Goal: Task Accomplishment & Management: Complete application form

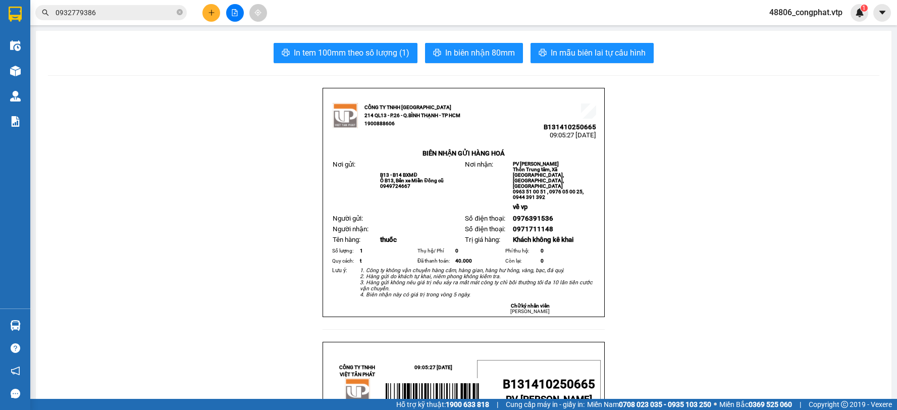
click at [210, 17] on button at bounding box center [211, 13] width 18 height 18
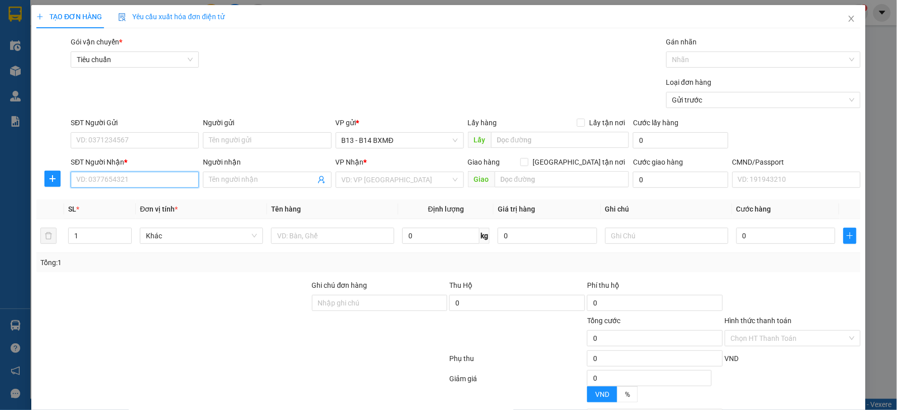
click at [142, 179] on input "SĐT Người Nhận *" at bounding box center [135, 180] width 128 height 16
type input "0972212287"
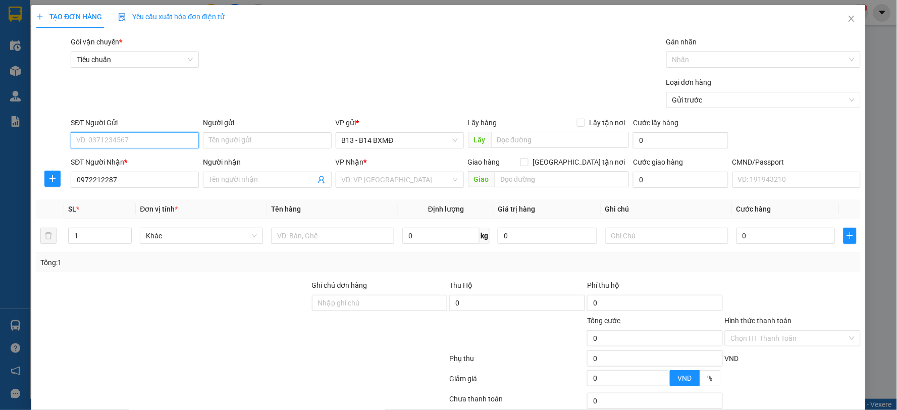
click at [158, 134] on input "SĐT Người Gửi" at bounding box center [135, 140] width 128 height 16
type input "0907259476"
click at [368, 187] on input "search" at bounding box center [396, 179] width 109 height 15
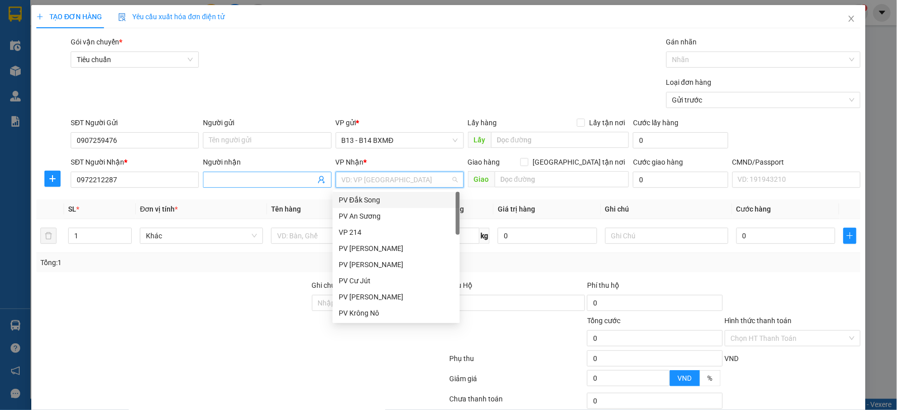
click at [268, 179] on input "Người nhận" at bounding box center [262, 179] width 106 height 11
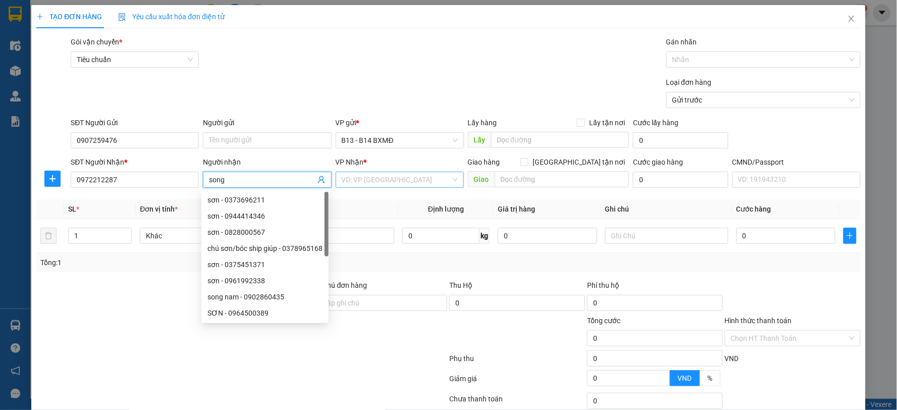
type input "song"
click at [345, 180] on input "search" at bounding box center [396, 179] width 109 height 15
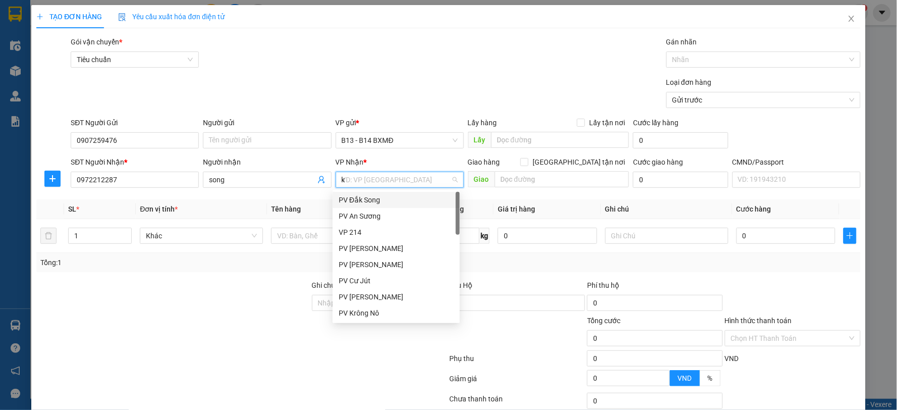
type input "kr"
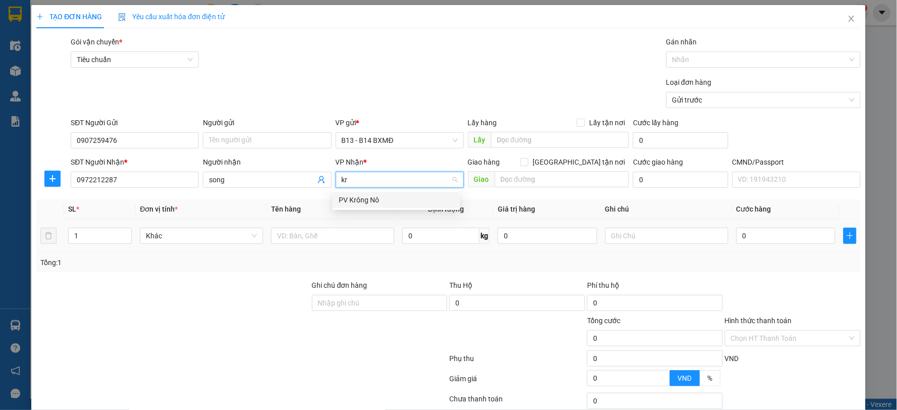
drag, startPoint x: 352, startPoint y: 202, endPoint x: 278, endPoint y: 222, distance: 76.7
click at [352, 202] on div "PV Krông Nô" at bounding box center [396, 199] width 115 height 11
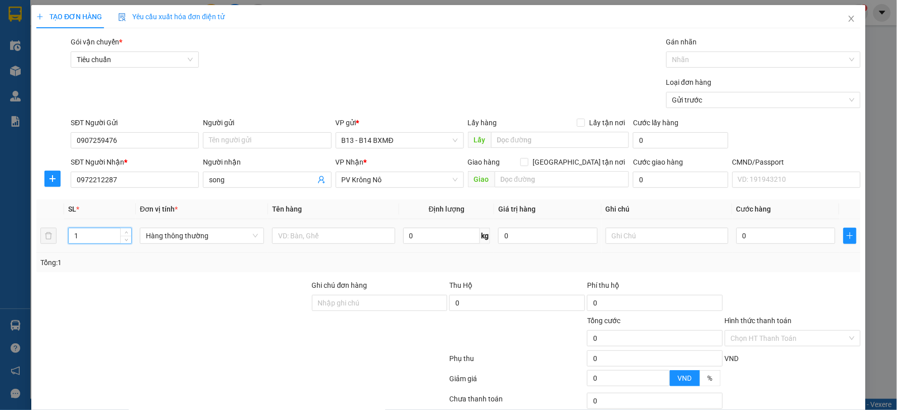
click at [49, 242] on tr "1 Hàng thông thường 0 kg 0 0" at bounding box center [448, 236] width 824 height 34
type input "24"
click at [359, 228] on input "text" at bounding box center [333, 236] width 123 height 16
type input "sữa"
click at [644, 234] on input "text" at bounding box center [667, 236] width 123 height 16
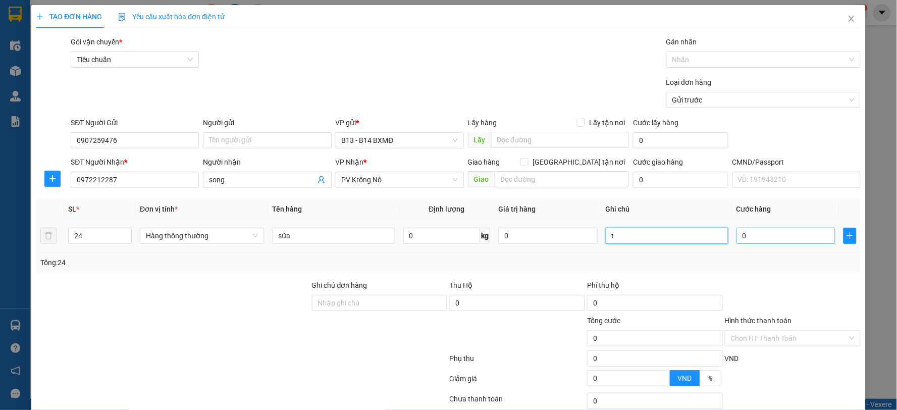
type input "t"
click at [765, 234] on input "0" at bounding box center [785, 236] width 99 height 16
type input "4"
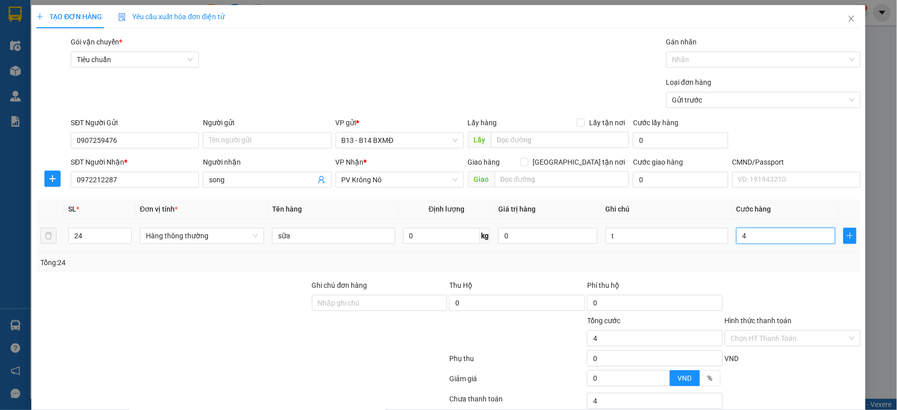
type input "42"
type input "4"
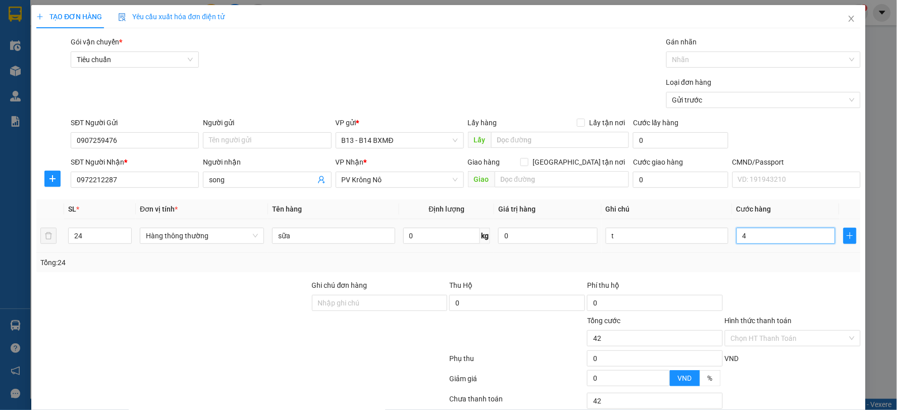
type input "4"
type input "0"
type input "05"
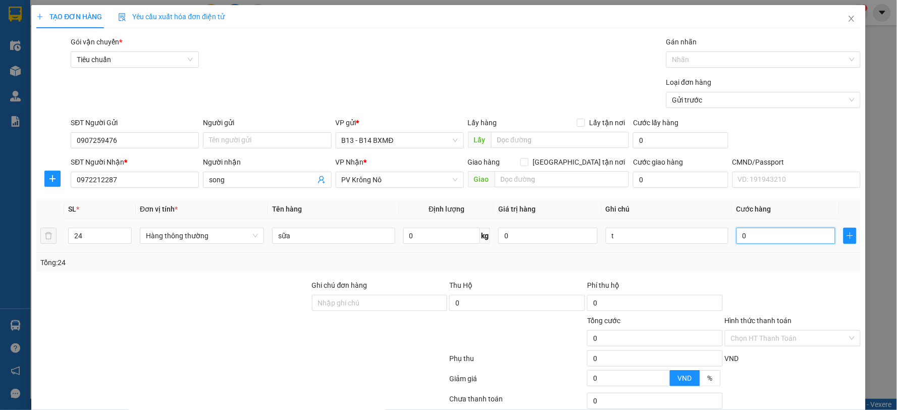
type input "5"
type input "052"
type input "52"
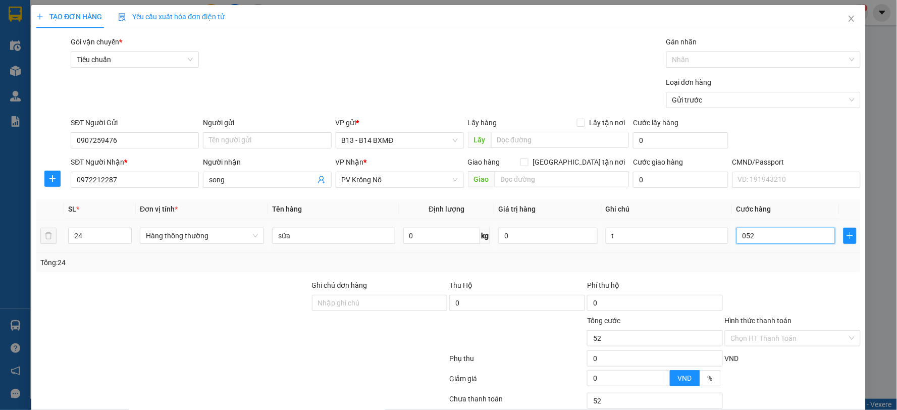
type input "0.520"
type input "520"
type input "05.200"
type input "5.200"
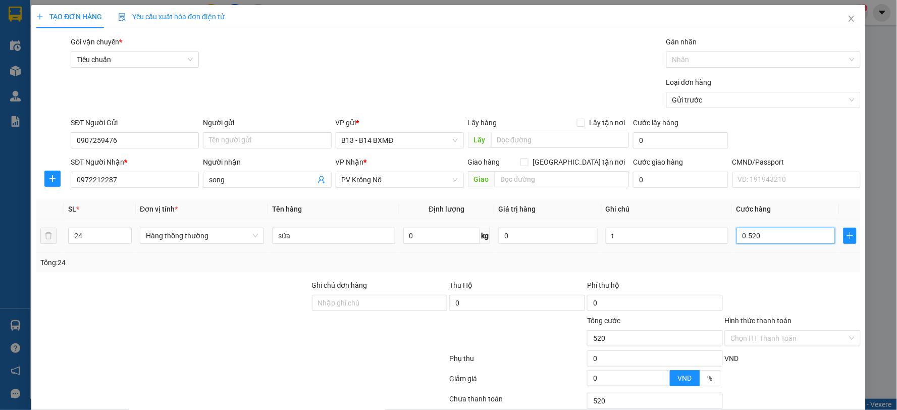
type input "5.200"
type input "052.000"
type input "52.000"
type input "0.520.000"
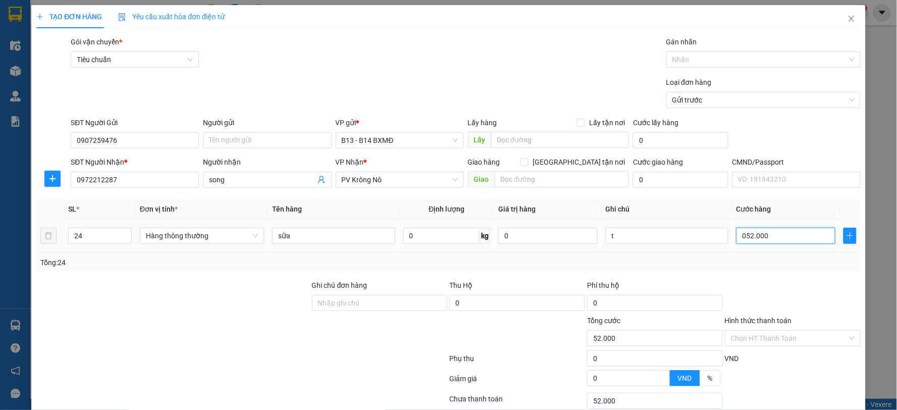
type input "520.000"
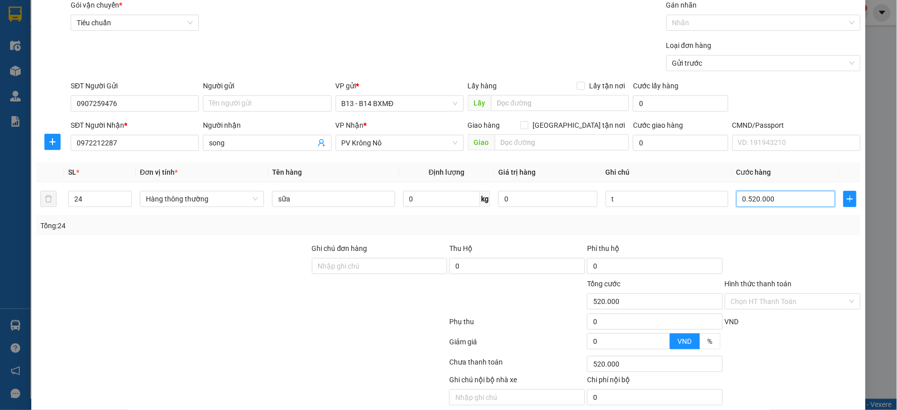
scroll to position [76, 0]
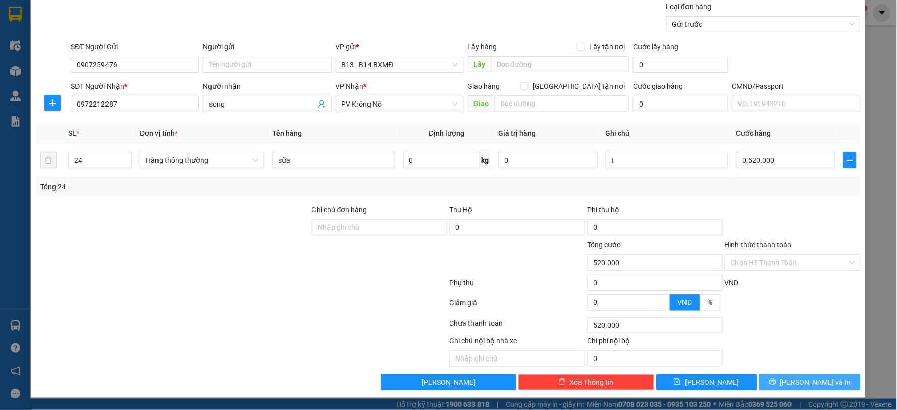
type input "520.000"
click at [800, 381] on span "[PERSON_NAME] và In" at bounding box center [815, 381] width 71 height 11
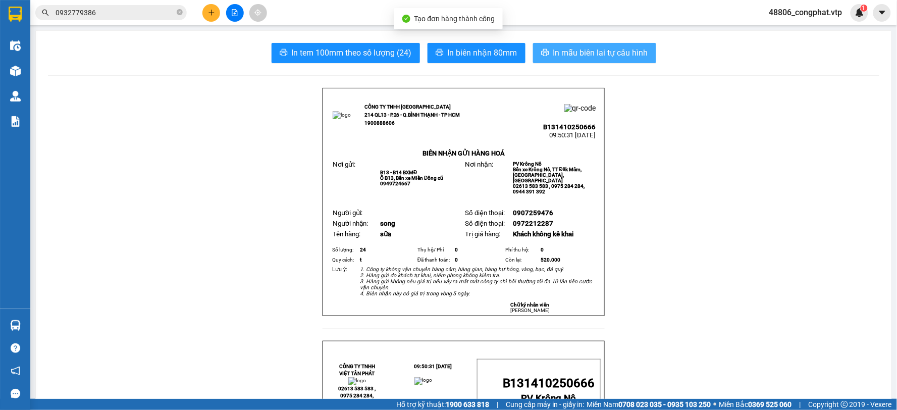
click at [634, 48] on span "In mẫu biên lai tự cấu hình" at bounding box center [600, 52] width 95 height 13
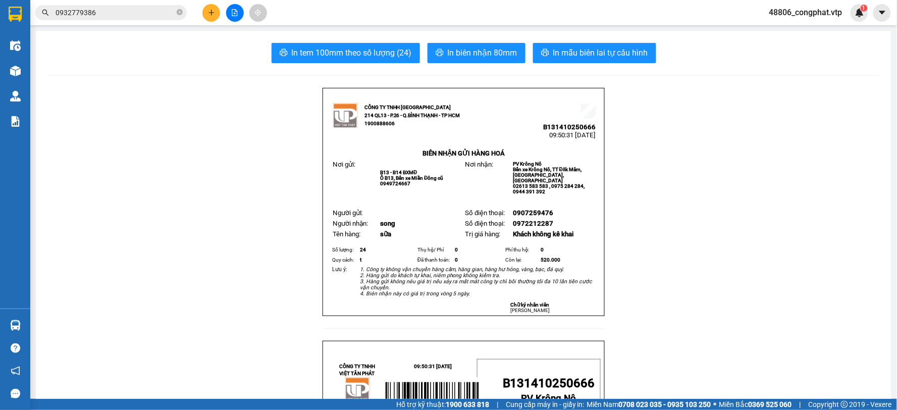
click at [212, 16] on button at bounding box center [211, 13] width 18 height 18
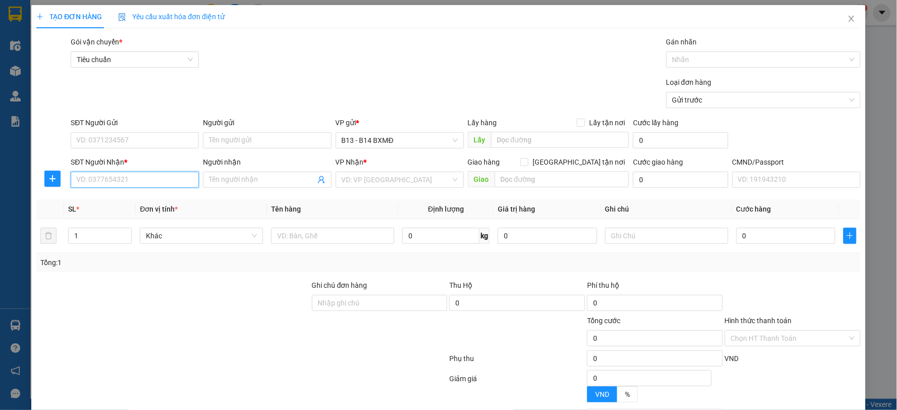
click at [135, 180] on input "SĐT Người Nhận *" at bounding box center [135, 180] width 128 height 16
type input "0974725438"
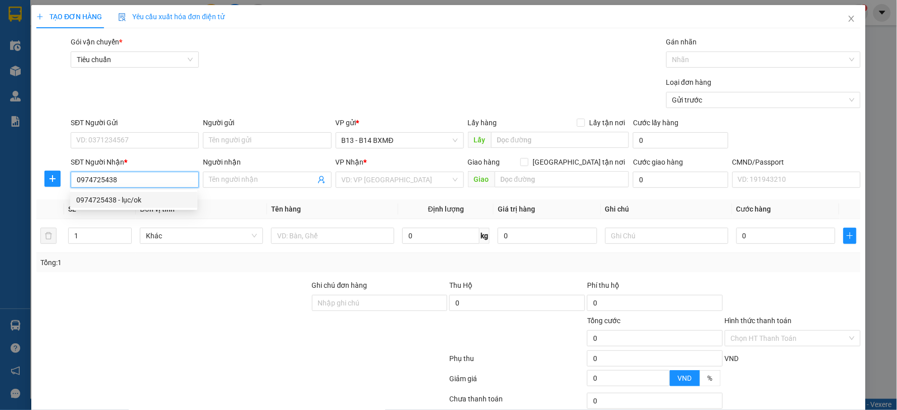
drag, startPoint x: 107, startPoint y: 192, endPoint x: 154, endPoint y: 202, distance: 47.5
click at [108, 192] on div "0974725438 - lục/ok" at bounding box center [133, 200] width 127 height 16
type input "lục/ok"
type input "0974725438"
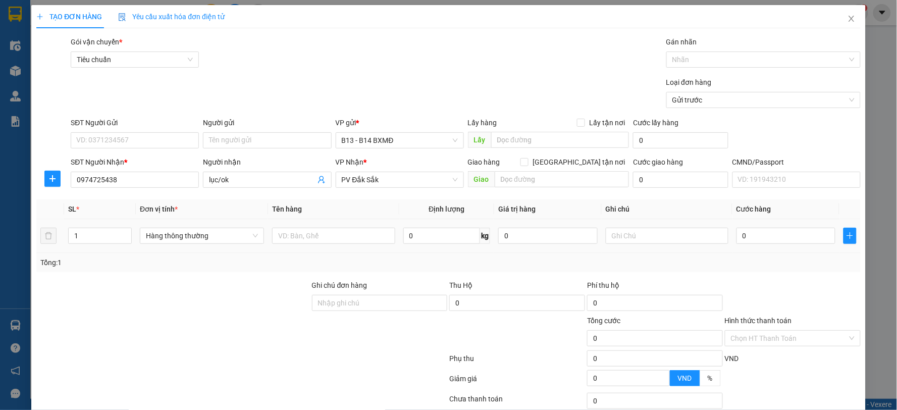
click at [312, 227] on div at bounding box center [333, 236] width 123 height 20
click at [372, 240] on input "text" at bounding box center [333, 236] width 123 height 16
drag, startPoint x: 53, startPoint y: 241, endPoint x: 0, endPoint y: 258, distance: 55.8
click at [0, 254] on div "TẠO ĐƠN HÀNG Yêu cầu xuất hóa đơn điện tử Transit Pickup Surcharge Ids Transit …" at bounding box center [448, 205] width 897 height 410
type input "2"
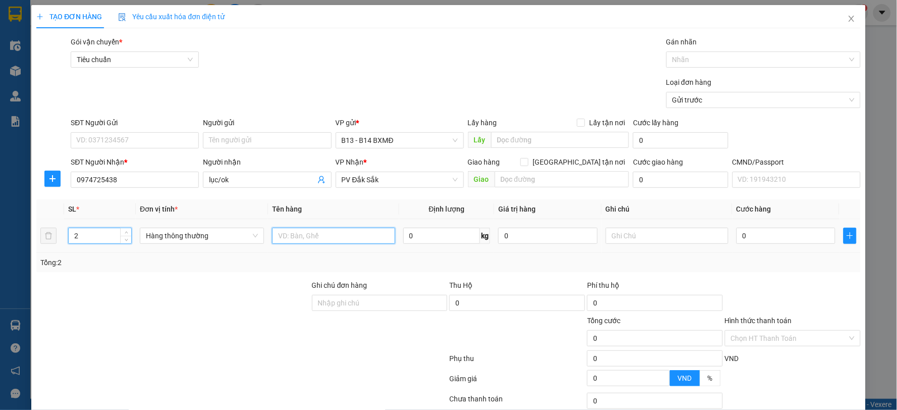
click at [351, 238] on input "text" at bounding box center [333, 236] width 123 height 16
type input "bc"
click at [668, 235] on input "text" at bounding box center [667, 236] width 123 height 16
type input "b"
click at [784, 235] on input "0" at bounding box center [785, 236] width 99 height 16
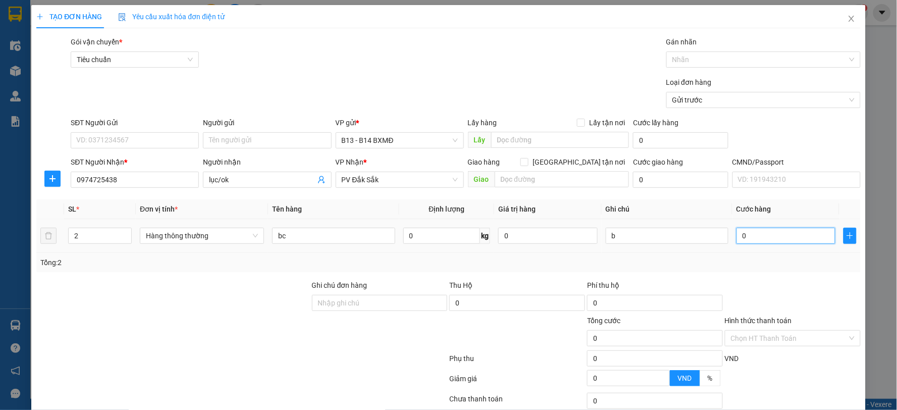
type input "1"
type input "10"
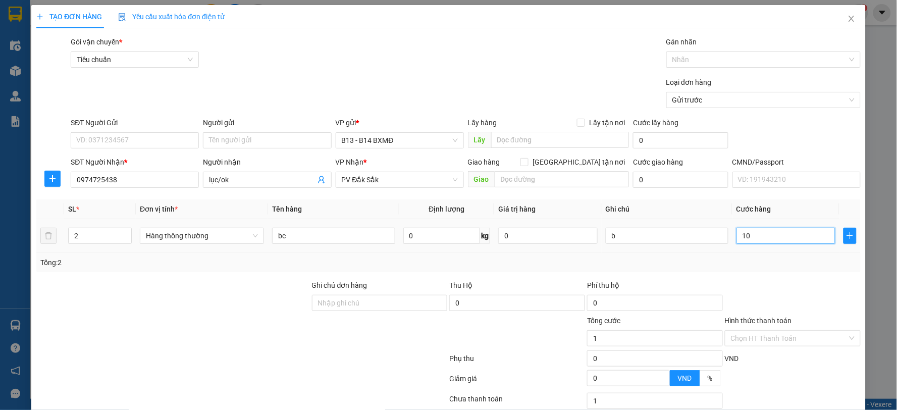
type input "10"
type input "100"
type input "1.000"
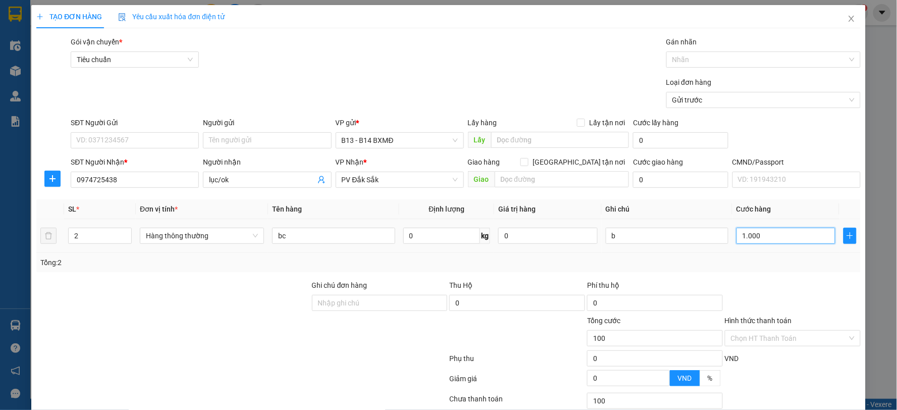
type input "1.000"
type input "10.000"
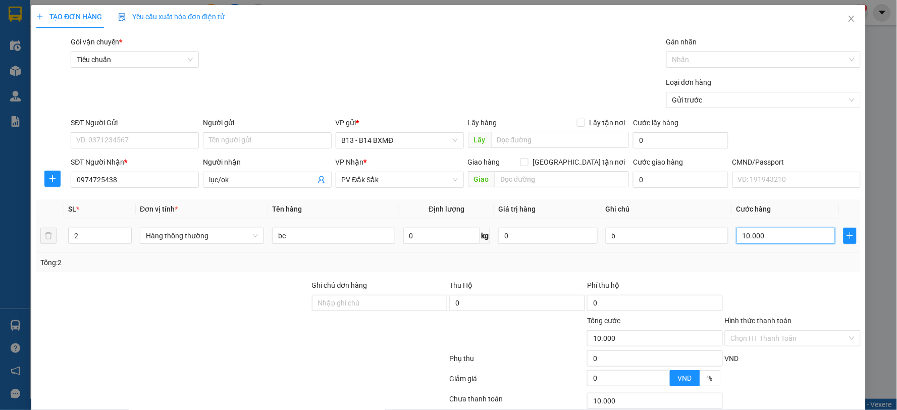
type input "100.000"
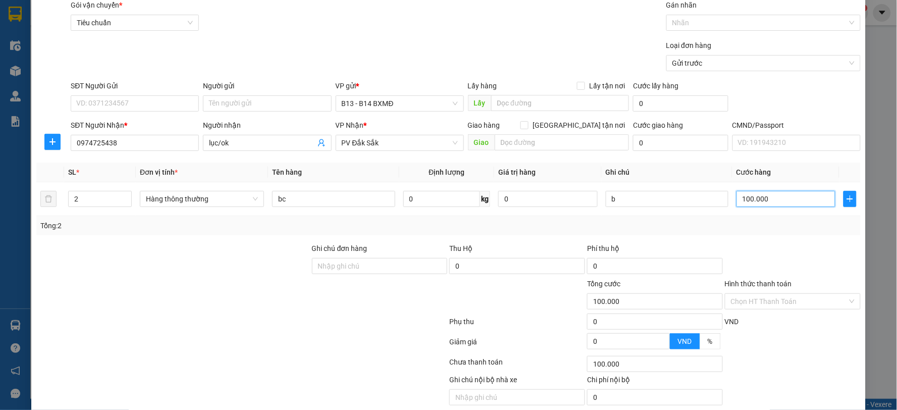
scroll to position [76, 0]
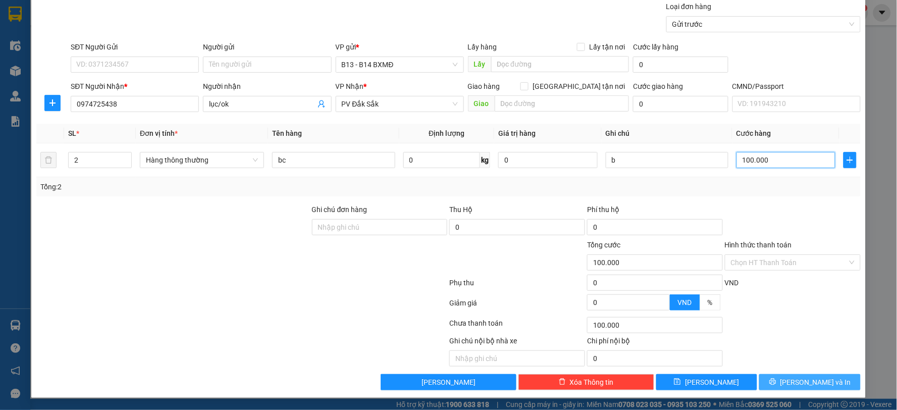
type input "100.000"
click at [768, 382] on button "[PERSON_NAME] và In" at bounding box center [809, 382] width 101 height 16
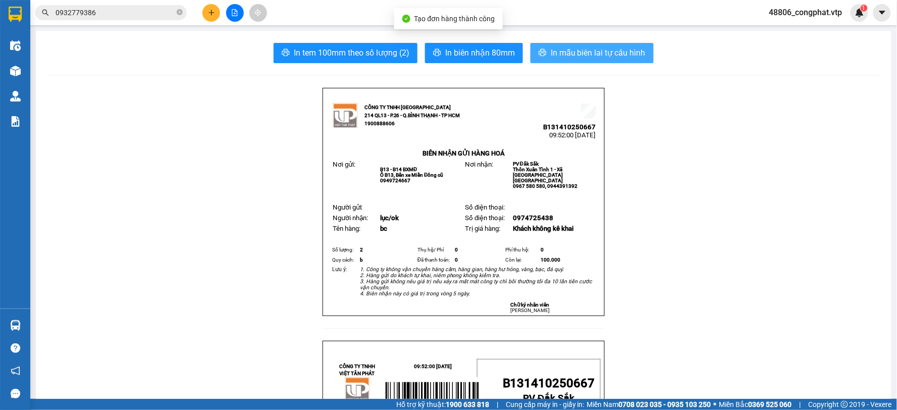
click at [606, 61] on button "In mẫu biên lai tự cấu hình" at bounding box center [591, 53] width 123 height 20
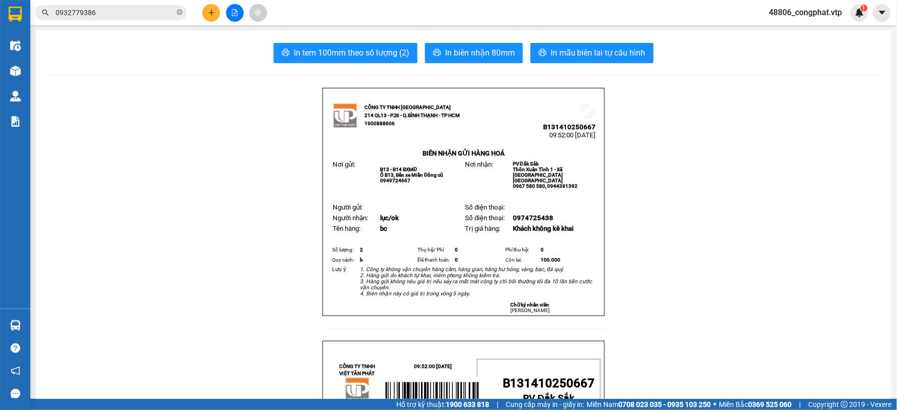
click at [209, 16] on button at bounding box center [211, 13] width 18 height 18
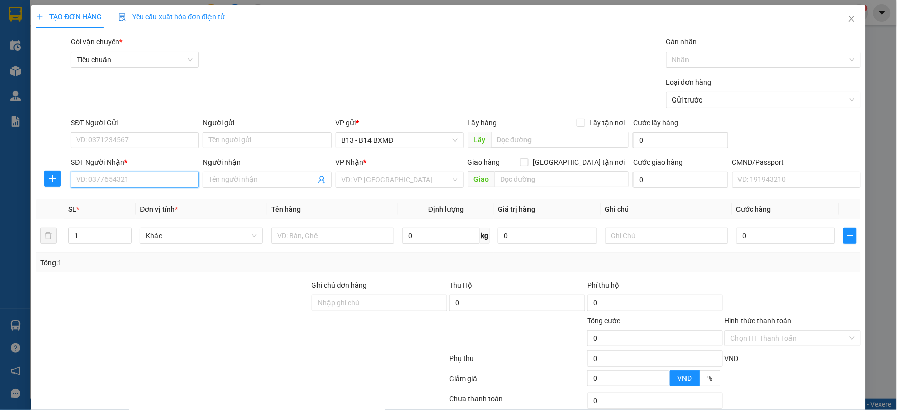
click at [127, 183] on input "SĐT Người Nhận *" at bounding box center [135, 180] width 128 height 16
type input "0846770800"
click at [154, 202] on div "0846770800 - TUYỂN /OK" at bounding box center [133, 199] width 115 height 11
type input "TUYỂN /OK"
type input "0846770800"
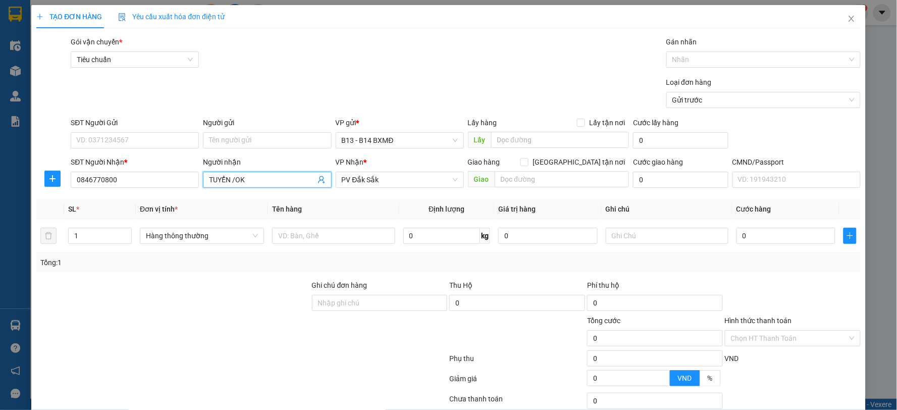
click at [259, 180] on input "TUYỂN /OK" at bounding box center [262, 179] width 106 height 11
type input "TUYỂN"
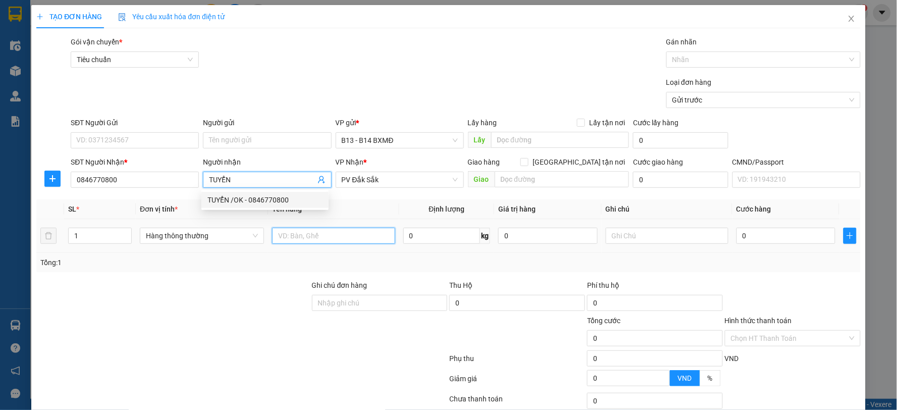
click at [328, 240] on input "text" at bounding box center [333, 236] width 123 height 16
type input "bc"
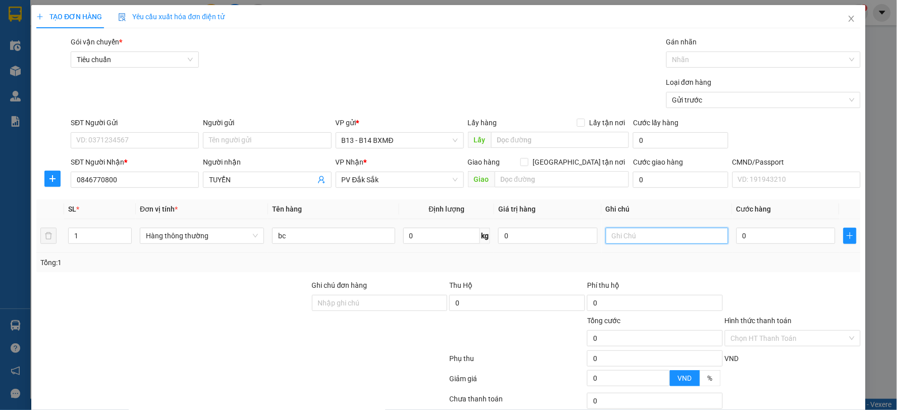
click at [672, 238] on input "text" at bounding box center [667, 236] width 123 height 16
type input "c"
click at [764, 230] on input "0" at bounding box center [785, 236] width 99 height 16
type input "5"
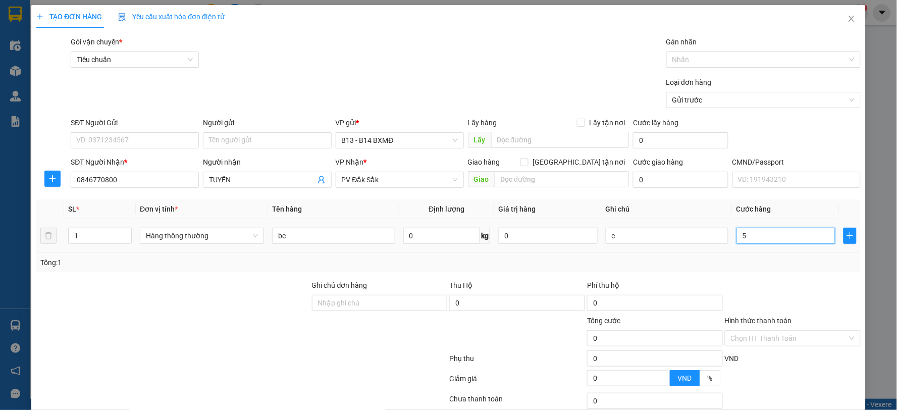
type input "5"
type input "50"
type input "500"
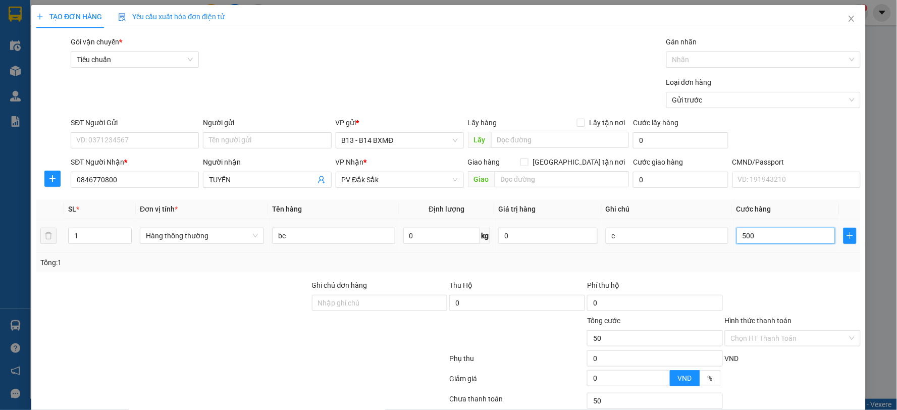
type input "500"
type input "5.000"
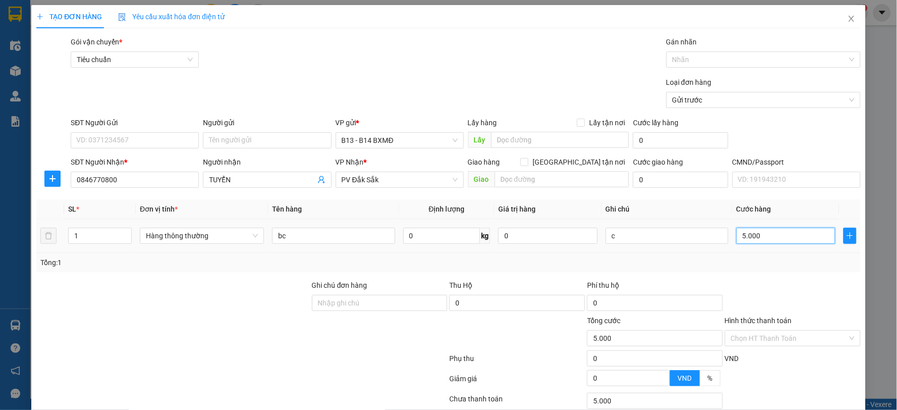
type input "50.000"
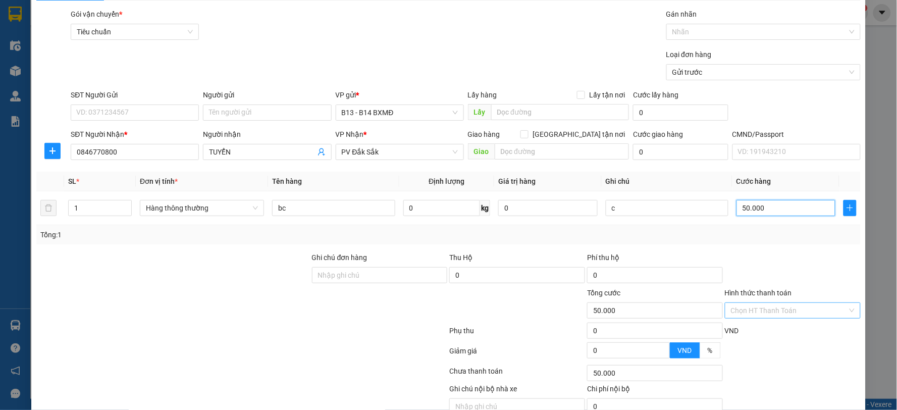
scroll to position [76, 0]
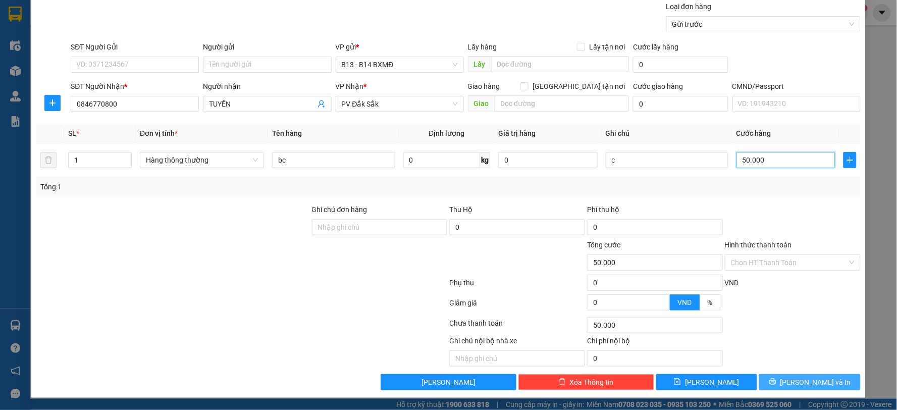
type input "50.000"
drag, startPoint x: 819, startPoint y: 377, endPoint x: 803, endPoint y: 319, distance: 60.2
click at [820, 377] on span "[PERSON_NAME] và In" at bounding box center [815, 381] width 71 height 11
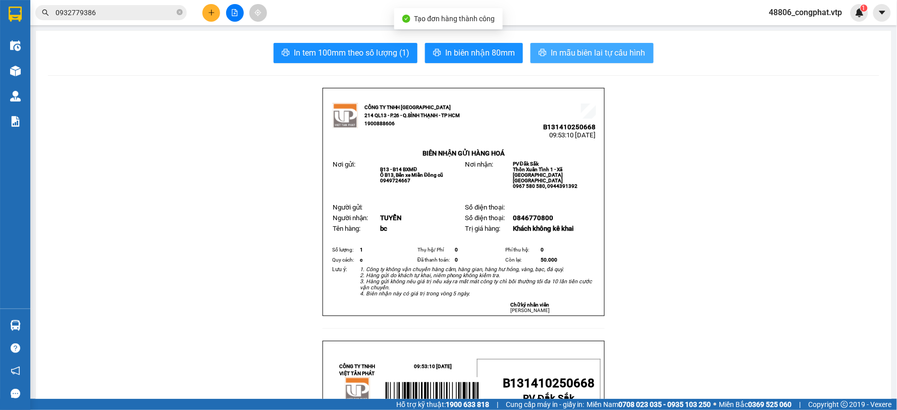
click at [629, 48] on span "In mẫu biên lai tự cấu hình" at bounding box center [598, 52] width 95 height 13
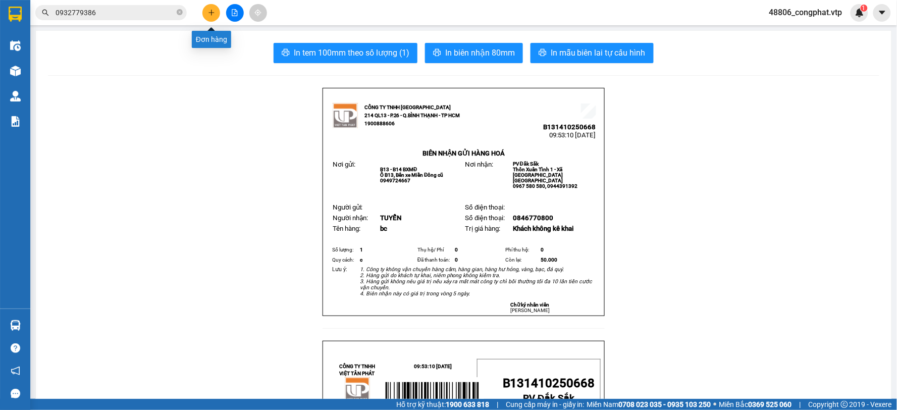
click at [217, 17] on button at bounding box center [211, 13] width 18 height 18
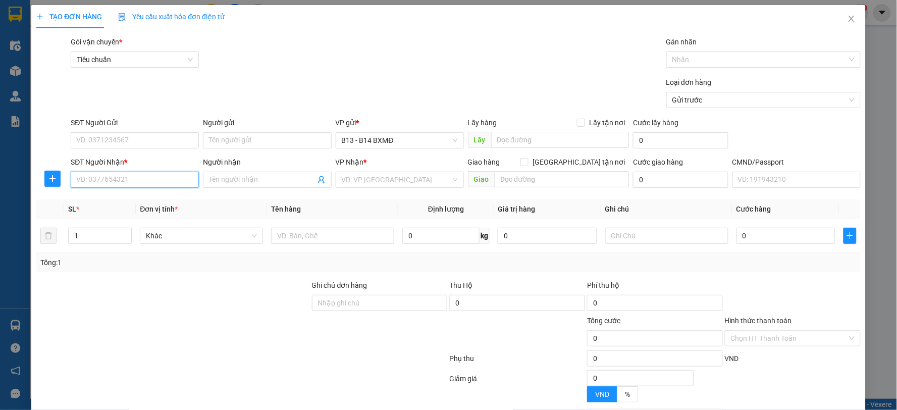
click at [169, 174] on input "SĐT Người Nhận *" at bounding box center [135, 180] width 128 height 16
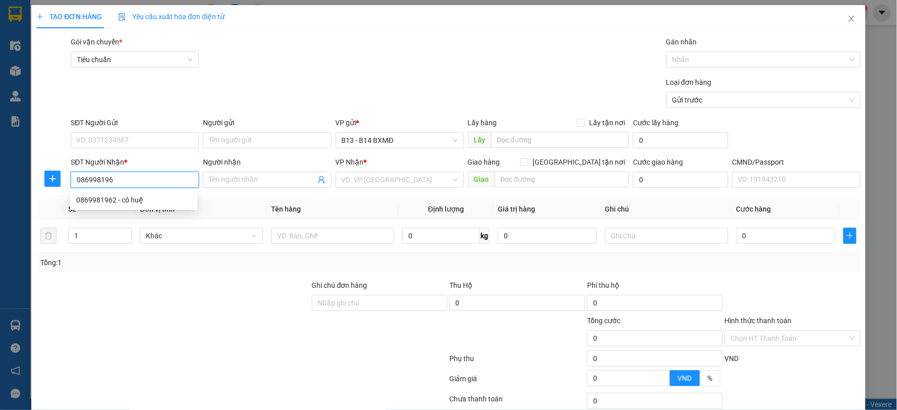
type input "0869981962"
click at [148, 205] on div "0869981962 - cô huệ" at bounding box center [133, 199] width 115 height 11
type input "cô huệ"
type input "n3 biển xanh"
type input "0869981962"
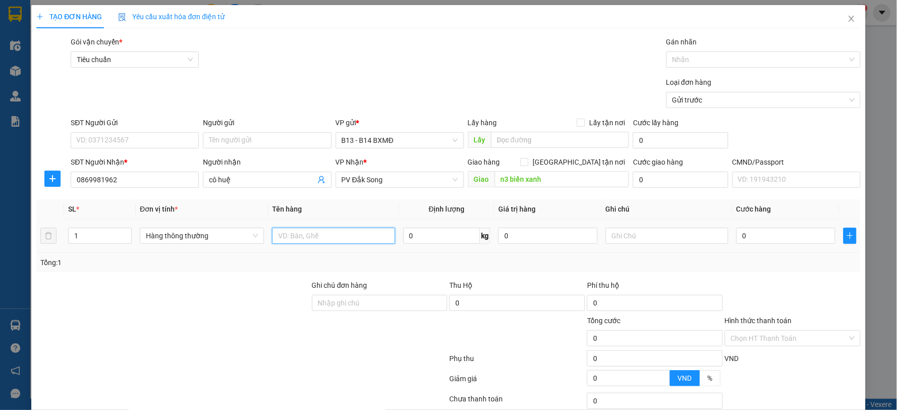
click at [346, 238] on input "text" at bounding box center [333, 236] width 123 height 16
type input "bc"
drag, startPoint x: 650, startPoint y: 241, endPoint x: 649, endPoint y: 235, distance: 5.6
click at [650, 237] on input "text" at bounding box center [667, 236] width 123 height 16
click at [649, 233] on input "text" at bounding box center [667, 236] width 123 height 16
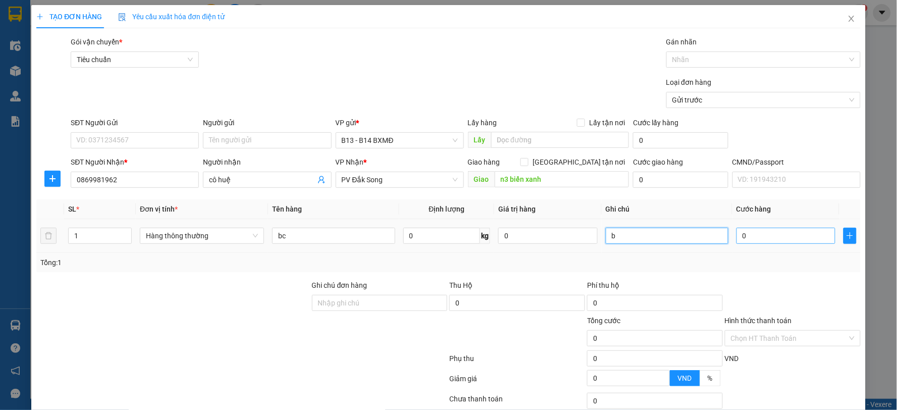
type input "b"
click at [769, 236] on input "0" at bounding box center [785, 236] width 99 height 16
type input "5"
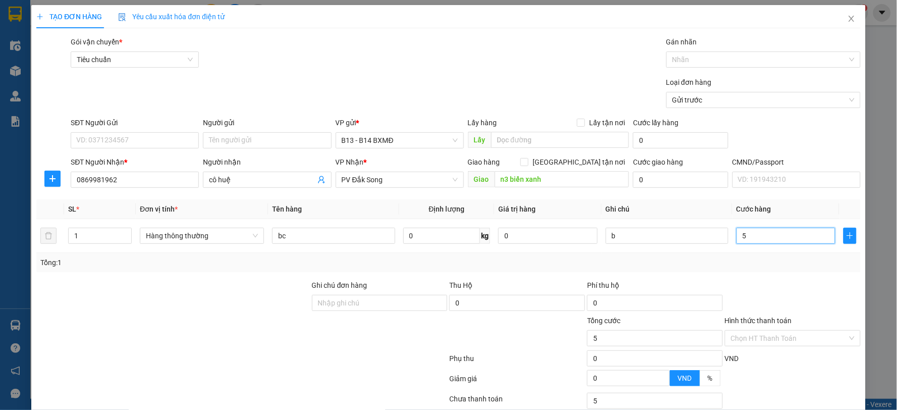
type input "50"
type input "500"
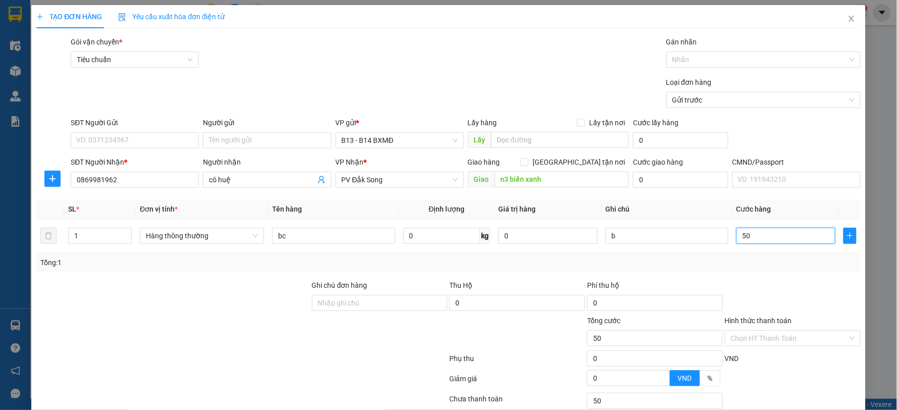
type input "500"
type input "5.000"
type input "50.000"
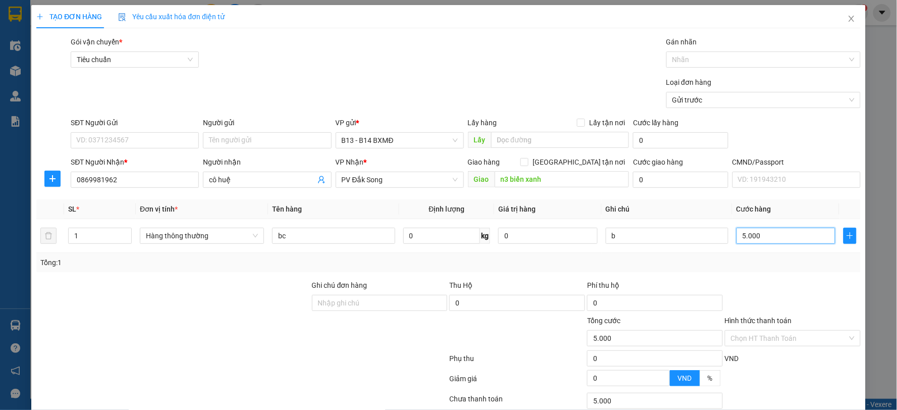
type input "50.000"
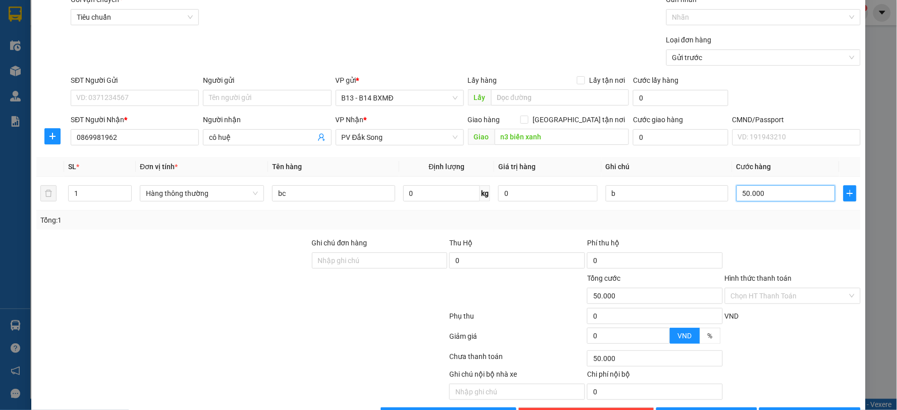
scroll to position [76, 0]
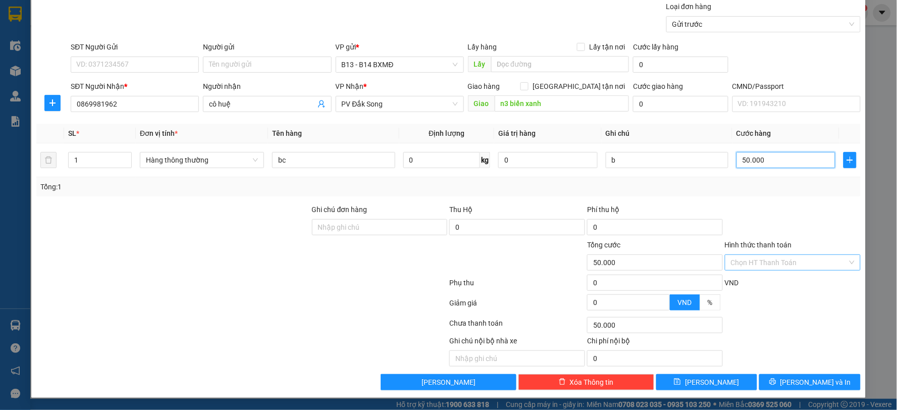
type input "50.000"
drag, startPoint x: 773, startPoint y: 256, endPoint x: 771, endPoint y: 270, distance: 14.8
click at [773, 258] on input "Hình thức thanh toán" at bounding box center [789, 262] width 117 height 15
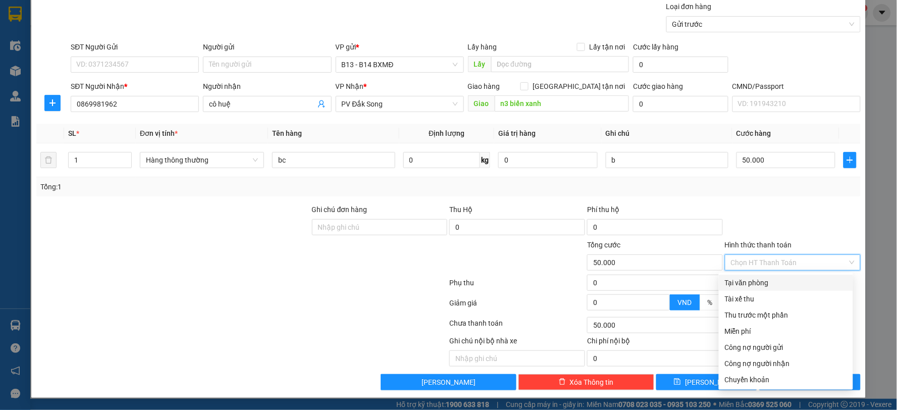
click at [771, 281] on div "Tại văn phòng" at bounding box center [786, 282] width 122 height 11
type input "0"
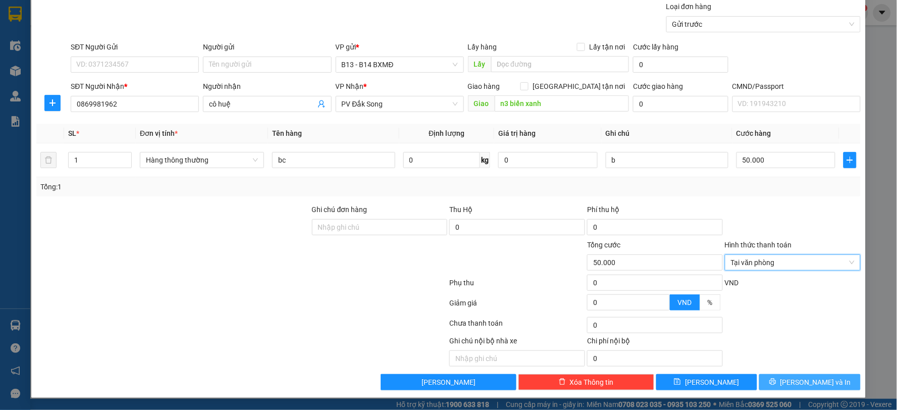
click at [776, 379] on icon "printer" at bounding box center [772, 381] width 7 height 7
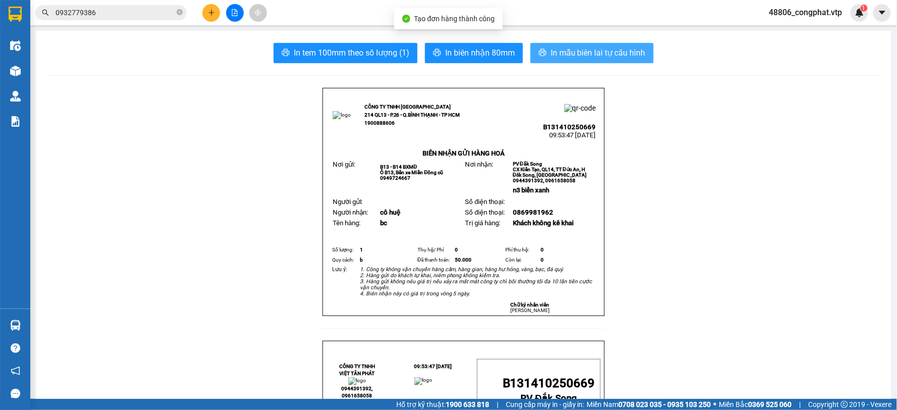
click at [572, 51] on span "In mẫu biên lai tự cấu hình" at bounding box center [598, 52] width 95 height 13
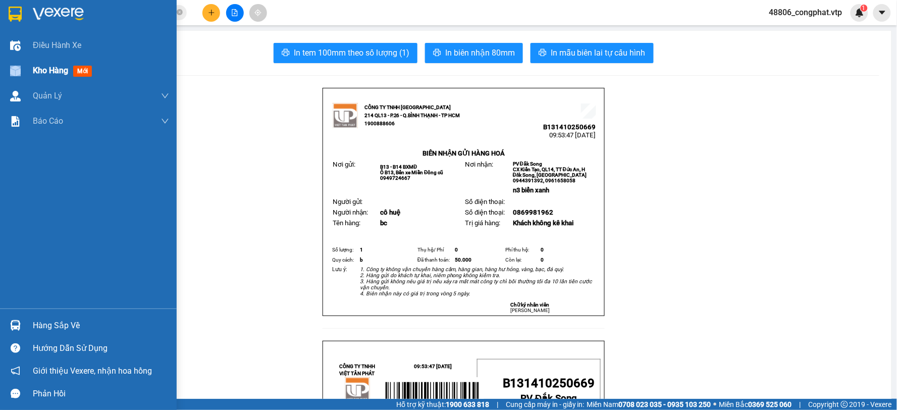
drag, startPoint x: 16, startPoint y: 82, endPoint x: 20, endPoint y: 68, distance: 15.3
click at [20, 68] on div "Kho hàng mới" at bounding box center [88, 70] width 177 height 25
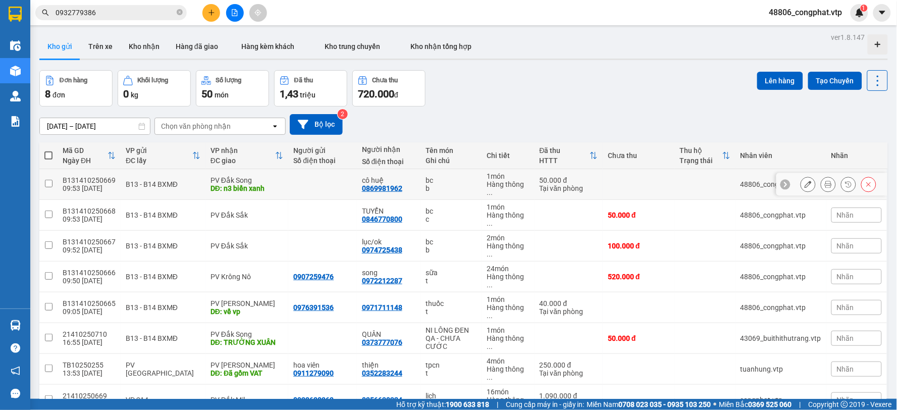
click at [804, 181] on icon at bounding box center [807, 184] width 7 height 7
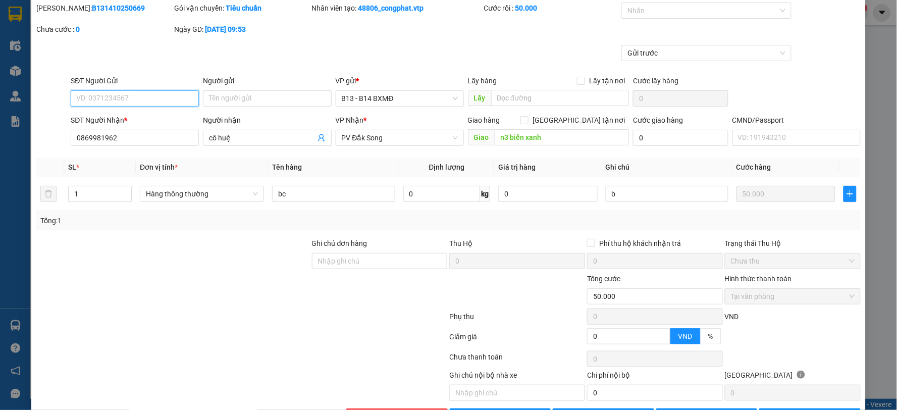
scroll to position [68, 0]
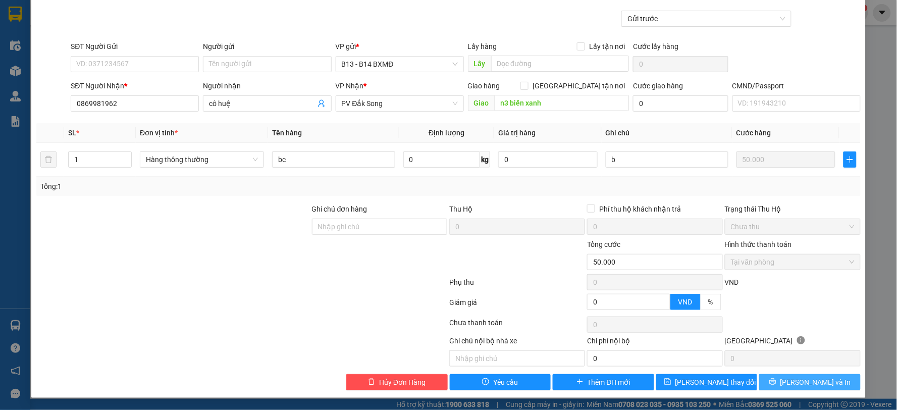
click at [776, 384] on icon "printer" at bounding box center [772, 381] width 7 height 7
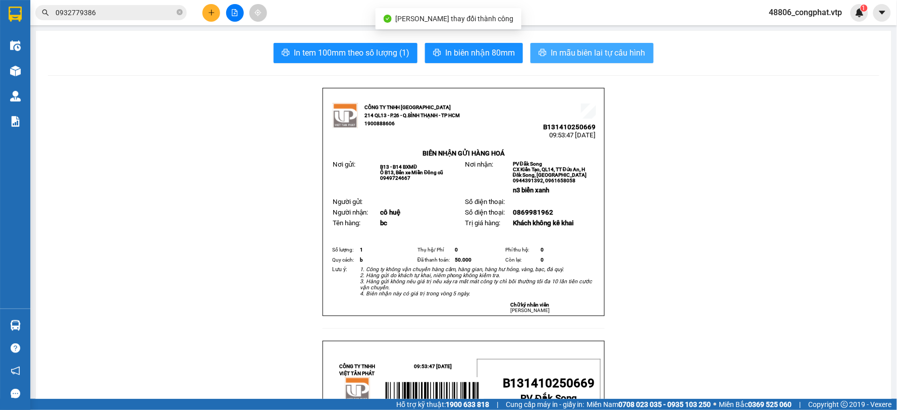
click at [582, 60] on button "In mẫu biên lai tự cấu hình" at bounding box center [591, 53] width 123 height 20
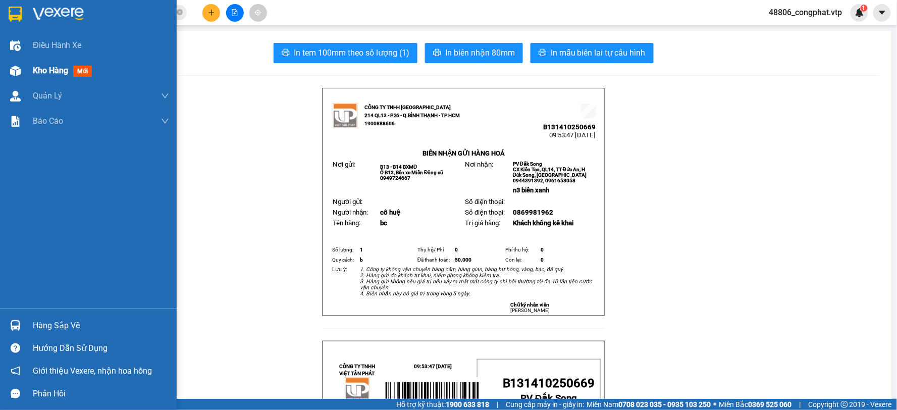
click at [29, 74] on div "Kho hàng mới" at bounding box center [88, 70] width 177 height 25
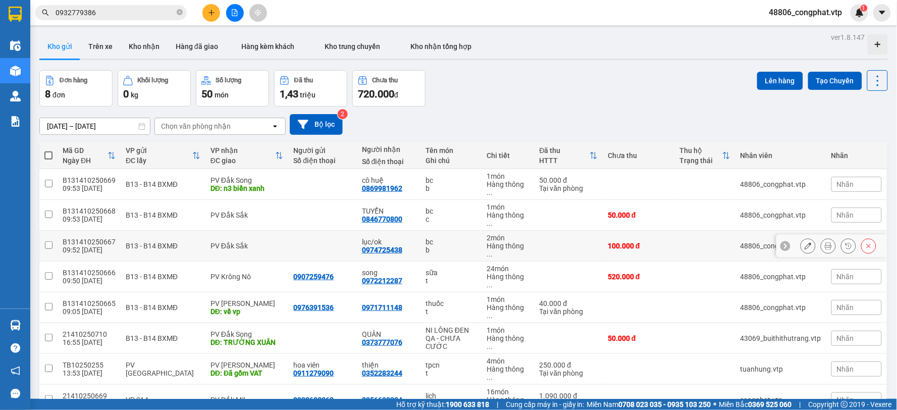
click at [805, 237] on button at bounding box center [808, 246] width 14 height 18
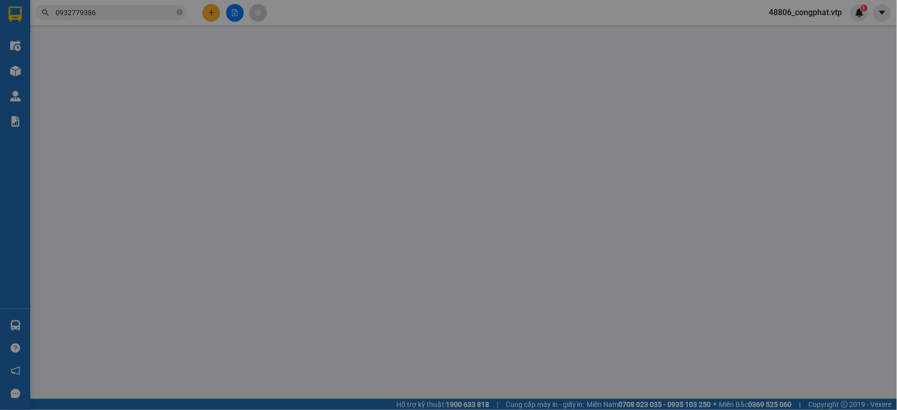
type input "0974725438"
type input "lục/ok"
type input "0"
type input "100.000"
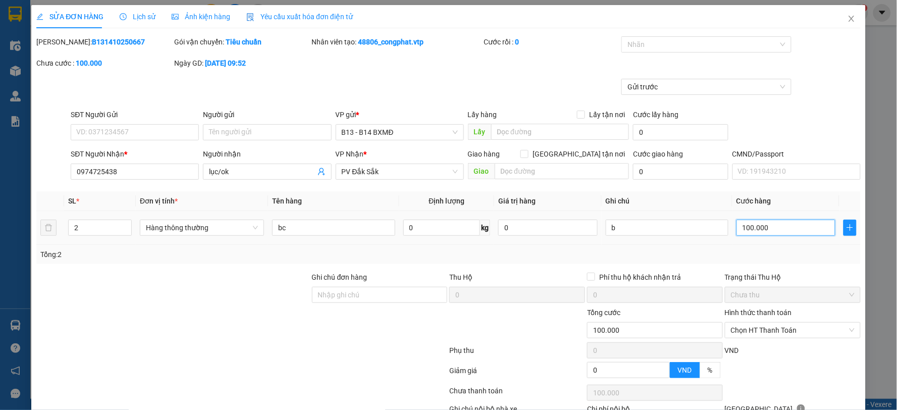
type input "0"
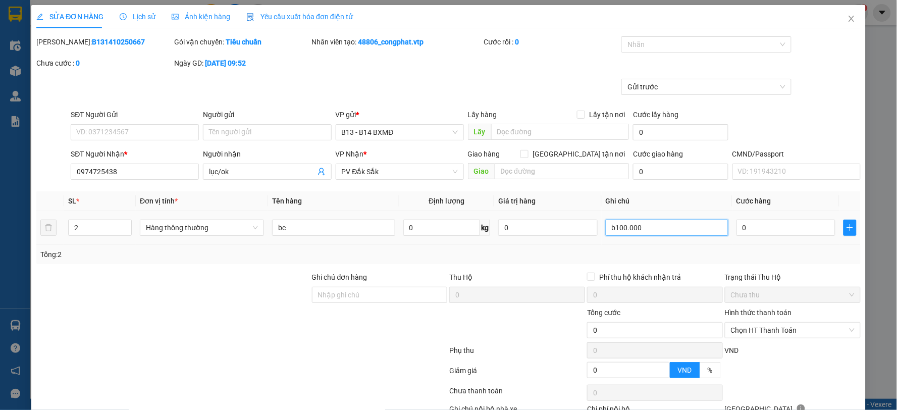
type input "b"
click at [762, 220] on input "0" at bounding box center [785, 227] width 99 height 16
type input "5"
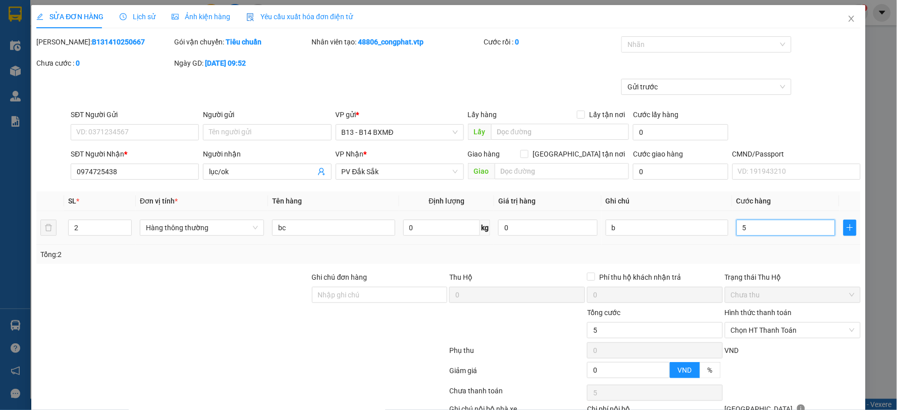
type input "50"
type input "500"
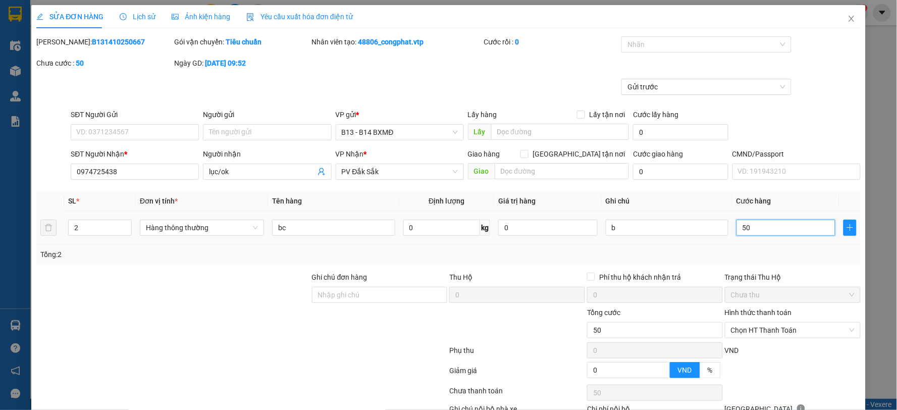
type input "500"
type input "5.000"
type input "50.000"
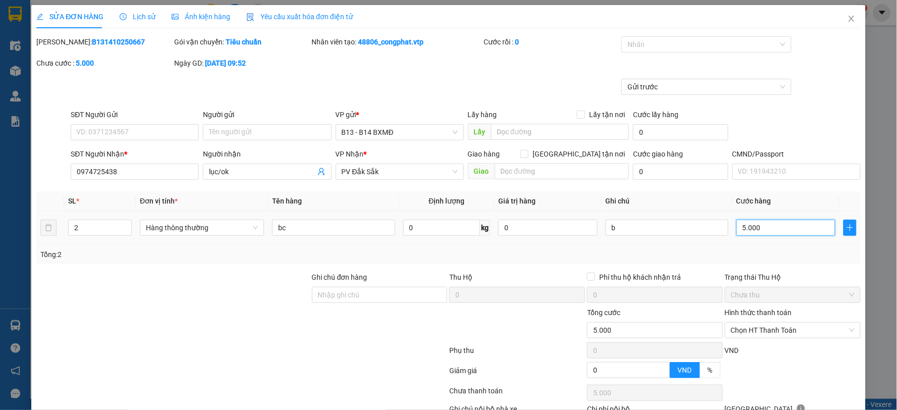
type input "50.000"
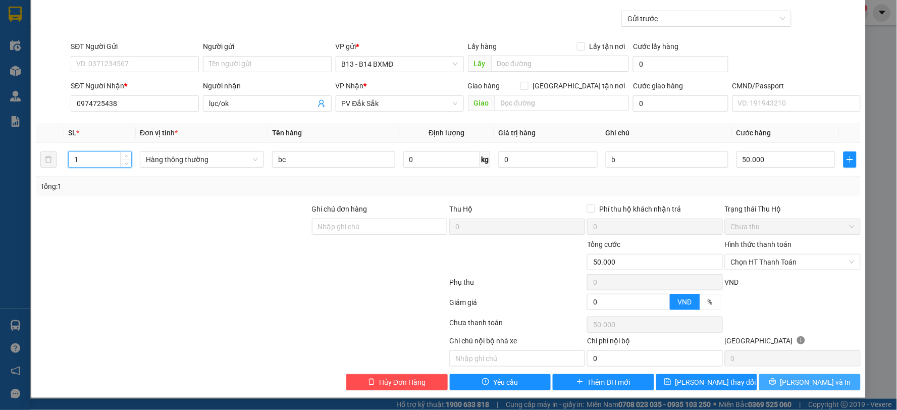
type input "1"
click at [766, 377] on button "[PERSON_NAME] và In" at bounding box center [809, 382] width 101 height 16
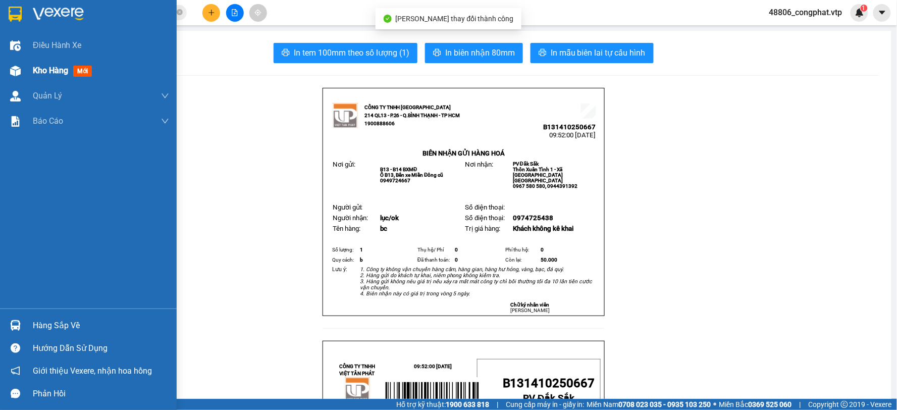
click at [6, 67] on div "Kho hàng mới" at bounding box center [88, 70] width 177 height 25
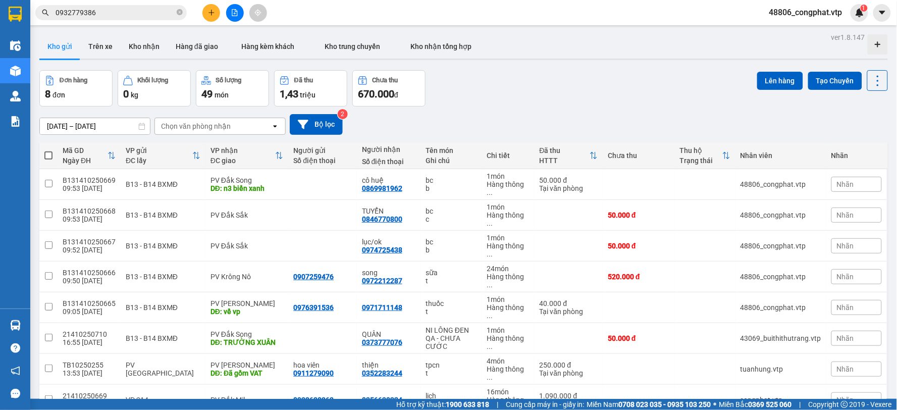
click at [228, 9] on button at bounding box center [235, 13] width 18 height 18
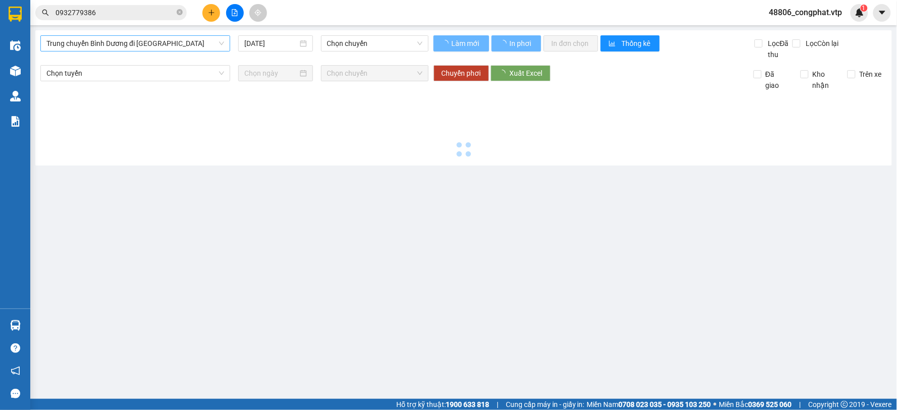
click at [132, 48] on span "Trung chuyển Bình Dương đi [GEOGRAPHIC_DATA]" at bounding box center [135, 43] width 178 height 15
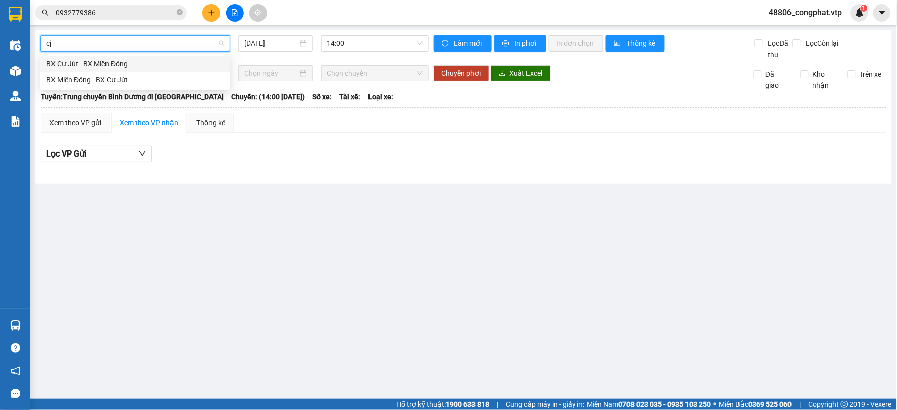
type input "cj"
click at [342, 48] on span "14:00" at bounding box center [374, 43] width 95 height 15
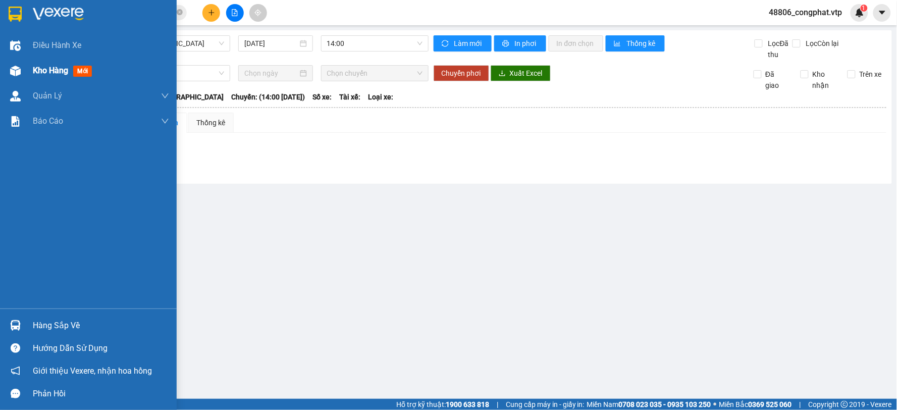
click at [28, 68] on div "Kho hàng mới" at bounding box center [88, 70] width 177 height 25
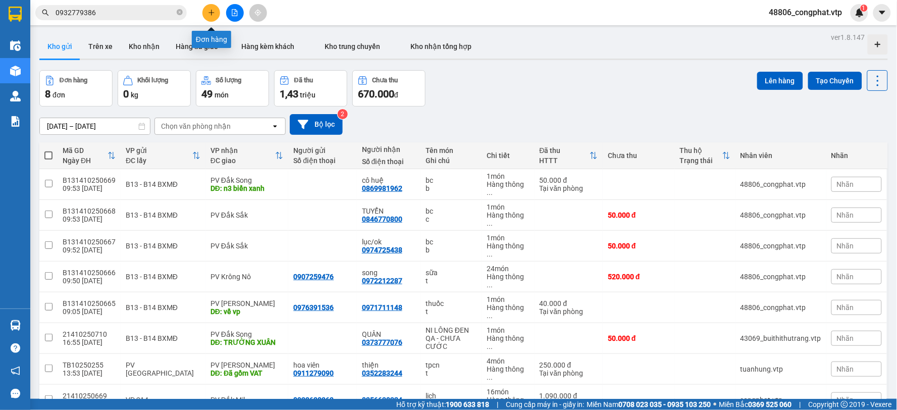
click at [206, 11] on button at bounding box center [211, 13] width 18 height 18
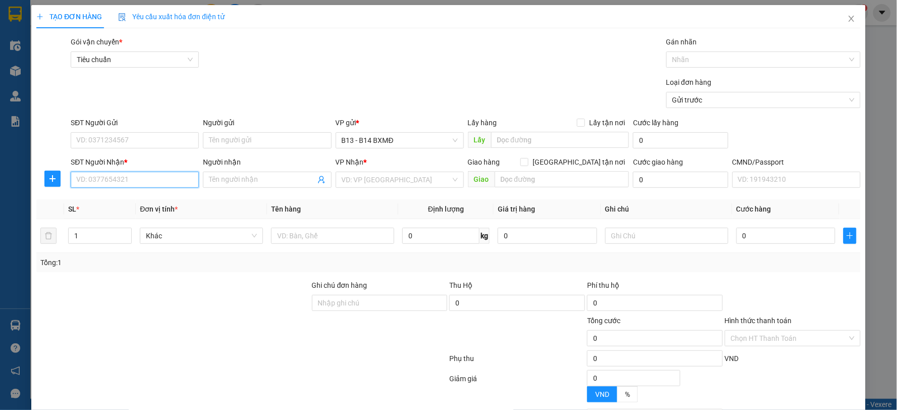
drag, startPoint x: 178, startPoint y: 182, endPoint x: 200, endPoint y: 180, distance: 22.3
click at [178, 183] on input "SĐT Người Nhận *" at bounding box center [135, 180] width 128 height 16
type input "0976764244"
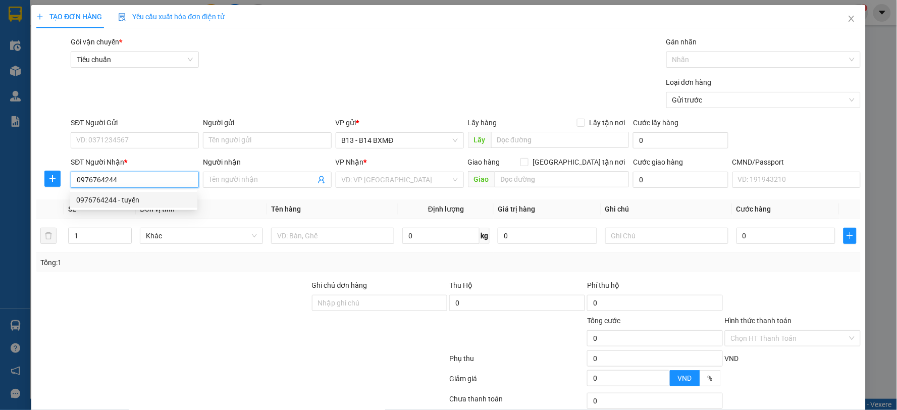
click at [154, 194] on div "0976764244 - tuyến" at bounding box center [133, 199] width 115 height 11
type input "tuyến"
type input "0976764244"
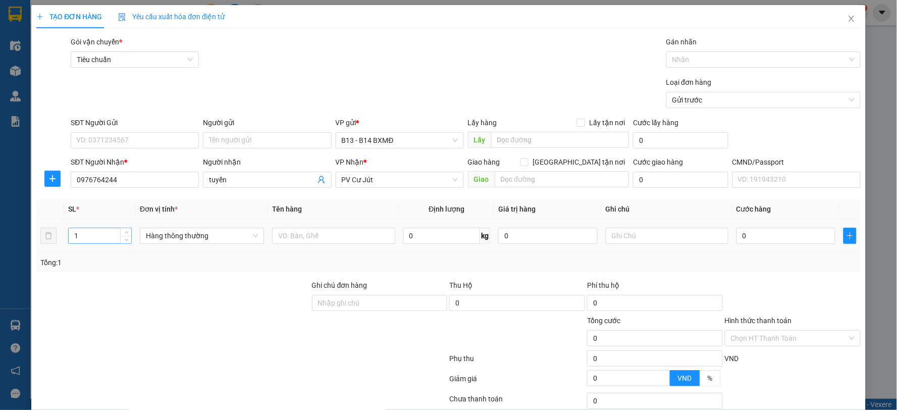
drag, startPoint x: 92, startPoint y: 245, endPoint x: 86, endPoint y: 243, distance: 5.9
click at [86, 243] on div "1" at bounding box center [100, 236] width 64 height 20
drag, startPoint x: 91, startPoint y: 236, endPoint x: 0, endPoint y: 240, distance: 91.4
click at [0, 240] on div "TẠO ĐƠN HÀNG Yêu cầu xuất hóa đơn điện tử Transit Pickup Surcharge Ids Transit …" at bounding box center [448, 205] width 897 height 410
type input "7"
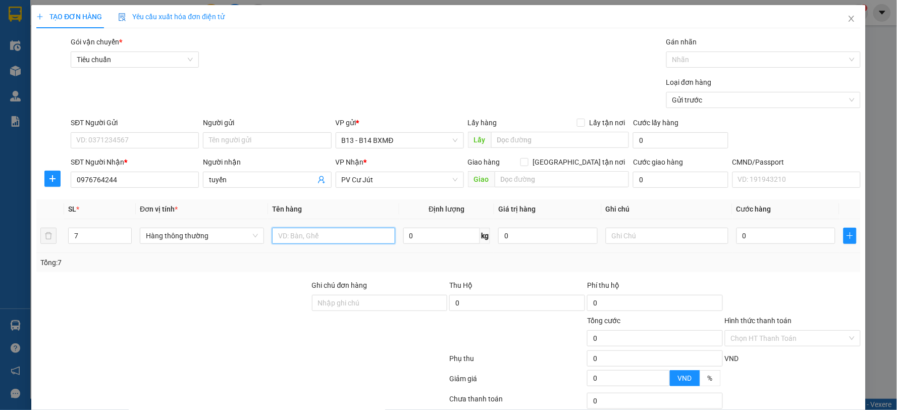
click at [316, 234] on input "text" at bounding box center [333, 236] width 123 height 16
type input "ko rõ"
click at [645, 236] on input "text" at bounding box center [667, 236] width 123 height 16
type input "t"
click at [803, 236] on input "0" at bounding box center [785, 236] width 99 height 16
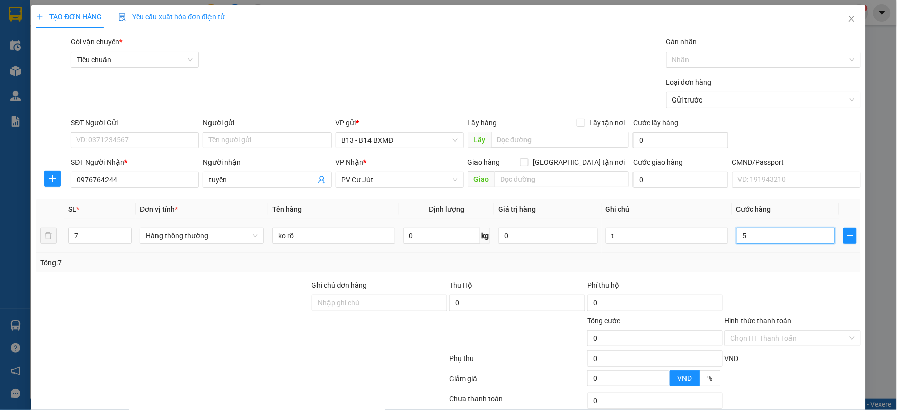
type input "56"
type input "560"
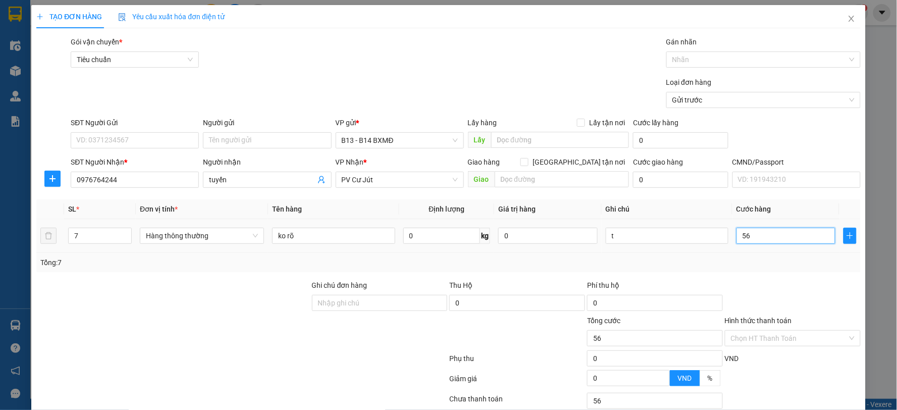
type input "560"
type input "5.600"
type input "56.000"
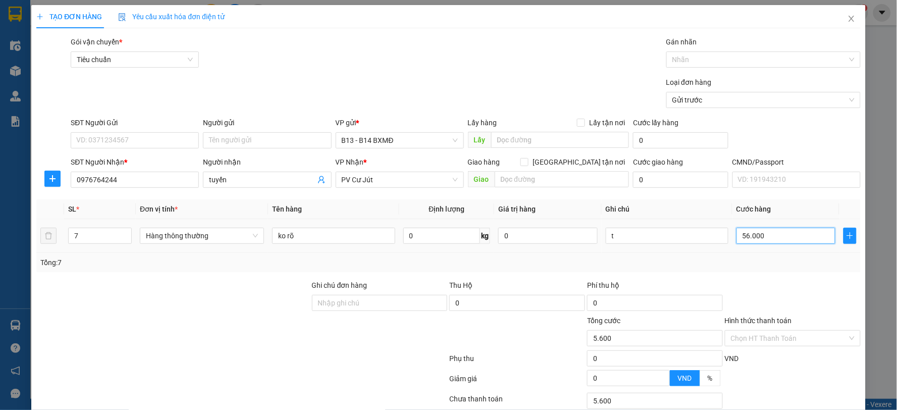
type input "56.000"
type input "560.000"
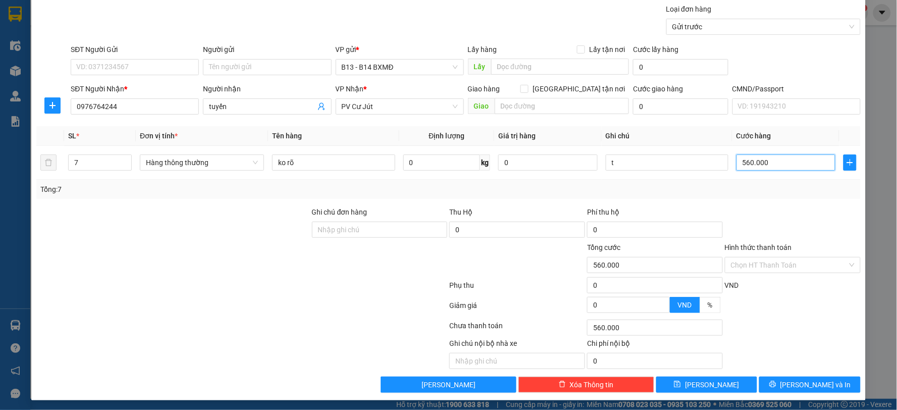
scroll to position [76, 0]
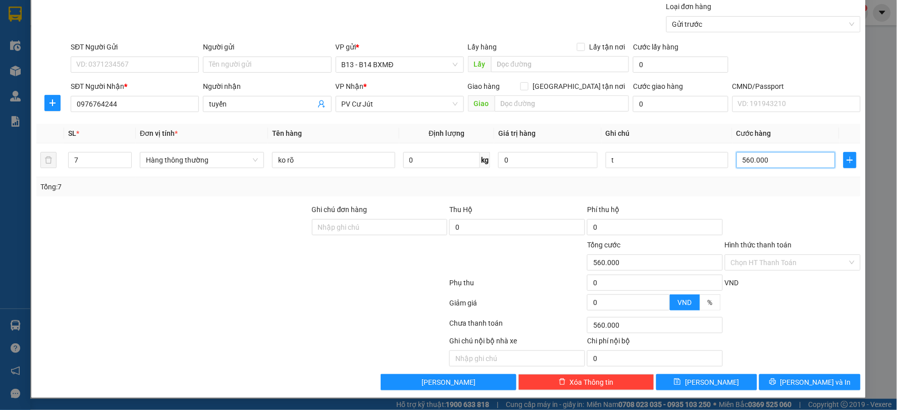
type input "560.000"
click at [786, 372] on div "Transit Pickup Surcharge Ids Transit Deliver Surcharge Ids Transit Deliver Surc…" at bounding box center [448, 175] width 824 height 429
click at [776, 386] on span "printer" at bounding box center [772, 382] width 7 height 8
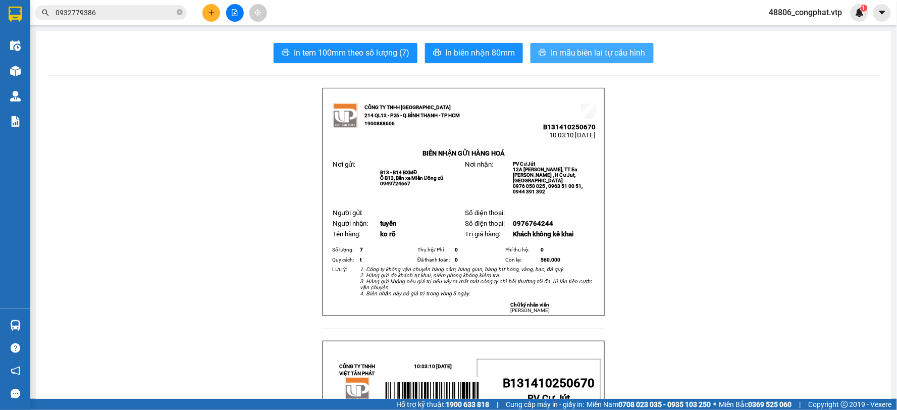
click at [541, 57] on icon "printer" at bounding box center [542, 52] width 8 height 8
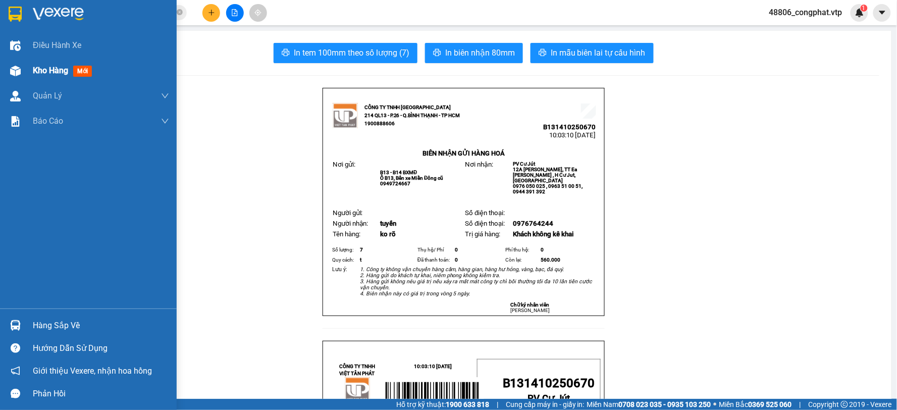
click at [32, 67] on div "Kho hàng mới" at bounding box center [88, 70] width 177 height 25
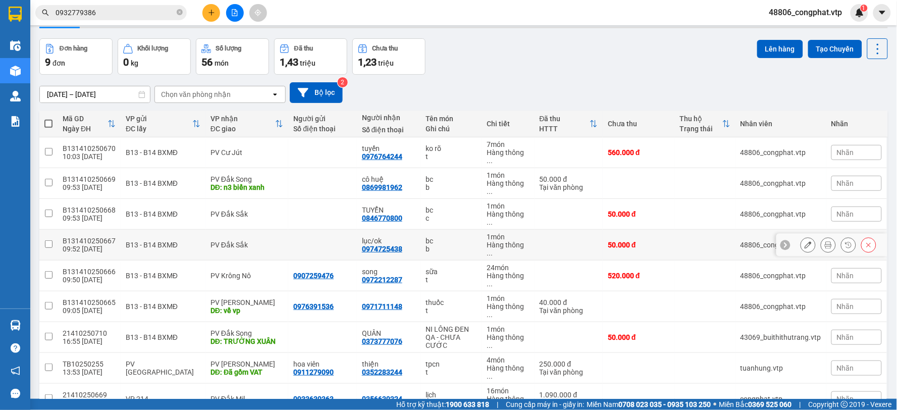
scroll to position [46, 0]
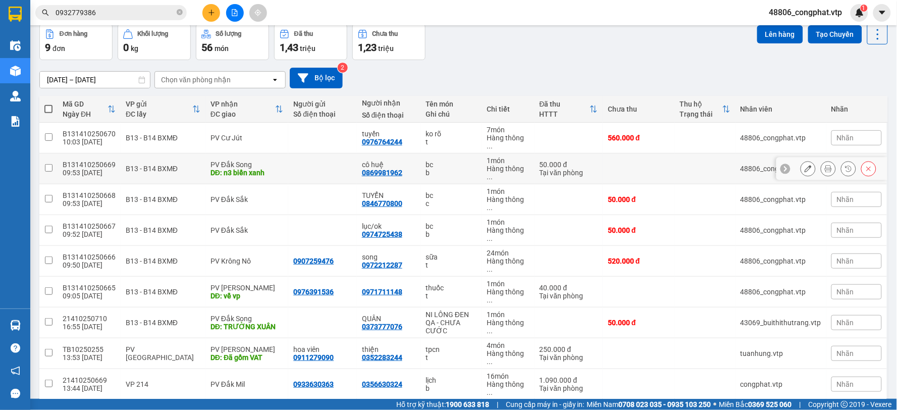
drag, startPoint x: 258, startPoint y: 154, endPoint x: 263, endPoint y: 145, distance: 10.0
click at [259, 160] on div "PV Đắk Song" at bounding box center [246, 164] width 73 height 8
checkbox input "true"
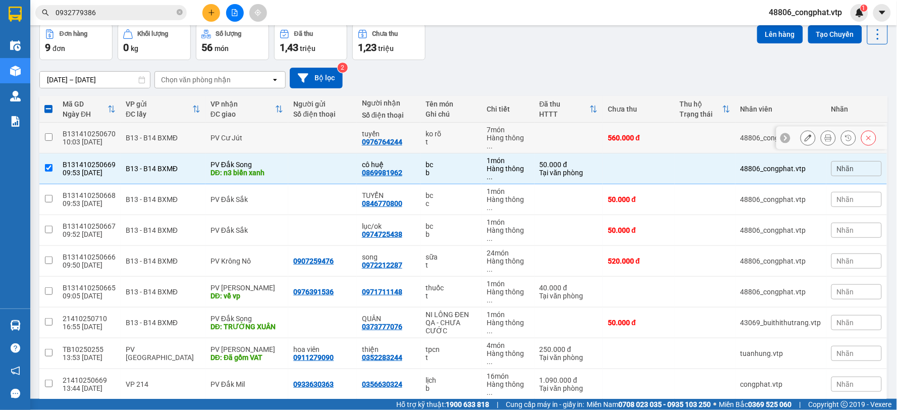
click at [381, 130] on div "tuyến" at bounding box center [388, 134] width 53 height 8
checkbox input "true"
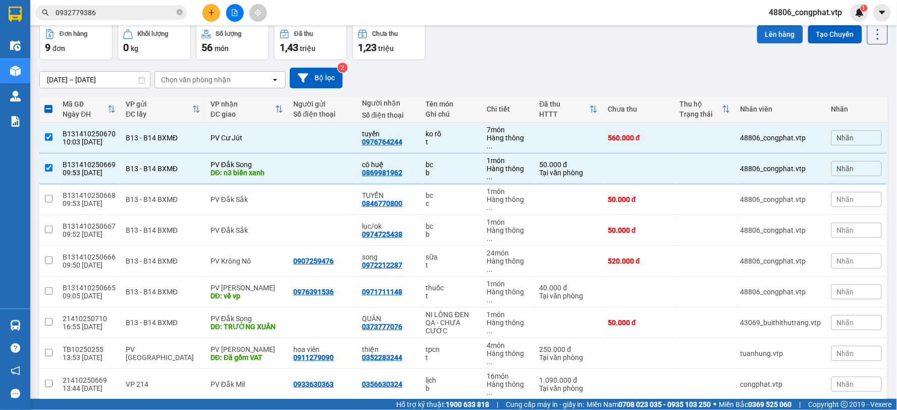
click at [762, 39] on button "Lên hàng" at bounding box center [780, 34] width 46 height 18
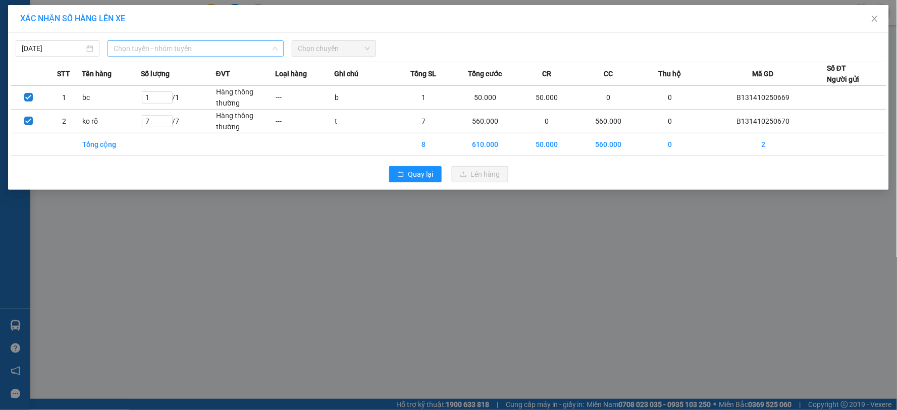
click at [238, 43] on span "Chọn tuyến - nhóm tuyến" at bounding box center [196, 48] width 164 height 15
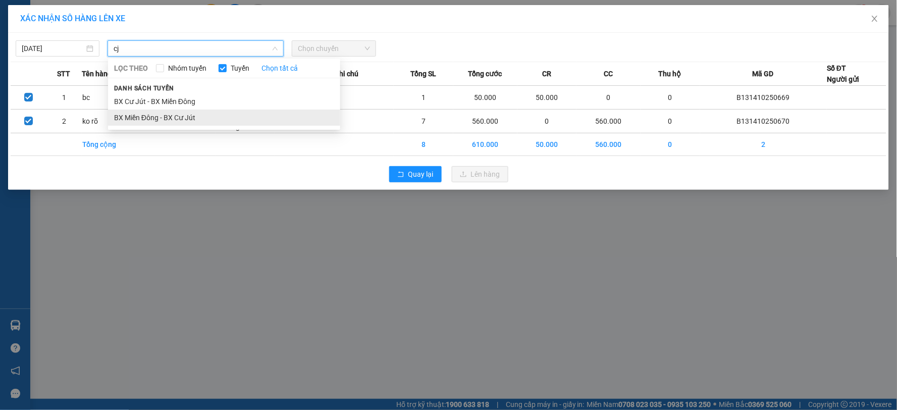
type input "cj"
drag, startPoint x: 215, startPoint y: 120, endPoint x: 404, endPoint y: 18, distance: 214.9
click at [215, 119] on li "BX Miền Đông - BX Cư Jút" at bounding box center [224, 117] width 232 height 16
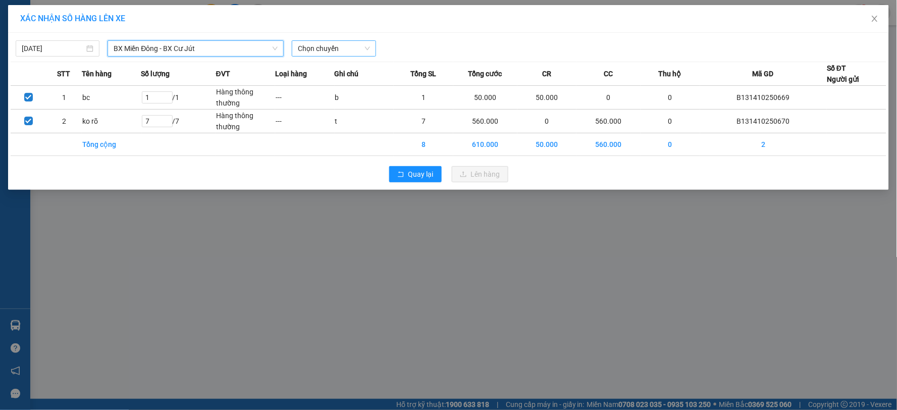
click at [351, 43] on span "Chọn chuyến" at bounding box center [334, 48] width 72 height 15
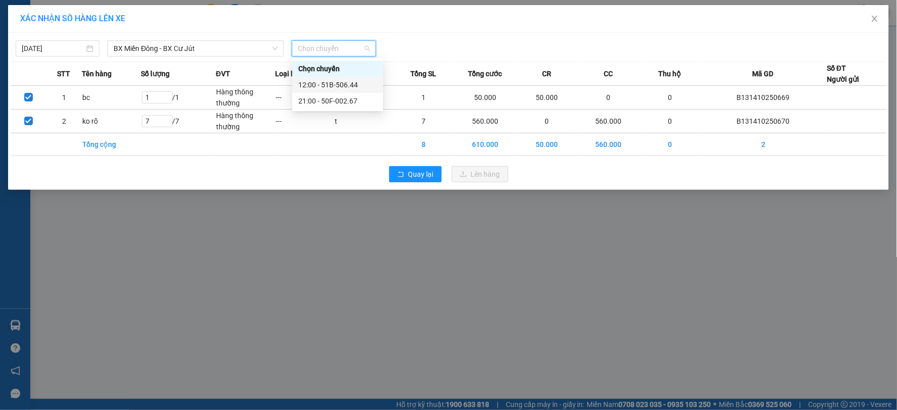
click at [357, 80] on div "12:00 - 51B-506.44" at bounding box center [337, 84] width 79 height 11
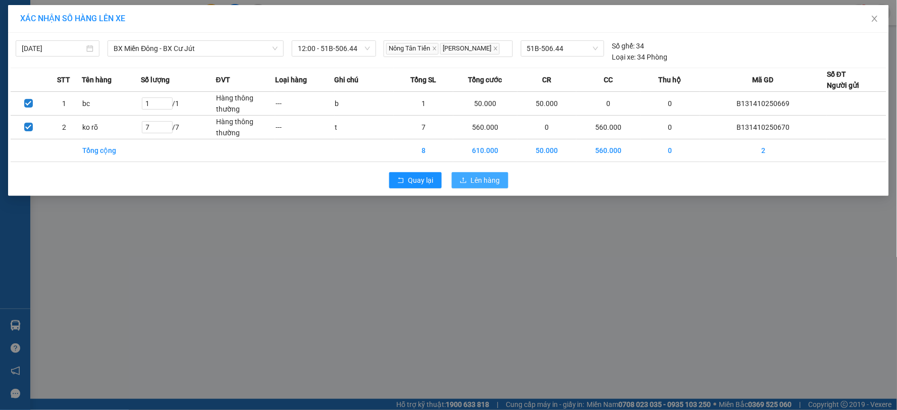
click at [483, 180] on span "Lên hàng" at bounding box center [485, 180] width 29 height 11
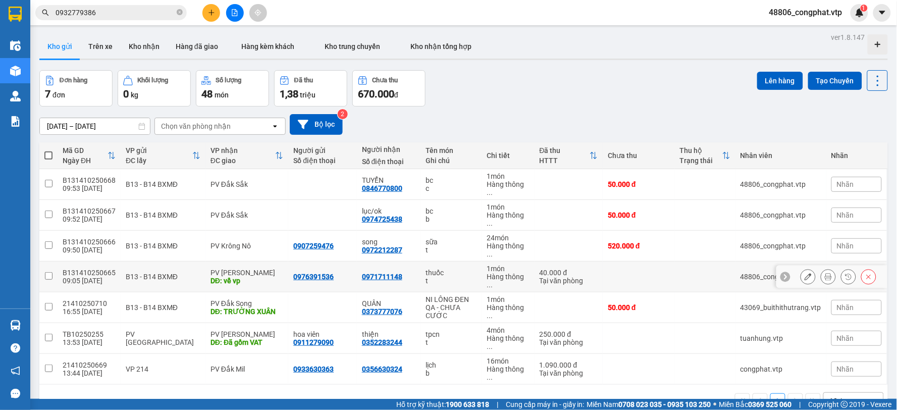
click at [239, 268] on div "PV [PERSON_NAME]" at bounding box center [246, 272] width 73 height 8
checkbox input "true"
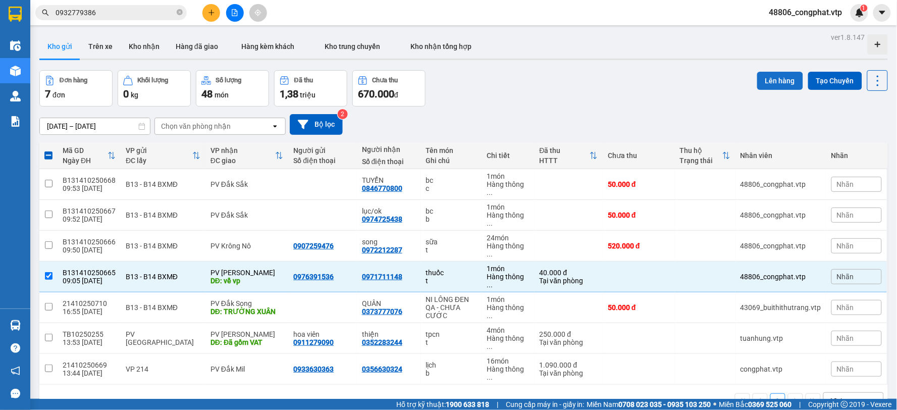
click at [772, 77] on button "Lên hàng" at bounding box center [780, 81] width 46 height 18
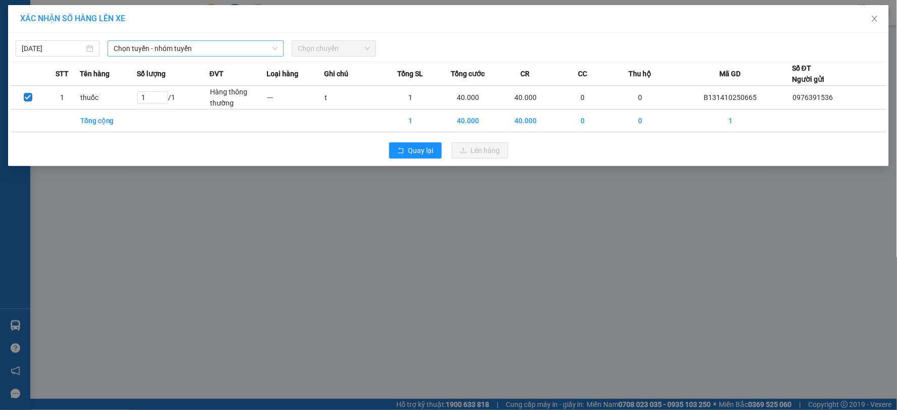
click at [197, 51] on span "Chọn tuyến - nhóm tuyến" at bounding box center [196, 48] width 164 height 15
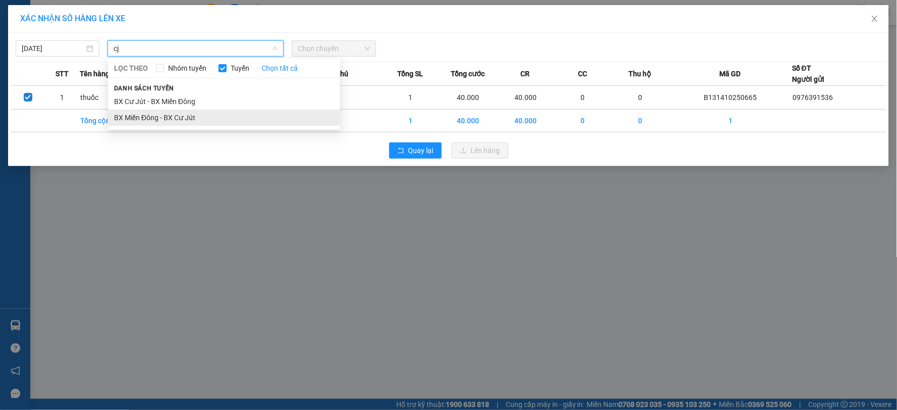
type input "cj"
click at [272, 125] on li "BX Miền Đông - BX Cư Jút" at bounding box center [224, 117] width 232 height 16
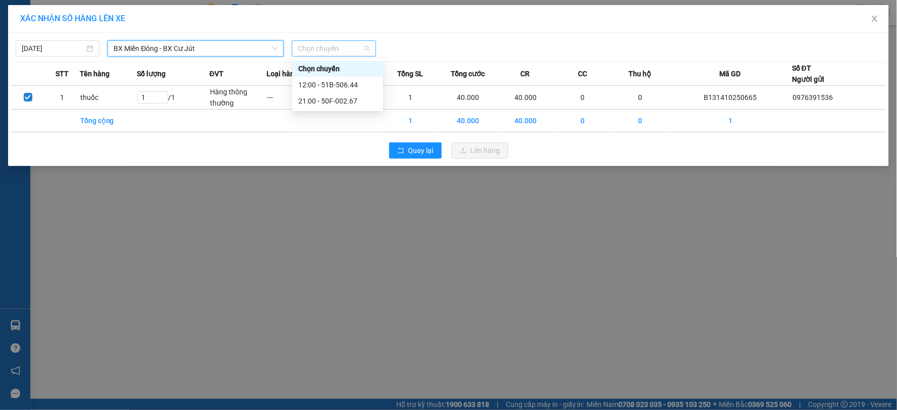
drag, startPoint x: 372, startPoint y: 45, endPoint x: 363, endPoint y: 48, distance: 8.9
click at [370, 45] on div "Chọn chuyến" at bounding box center [334, 48] width 84 height 16
click at [350, 102] on div "21:00 - 50F-002.67" at bounding box center [337, 100] width 79 height 11
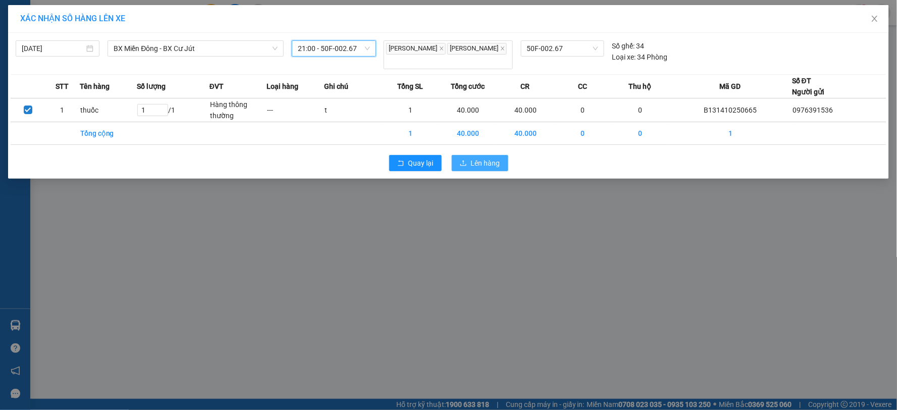
click at [476, 163] on button "Lên hàng" at bounding box center [480, 163] width 57 height 16
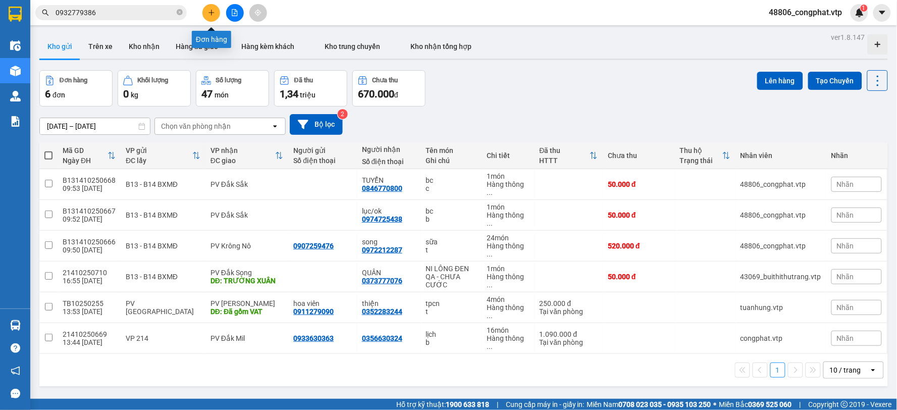
click at [213, 11] on icon "plus" at bounding box center [211, 12] width 7 height 7
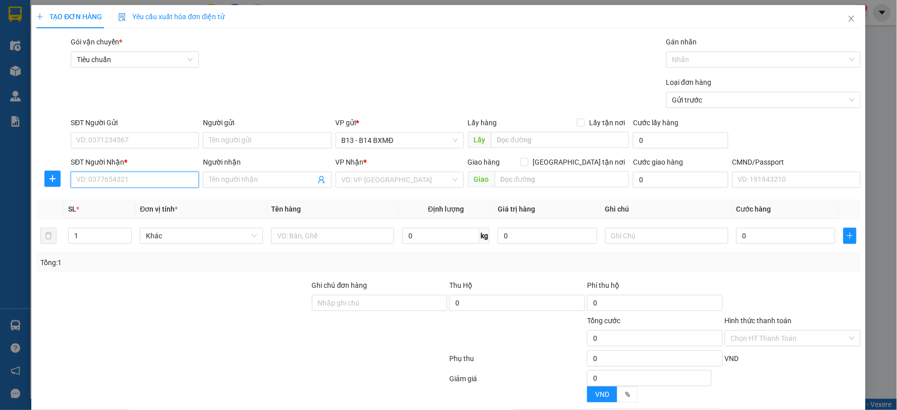
drag, startPoint x: 134, startPoint y: 175, endPoint x: 147, endPoint y: 175, distance: 13.1
click at [134, 176] on input "SĐT Người Nhận *" at bounding box center [135, 180] width 128 height 16
type input "0366495044"
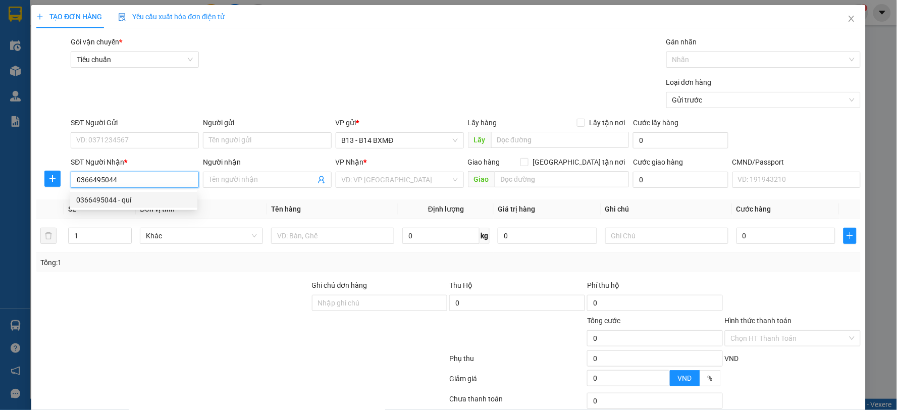
click at [170, 199] on div "0366495044 - quí" at bounding box center [133, 199] width 115 height 11
type input "quí"
type input "cây chanh"
type input "0366495044"
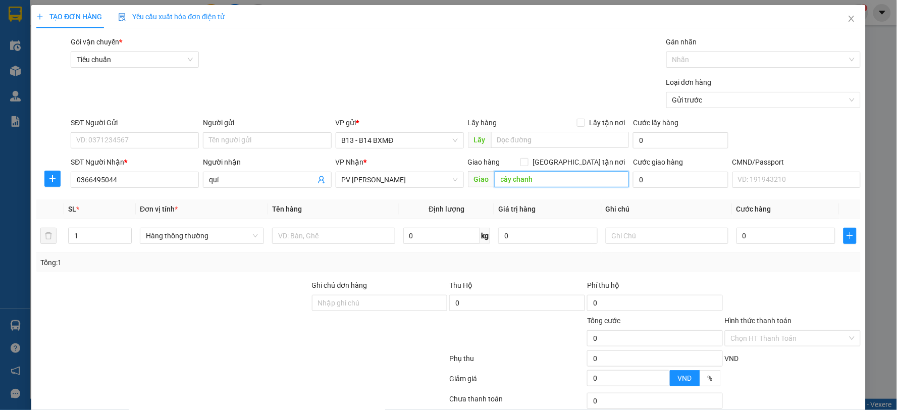
click at [505, 178] on input "cây chanh" at bounding box center [561, 179] width 135 height 16
click at [507, 176] on input "cây chanh" at bounding box center [561, 179] width 135 height 16
type input "cai chanh"
click at [169, 138] on input "SĐT Người Gửi" at bounding box center [135, 140] width 128 height 16
click at [847, 19] on icon "close" at bounding box center [851, 19] width 8 height 8
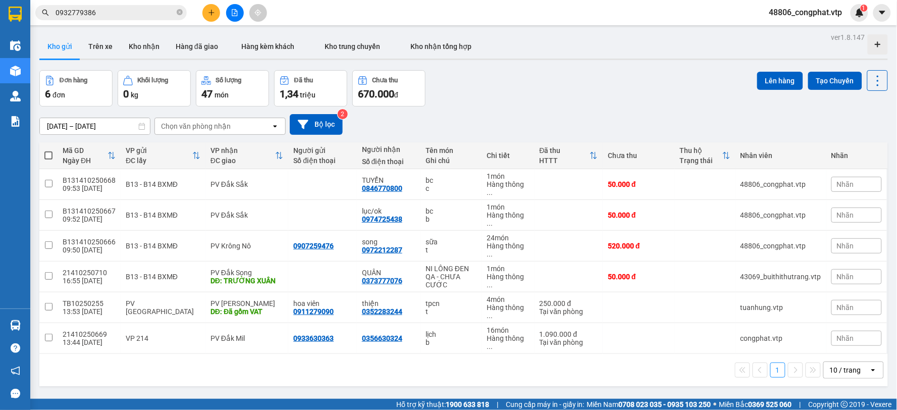
click at [236, 9] on icon "file-add" at bounding box center [234, 12] width 7 height 7
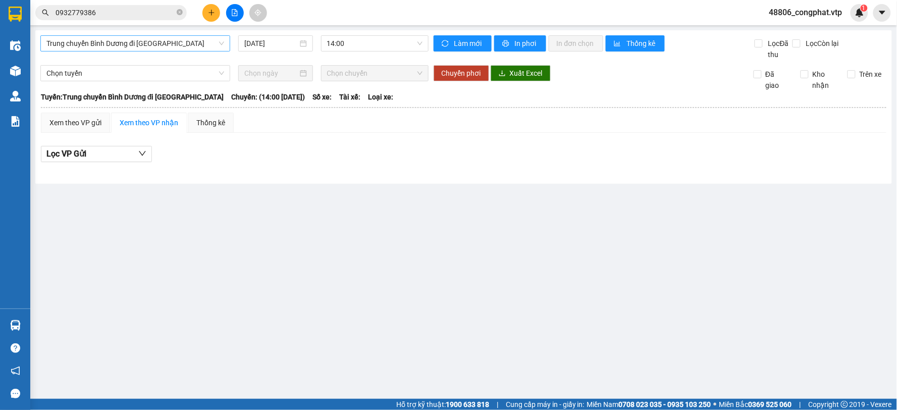
click at [137, 39] on span "Trung chuyển Bình Dương đi [GEOGRAPHIC_DATA]" at bounding box center [135, 43] width 178 height 15
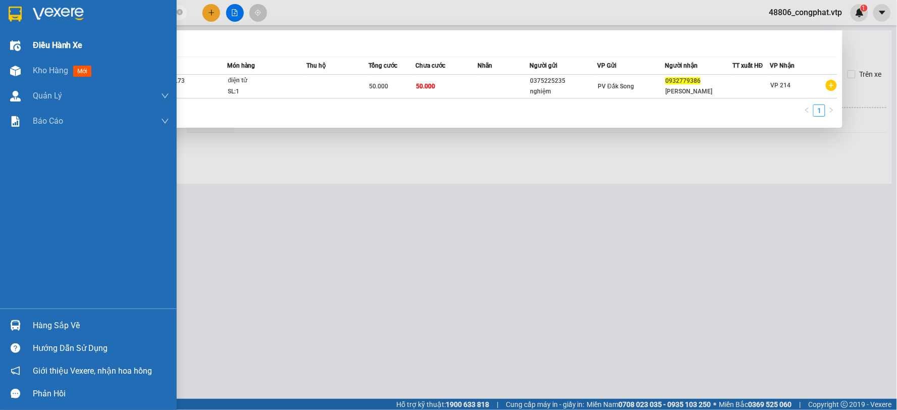
drag, startPoint x: 143, startPoint y: 11, endPoint x: 0, endPoint y: 45, distance: 146.9
click at [0, 45] on section "Kết quả tìm kiếm ( 1 ) Bộ lọc Mã ĐH Trạng thái Món hàng Thu hộ Tổng cước Chưa c…" at bounding box center [448, 205] width 897 height 410
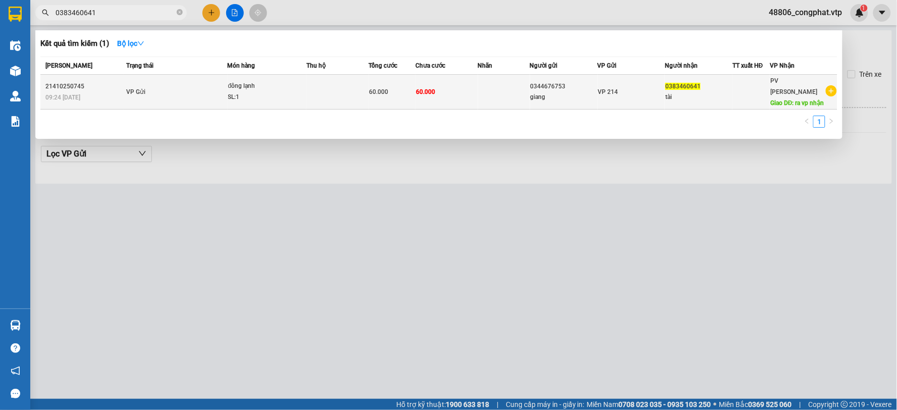
type input "0383460641"
click at [430, 91] on span "60.000" at bounding box center [425, 91] width 19 height 7
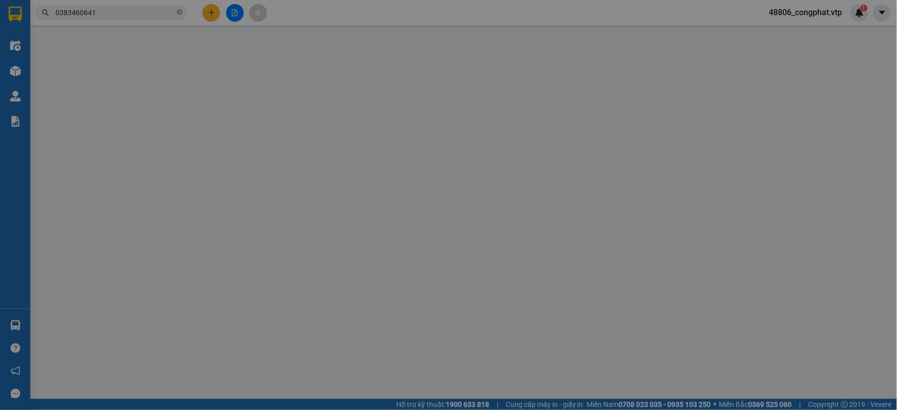
type input "0344676753"
type input "giang"
type input "0383460641"
type input "tài"
type input "ra vp nhận"
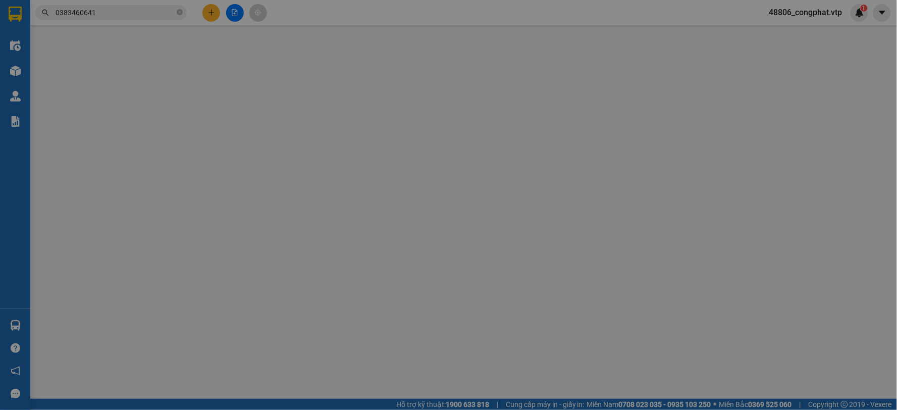
type input "0"
type input "60.000"
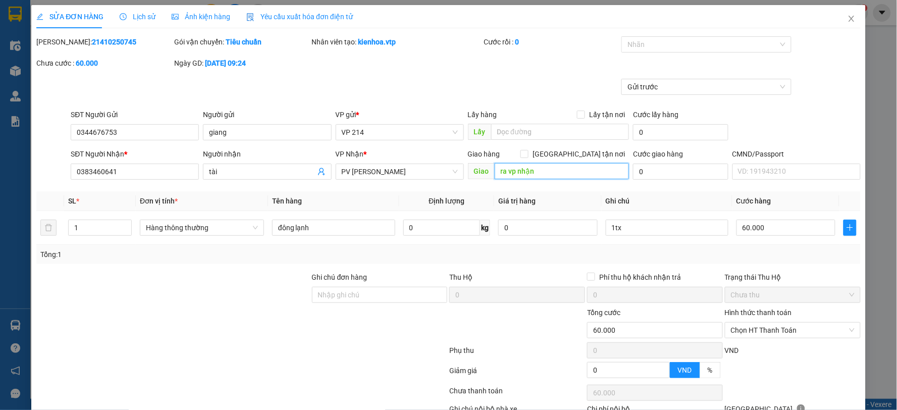
click at [571, 173] on input "ra vp nhận" at bounding box center [561, 171] width 135 height 16
click at [401, 172] on span "PV [PERSON_NAME]" at bounding box center [400, 171] width 116 height 15
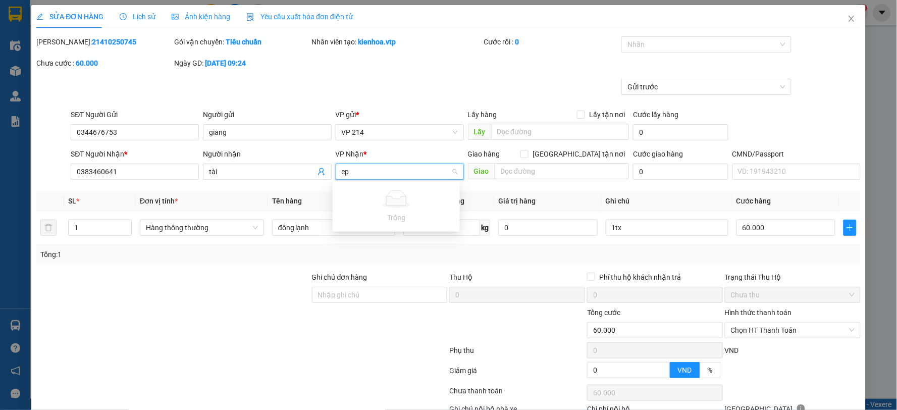
type input "e"
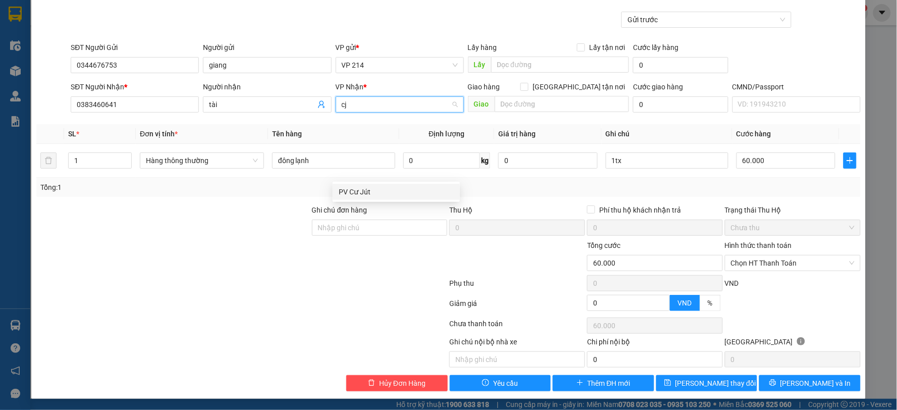
scroll to position [68, 0]
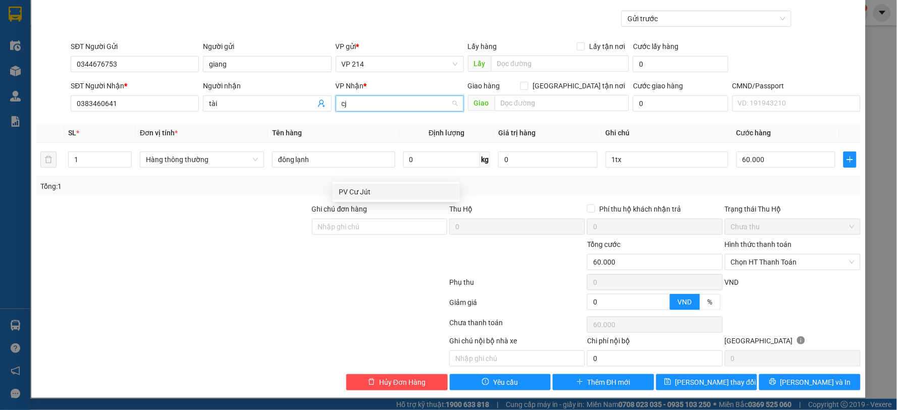
type input "c"
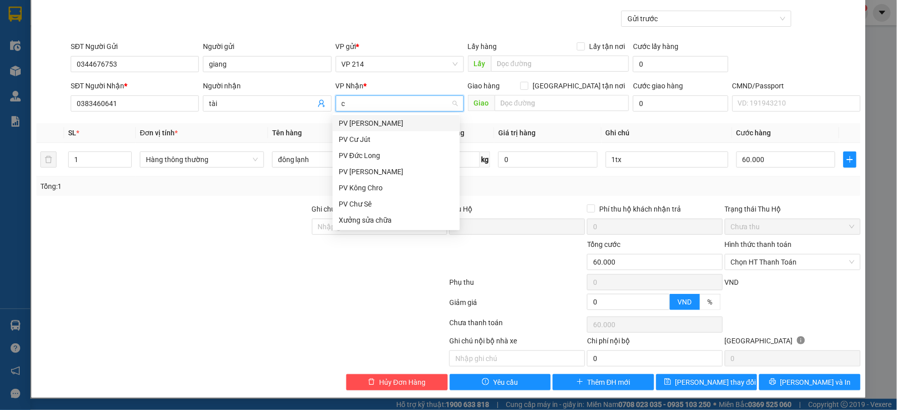
click at [407, 99] on input "c" at bounding box center [396, 103] width 109 height 15
type input "cj"
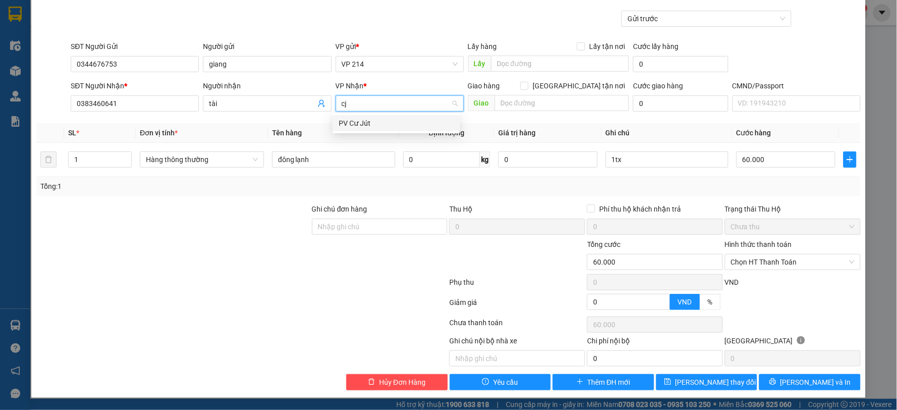
click at [399, 128] on div "PV Cư Jút" at bounding box center [396, 123] width 115 height 11
click at [514, 104] on input "text" at bounding box center [561, 103] width 135 height 16
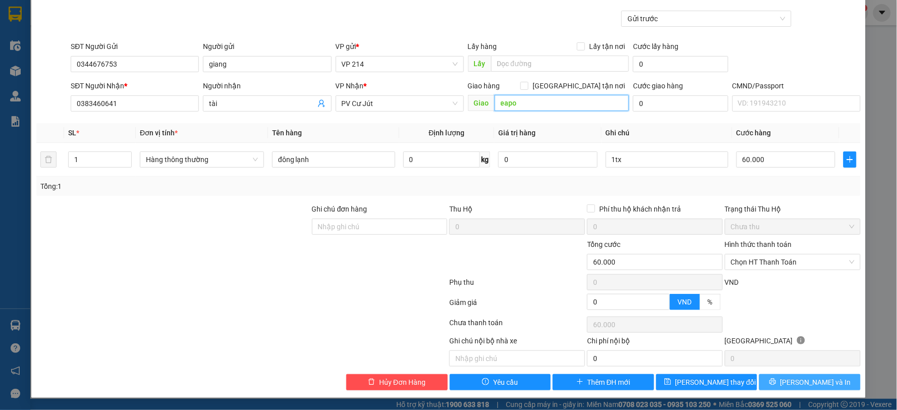
type input "eapo"
click at [831, 379] on button "[PERSON_NAME] và In" at bounding box center [809, 382] width 101 height 16
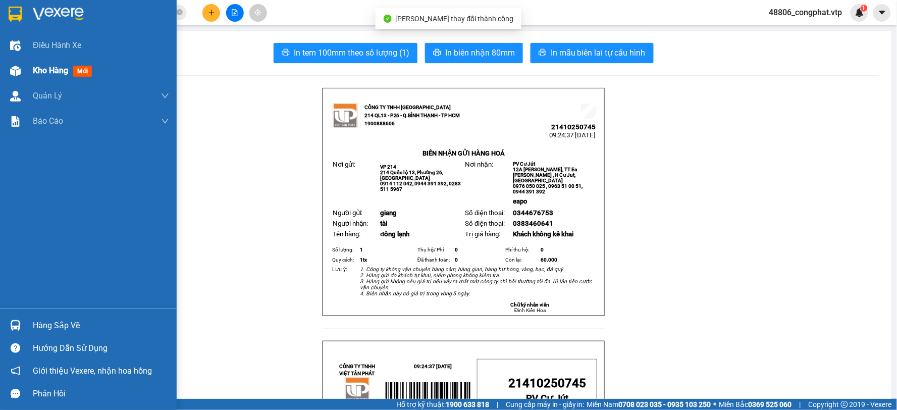
click at [27, 72] on div "Kho hàng mới" at bounding box center [88, 70] width 177 height 25
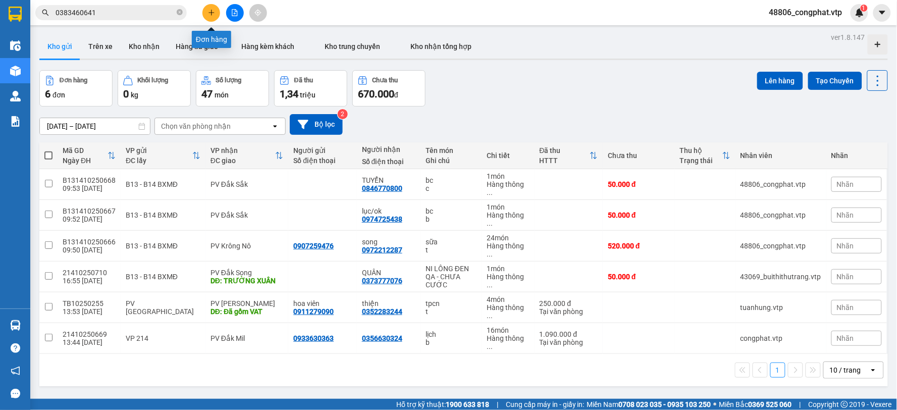
click at [216, 9] on button at bounding box center [211, 13] width 18 height 18
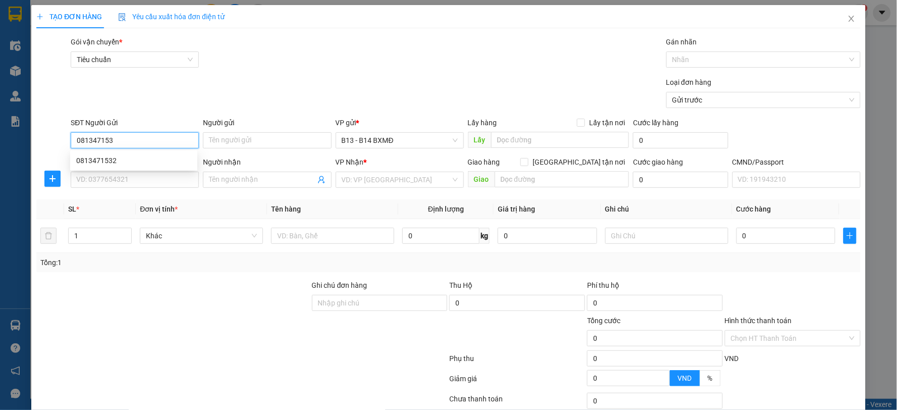
type input "0813471532"
click at [125, 162] on div "0813471532" at bounding box center [133, 160] width 115 height 11
type input "0975754754"
type input "TRÍ"
type input "0813471532"
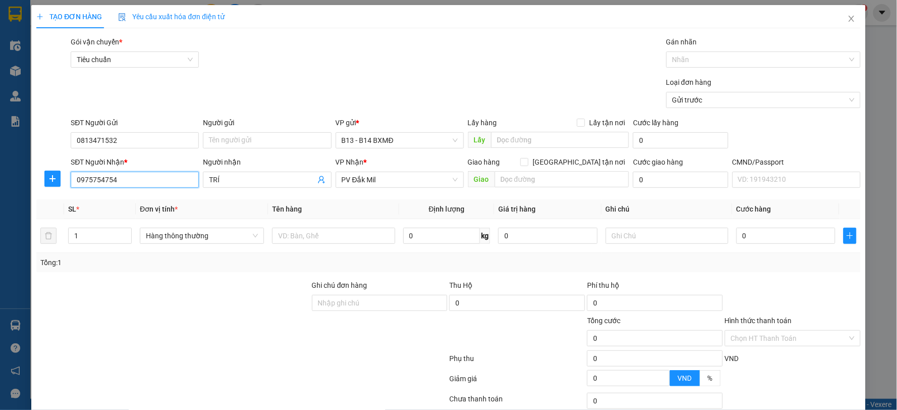
click at [159, 175] on input "0975754754" at bounding box center [135, 180] width 128 height 16
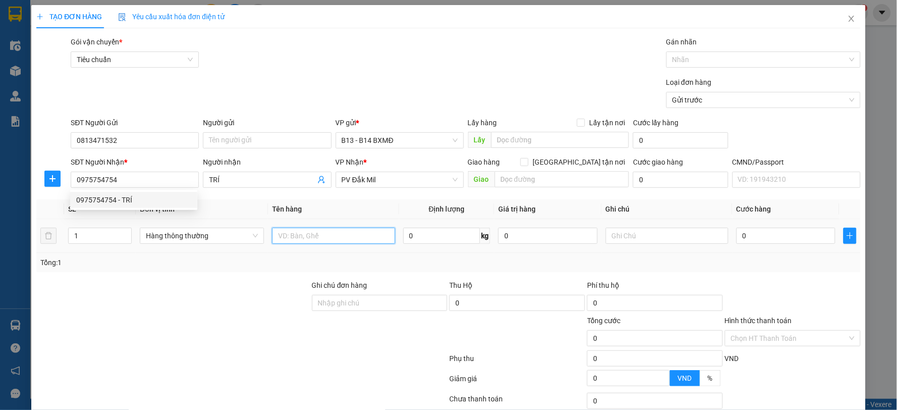
click at [291, 241] on input "text" at bounding box center [333, 236] width 123 height 16
type input "ko rõ"
click at [698, 231] on input "text" at bounding box center [667, 236] width 123 height 16
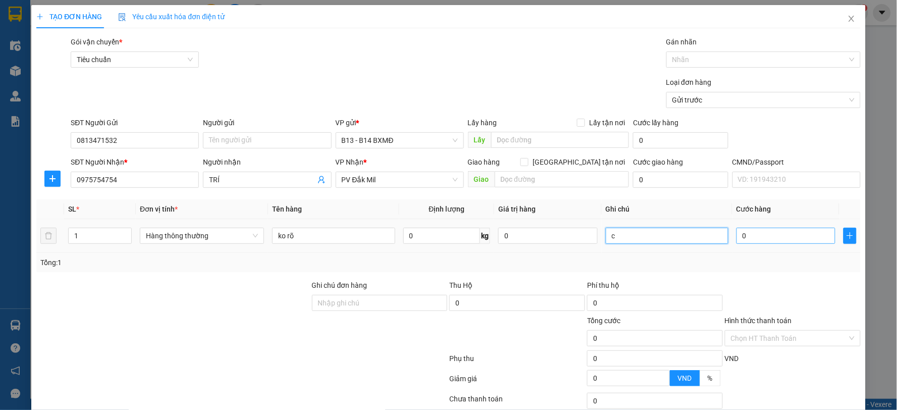
type input "c"
click at [762, 233] on input "0" at bounding box center [785, 236] width 99 height 16
type input "1"
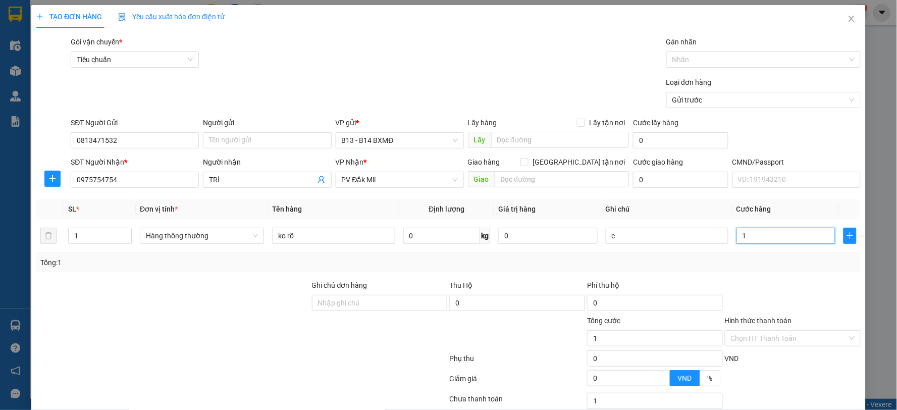
type input "12"
type input "120"
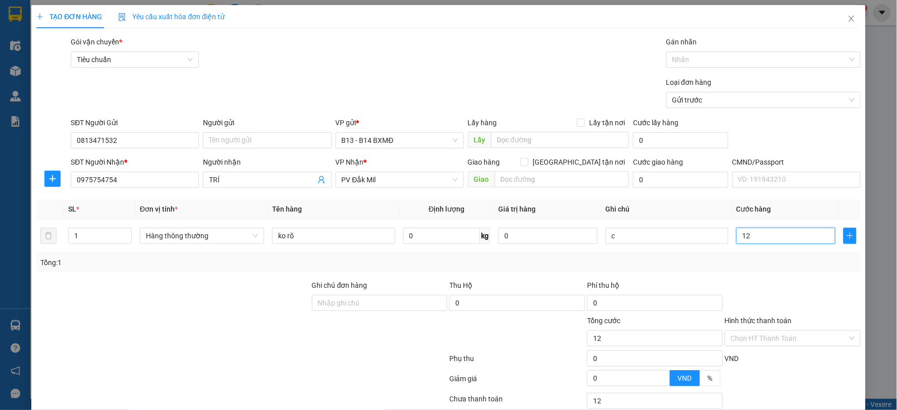
type input "120"
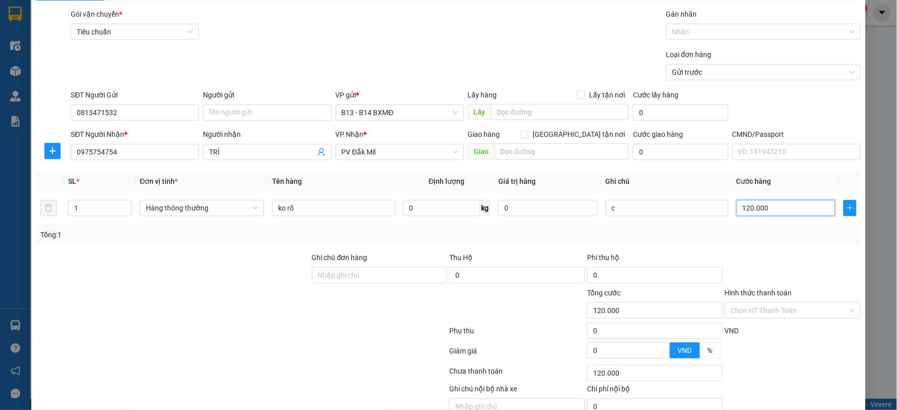
scroll to position [76, 0]
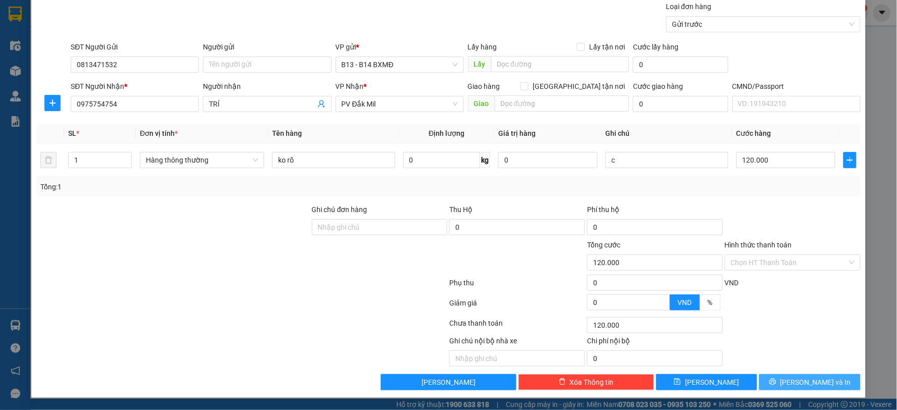
click at [829, 382] on button "[PERSON_NAME] và In" at bounding box center [809, 382] width 101 height 16
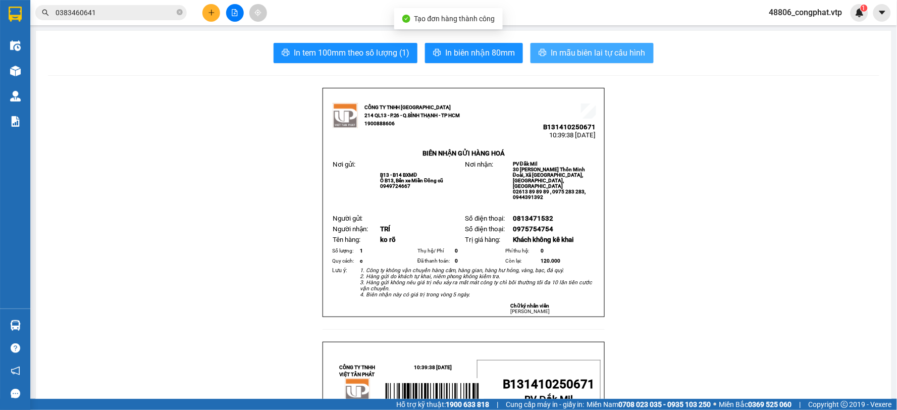
drag, startPoint x: 593, startPoint y: 39, endPoint x: 597, endPoint y: 49, distance: 11.1
drag, startPoint x: 597, startPoint y: 50, endPoint x: 597, endPoint y: 59, distance: 8.6
click at [597, 51] on span "In mẫu biên lai tự cấu hình" at bounding box center [598, 52] width 95 height 13
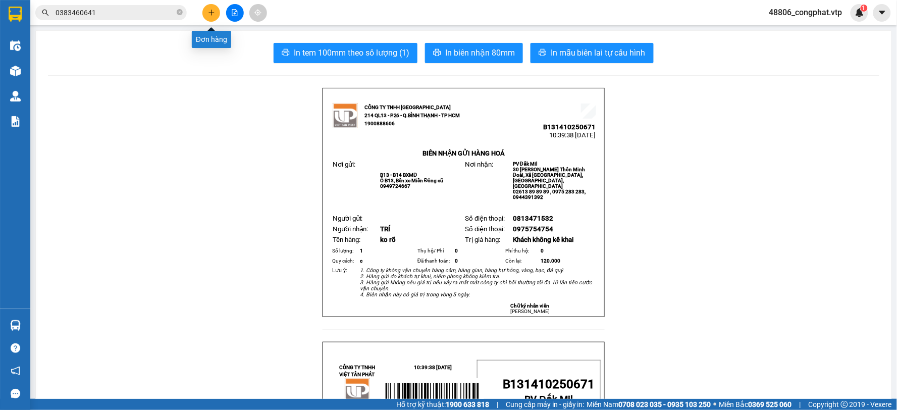
click at [208, 7] on button at bounding box center [211, 13] width 18 height 18
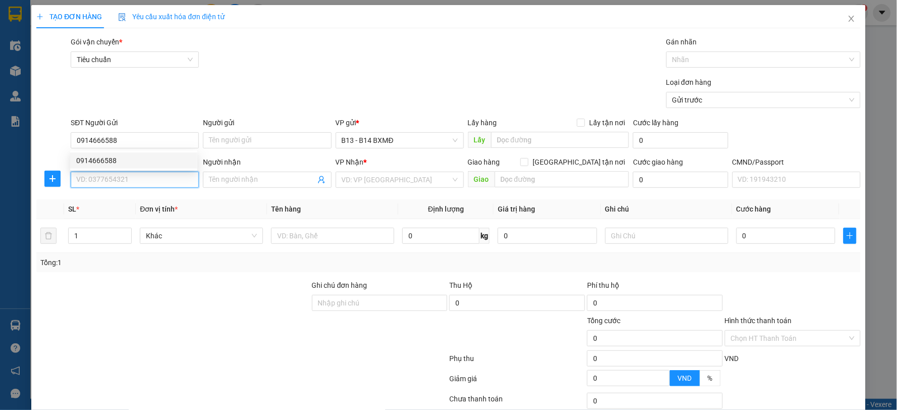
click at [125, 180] on input "SĐT Người Nhận *" at bounding box center [135, 180] width 128 height 16
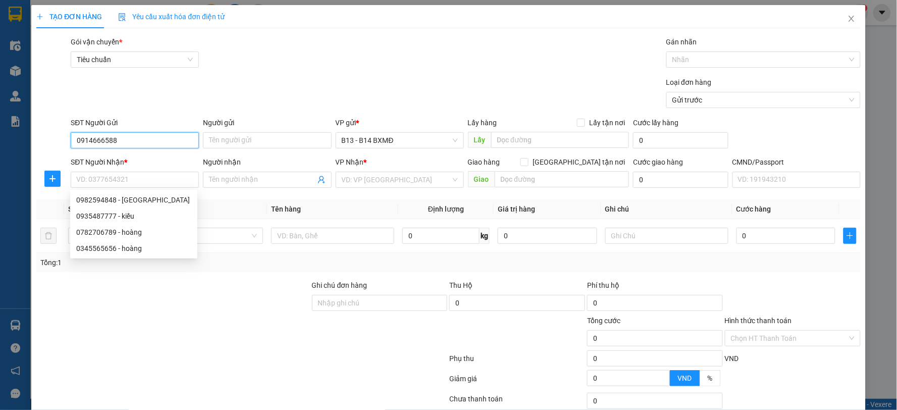
click at [134, 140] on input "0914666588" at bounding box center [135, 140] width 128 height 16
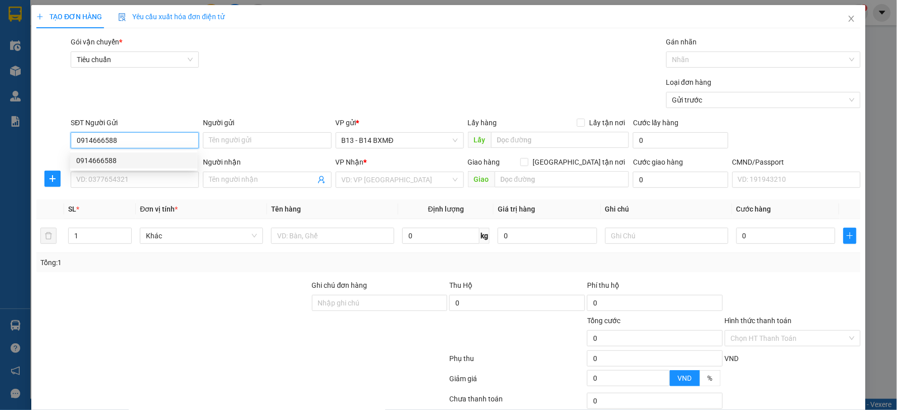
click at [139, 160] on div "0914666588" at bounding box center [133, 160] width 115 height 11
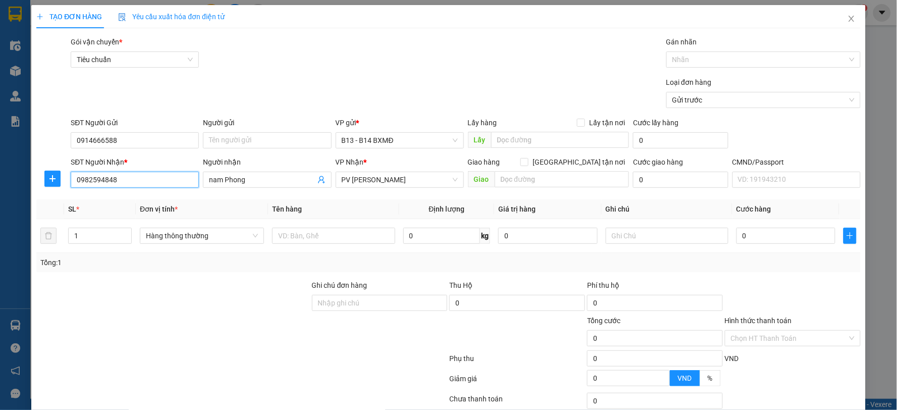
click at [143, 173] on input "0982594848" at bounding box center [135, 180] width 128 height 16
drag, startPoint x: 54, startPoint y: 187, endPoint x: 17, endPoint y: 140, distance: 60.4
click at [0, 143] on div "TẠO ĐƠN HÀNG Yêu cầu xuất hóa đơn điện tử Transit Pickup Surcharge Ids Transit …" at bounding box center [448, 205] width 897 height 410
click at [130, 192] on div "0345565656 - hoàng" at bounding box center [133, 200] width 127 height 16
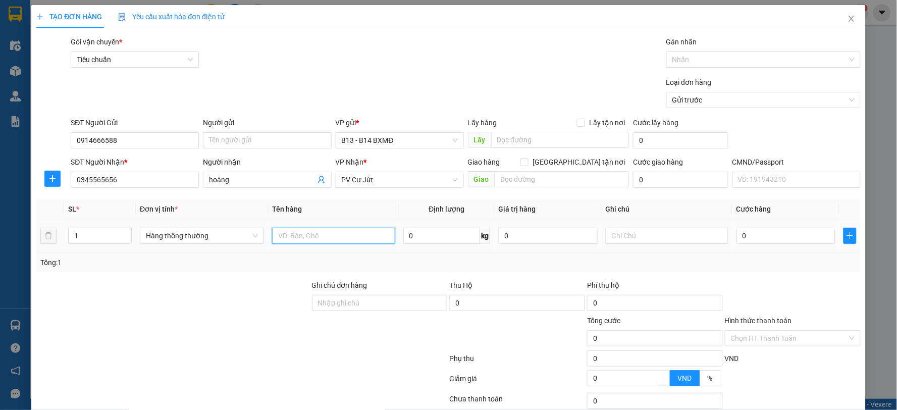
click at [320, 234] on input "text" at bounding box center [333, 236] width 123 height 16
drag, startPoint x: 675, startPoint y: 239, endPoint x: 692, endPoint y: 237, distance: 17.7
click at [681, 238] on input "text" at bounding box center [667, 236] width 123 height 16
click at [743, 231] on input "0" at bounding box center [785, 236] width 99 height 16
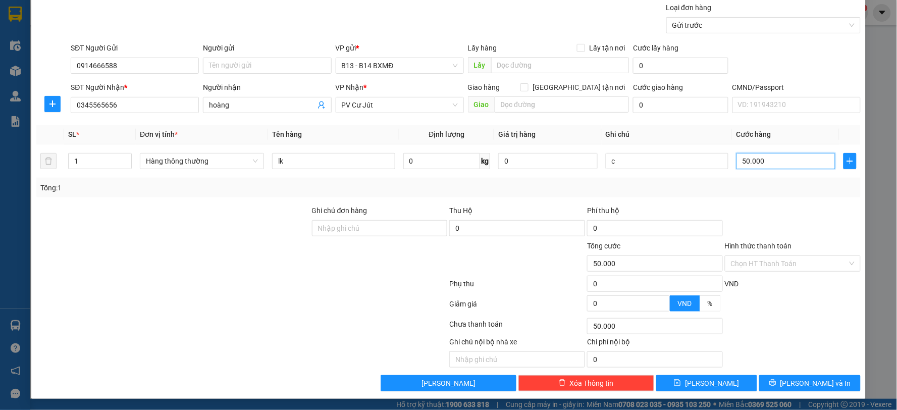
scroll to position [76, 0]
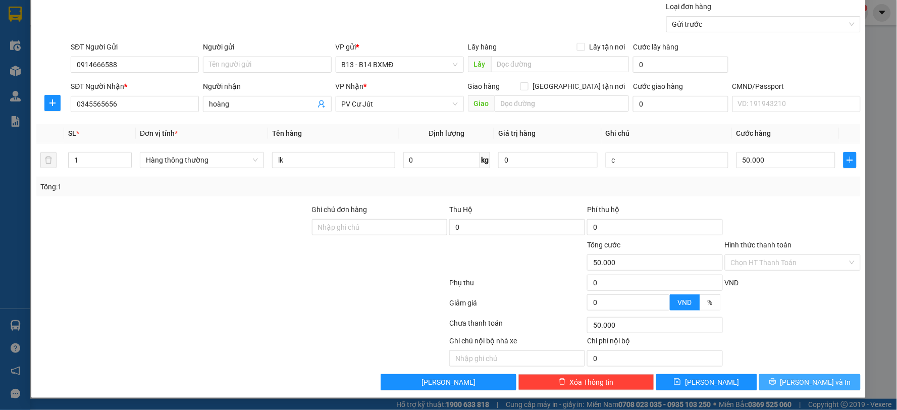
click at [818, 389] on button "[PERSON_NAME] và In" at bounding box center [809, 382] width 101 height 16
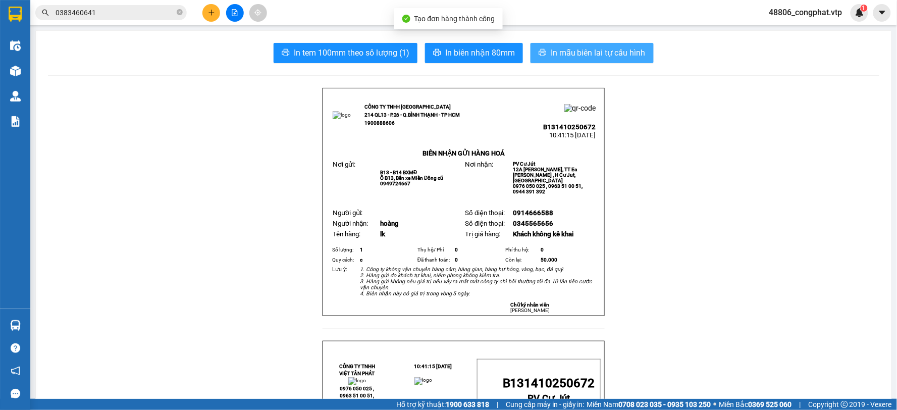
click at [589, 54] on span "In mẫu biên lai tự cấu hình" at bounding box center [598, 52] width 95 height 13
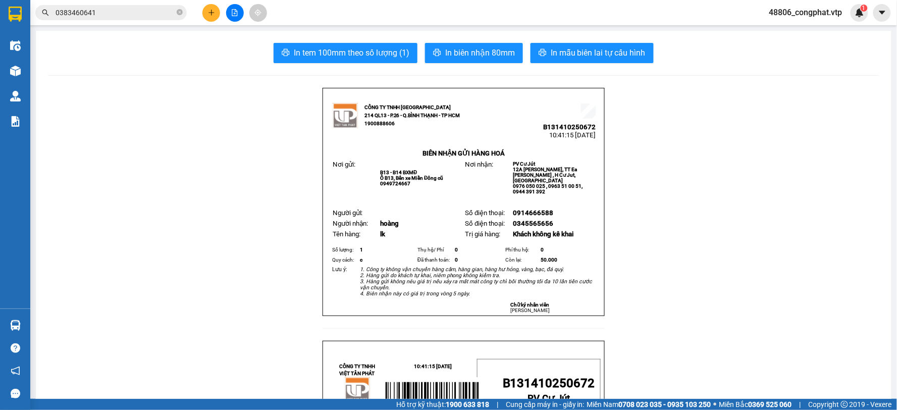
click at [206, 7] on button at bounding box center [211, 13] width 18 height 18
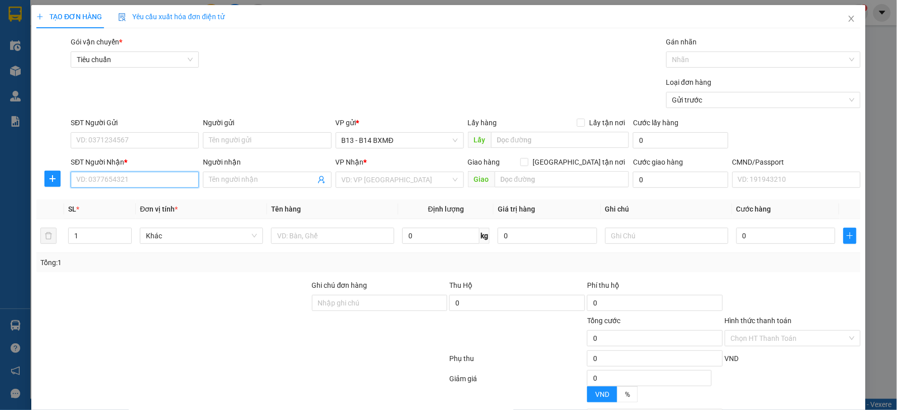
click at [147, 179] on input "SĐT Người Nhận *" at bounding box center [135, 180] width 128 height 16
drag, startPoint x: 134, startPoint y: 179, endPoint x: 0, endPoint y: 224, distance: 140.9
click at [0, 224] on div "TẠO ĐƠN HÀNG Yêu cầu xuất hóa đơn điện tử Transit Pickup Surcharge Ids Transit …" at bounding box center [448, 205] width 897 height 410
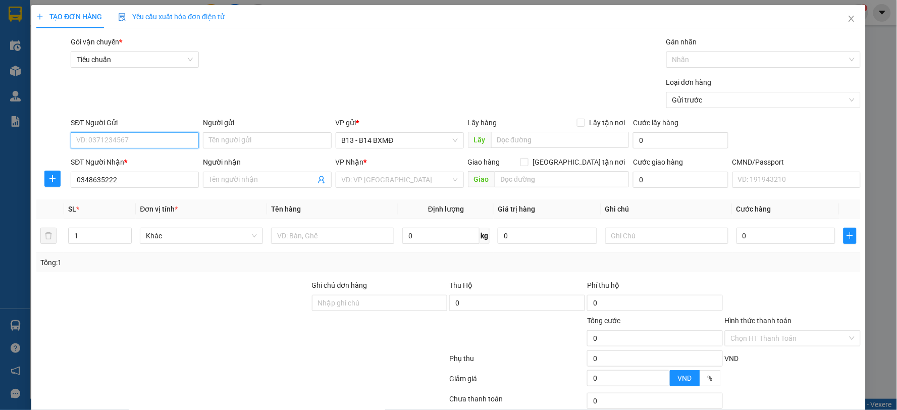
drag, startPoint x: 103, startPoint y: 147, endPoint x: 109, endPoint y: 137, distance: 11.5
click at [109, 137] on input "SĐT Người Gửi" at bounding box center [135, 140] width 128 height 16
paste input "0348635222"
drag, startPoint x: 135, startPoint y: 182, endPoint x: 59, endPoint y: 191, distance: 77.2
click at [59, 191] on div "SĐT Người Nhận * 0348635222 0348635222 Người nhận Tên người nhận VP Nhận * VD: …" at bounding box center [448, 173] width 826 height 35
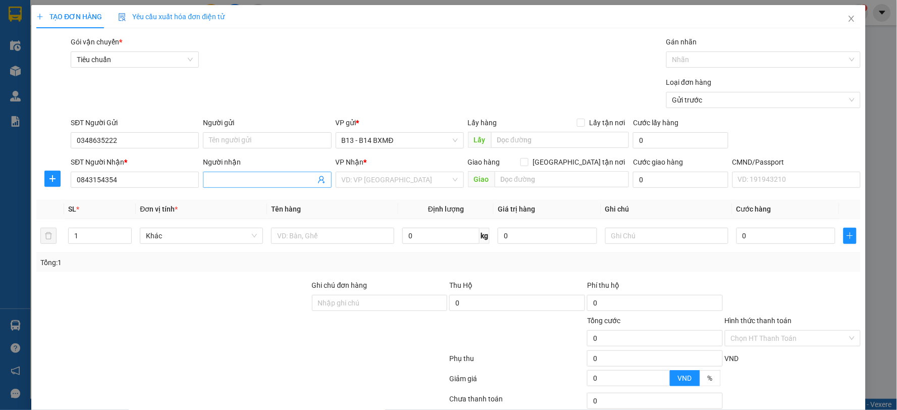
click at [274, 180] on input "Người nhận" at bounding box center [262, 179] width 106 height 11
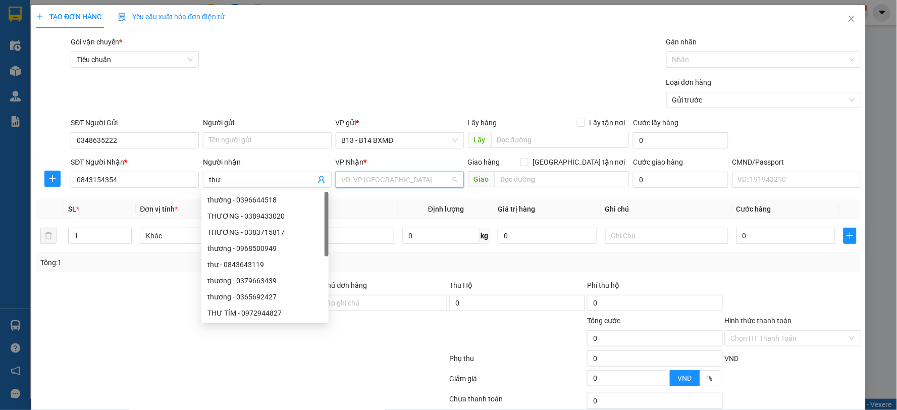
click at [366, 182] on input "search" at bounding box center [396, 179] width 109 height 15
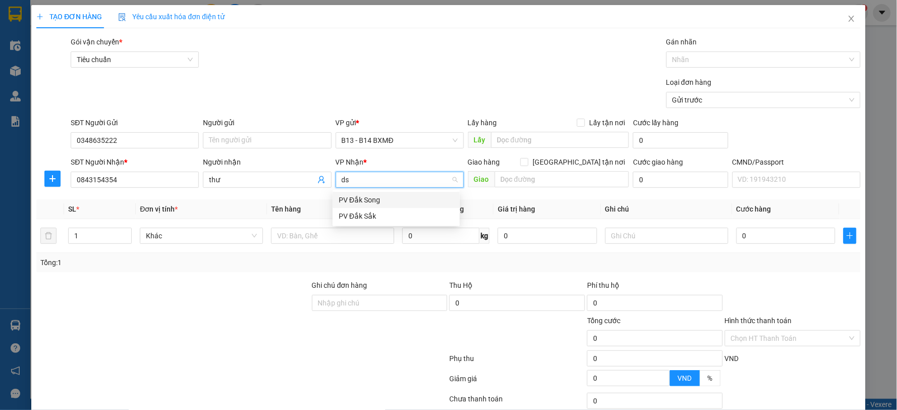
click at [361, 203] on div "PV Đắk Song" at bounding box center [396, 199] width 115 height 11
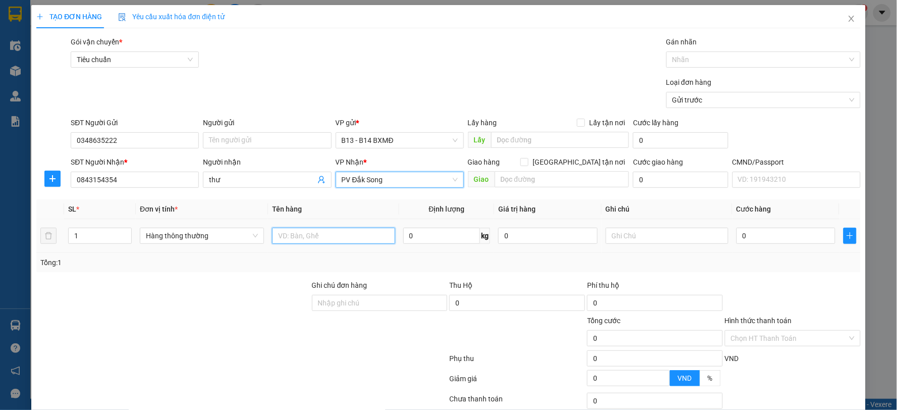
click at [347, 233] on input "text" at bounding box center [333, 236] width 123 height 16
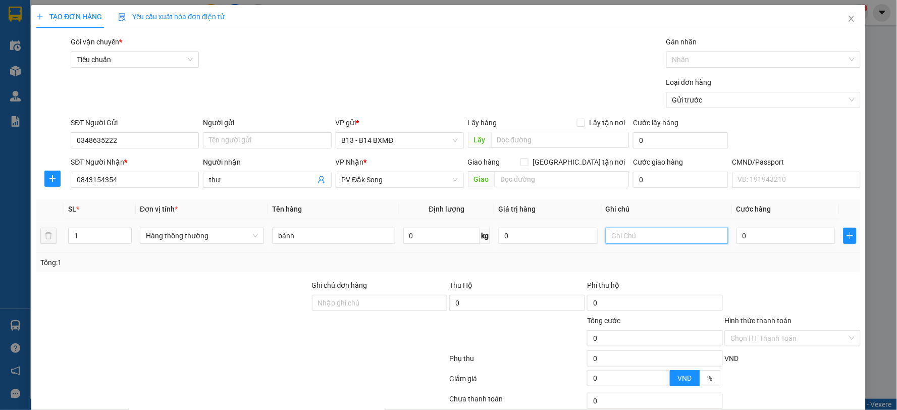
click at [633, 229] on input "text" at bounding box center [667, 236] width 123 height 16
drag, startPoint x: 637, startPoint y: 232, endPoint x: 679, endPoint y: 240, distance: 43.1
click at [637, 233] on input "text" at bounding box center [667, 236] width 123 height 16
click at [773, 246] on td "0" at bounding box center [785, 236] width 107 height 34
click at [778, 238] on input "0" at bounding box center [785, 236] width 99 height 16
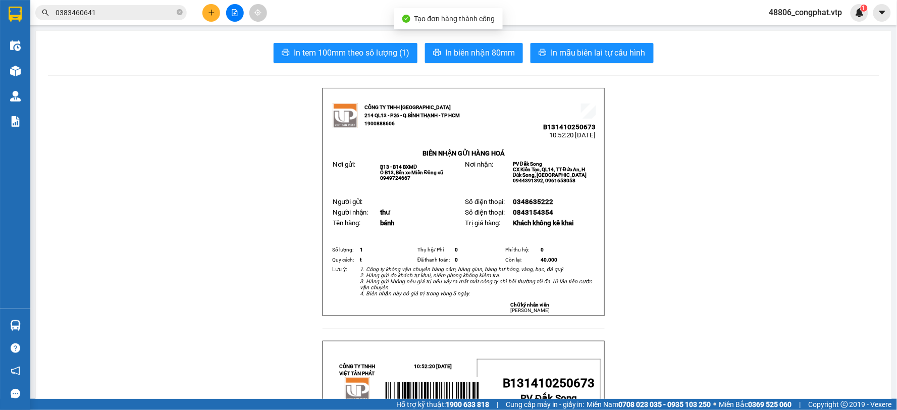
click at [585, 46] on button "In mẫu biên lai tự cấu hình" at bounding box center [591, 53] width 123 height 20
click at [211, 11] on icon "plus" at bounding box center [211, 13] width 1 height 6
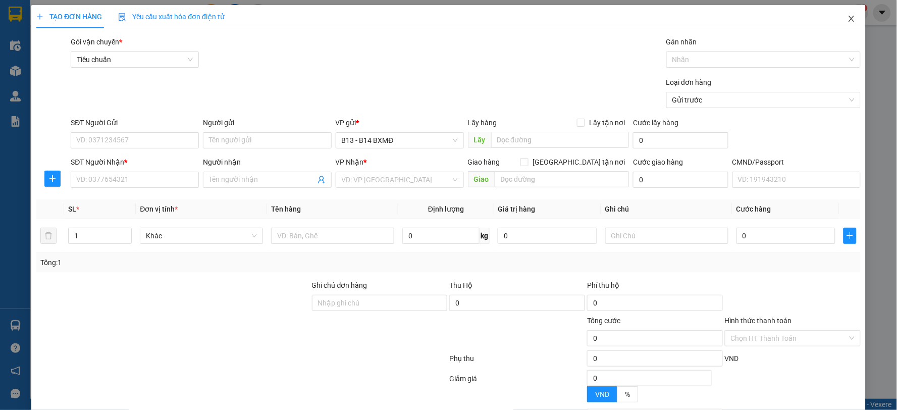
click at [846, 21] on span "Close" at bounding box center [851, 19] width 28 height 28
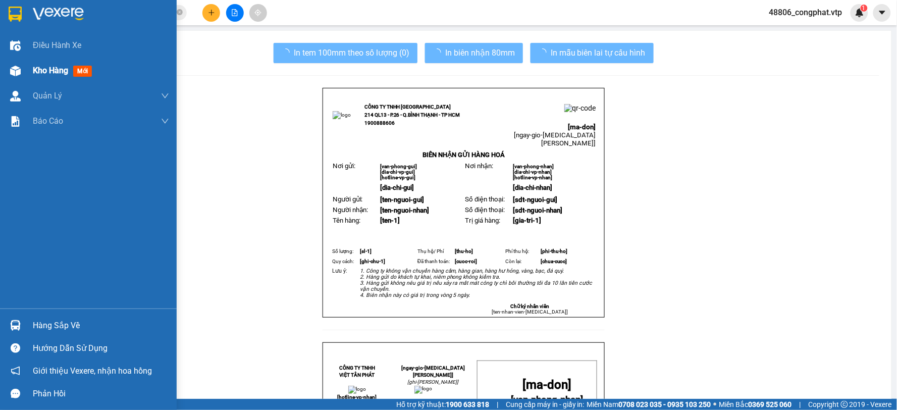
click at [25, 62] on div "Kho hàng mới" at bounding box center [88, 70] width 177 height 25
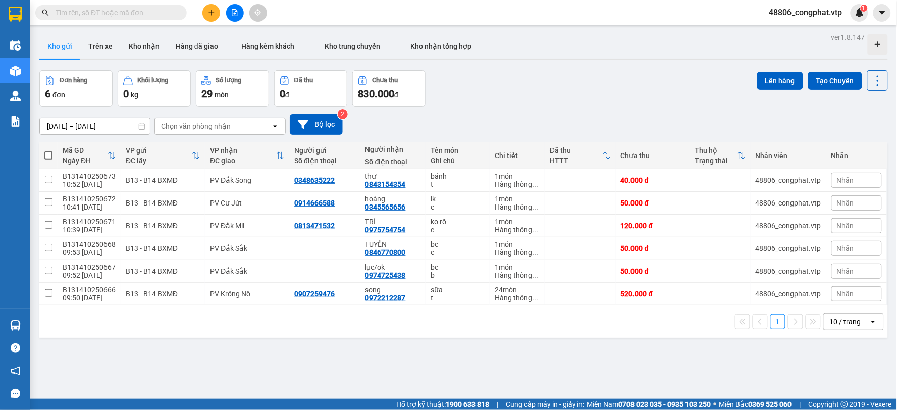
click at [204, 14] on button at bounding box center [211, 13] width 18 height 18
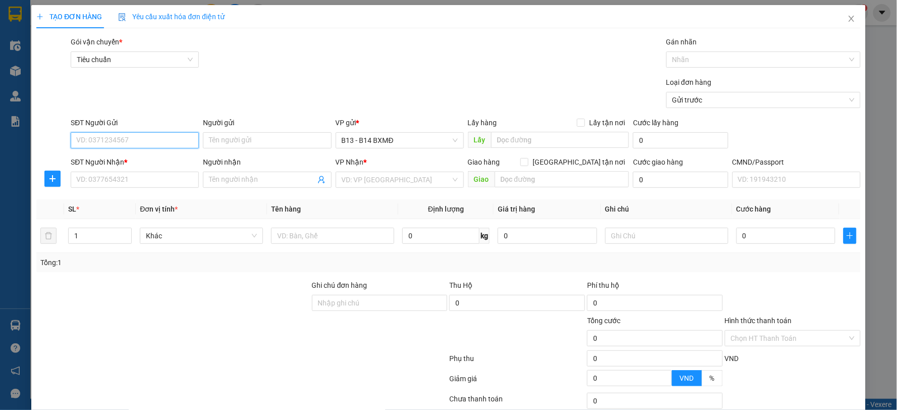
drag, startPoint x: 133, startPoint y: 142, endPoint x: 863, endPoint y: 103, distance: 730.7
click at [137, 142] on input "SĐT Người Gửi" at bounding box center [135, 140] width 128 height 16
type input "0939748298"
drag, startPoint x: 150, startPoint y: 169, endPoint x: 165, endPoint y: 168, distance: 15.2
click at [160, 169] on div "0939748298 0939748298" at bounding box center [133, 160] width 127 height 20
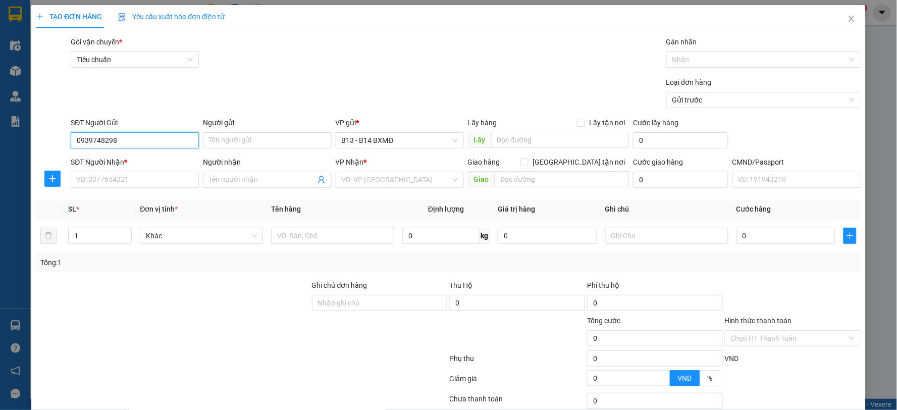
click at [135, 141] on input "0939748298" at bounding box center [135, 140] width 128 height 16
click at [132, 159] on div "0939748298" at bounding box center [133, 160] width 115 height 11
type input "0975854319"
type input "VINH"
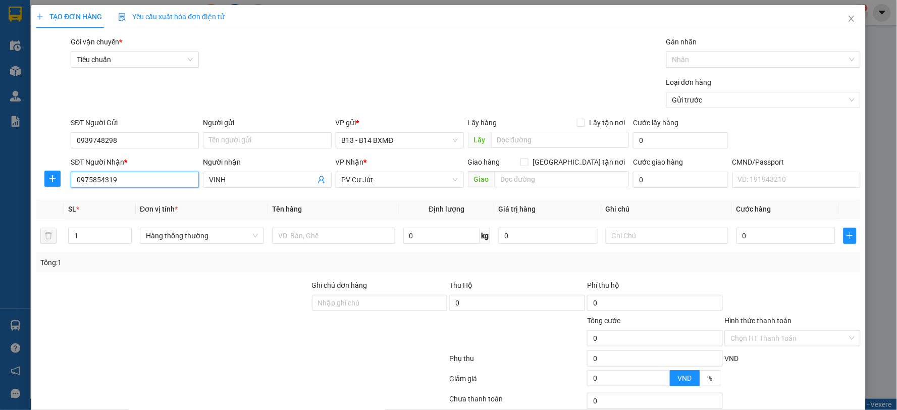
click at [134, 176] on input "0975854319" at bounding box center [135, 180] width 128 height 16
drag, startPoint x: 138, startPoint y: 182, endPoint x: 74, endPoint y: 184, distance: 63.6
click at [76, 183] on input "0975854319" at bounding box center [135, 180] width 128 height 16
type input "0932561128"
drag, startPoint x: 125, startPoint y: 195, endPoint x: 201, endPoint y: 226, distance: 82.2
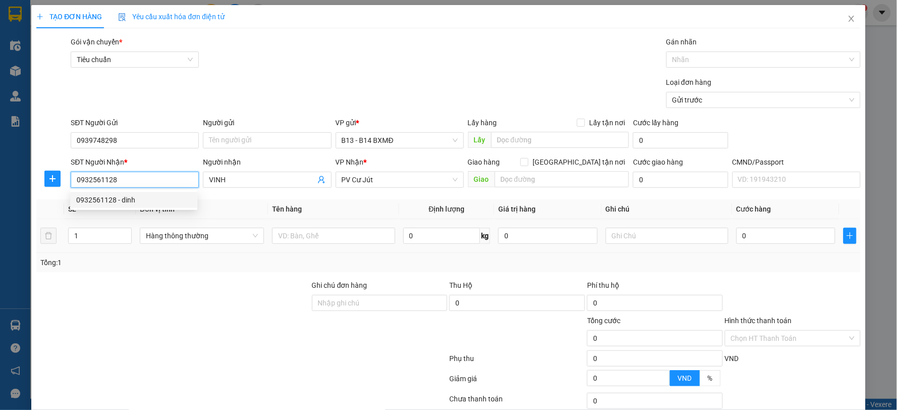
click at [125, 195] on div "0932561128 - dinh" at bounding box center [133, 199] width 115 height 11
type input "dinh"
type input "0932561128"
click at [334, 245] on div at bounding box center [333, 236] width 123 height 20
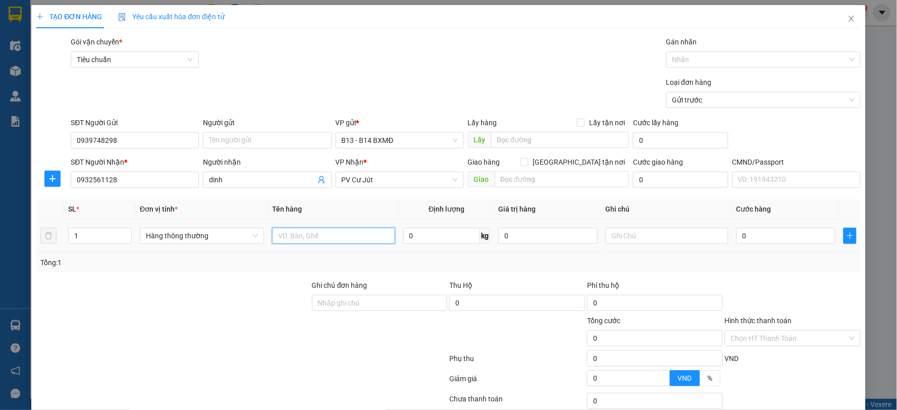
click at [339, 233] on input "text" at bounding box center [333, 236] width 123 height 16
drag, startPoint x: 84, startPoint y: 236, endPoint x: 29, endPoint y: 246, distance: 55.8
click at [56, 245] on tr "1 Hàng thông thường 0 kg 0 0" at bounding box center [448, 236] width 824 height 34
type input "2"
click at [284, 238] on input "text" at bounding box center [333, 236] width 123 height 16
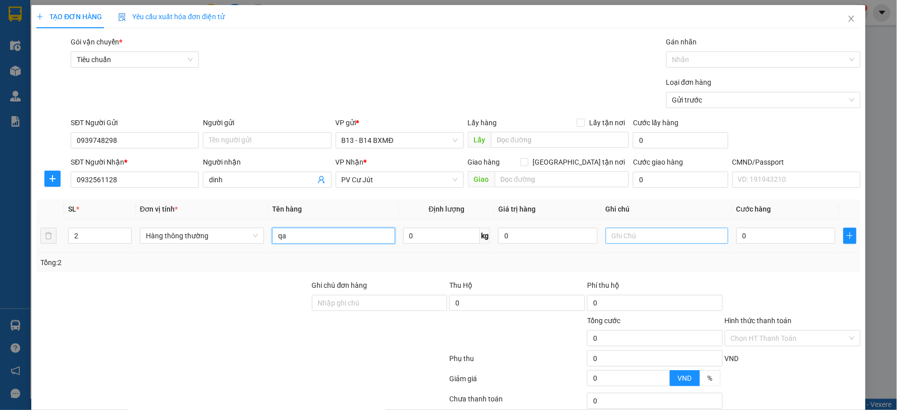
type input "qa"
click at [642, 238] on input "text" at bounding box center [667, 236] width 123 height 16
type input "c"
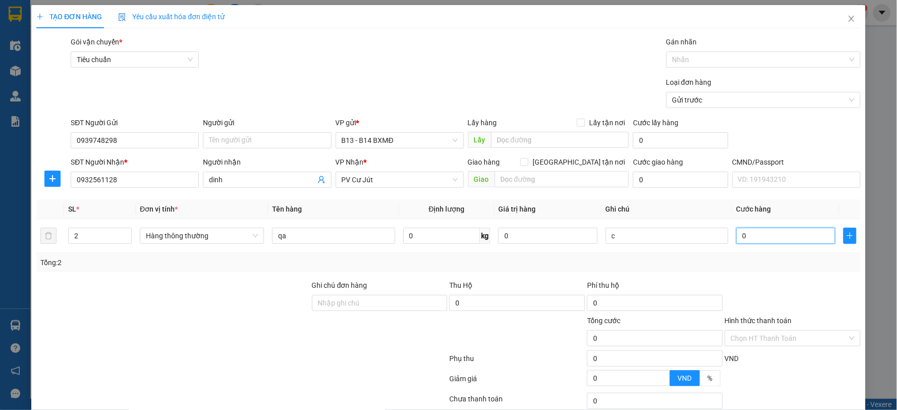
type input "1"
type input "10"
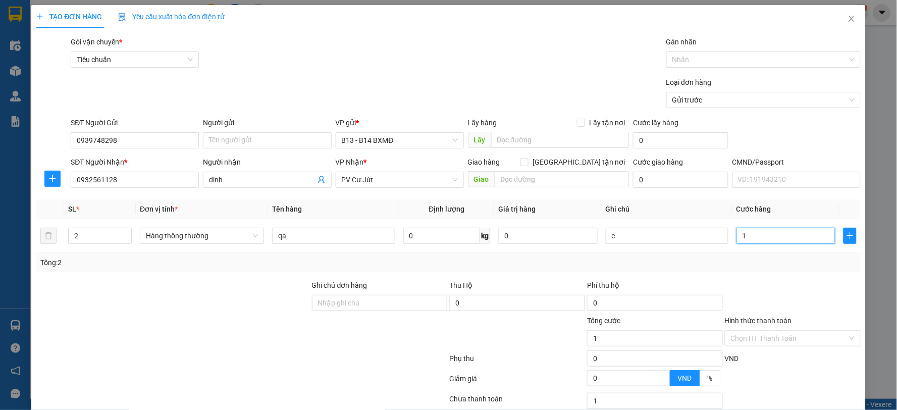
type input "10"
type input "100"
type input "1.000"
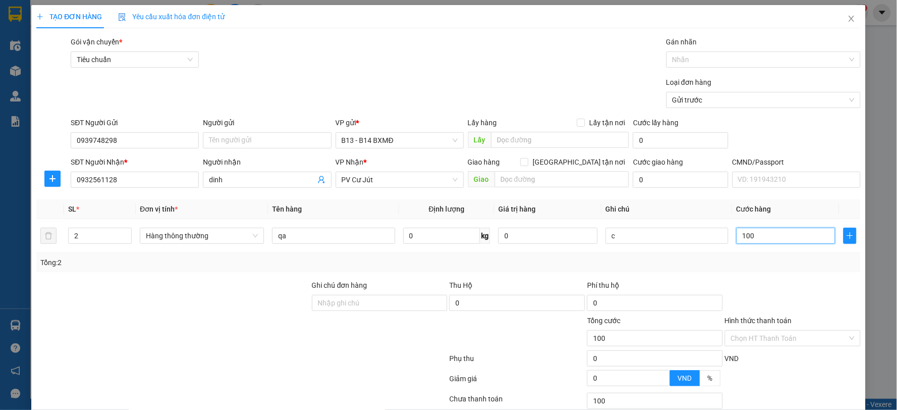
type input "1.000"
type input "10.000"
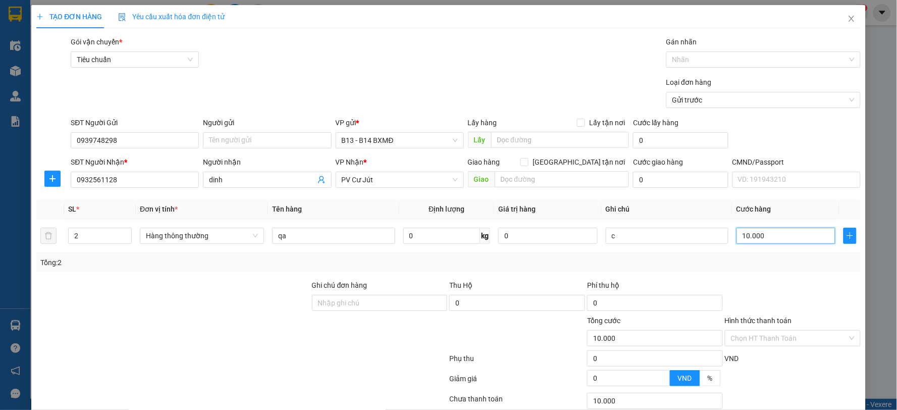
type input "100.000"
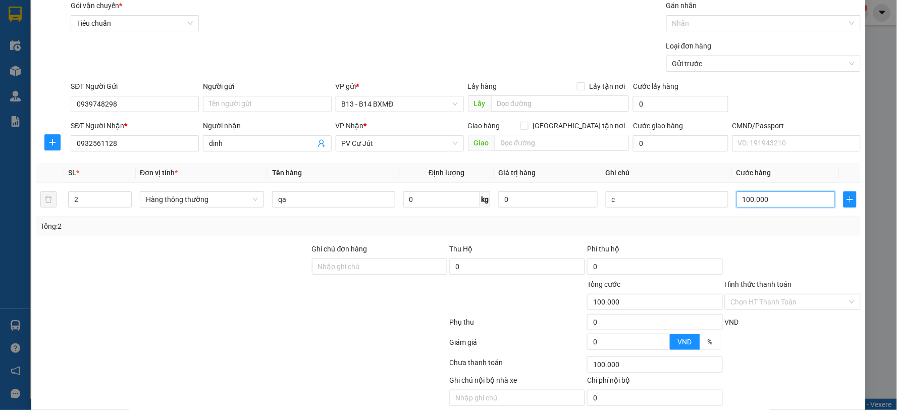
scroll to position [76, 0]
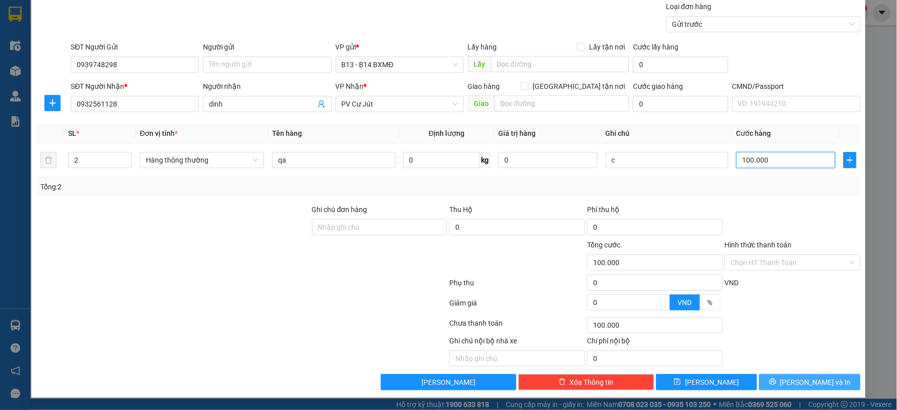
type input "100.000"
click at [820, 377] on span "[PERSON_NAME] và In" at bounding box center [815, 381] width 71 height 11
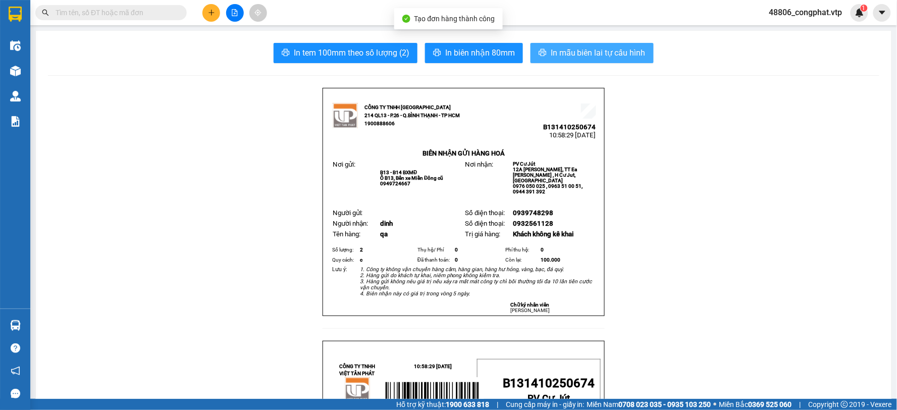
click at [608, 48] on span "In mẫu biên lai tự cấu hình" at bounding box center [598, 52] width 95 height 13
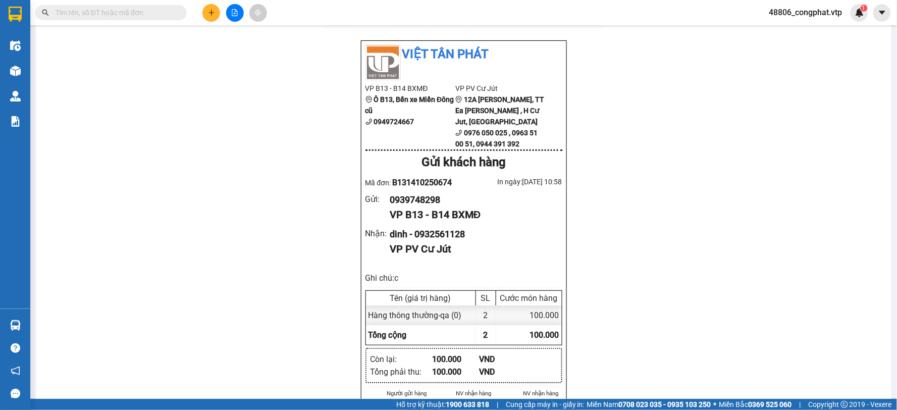
scroll to position [516, 0]
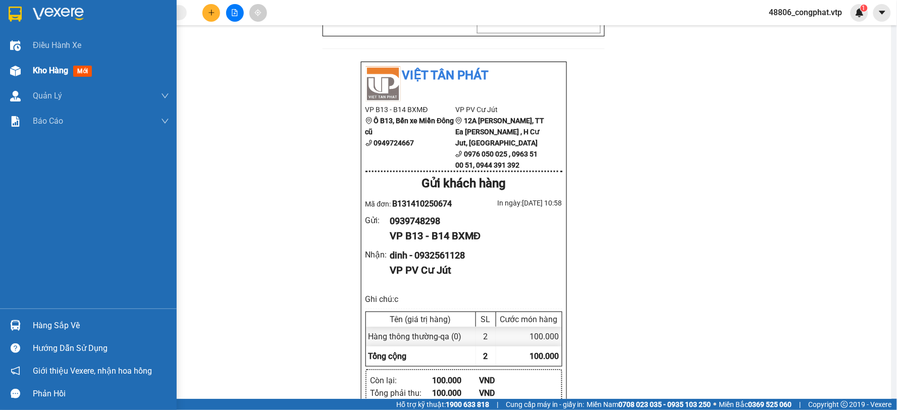
click at [24, 71] on div "Kho hàng mới" at bounding box center [88, 70] width 177 height 25
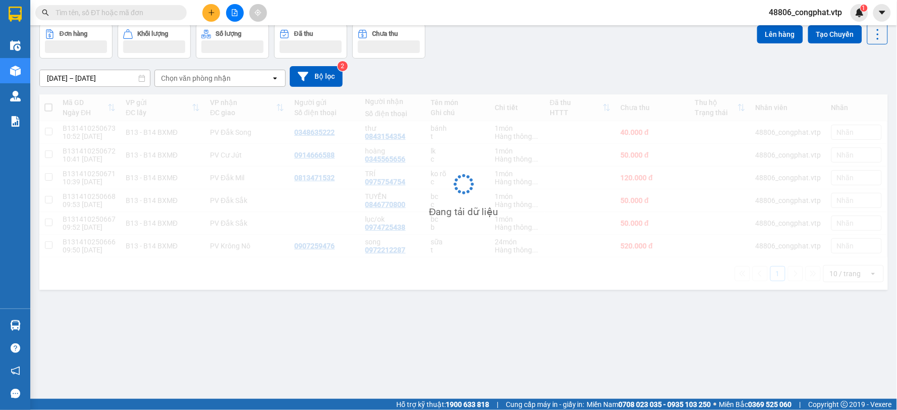
scroll to position [46, 0]
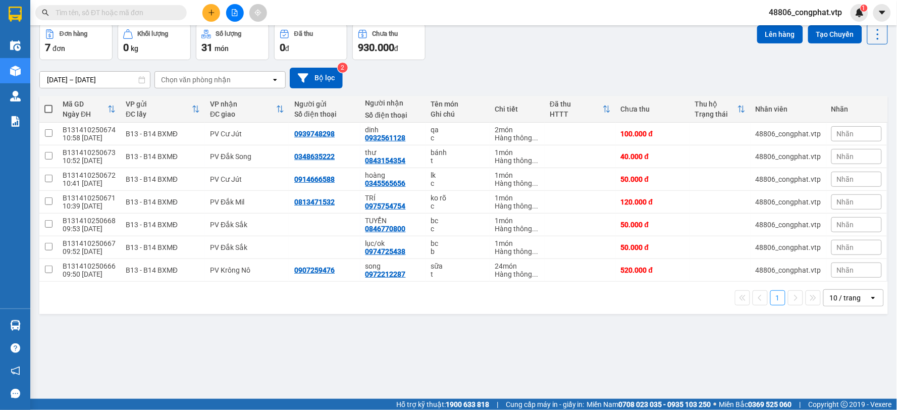
click at [235, 14] on icon "file-add" at bounding box center [234, 12] width 7 height 7
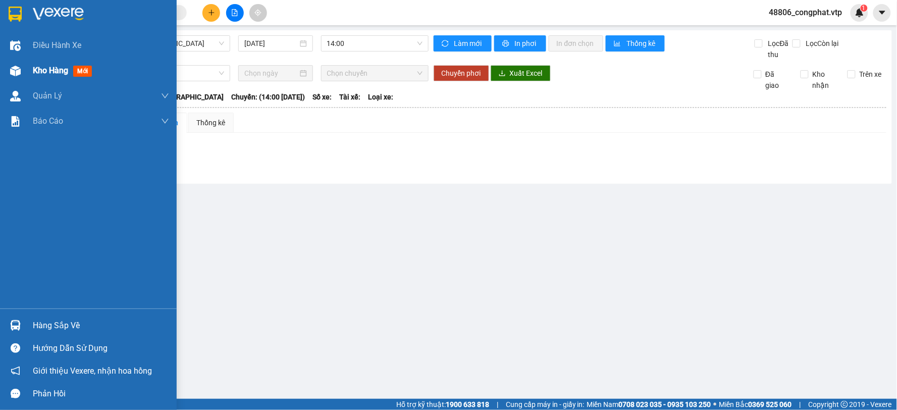
click at [35, 73] on span "Kho hàng" at bounding box center [50, 71] width 35 height 10
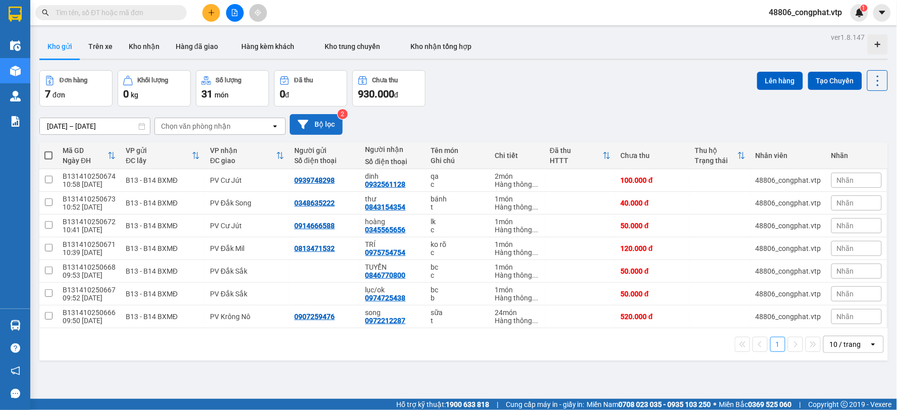
click at [305, 117] on button "Bộ lọc" at bounding box center [316, 124] width 53 height 21
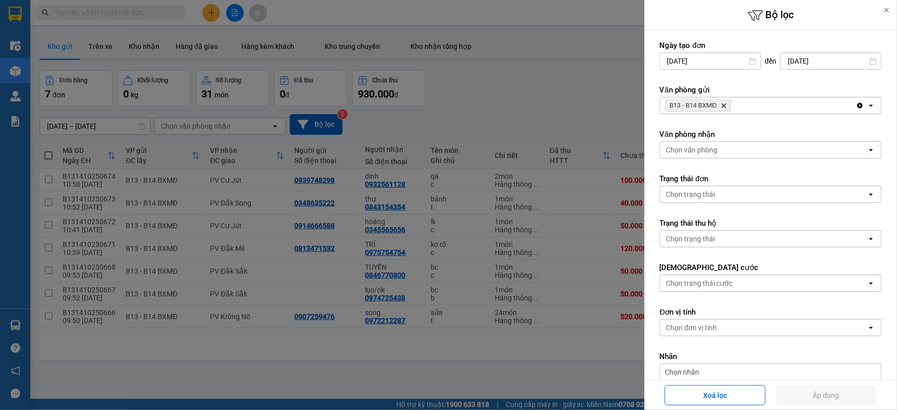
click at [726, 106] on icon "B13 - B14 BXMĐ, close by backspace" at bounding box center [724, 105] width 5 height 5
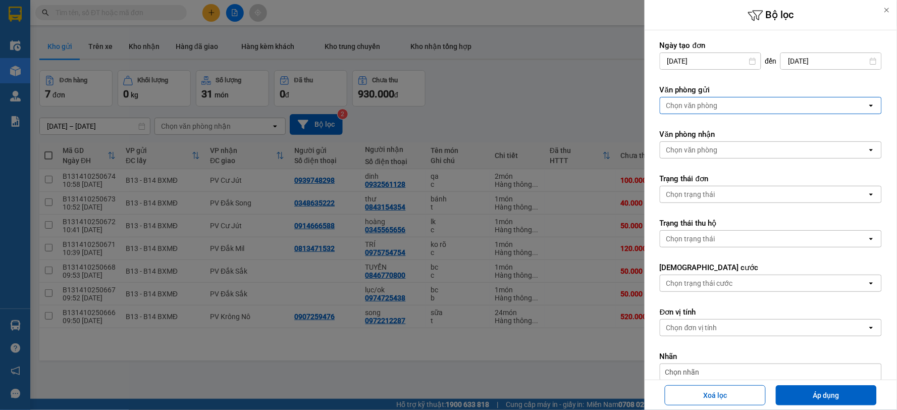
click at [726, 106] on div "Chọn văn phòng" at bounding box center [763, 105] width 207 height 16
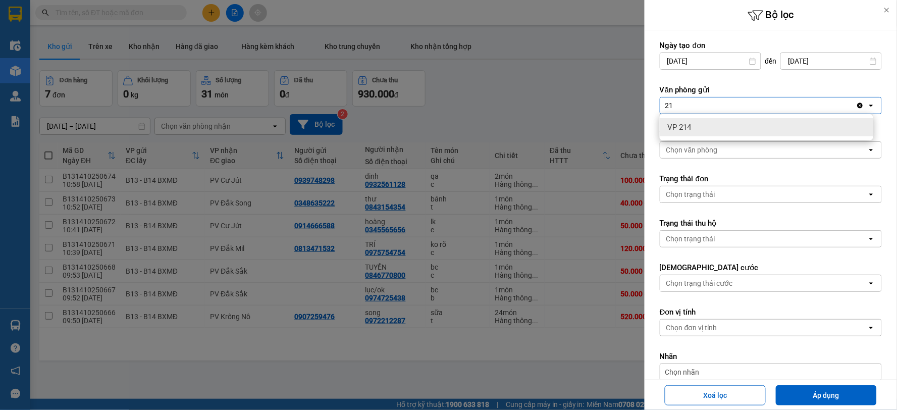
type input "21"
click at [698, 124] on div "VP 214" at bounding box center [765, 127] width 213 height 18
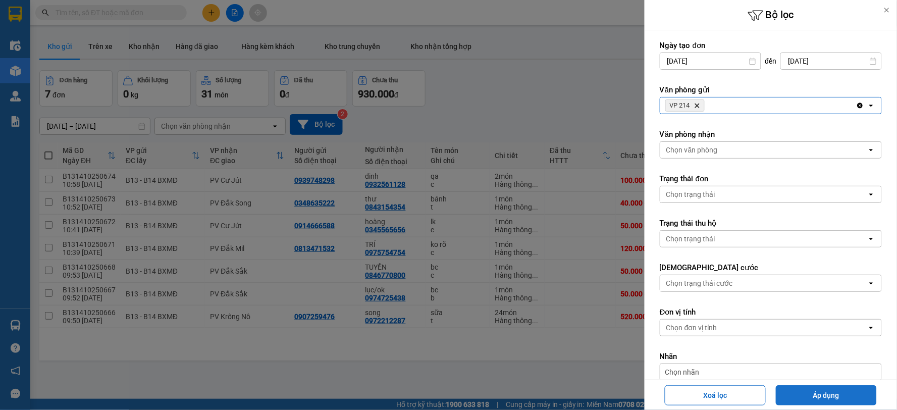
click at [868, 388] on button "Áp dụng" at bounding box center [826, 395] width 101 height 20
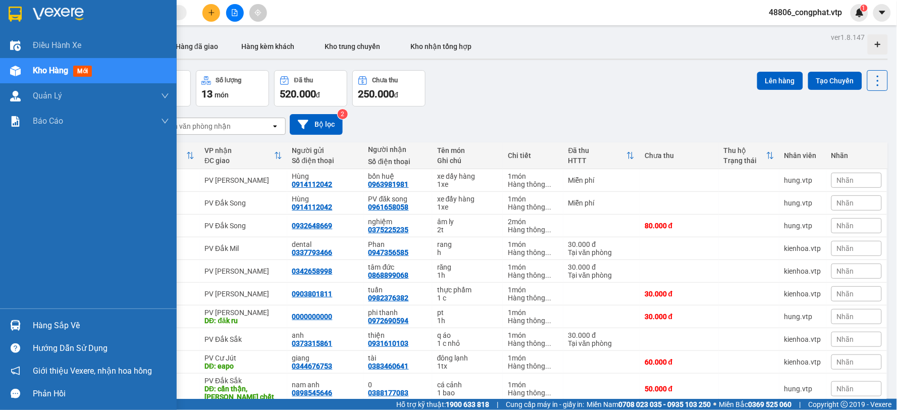
click at [64, 73] on span "Kho hàng" at bounding box center [50, 71] width 35 height 10
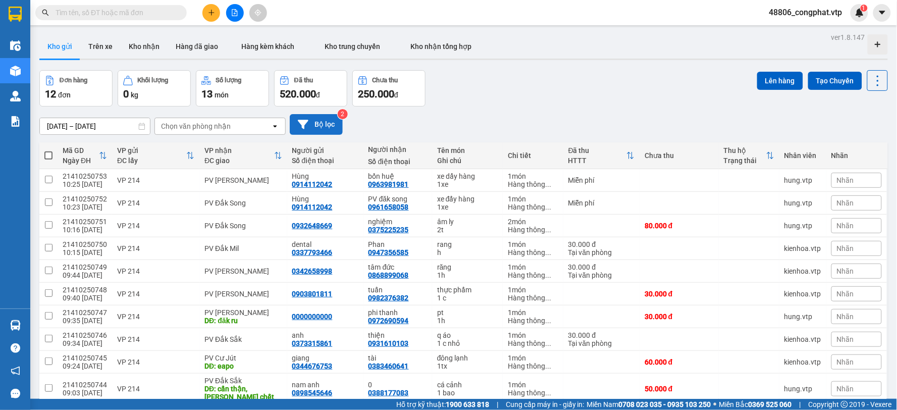
click at [310, 121] on button "Bộ lọc" at bounding box center [316, 124] width 53 height 21
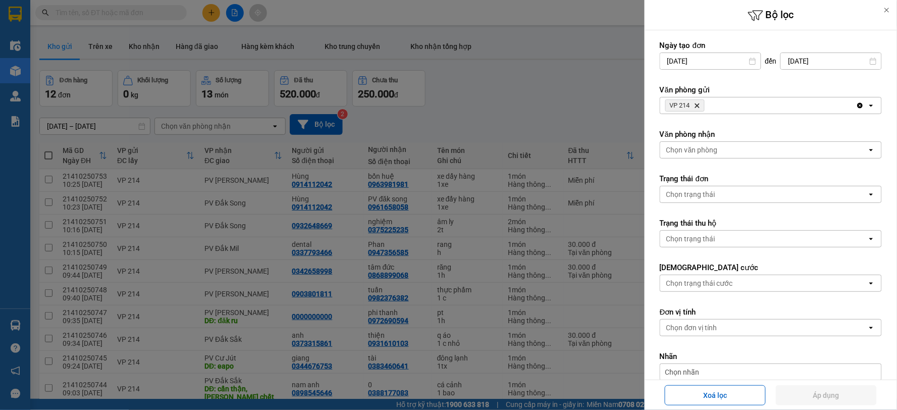
click at [697, 111] on span "VP 214 Delete" at bounding box center [684, 105] width 39 height 12
click at [697, 107] on icon "Delete" at bounding box center [697, 105] width 6 height 6
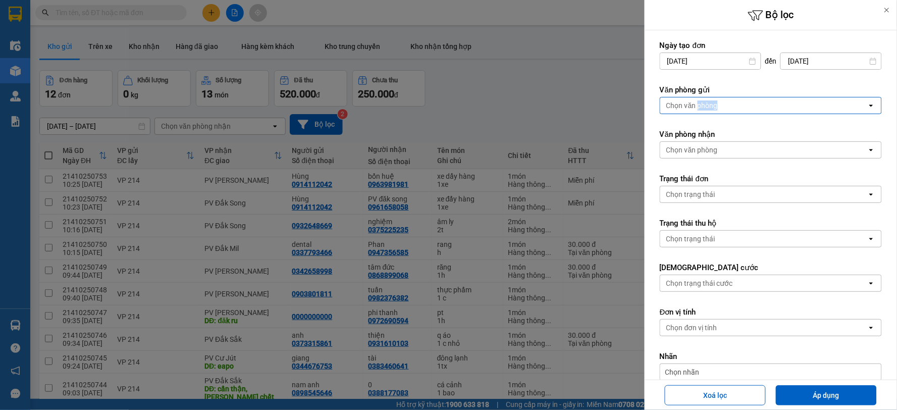
click at [697, 107] on div "Chọn văn phòng" at bounding box center [691, 105] width 51 height 10
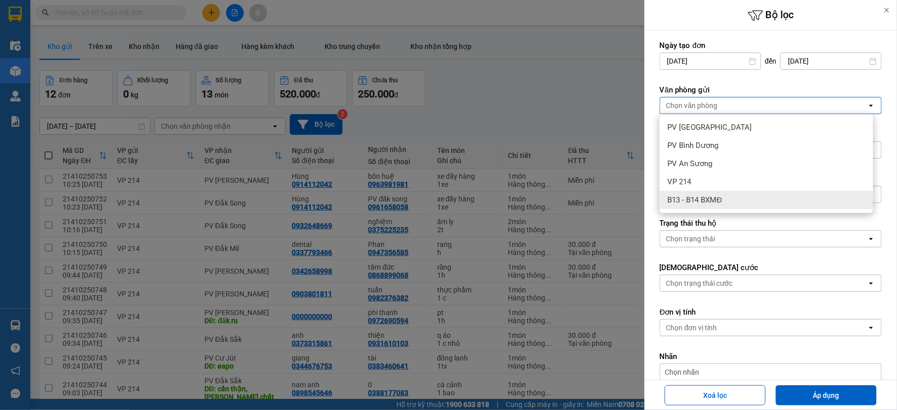
click at [713, 205] on div "B13 - B14 BXMĐ" at bounding box center [765, 200] width 213 height 18
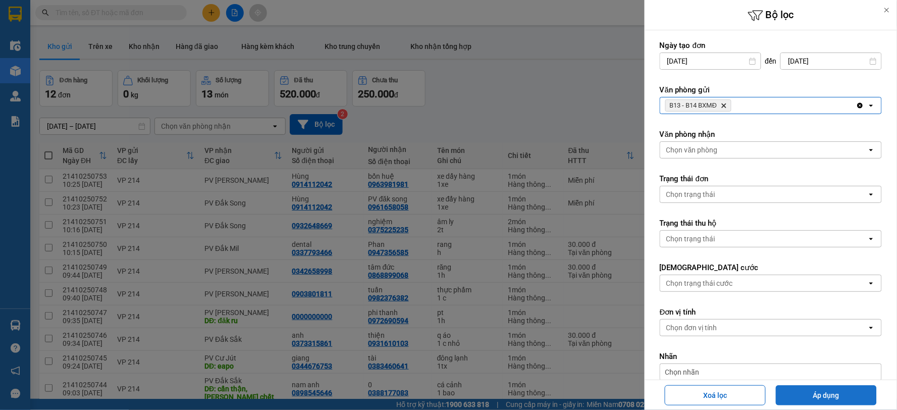
click at [856, 394] on button "Áp dụng" at bounding box center [826, 395] width 101 height 20
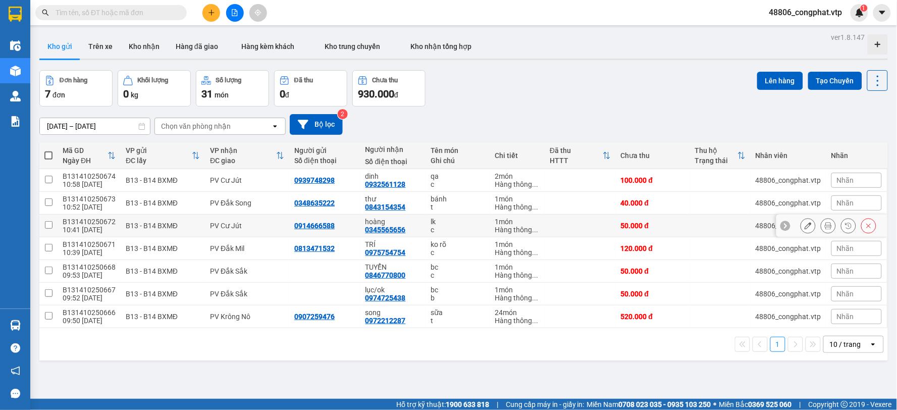
click at [289, 218] on td "0914666588" at bounding box center [324, 225] width 71 height 23
checkbox input "true"
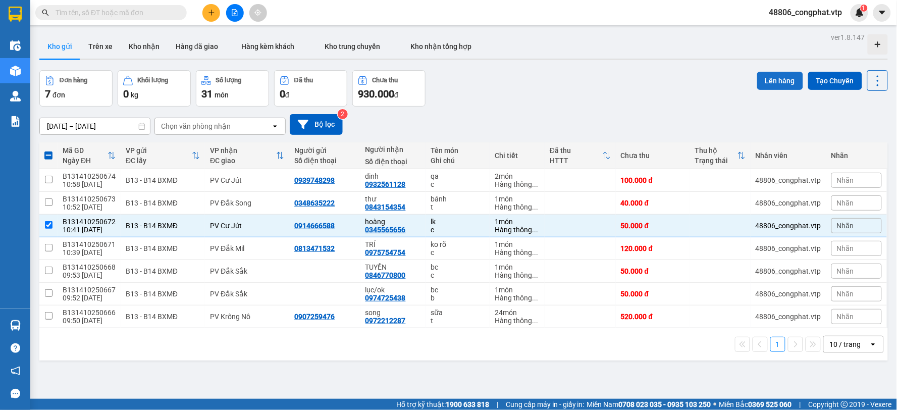
click at [764, 83] on button "Lên hàng" at bounding box center [780, 81] width 46 height 18
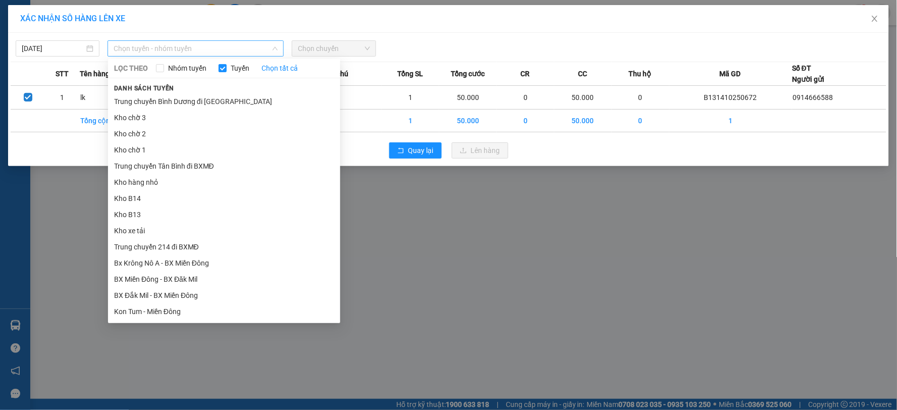
click at [179, 49] on span "Chọn tuyến - nhóm tuyến" at bounding box center [196, 48] width 164 height 15
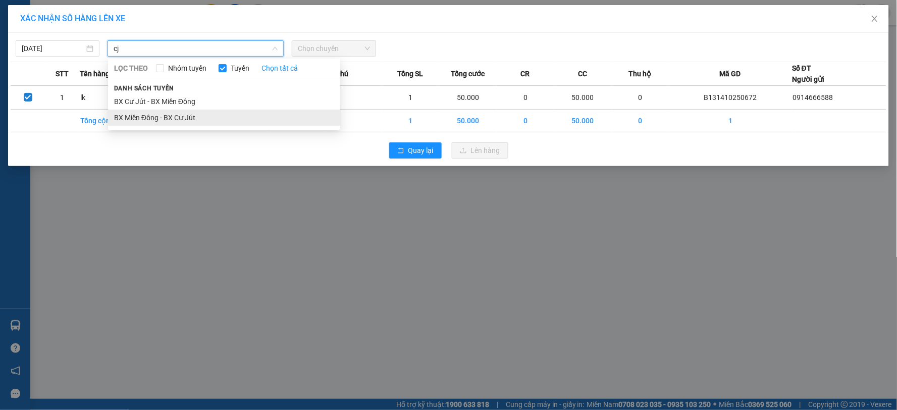
type input "cj"
drag, startPoint x: 192, startPoint y: 123, endPoint x: 293, endPoint y: 81, distance: 108.6
click at [192, 123] on li "BX Miền Đông - BX Cư Jút" at bounding box center [224, 117] width 232 height 16
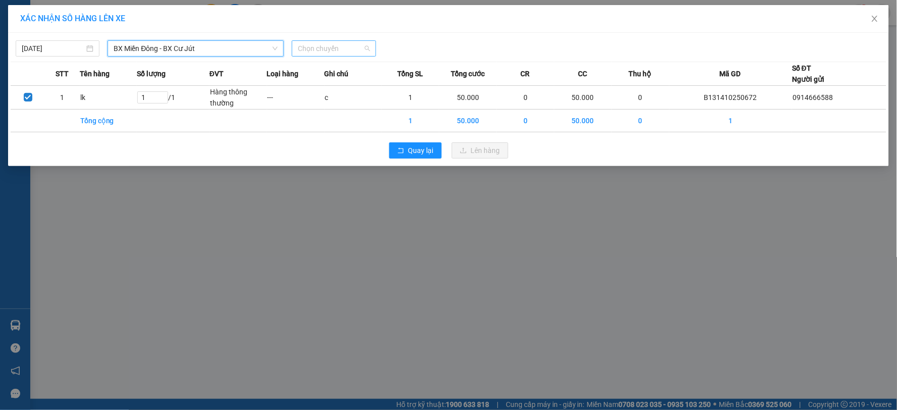
click at [320, 50] on span "Chọn chuyến" at bounding box center [334, 48] width 72 height 15
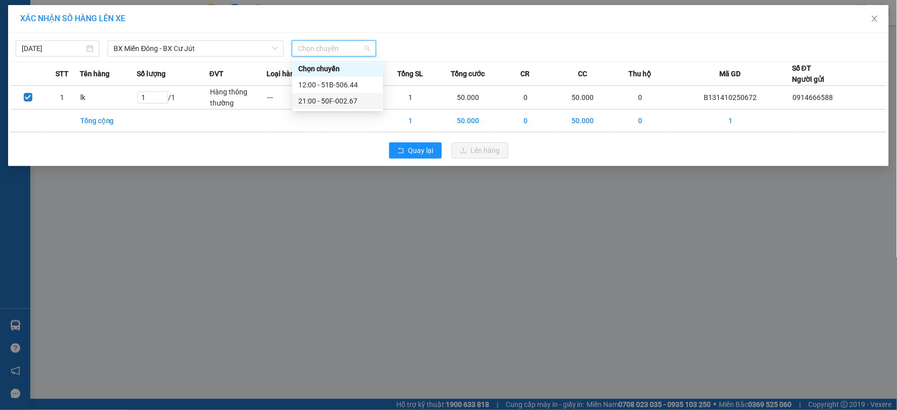
click at [340, 102] on div "21:00 - 50F-002.67" at bounding box center [337, 100] width 79 height 11
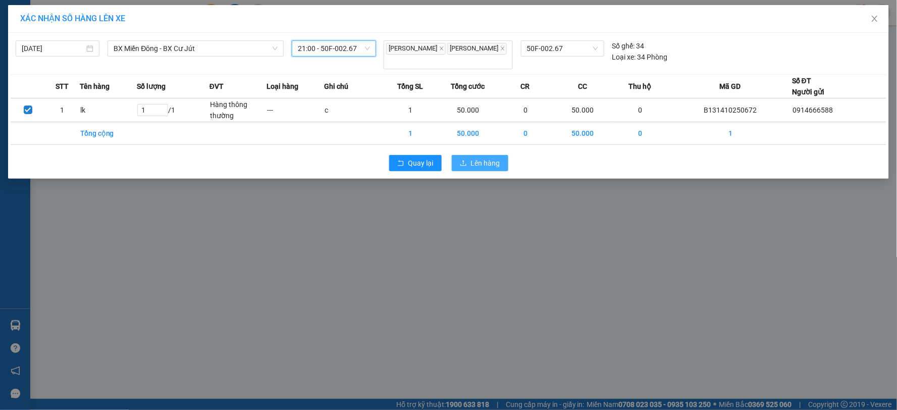
click at [493, 157] on span "Lên hàng" at bounding box center [485, 162] width 29 height 11
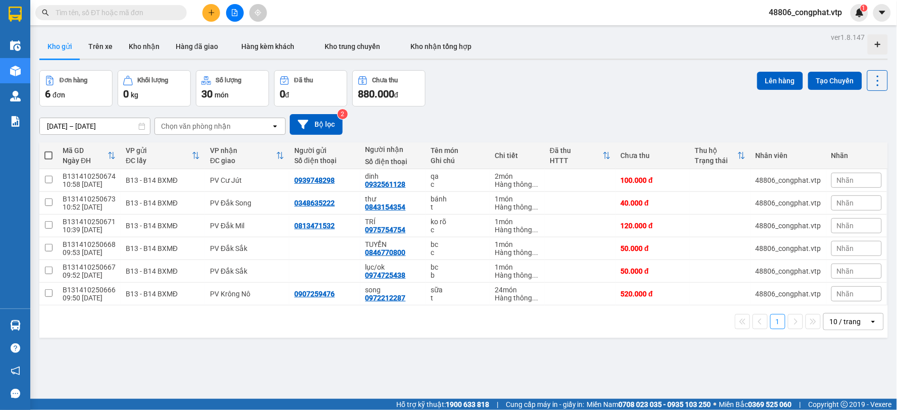
click at [213, 13] on icon "plus" at bounding box center [211, 12] width 7 height 7
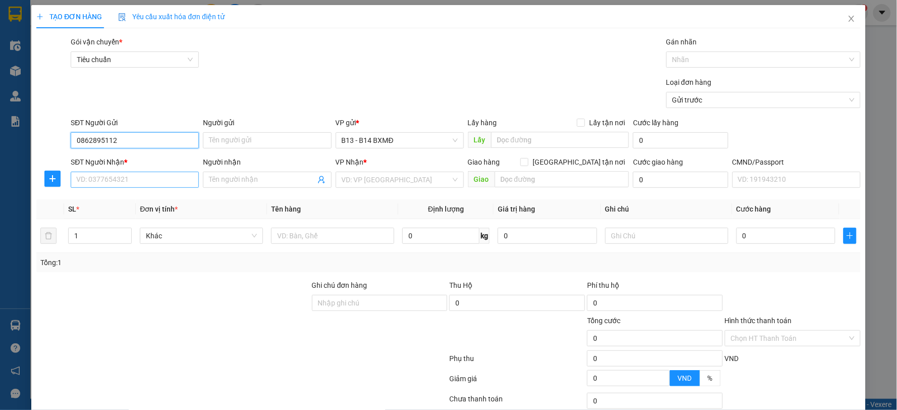
type input "0862895112"
drag, startPoint x: 106, startPoint y: 182, endPoint x: 113, endPoint y: 182, distance: 6.6
click at [107, 182] on input "SĐT Người Nhận *" at bounding box center [135, 180] width 128 height 16
type input "0905348879"
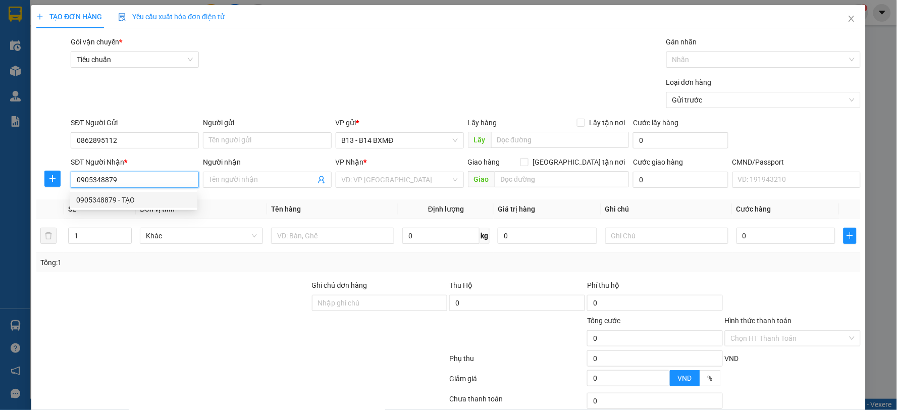
click at [120, 194] on div "0905348879 - TẠO" at bounding box center [133, 199] width 115 height 11
type input "TẠO"
type input "0905348879"
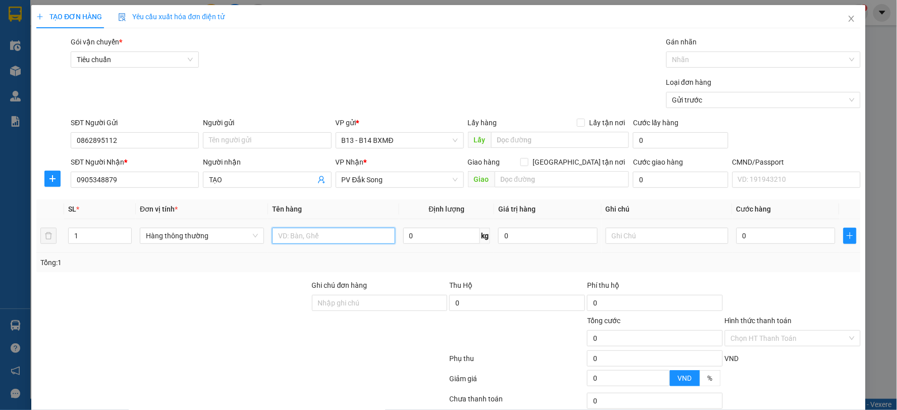
click at [293, 242] on input "text" at bounding box center [333, 236] width 123 height 16
type input "pk"
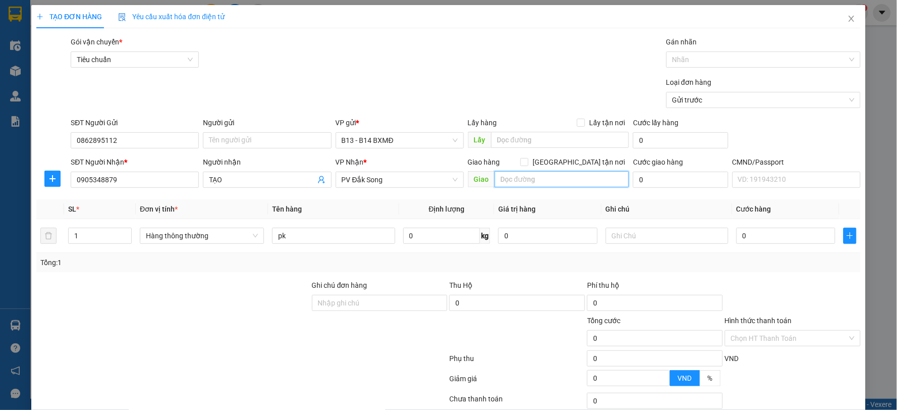
click at [539, 180] on input "text" at bounding box center [561, 179] width 135 height 16
type input "ko bao bể"
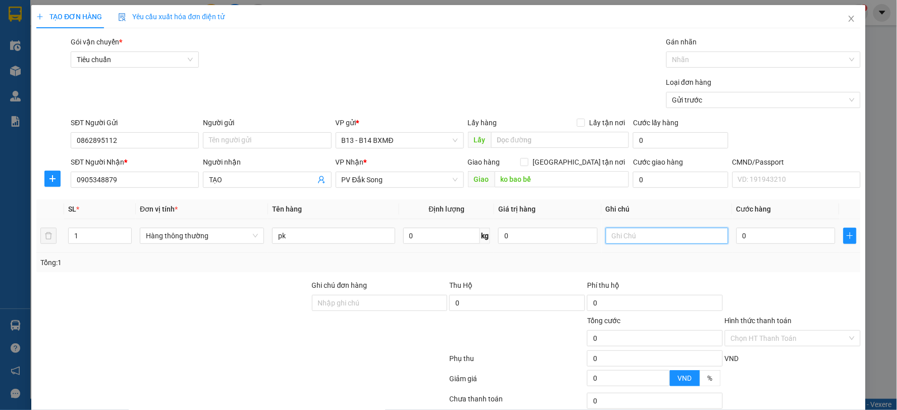
drag, startPoint x: 628, startPoint y: 236, endPoint x: 630, endPoint y: 257, distance: 21.7
click at [628, 237] on input "text" at bounding box center [667, 236] width 123 height 16
type input "t"
click at [753, 234] on input "0" at bounding box center [785, 236] width 99 height 16
type input "4"
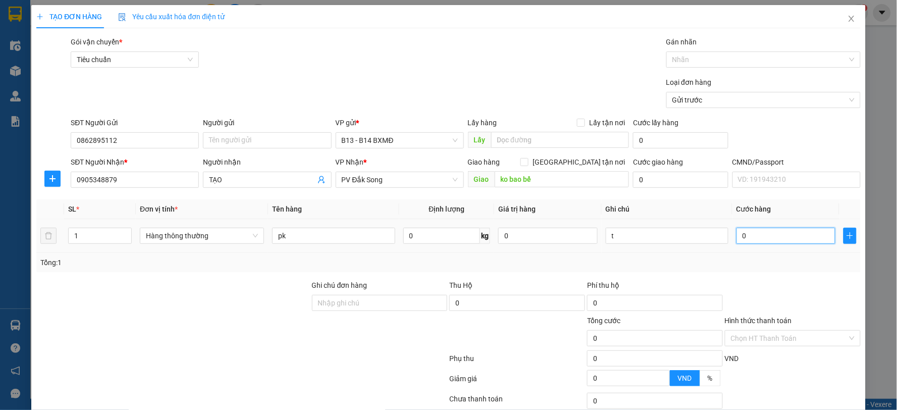
type input "4"
type input "40"
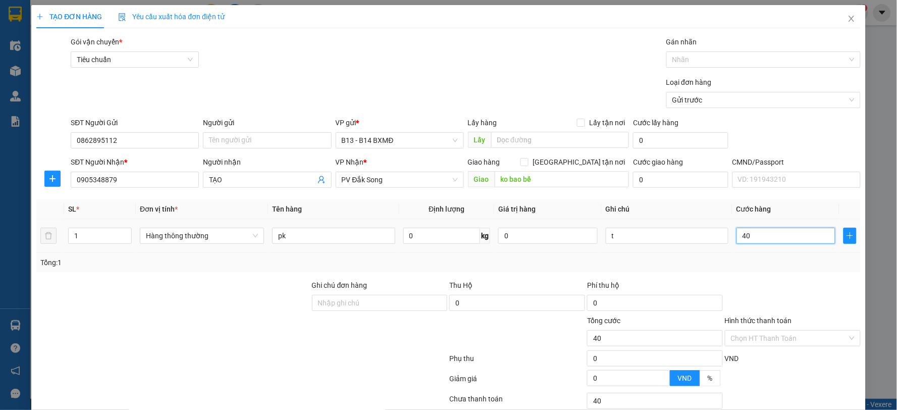
type input "400"
type input "4.000"
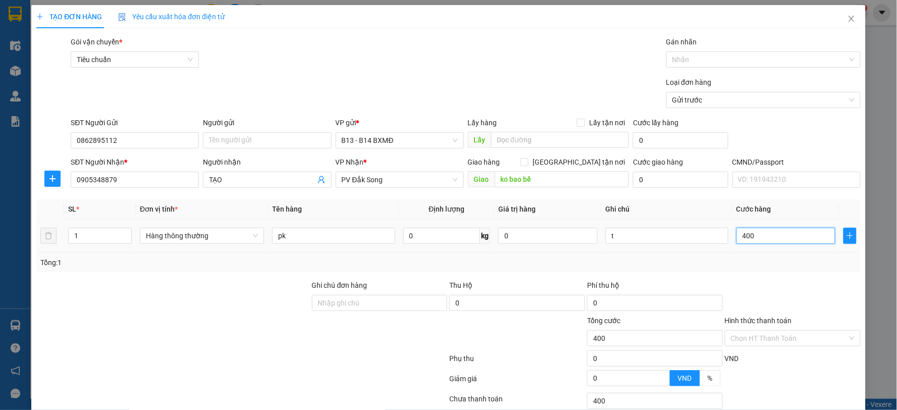
type input "4.000"
type input "40.000"
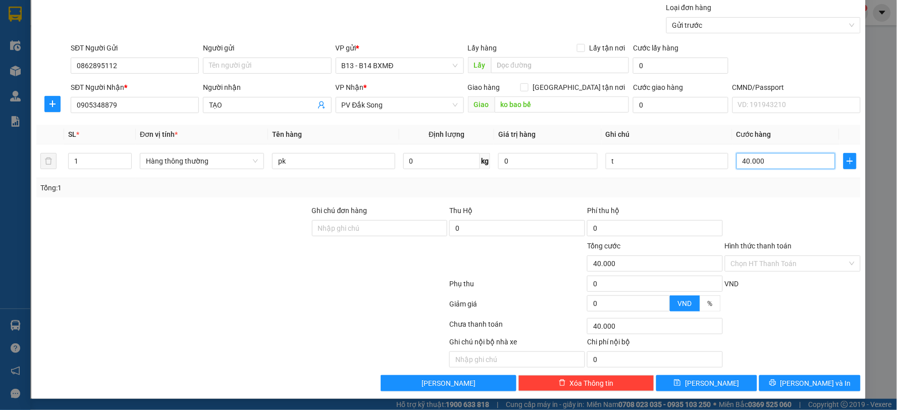
scroll to position [76, 0]
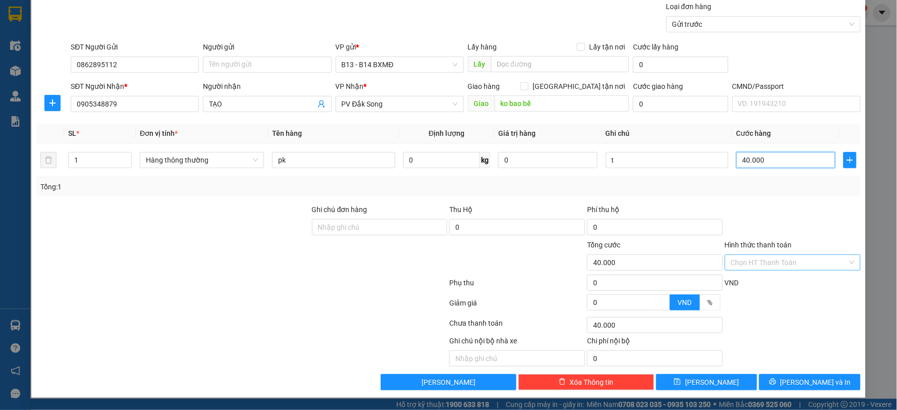
type input "40.000"
click at [778, 256] on input "Hình thức thanh toán" at bounding box center [789, 262] width 117 height 15
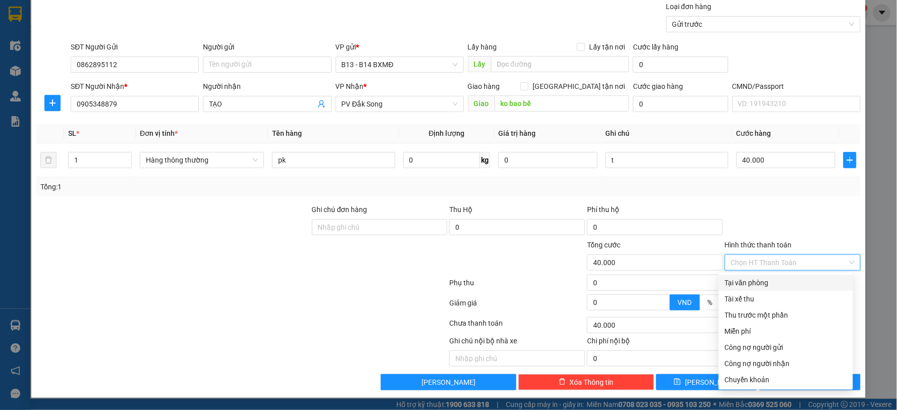
click at [753, 276] on div "Tại văn phòng" at bounding box center [786, 282] width 134 height 16
type input "0"
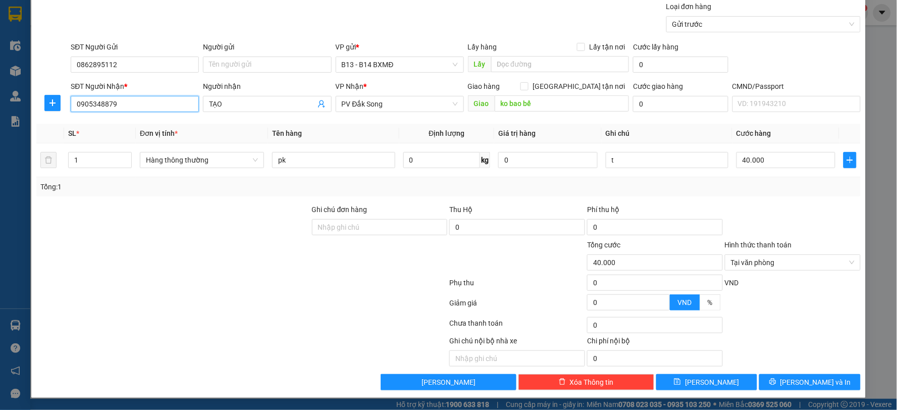
drag, startPoint x: 142, startPoint y: 106, endPoint x: 0, endPoint y: 125, distance: 143.6
click at [0, 125] on div "TẠO ĐƠN HÀNG Yêu cầu xuất hóa đơn điện tử Transit Pickup Surcharge Ids Transit …" at bounding box center [448, 205] width 897 height 410
click at [389, 107] on span "PV Đắk Song" at bounding box center [400, 103] width 116 height 15
type input "0989446667"
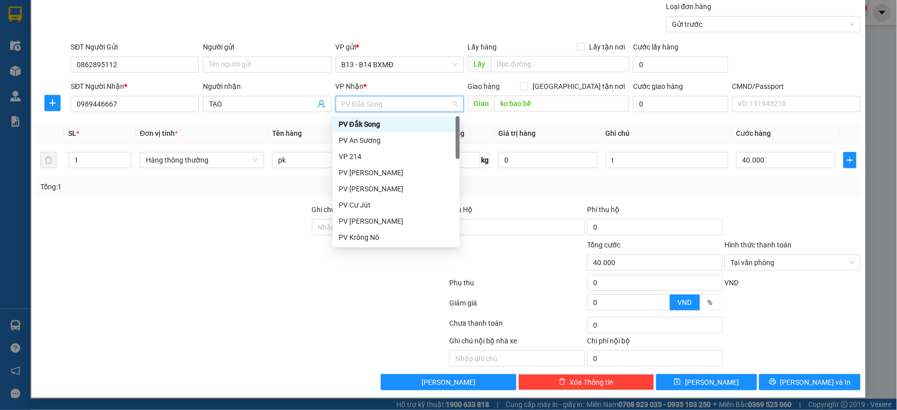
drag, startPoint x: 390, startPoint y: 107, endPoint x: 377, endPoint y: 108, distance: 12.2
click at [377, 108] on span "PV Đắk Song" at bounding box center [400, 103] width 116 height 15
type input "gn"
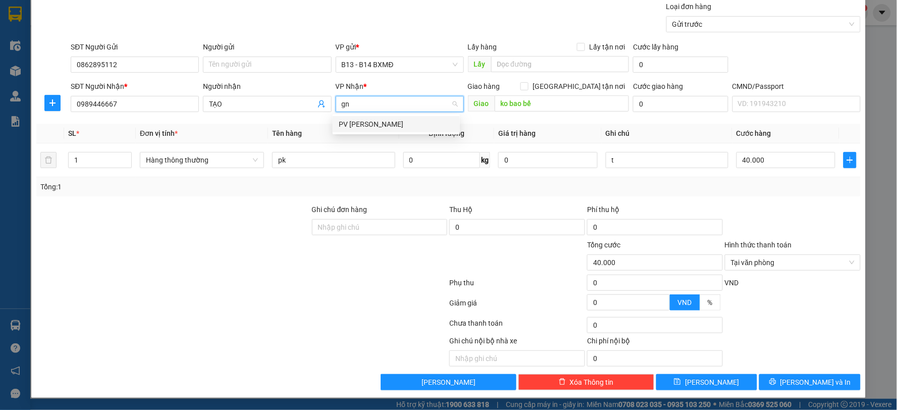
click at [421, 119] on div "PV [PERSON_NAME]" at bounding box center [396, 124] width 115 height 11
click at [767, 216] on div at bounding box center [793, 221] width 138 height 35
click at [781, 271] on div "Hình thức thanh toán Tại văn phòng" at bounding box center [793, 256] width 136 height 35
click at [784, 258] on span "Tại văn phòng" at bounding box center [793, 262] width 124 height 15
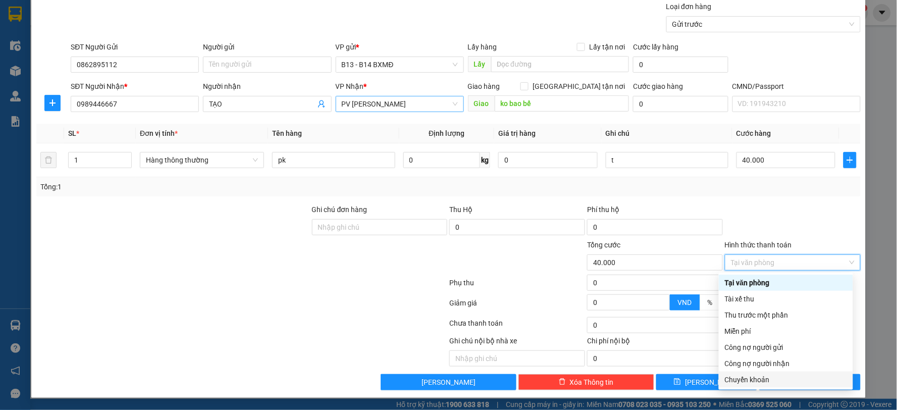
click at [793, 382] on div "Chuyển khoản" at bounding box center [786, 379] width 122 height 11
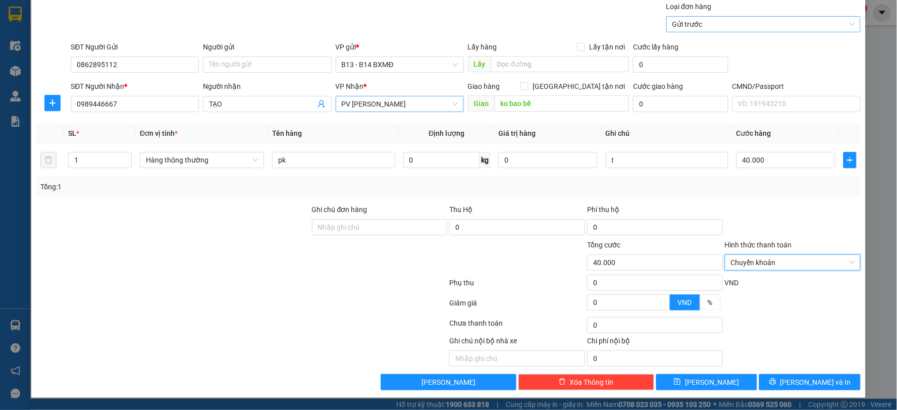
click at [713, 25] on span "Gửi trước" at bounding box center [763, 24] width 182 height 15
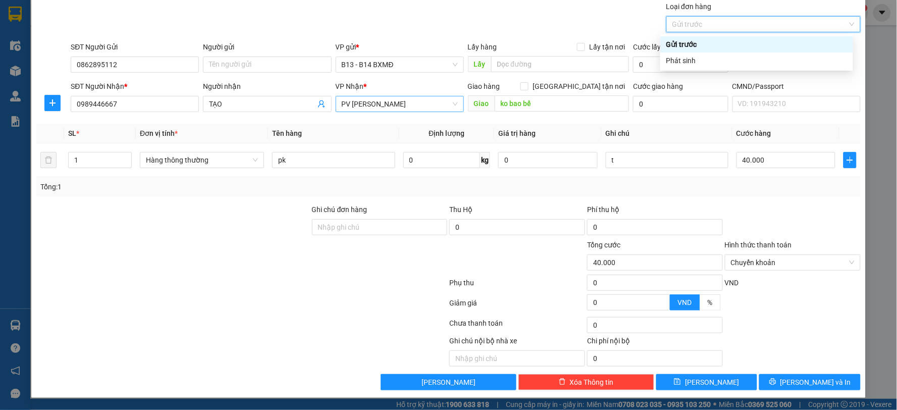
click at [713, 25] on span "Gửi trước" at bounding box center [763, 24] width 182 height 15
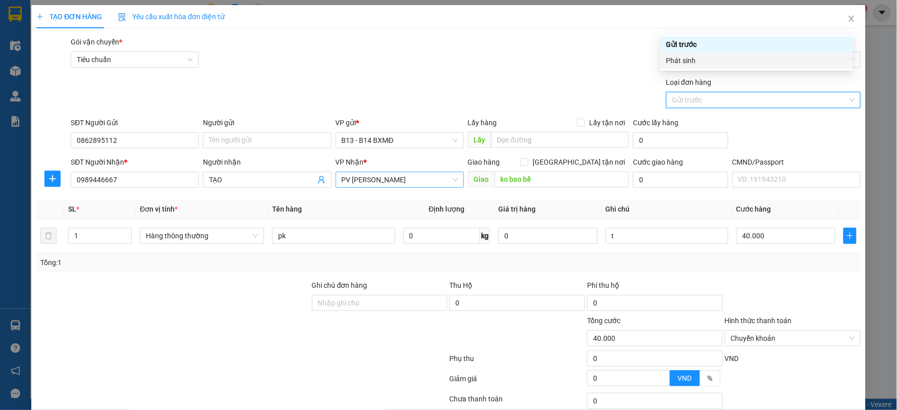
drag, startPoint x: 729, startPoint y: 128, endPoint x: 728, endPoint y: 118, distance: 10.1
click at [728, 128] on div "SĐT Người Gửi 0862895112 Người gửi Tên người gửi VP gửi * B13 - B14 BXMĐ Lấy hà…" at bounding box center [465, 134] width 793 height 35
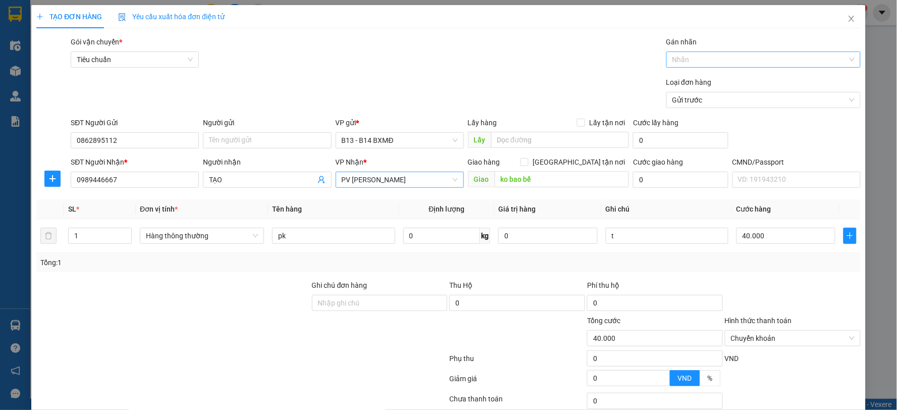
drag, startPoint x: 722, startPoint y: 62, endPoint x: 727, endPoint y: 64, distance: 5.6
click at [724, 63] on div at bounding box center [758, 59] width 179 height 12
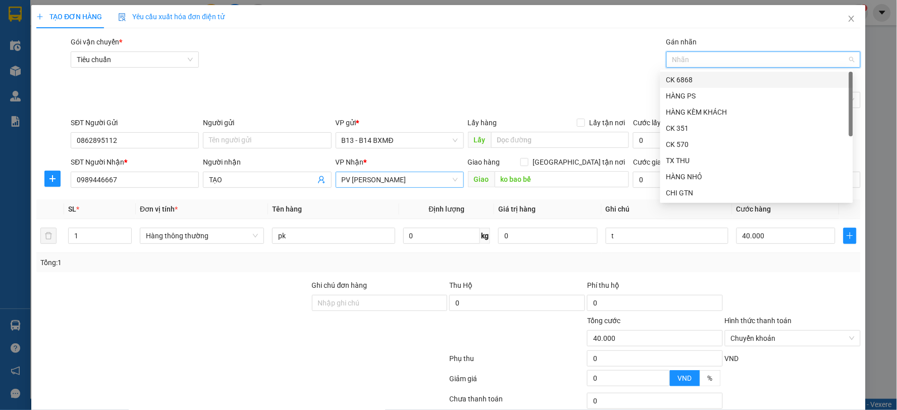
click at [639, 67] on div "Gói vận chuyển * Tiêu chuẩn Gán nhãn Nhãn" at bounding box center [465, 53] width 793 height 35
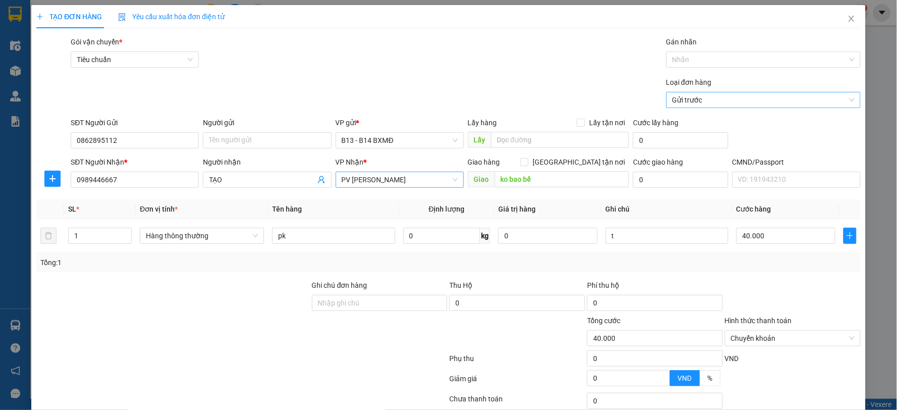
click at [700, 102] on span "Gửi trước" at bounding box center [763, 99] width 182 height 15
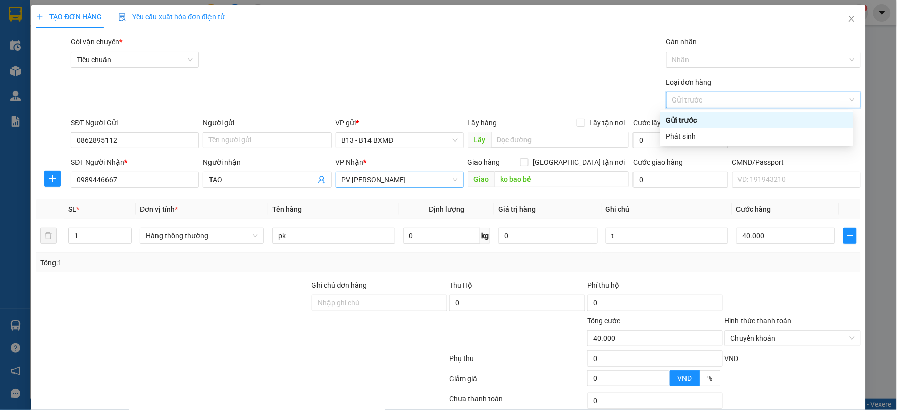
click at [692, 122] on div "Gửi trước" at bounding box center [756, 120] width 181 height 11
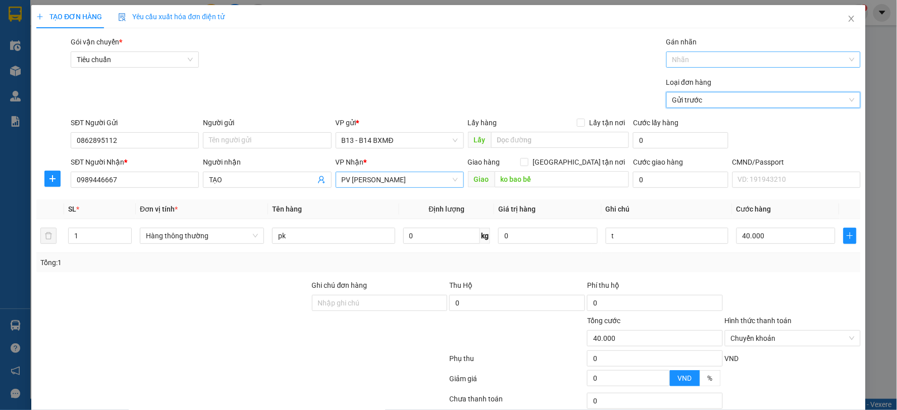
click at [698, 60] on div at bounding box center [758, 59] width 179 height 12
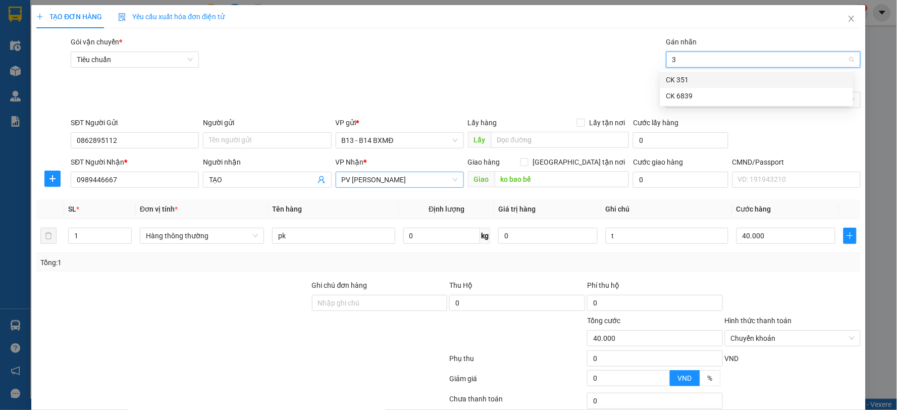
type input "39"
click at [680, 82] on div "CK 6839" at bounding box center [756, 79] width 181 height 11
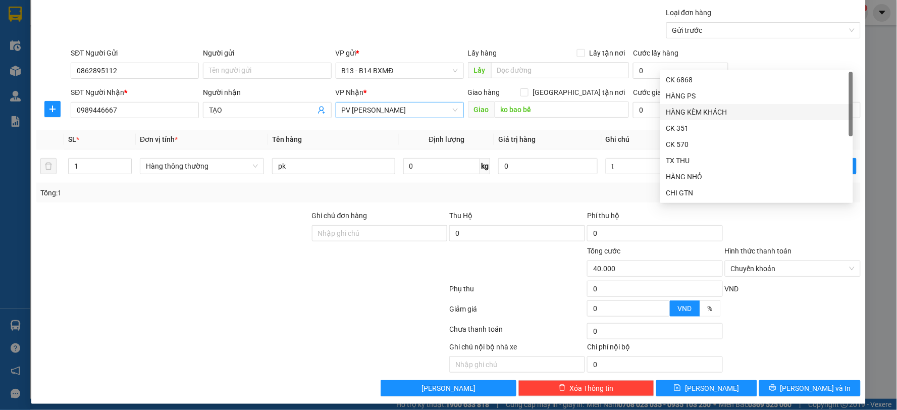
scroll to position [76, 0]
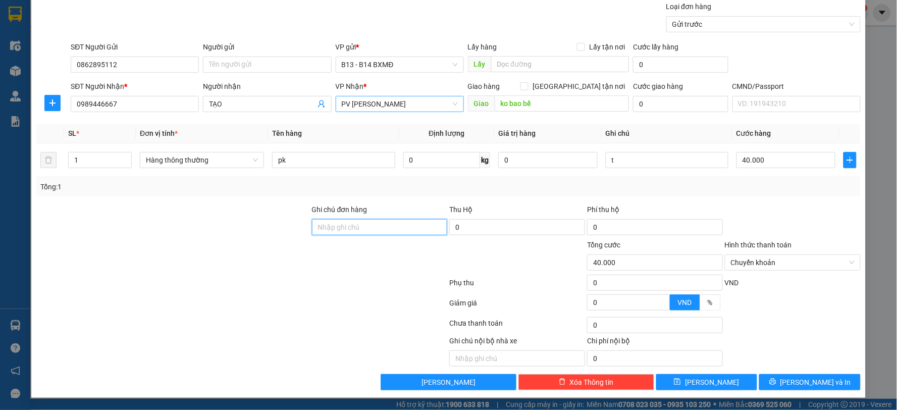
click at [376, 226] on input "Ghi chú đơn hàng" at bounding box center [380, 227] width 136 height 16
paste input "ck39 70k 11h21 [DATE]"
type input "ck39 70k 11h21 [DATE]"
click at [829, 386] on button "[PERSON_NAME] và In" at bounding box center [809, 382] width 101 height 16
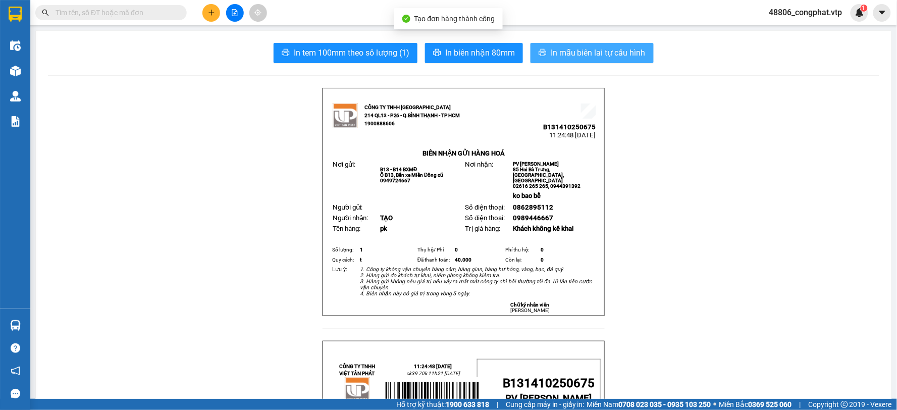
click at [611, 58] on span "In mẫu biên lai tự cấu hình" at bounding box center [598, 52] width 95 height 13
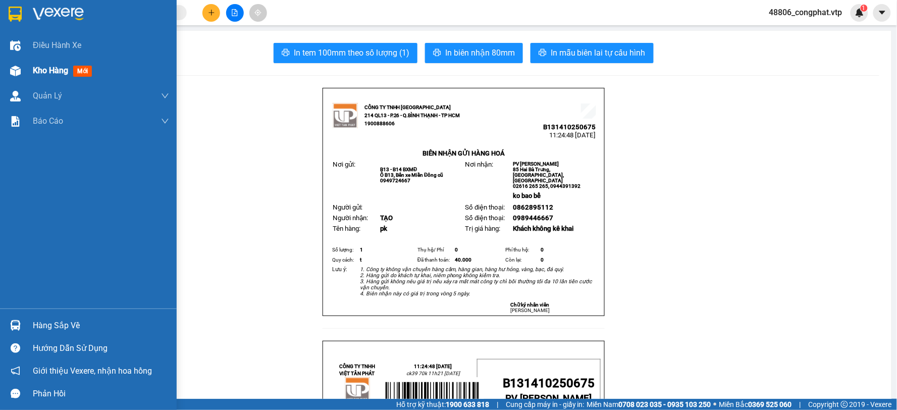
click at [17, 68] on img at bounding box center [15, 71] width 11 height 11
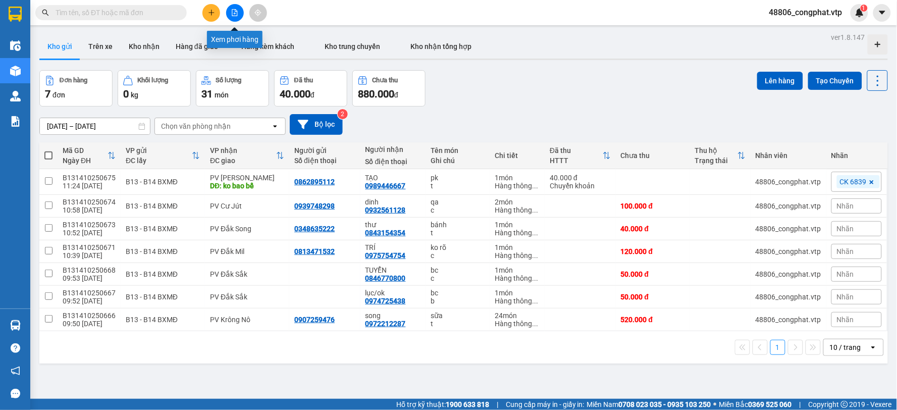
click at [235, 7] on button at bounding box center [235, 13] width 18 height 18
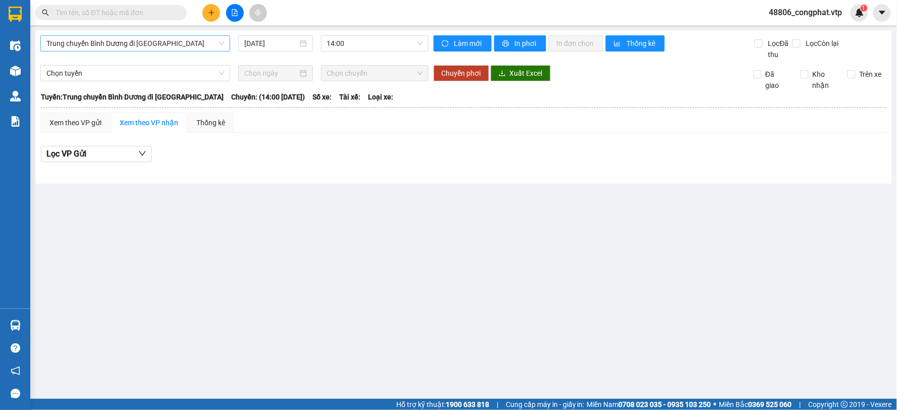
click at [153, 44] on span "Trung chuyển Bình Dương đi [GEOGRAPHIC_DATA]" at bounding box center [135, 43] width 178 height 15
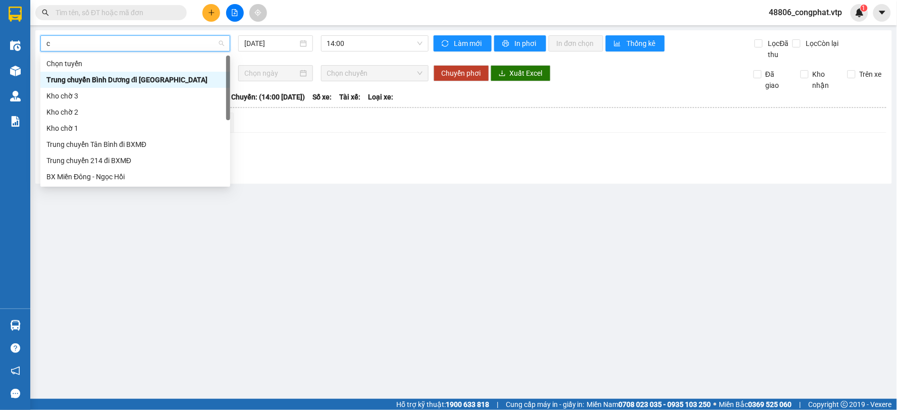
type input "cj"
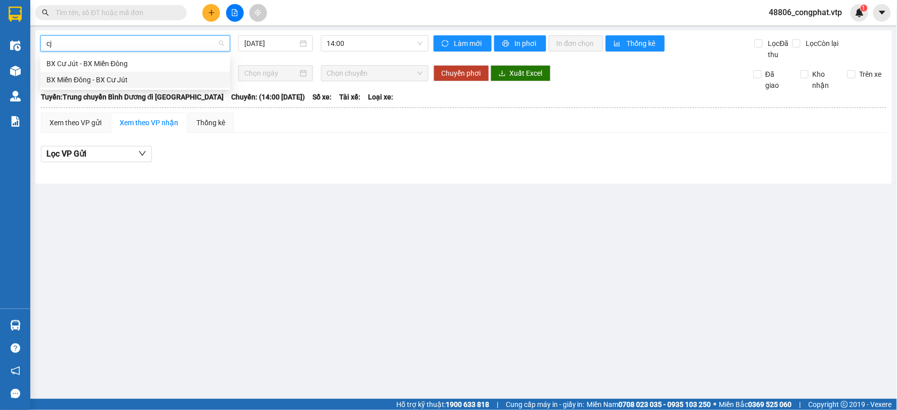
click at [154, 78] on div "BX Miền Đông - BX Cư Jút" at bounding box center [135, 79] width 178 height 11
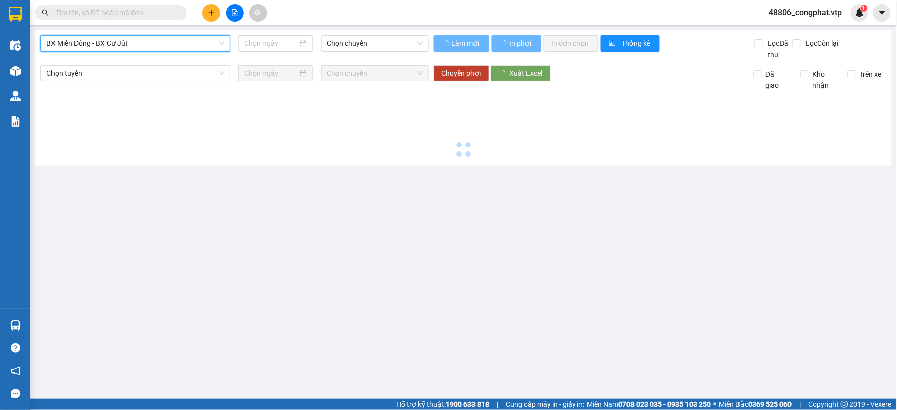
type input "[DATE]"
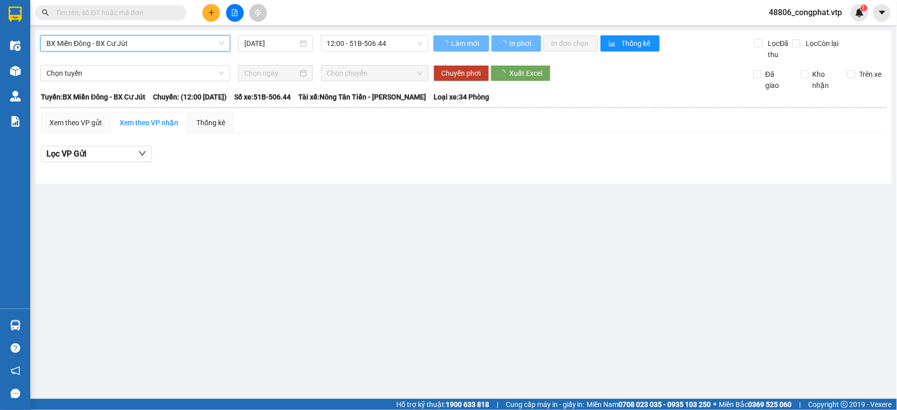
click at [362, 53] on div "BX Miền Đông - BX Cư Jút BX Miền Đông - BX Cư Jút [DATE] 12:00 - 51B-506.44" at bounding box center [234, 47] width 388 height 25
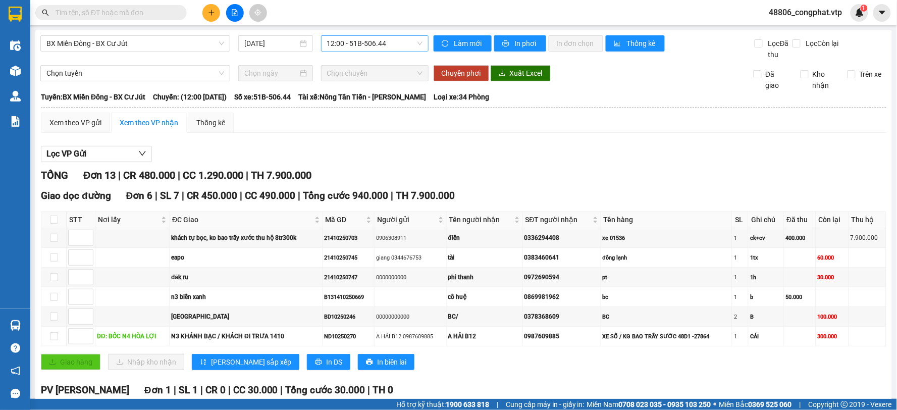
click at [368, 46] on span "12:00 - 51B-506.44" at bounding box center [374, 43] width 95 height 15
click at [745, 56] on div "Làm mới In phơi In đơn chọn Thống kê" at bounding box center [593, 47] width 321 height 25
click at [515, 44] on span "In phơi" at bounding box center [526, 43] width 23 height 11
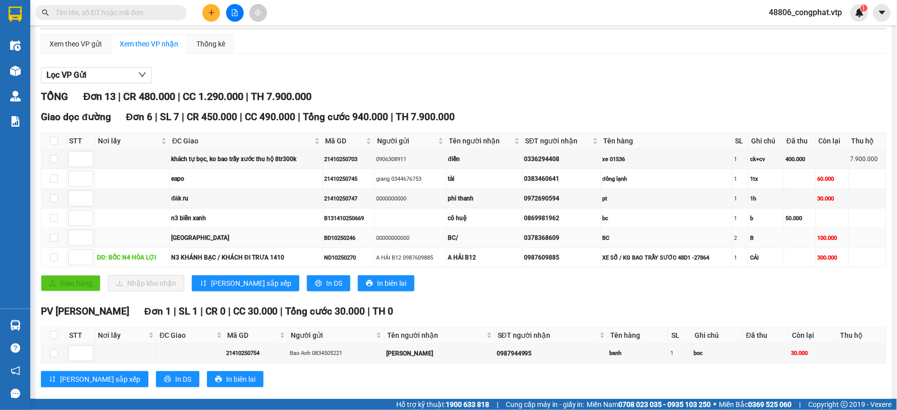
scroll to position [168, 0]
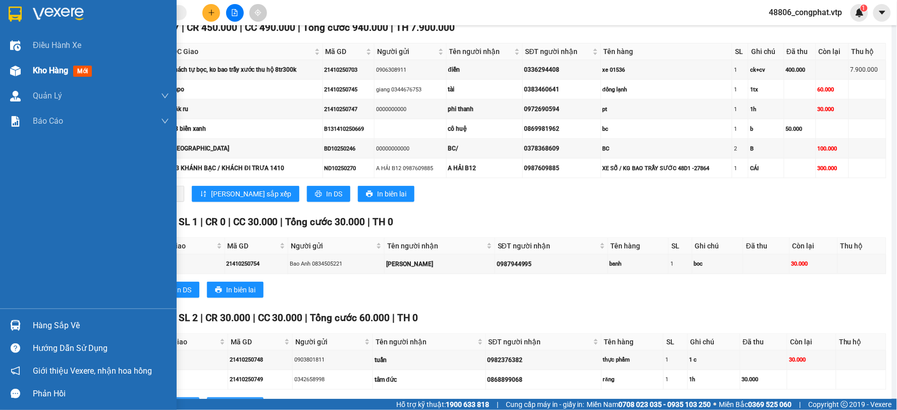
click at [42, 72] on span "Kho hàng" at bounding box center [50, 71] width 35 height 10
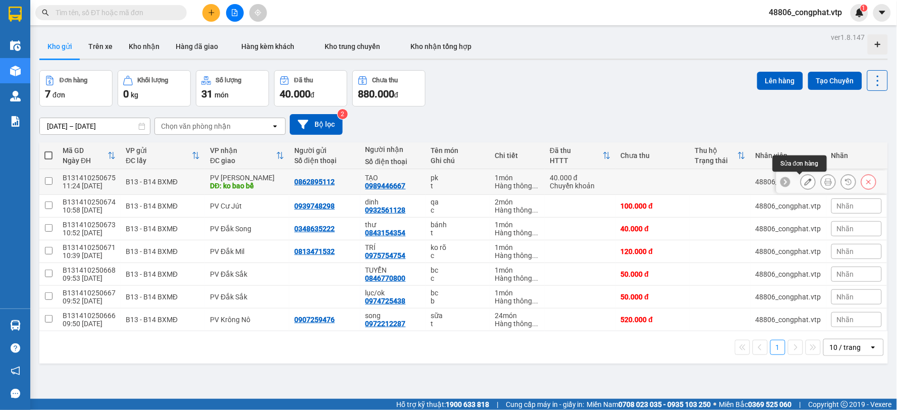
click at [804, 180] on icon at bounding box center [807, 181] width 7 height 7
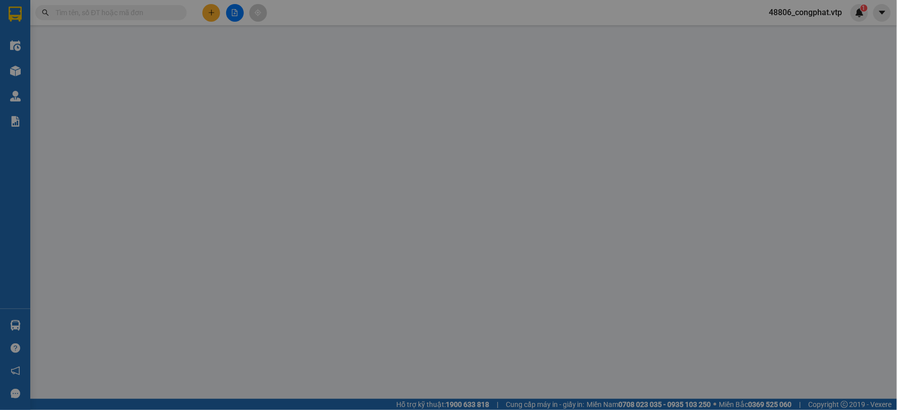
type input "0862895112"
type input "0989446667"
type input "TẠO"
type input "ko bao bể"
type input "ck39 70k 11h21 [DATE]"
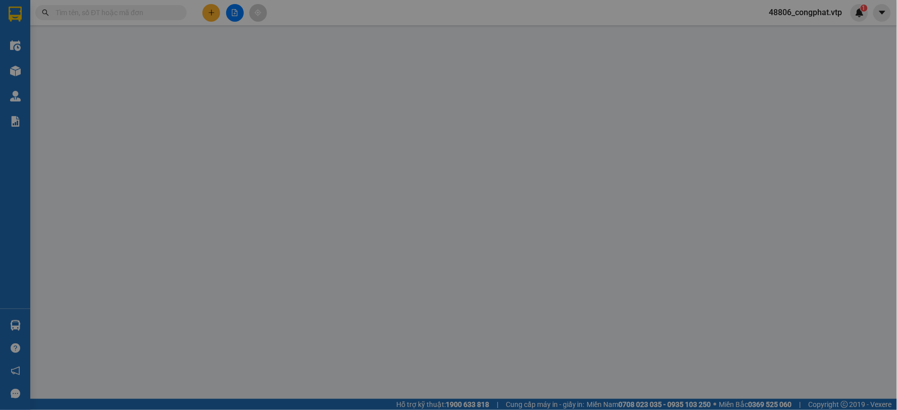
type input "0"
type input "40.000"
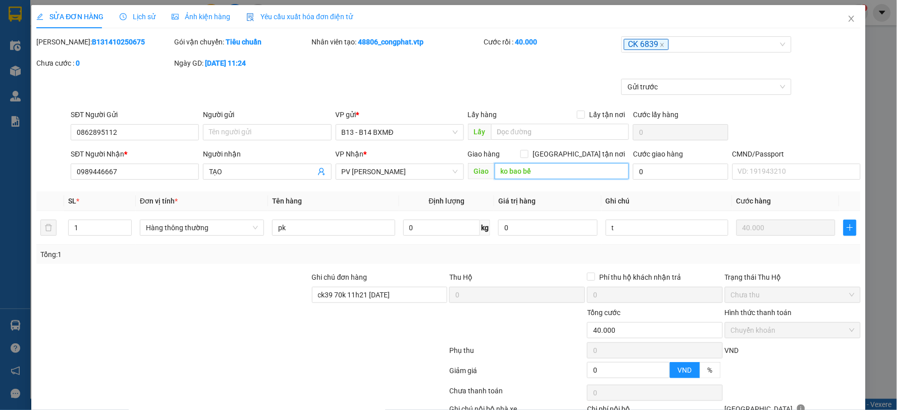
click at [554, 172] on input "ko bao bể" at bounding box center [561, 171] width 135 height 16
click at [543, 169] on input "ko bao bể" at bounding box center [561, 171] width 135 height 16
type input "ko bao bể về vp gia nghĩa"
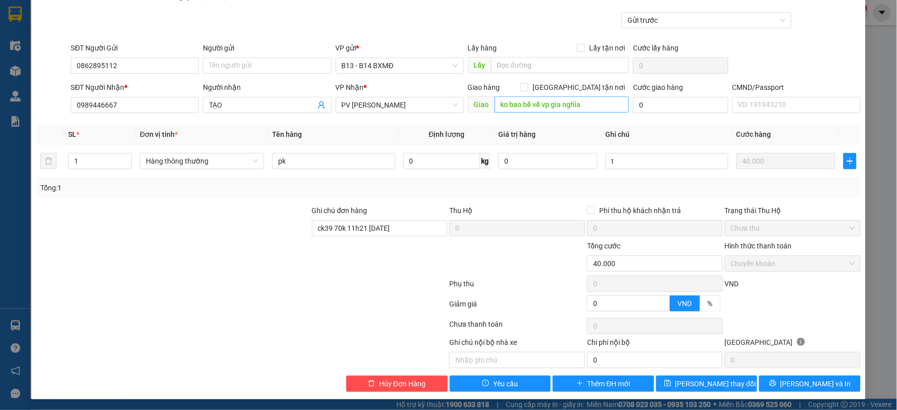
scroll to position [68, 0]
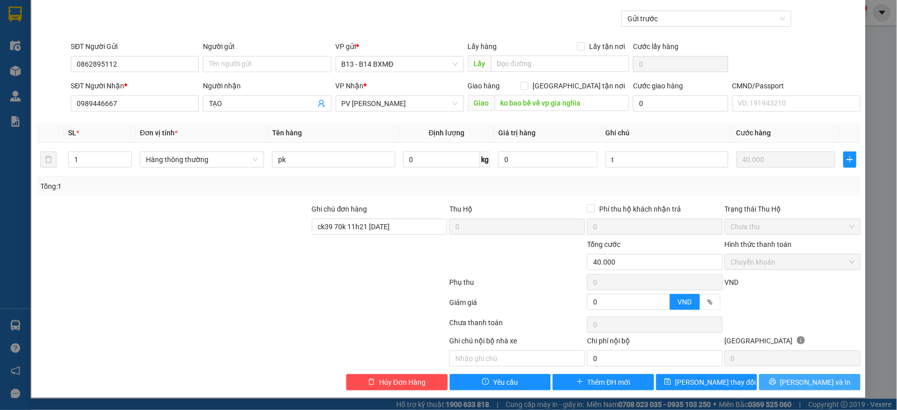
click at [783, 376] on button "[PERSON_NAME] và In" at bounding box center [809, 382] width 101 height 16
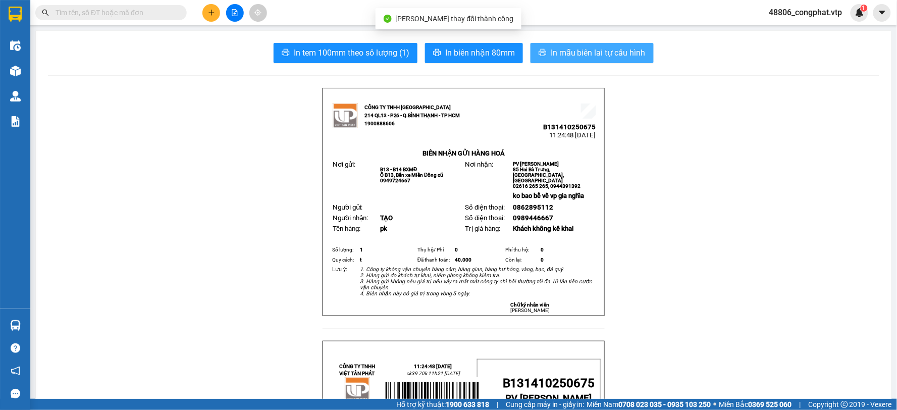
click at [589, 43] on button "In mẫu biên lai tự cấu hình" at bounding box center [591, 53] width 123 height 20
click at [593, 46] on button "In mẫu biên lai tự cấu hình" at bounding box center [591, 53] width 123 height 20
click at [626, 50] on span "In mẫu biên lai tự cấu hình" at bounding box center [598, 52] width 95 height 13
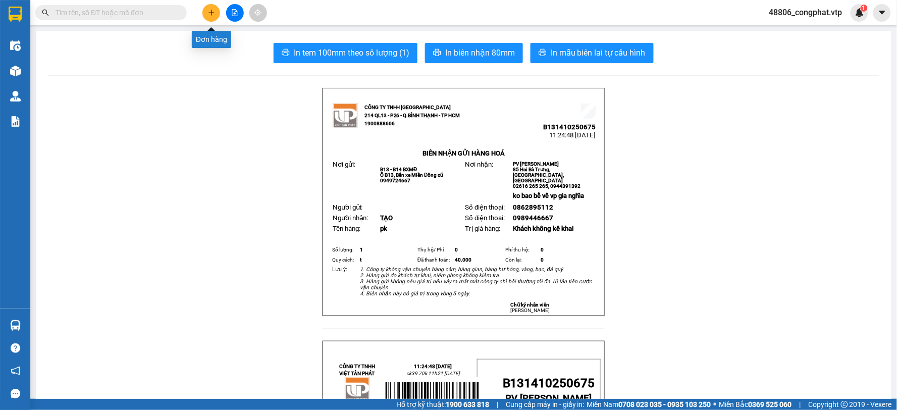
click at [212, 7] on button at bounding box center [211, 13] width 18 height 18
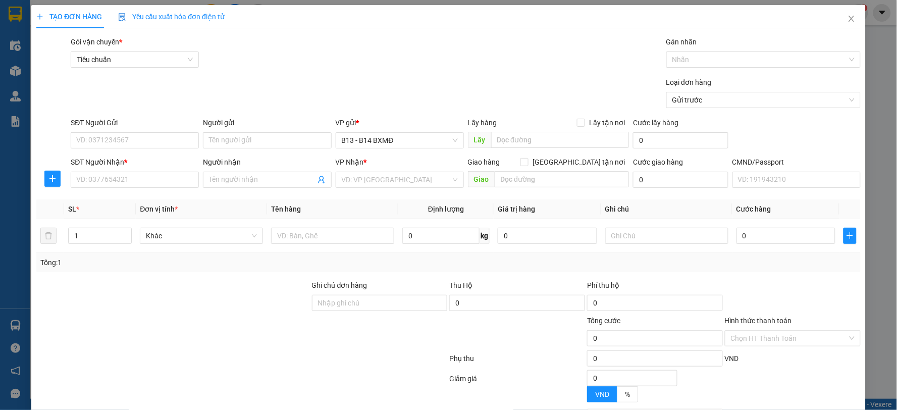
click at [162, 190] on div "SĐT Người Nhận * VD: 0377654321" at bounding box center [135, 173] width 128 height 35
click at [124, 190] on div "SĐT Người Nhận * VD: 0377654321" at bounding box center [135, 173] width 128 height 35
click at [136, 180] on input "SĐT Người Nhận *" at bounding box center [135, 180] width 128 height 16
click at [173, 132] on input "SĐT Người Gửi" at bounding box center [135, 140] width 128 height 16
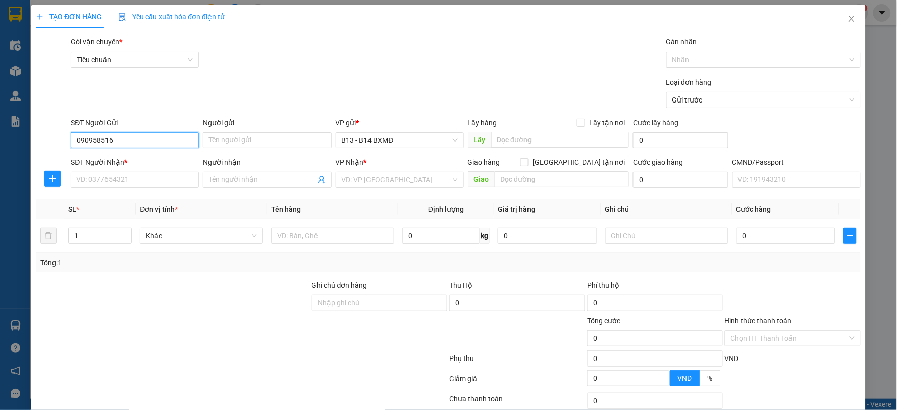
type input "0909585162"
drag, startPoint x: 116, startPoint y: 146, endPoint x: 116, endPoint y: 161, distance: 15.1
click at [116, 157] on body "Kết quả tìm kiếm ( 0 ) Bộ lọc No Data 48806_congphat.vtp 1 Điều hành xe Kho hàn…" at bounding box center [448, 205] width 897 height 410
click at [116, 161] on div "0909585162" at bounding box center [133, 160] width 115 height 11
type input "0902875652"
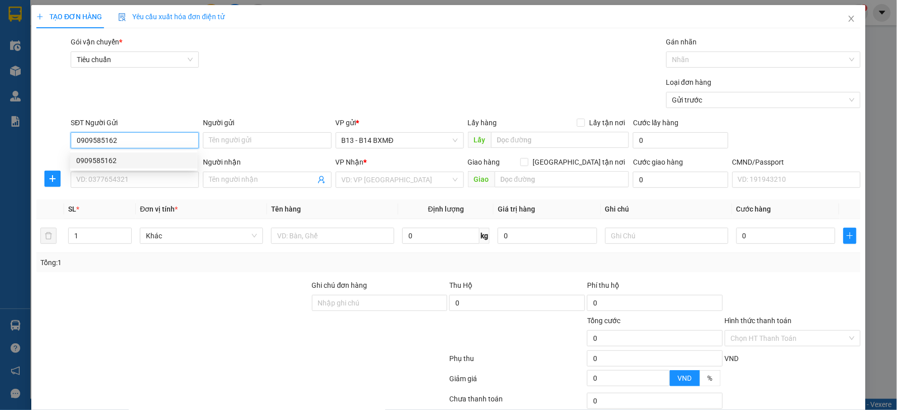
type input "dương"
type input "đai lý 4 huệ"
type input "0909585162"
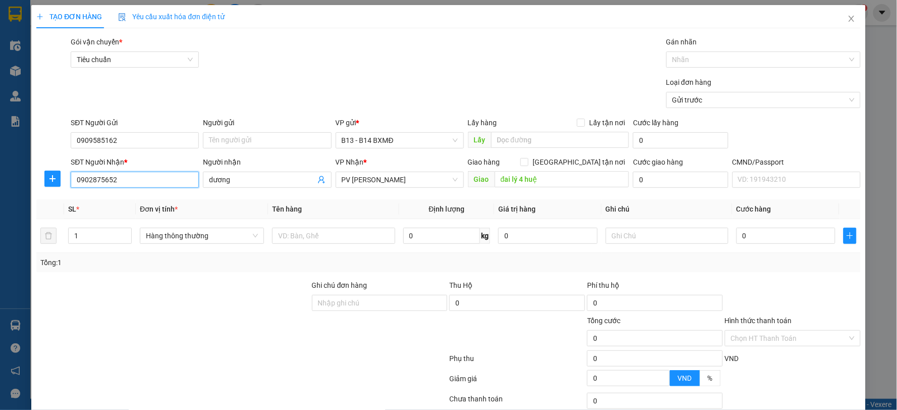
click at [123, 175] on input "0902875652" at bounding box center [135, 180] width 128 height 16
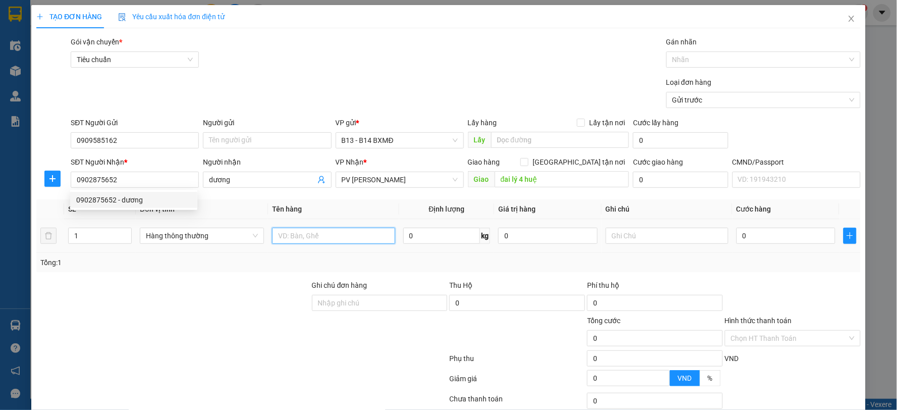
drag, startPoint x: 287, startPoint y: 238, endPoint x: 135, endPoint y: 238, distance: 151.9
click at [288, 238] on input "text" at bounding box center [333, 236] width 123 height 16
drag, startPoint x: 118, startPoint y: 236, endPoint x: 0, endPoint y: 264, distance: 120.8
click at [0, 260] on div "TẠO ĐƠN HÀNG Yêu cầu xuất hóa đơn điện tử Transit Pickup Surcharge Ids Transit …" at bounding box center [448, 205] width 897 height 410
type input "2"
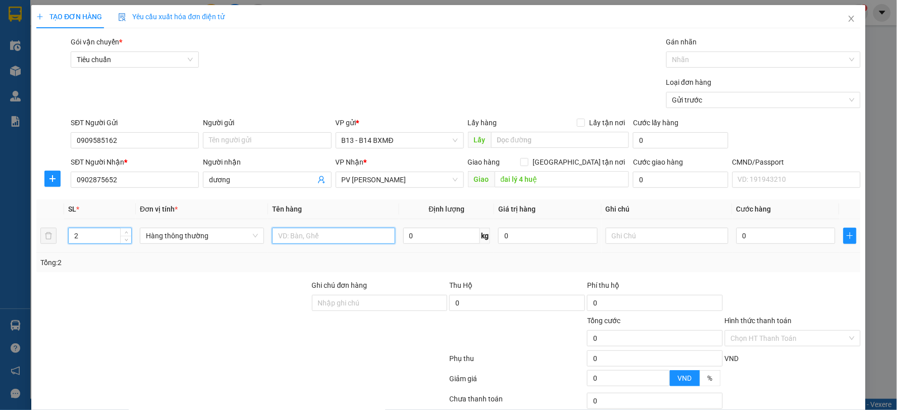
click at [293, 236] on input "text" at bounding box center [333, 236] width 123 height 16
type input "xe+1bao đồ"
click at [683, 231] on input "text" at bounding box center [667, 236] width 123 height 16
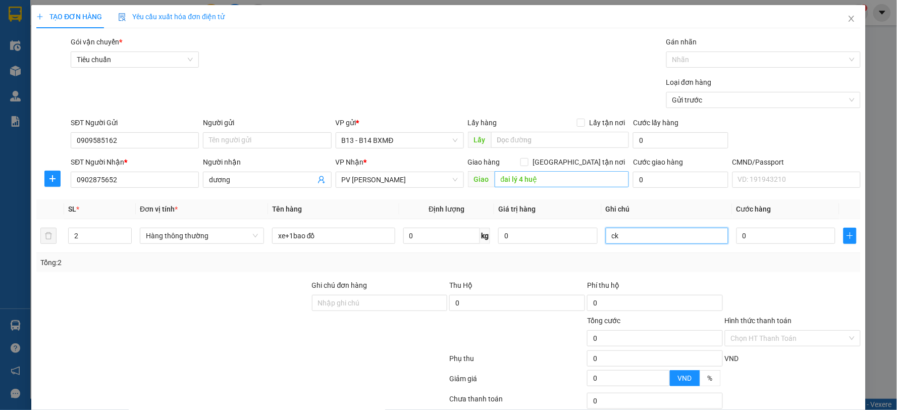
type input "ck"
click at [558, 179] on input "đai lý 4 huệ" at bounding box center [561, 179] width 135 height 16
type input "đai lý 4 huệ, ko cv"
click at [763, 236] on input "0" at bounding box center [785, 236] width 99 height 16
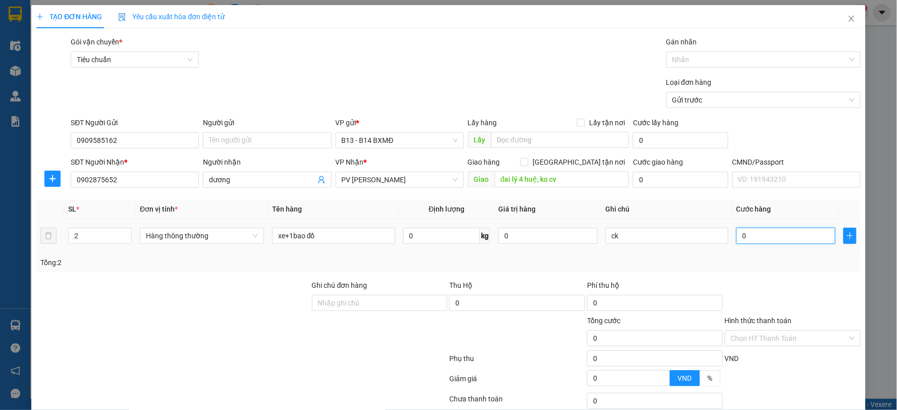
type input "3"
type input "35"
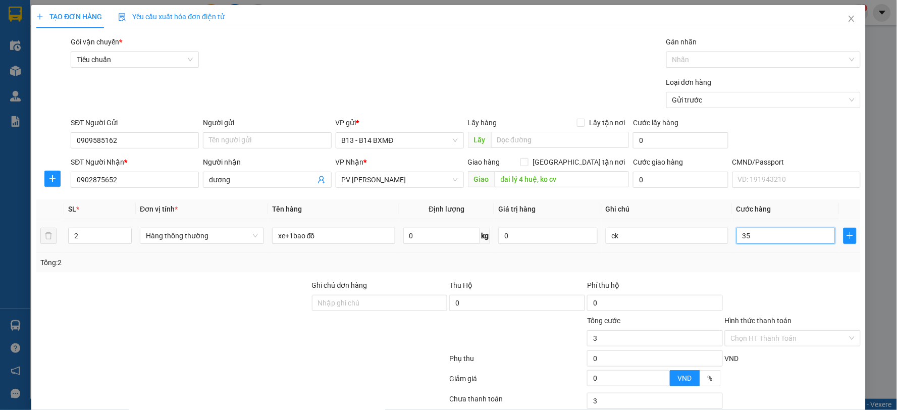
type input "35"
type input "350"
type input "3.500"
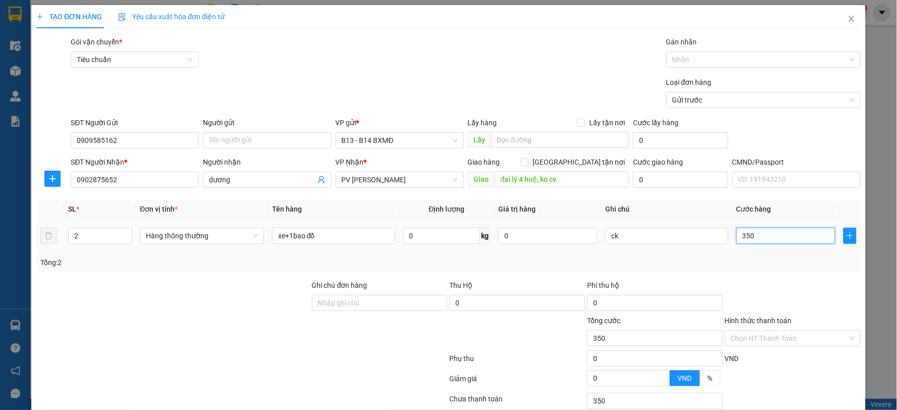
type input "3.500"
type input "350"
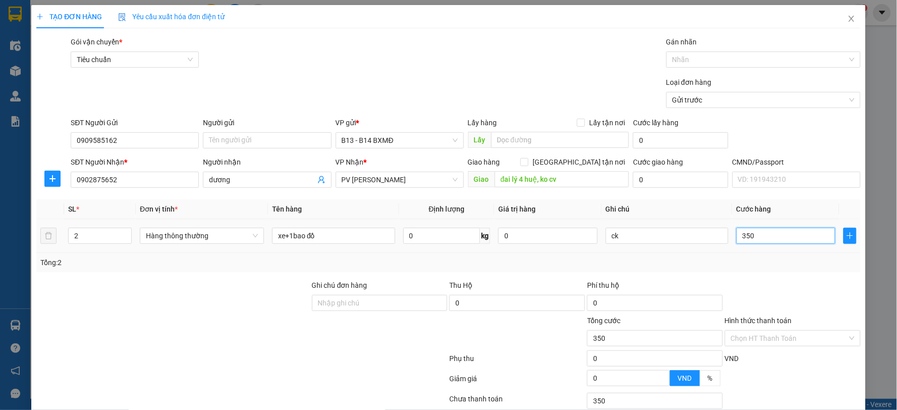
type input "35"
type input "3"
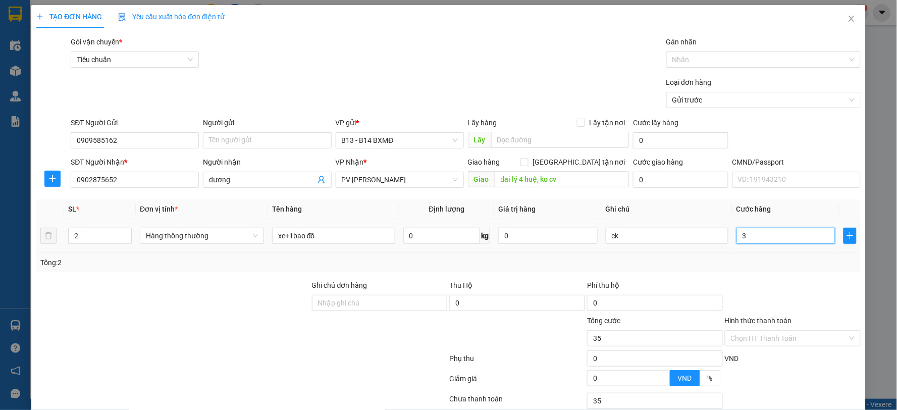
type input "3"
type input "0"
type input "03"
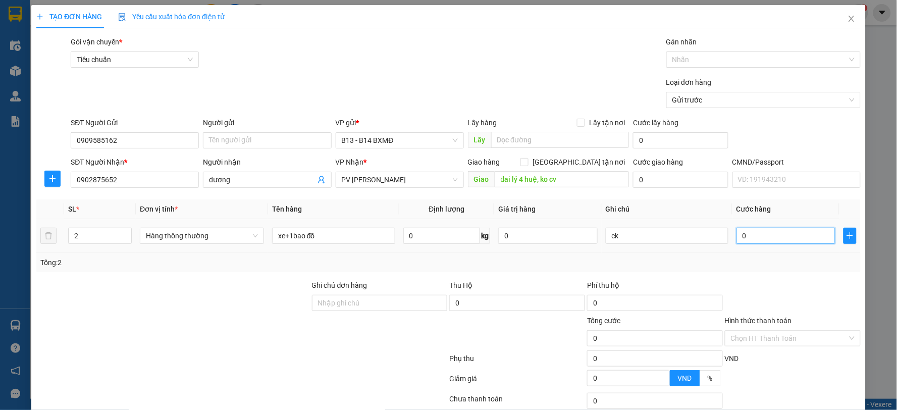
type input "3"
type input "038"
type input "38"
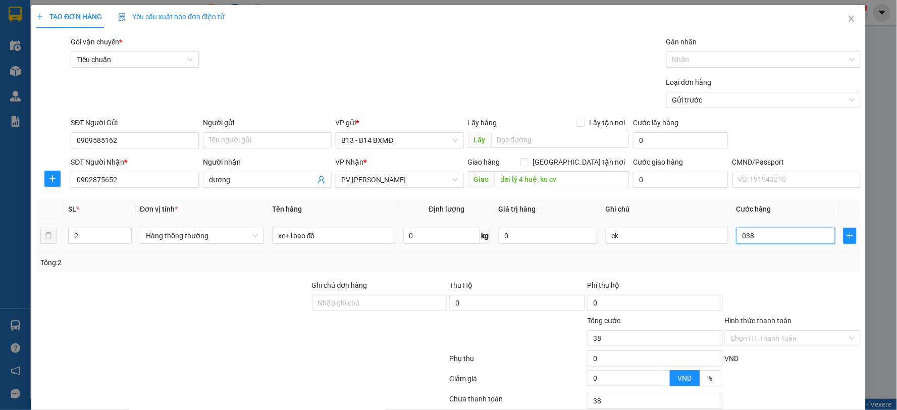
type input "0.380"
type input "380"
type input "03.800"
type input "3.800"
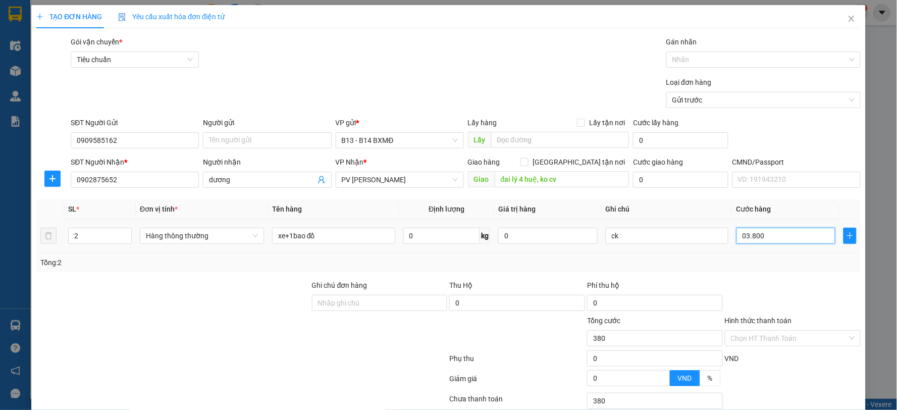
type input "3.800"
type input "038.000"
type input "38.000"
type input "0.380.000"
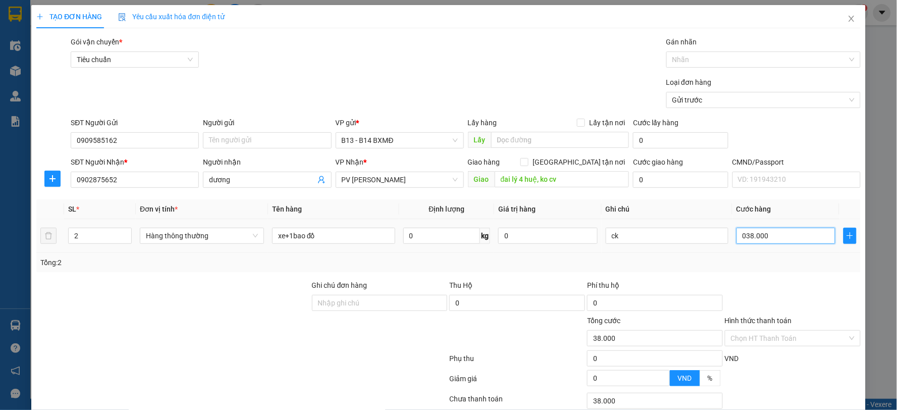
type input "380.000"
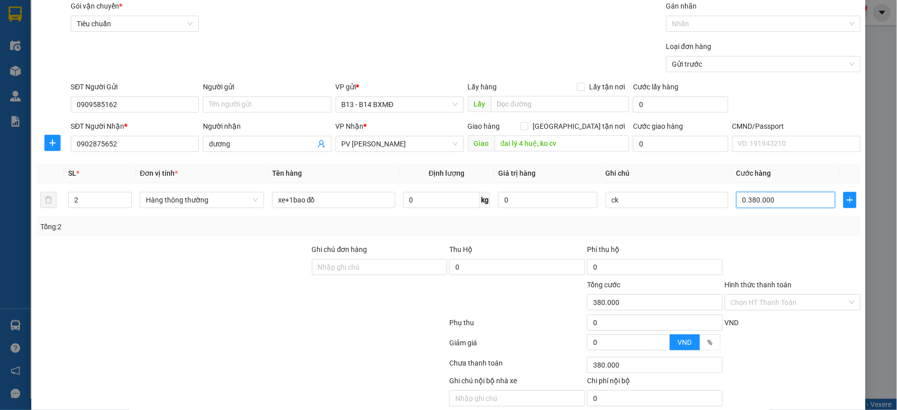
scroll to position [76, 0]
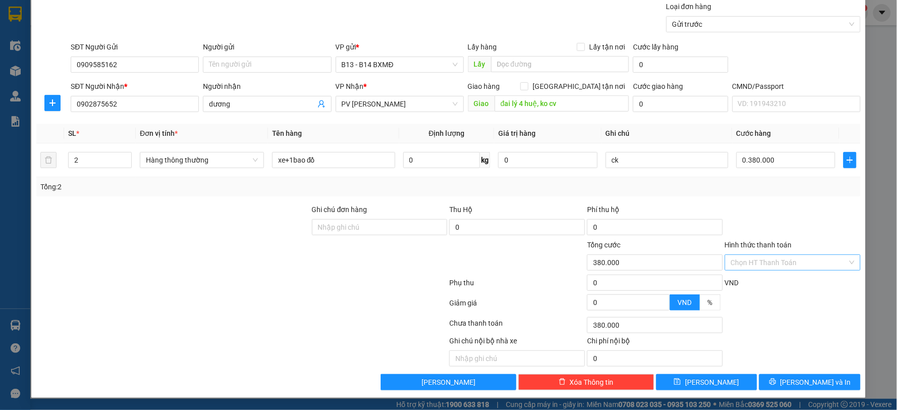
type input "380.000"
click at [769, 265] on input "Hình thức thanh toán" at bounding box center [789, 262] width 117 height 15
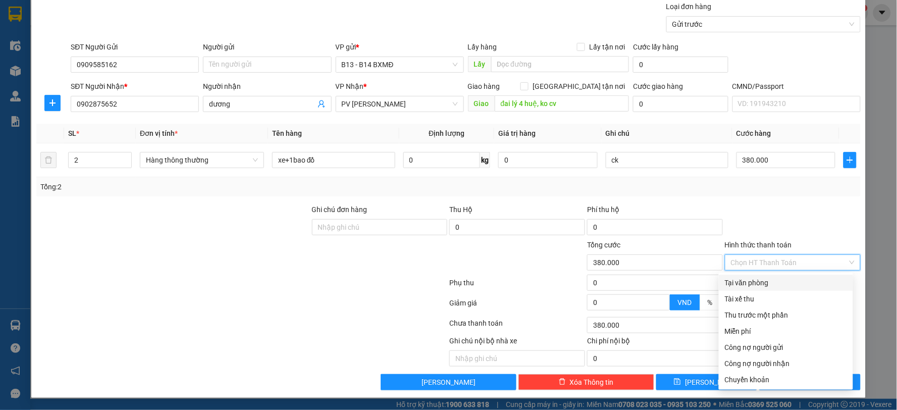
click at [765, 219] on div at bounding box center [793, 221] width 138 height 35
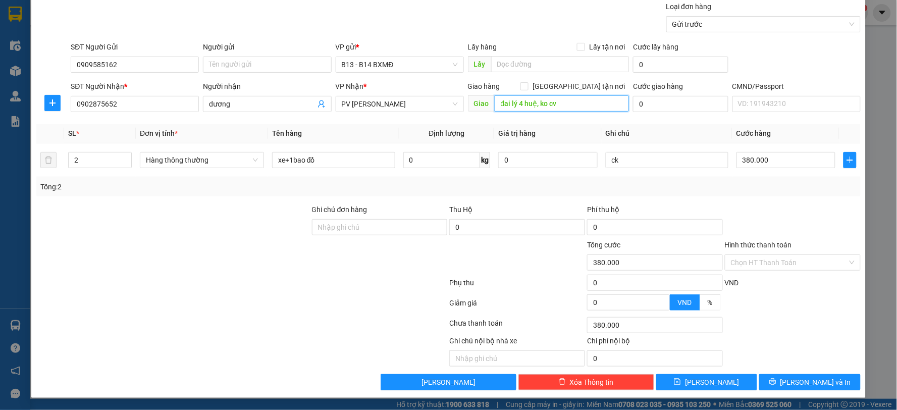
click at [582, 100] on input "đai lý 4 huệ, ko cv" at bounding box center [561, 103] width 135 height 16
click at [579, 102] on input "đai lý 4 huệ, ko cv" at bounding box center [561, 103] width 135 height 16
type input "đai lý 4 huệ, ko cv, ko bao trầy xước"
click at [778, 378] on button "[PERSON_NAME] và In" at bounding box center [809, 382] width 101 height 16
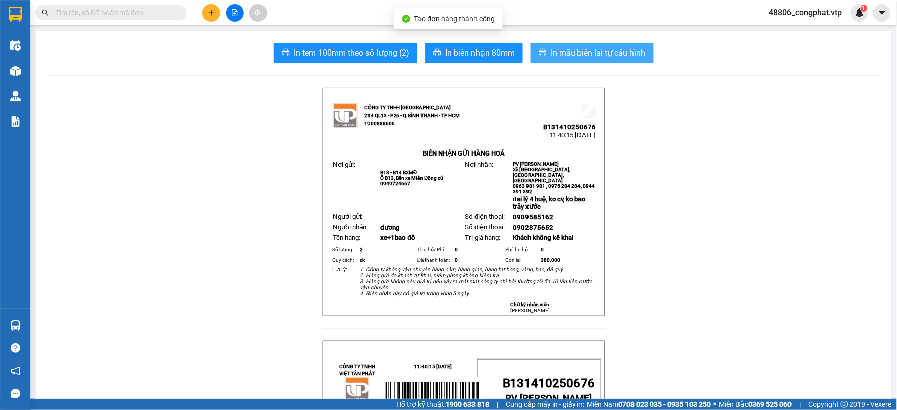
click at [574, 48] on span "In mẫu biên lai tự cấu hình" at bounding box center [598, 52] width 95 height 13
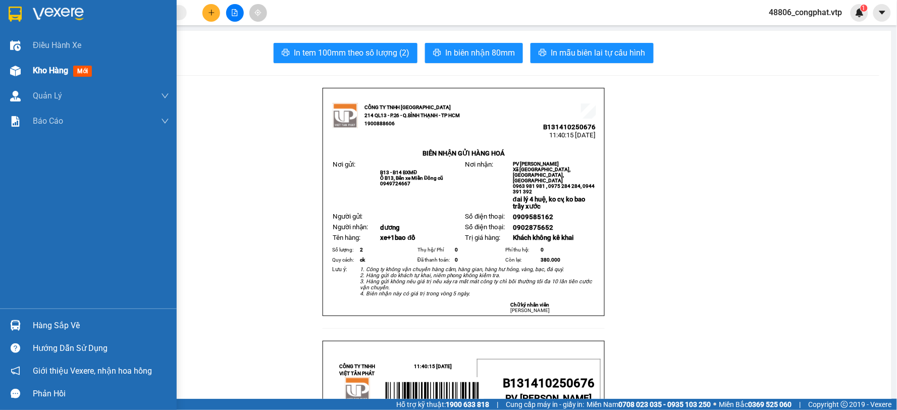
click at [67, 66] on span "Kho hàng" at bounding box center [50, 71] width 35 height 10
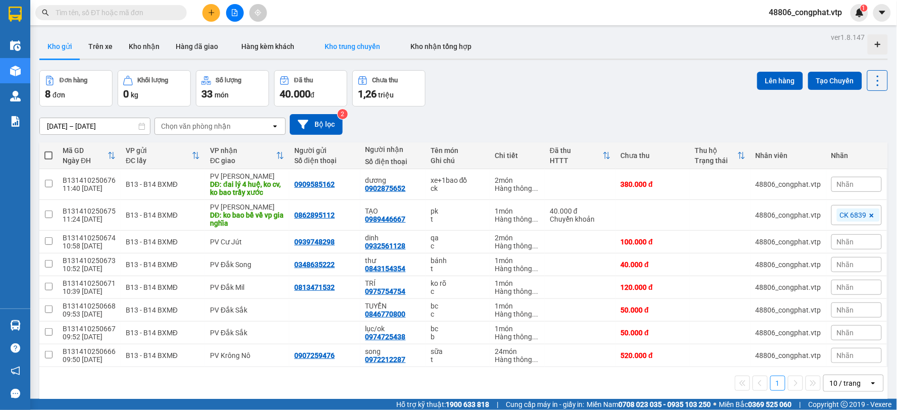
click at [356, 53] on button "Kho trung chuyển" at bounding box center [352, 46] width 86 height 24
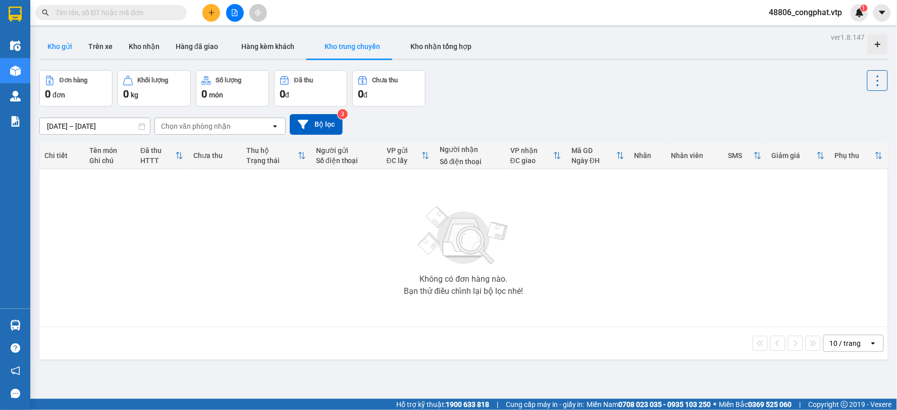
click at [58, 44] on button "Kho gửi" at bounding box center [59, 46] width 41 height 24
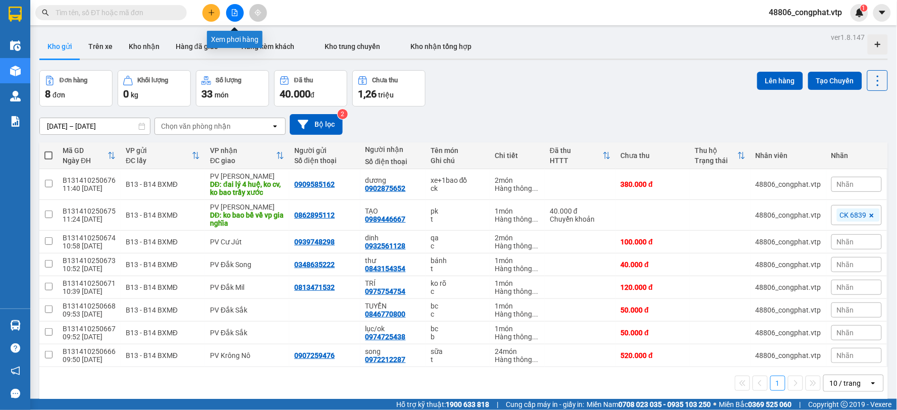
click at [240, 12] on button at bounding box center [235, 13] width 18 height 18
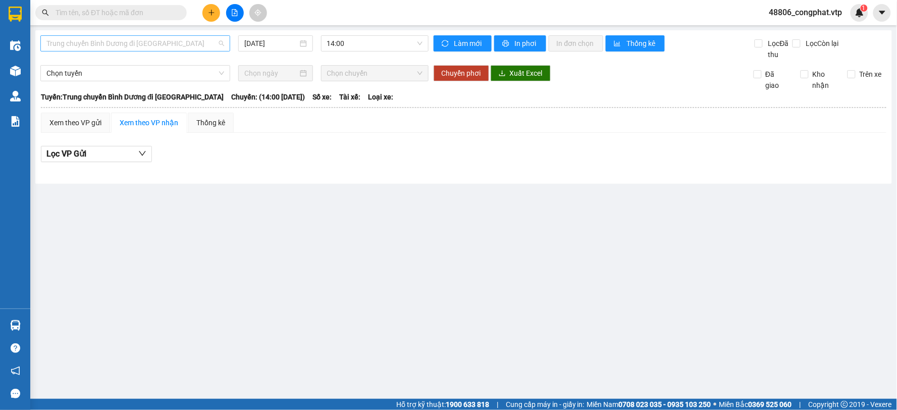
click at [97, 46] on span "Trung chuyển Bình Dương đi [GEOGRAPHIC_DATA]" at bounding box center [135, 43] width 178 height 15
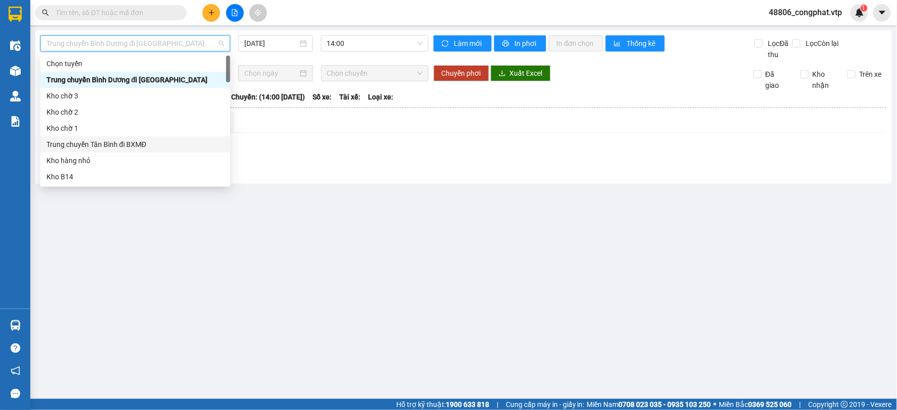
click at [117, 140] on div "Trung chuyển Tân Bình đi BXMĐ" at bounding box center [135, 144] width 178 height 11
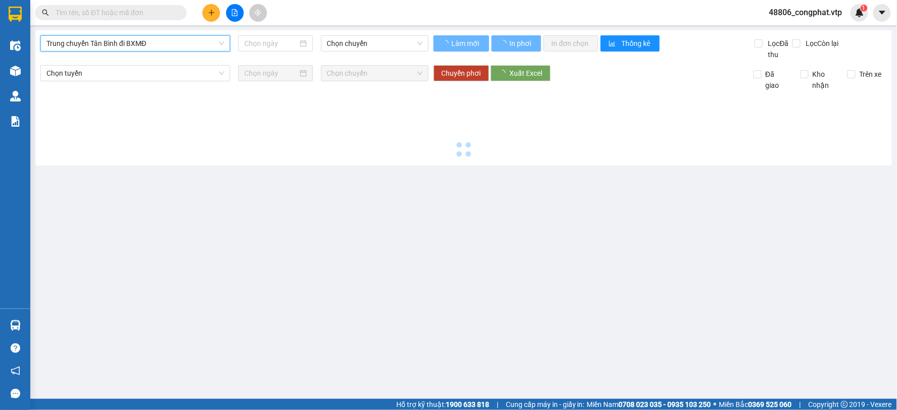
type input "[DATE]"
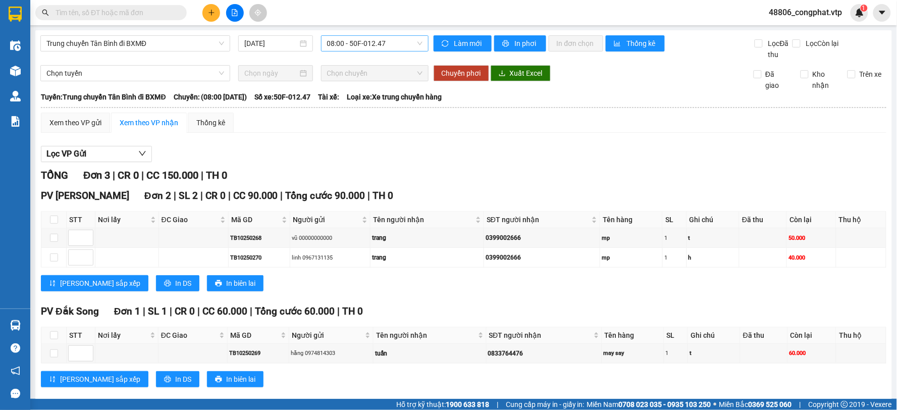
click at [351, 33] on div "Trung chuyển Tân Bình đi BXMĐ [DATE] 08:00 - 50F-012.47 Làm mới In phơi In đơn …" at bounding box center [463, 220] width 856 height 380
click at [73, 125] on div "Xem theo VP gửi" at bounding box center [75, 122] width 52 height 11
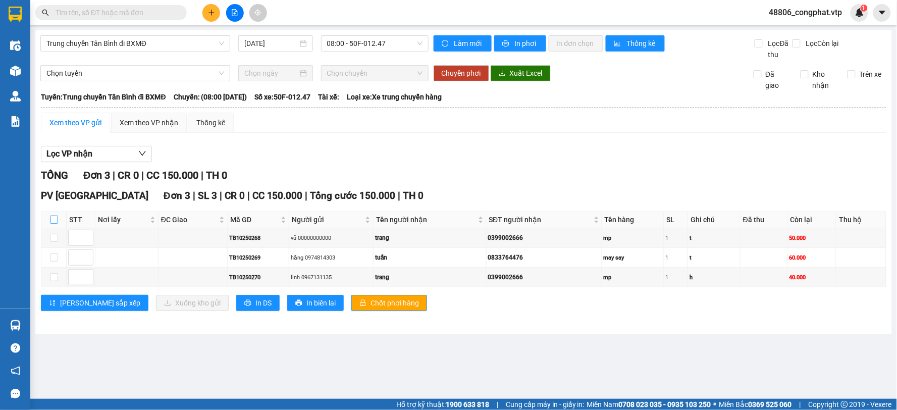
click at [52, 217] on input "checkbox" at bounding box center [54, 219] width 8 height 8
checkbox input "true"
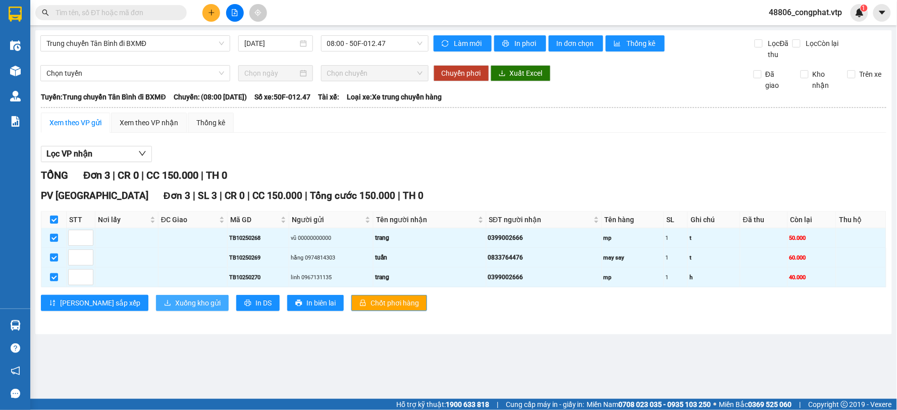
click at [168, 309] on button "Xuống kho gửi" at bounding box center [192, 303] width 73 height 16
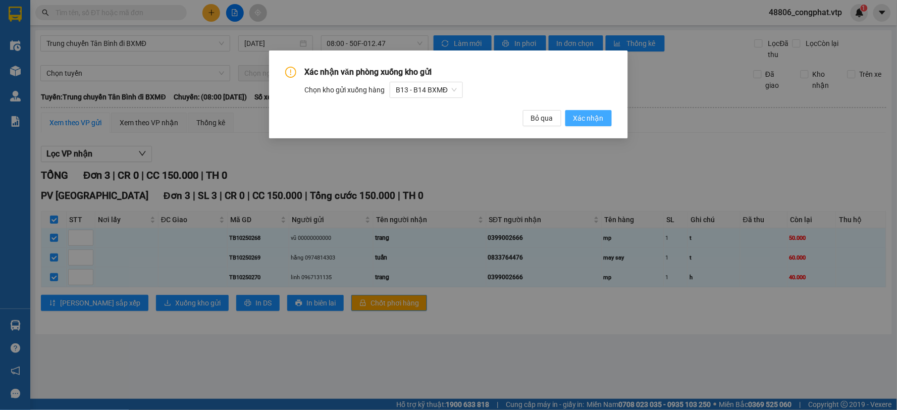
click at [583, 114] on span "Xác nhận" at bounding box center [588, 118] width 30 height 11
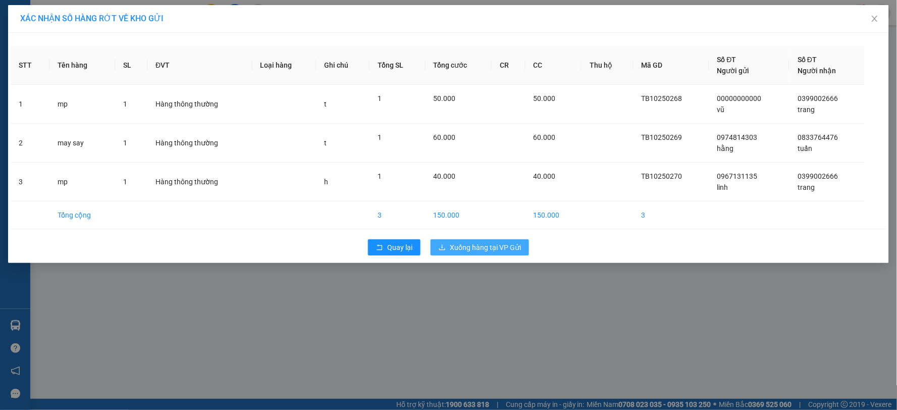
click at [462, 250] on span "Xuống hàng tại VP Gửi" at bounding box center [485, 247] width 71 height 11
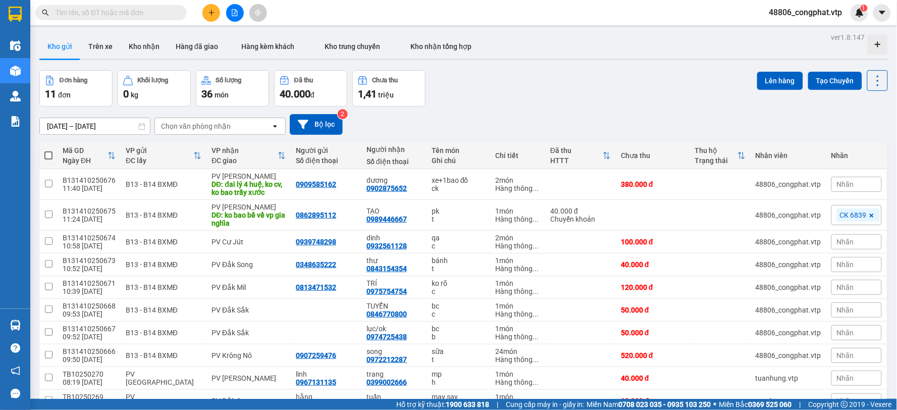
click at [215, 126] on div "Chọn văn phòng nhận" at bounding box center [196, 126] width 70 height 10
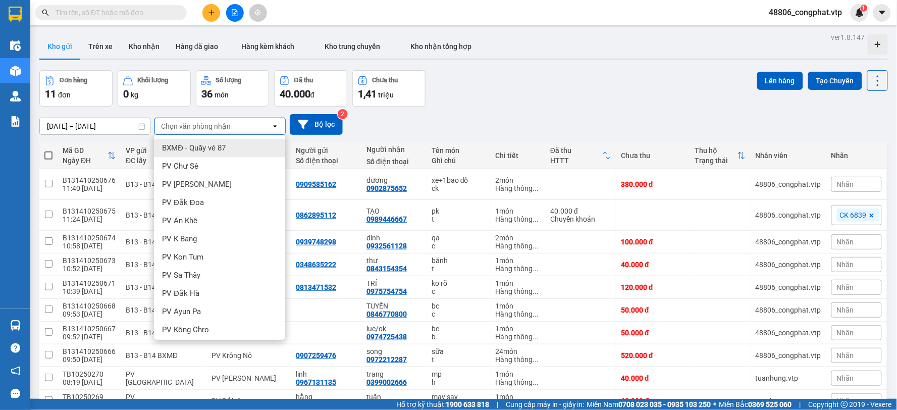
drag, startPoint x: 616, startPoint y: 127, endPoint x: 340, endPoint y: 186, distance: 282.7
click at [616, 127] on div "[DATE] – [DATE] Press the down arrow key to interact with the calendar and sele…" at bounding box center [463, 124] width 848 height 21
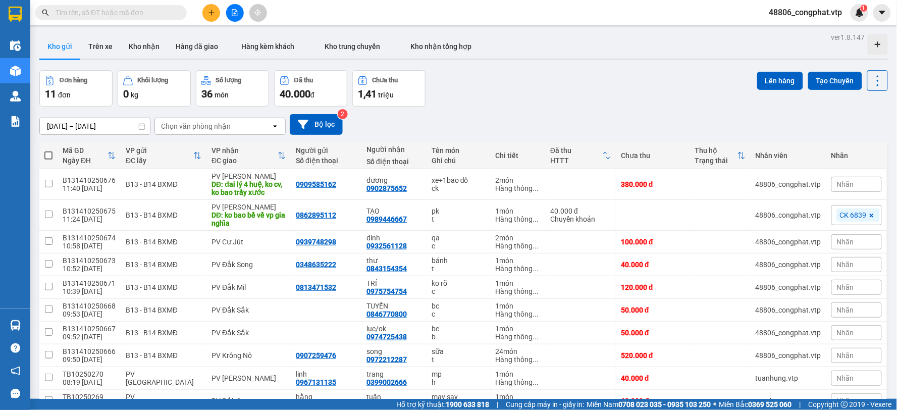
click at [50, 153] on span at bounding box center [48, 155] width 8 height 8
click at [48, 150] on input "checkbox" at bounding box center [48, 150] width 0 height 0
checkbox input "true"
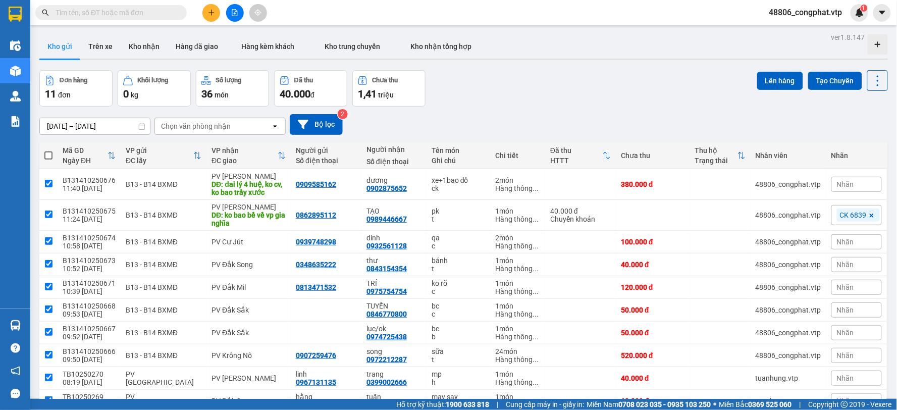
checkbox input "true"
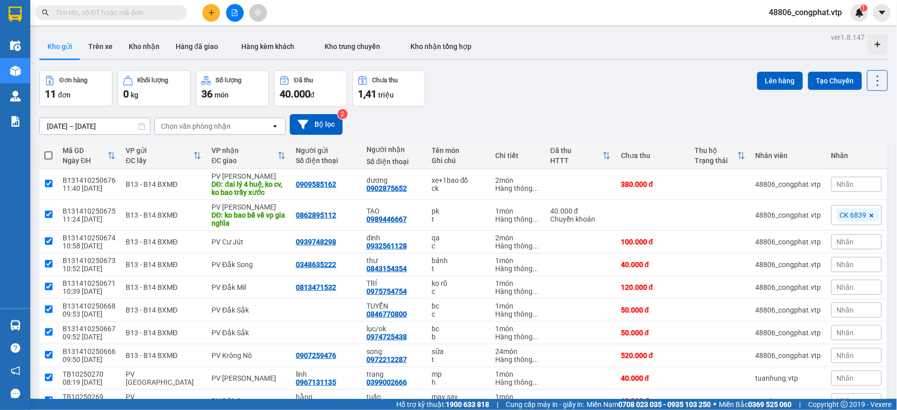
checkbox input "true"
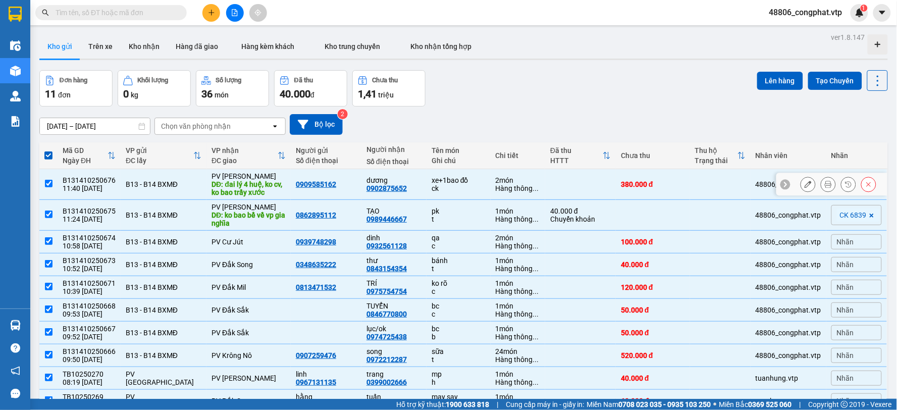
scroll to position [56, 0]
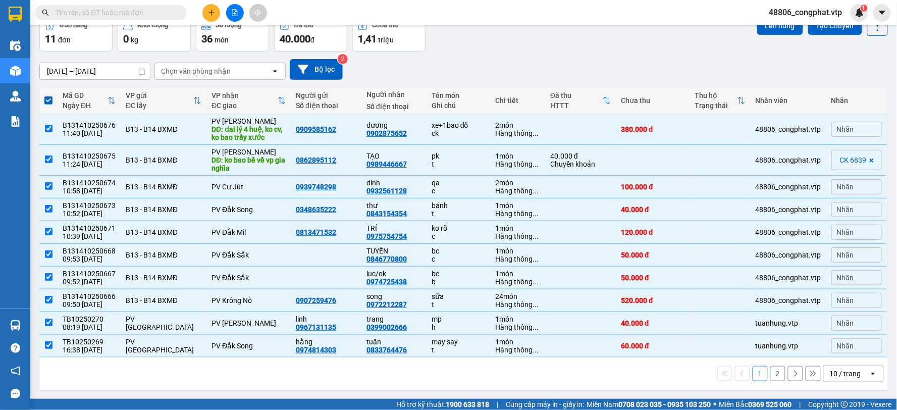
click at [830, 372] on div "10 / trang" at bounding box center [845, 373] width 31 height 10
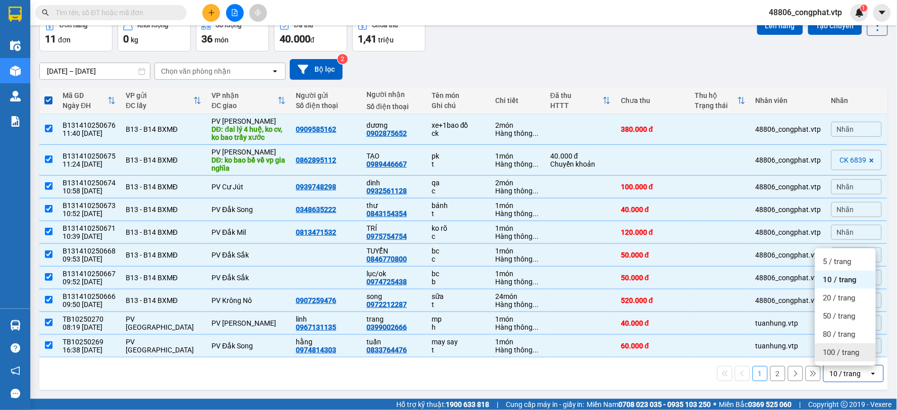
click at [838, 348] on span "100 / trang" at bounding box center [841, 352] width 36 height 10
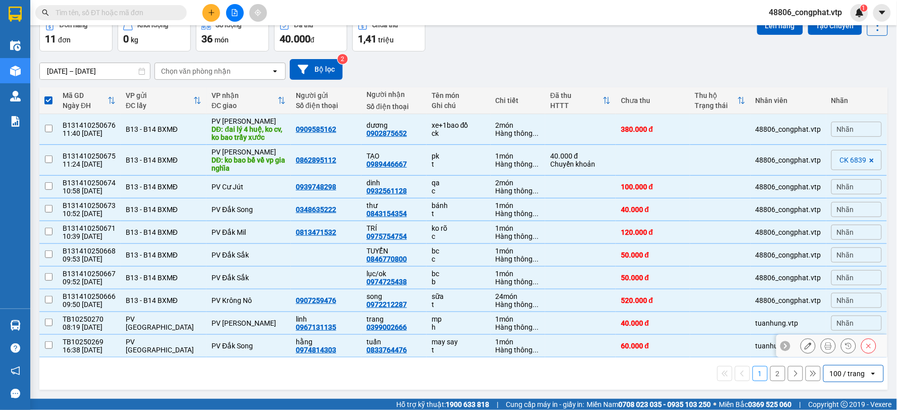
checkbox input "false"
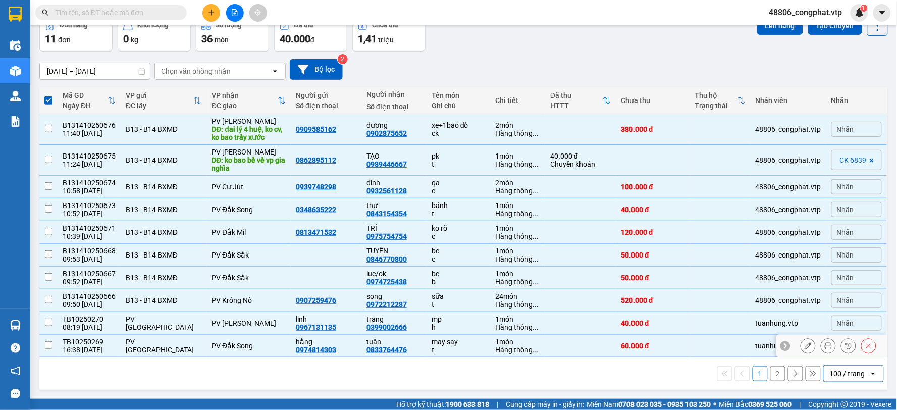
checkbox input "false"
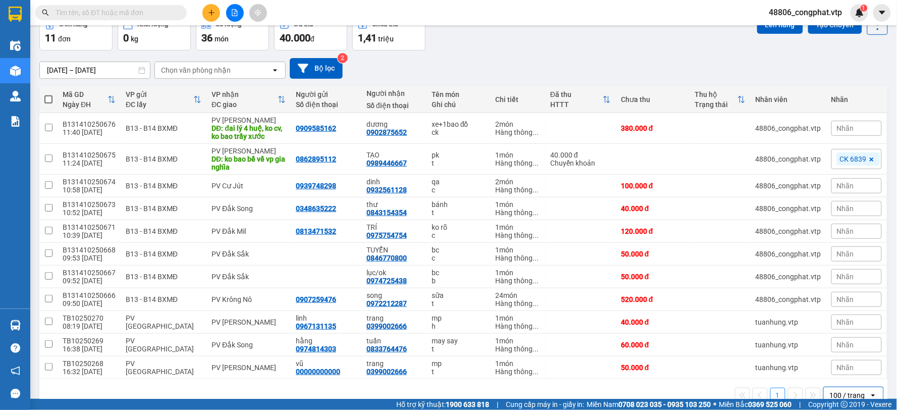
click at [44, 99] on span at bounding box center [48, 99] width 8 height 8
click at [48, 94] on input "checkbox" at bounding box center [48, 94] width 0 height 0
checkbox input "true"
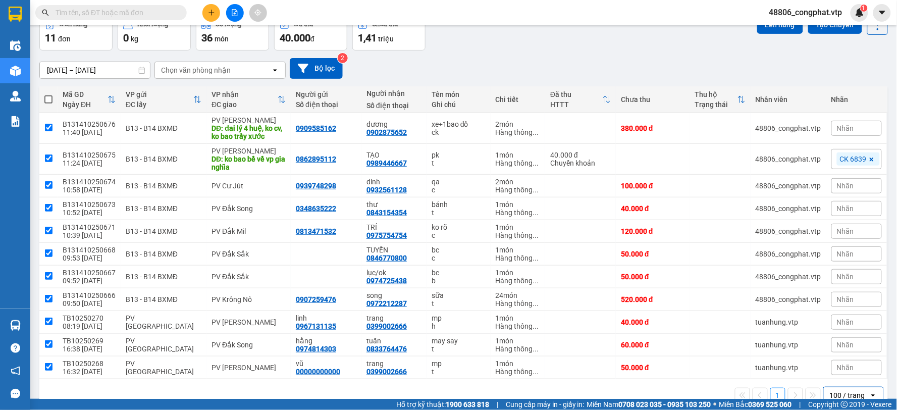
checkbox input "true"
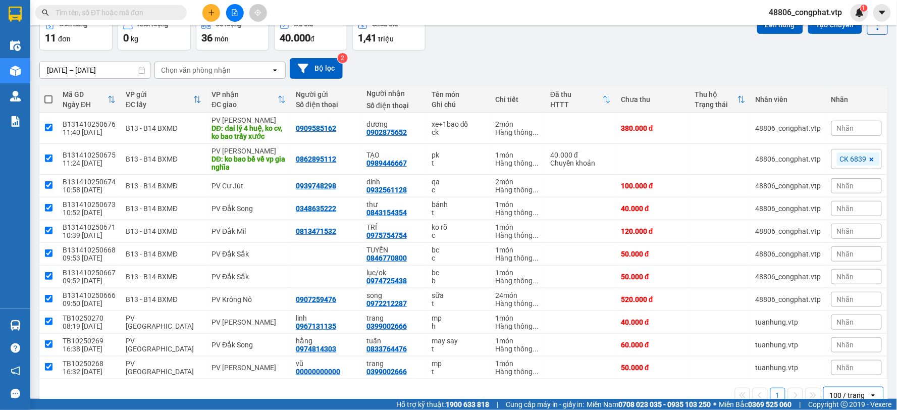
checkbox input "true"
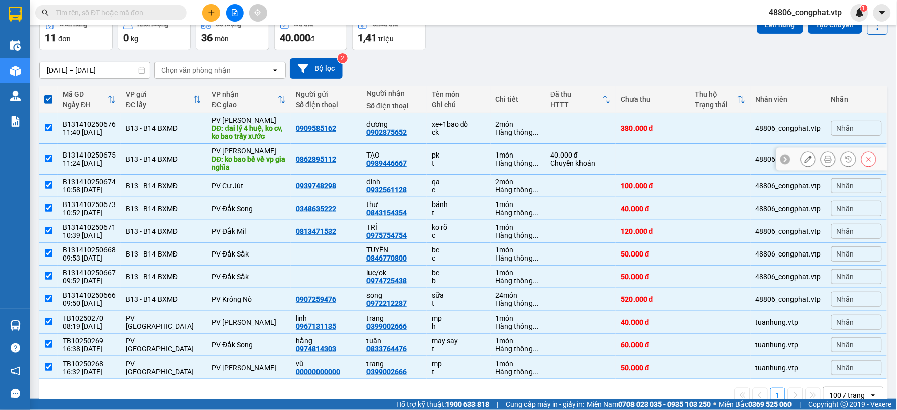
scroll to position [78, 0]
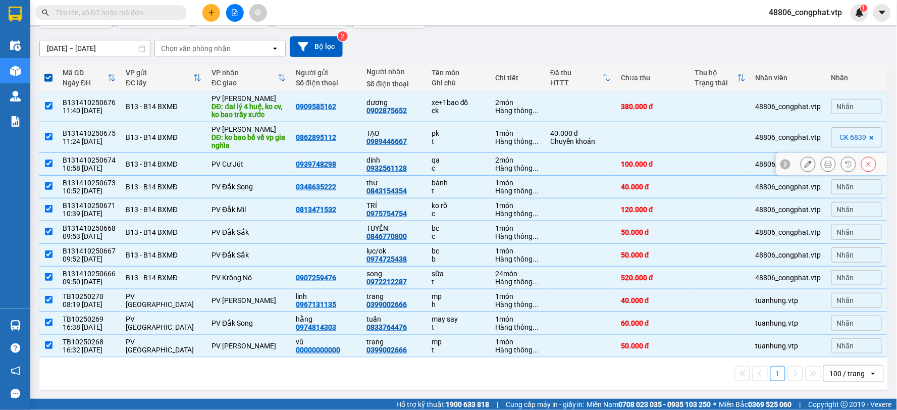
click at [48, 162] on input "checkbox" at bounding box center [49, 163] width 8 height 8
checkbox input "false"
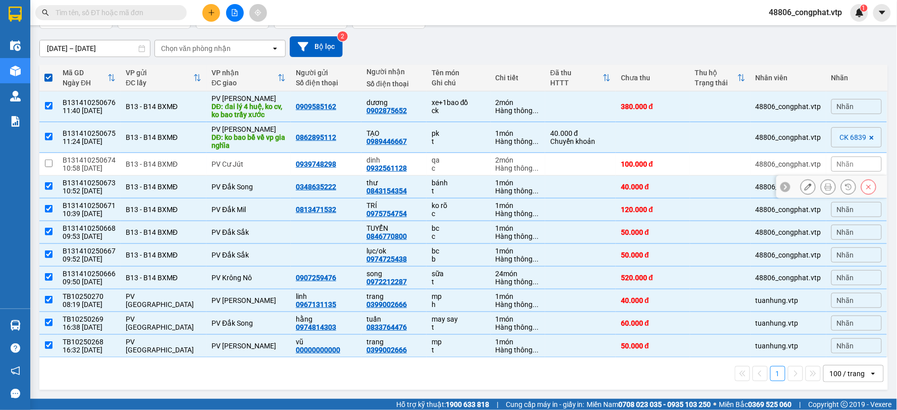
click at [49, 182] on input "checkbox" at bounding box center [49, 186] width 8 height 8
checkbox input "false"
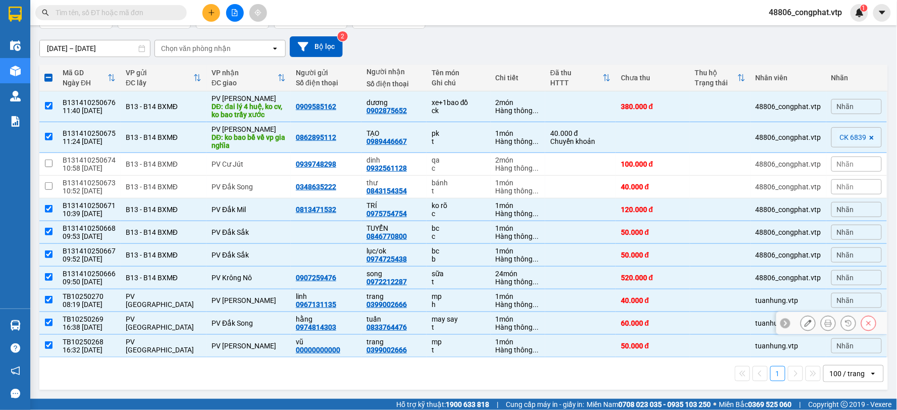
click at [47, 324] on input "checkbox" at bounding box center [49, 322] width 8 height 8
checkbox input "false"
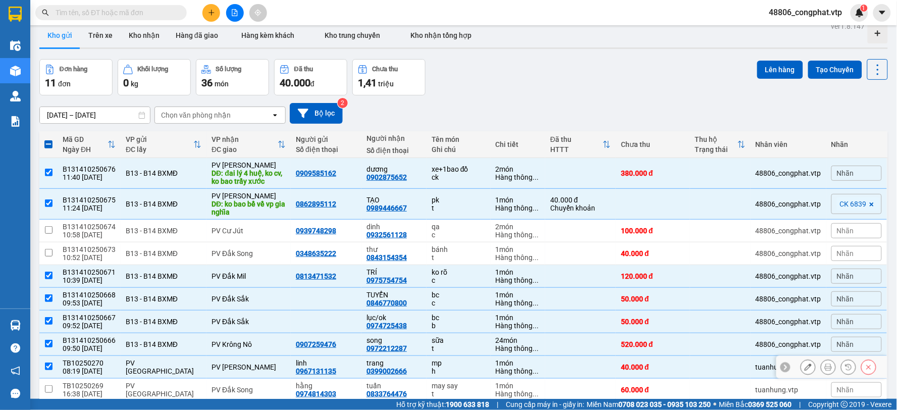
scroll to position [0, 0]
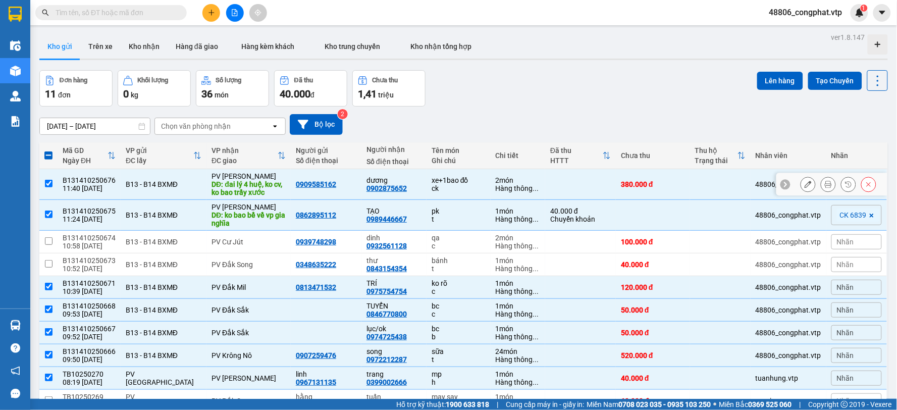
click at [45, 185] on input "checkbox" at bounding box center [49, 184] width 8 height 8
checkbox input "false"
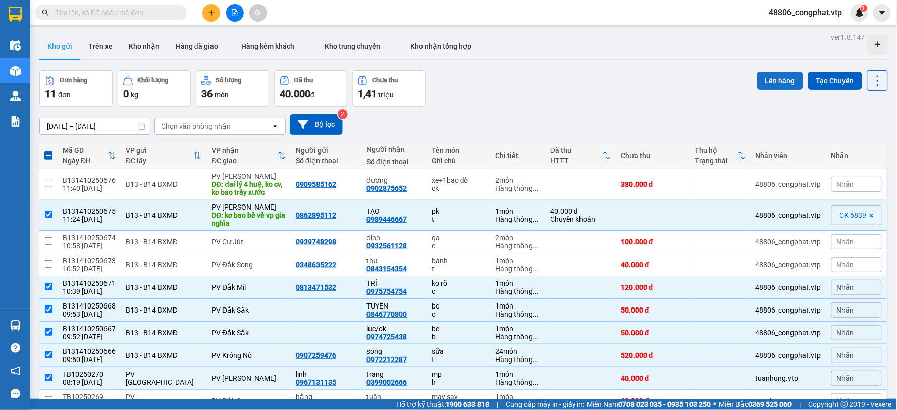
click at [758, 76] on button "Lên hàng" at bounding box center [780, 81] width 46 height 18
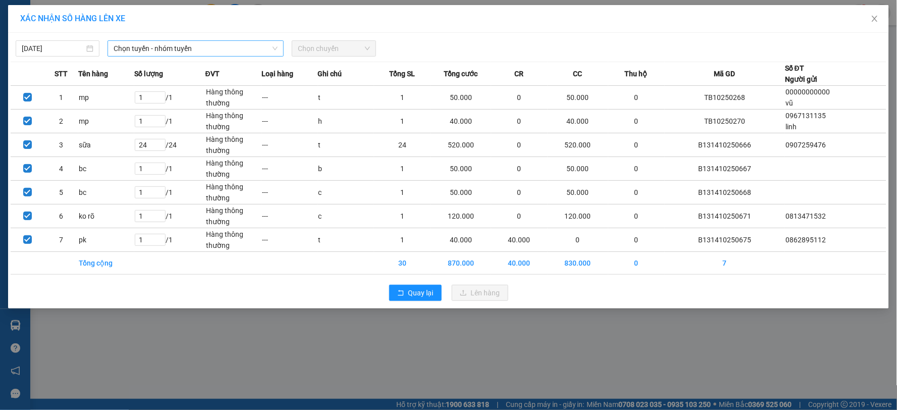
click at [269, 49] on span "Chọn tuyến - nhóm tuyến" at bounding box center [196, 48] width 164 height 15
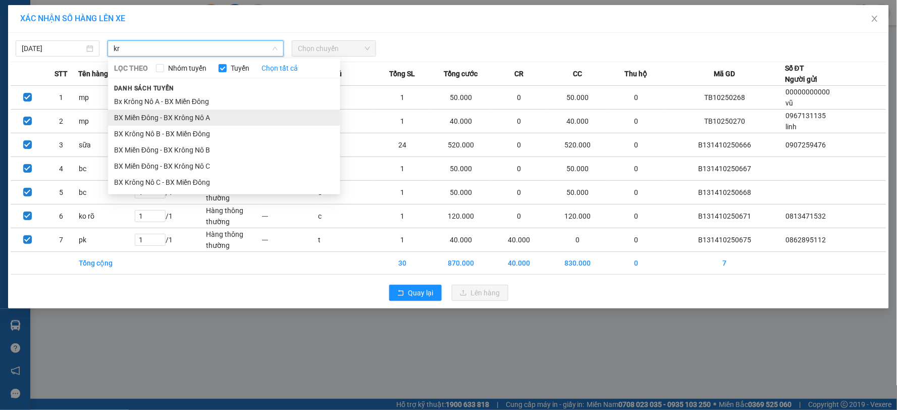
type input "kr"
click at [213, 118] on li "BX Miền Đông - BX Krông Nô A" at bounding box center [224, 117] width 232 height 16
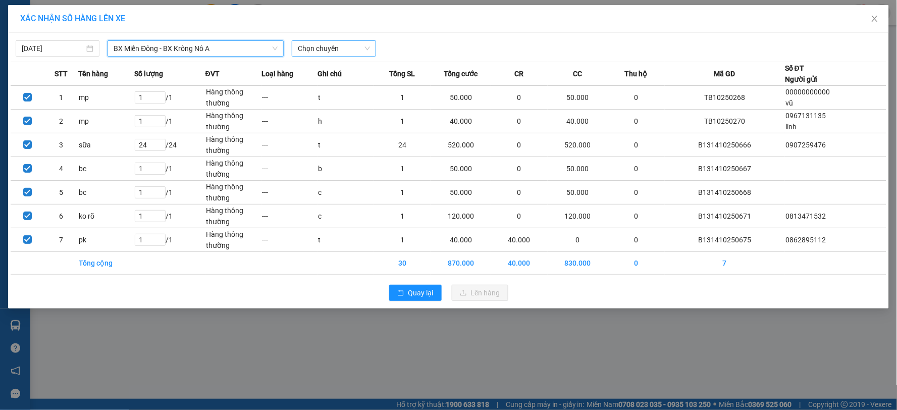
click at [319, 49] on span "Chọn chuyến" at bounding box center [334, 48] width 72 height 15
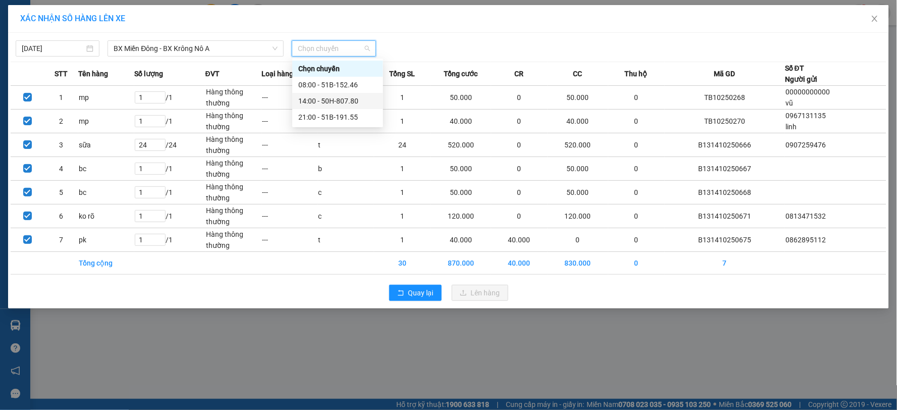
click at [334, 98] on div "14:00 - 50H-807.80" at bounding box center [337, 100] width 79 height 11
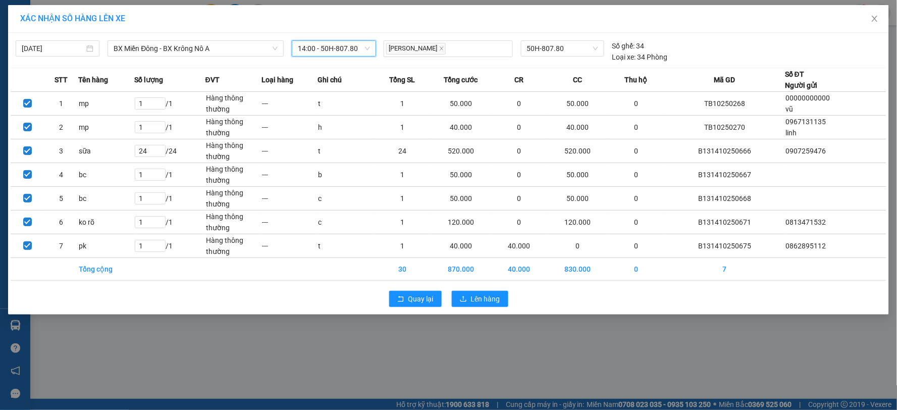
click at [355, 39] on div "[DATE] BX Miền Đông - BX Krông Nô A LỌC THEO Nhóm tuyến Tuyến Chọn tất cả Danh …" at bounding box center [448, 48] width 875 height 27
click at [359, 45] on span "14:00 - 50H-807.80" at bounding box center [334, 48] width 72 height 15
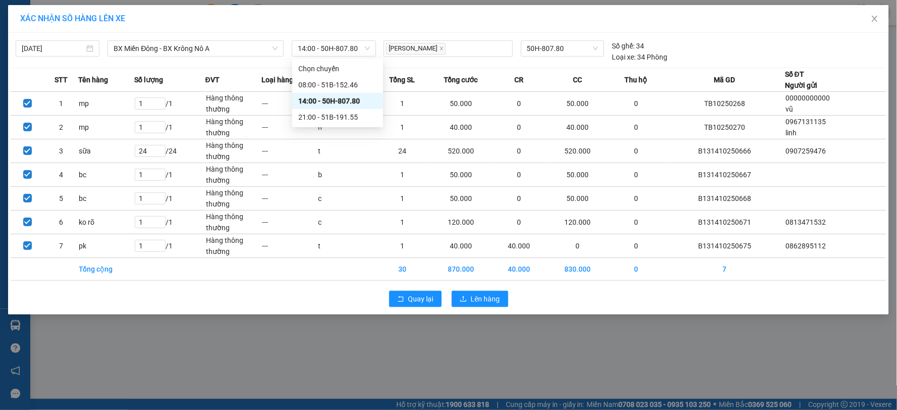
click at [397, 27] on div "XÁC NHẬN SỐ HÀNG LÊN XE" at bounding box center [448, 19] width 881 height 28
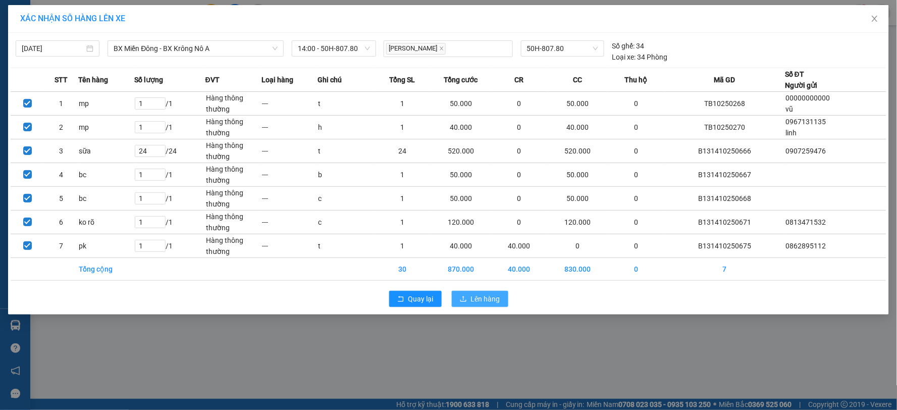
click at [492, 300] on span "Lên hàng" at bounding box center [485, 298] width 29 height 11
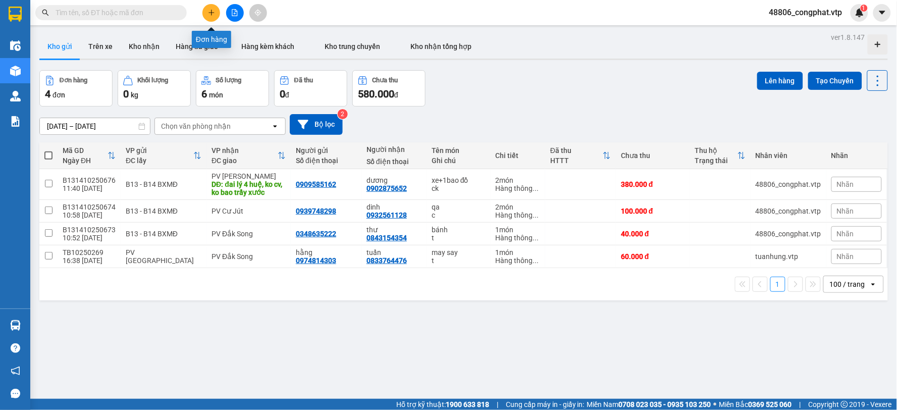
click at [212, 13] on icon "plus" at bounding box center [211, 12] width 6 height 1
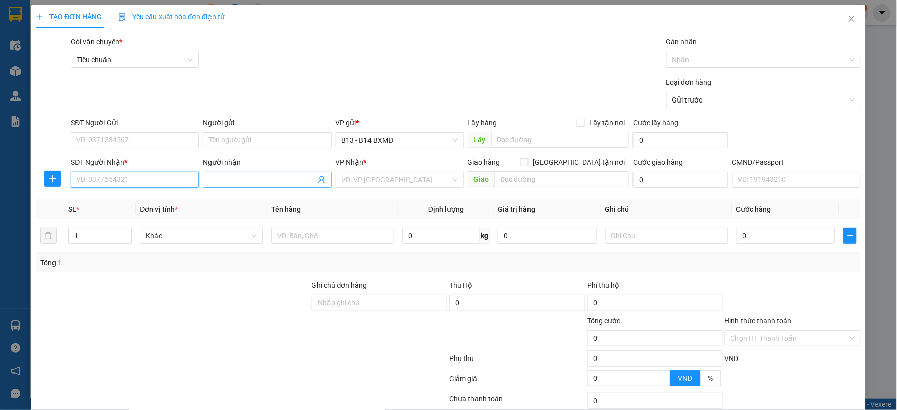
drag, startPoint x: 123, startPoint y: 183, endPoint x: 233, endPoint y: 178, distance: 110.1
click at [134, 183] on input "SĐT Người Nhận *" at bounding box center [135, 180] width 128 height 16
type input "0984331580"
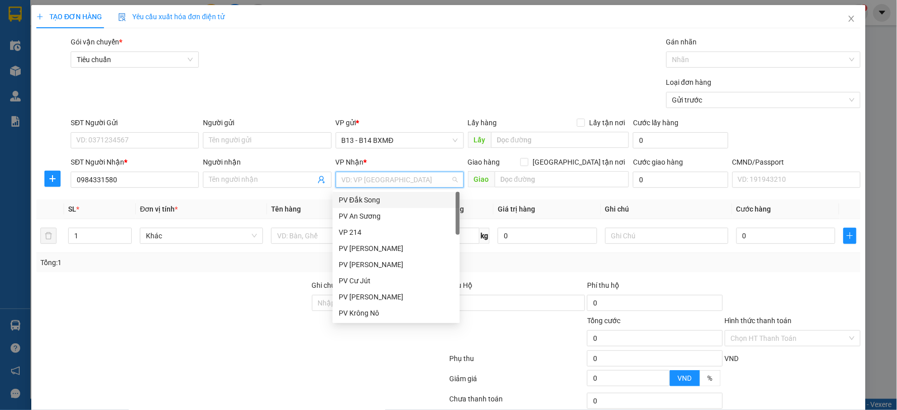
click at [351, 180] on input "search" at bounding box center [396, 179] width 109 height 15
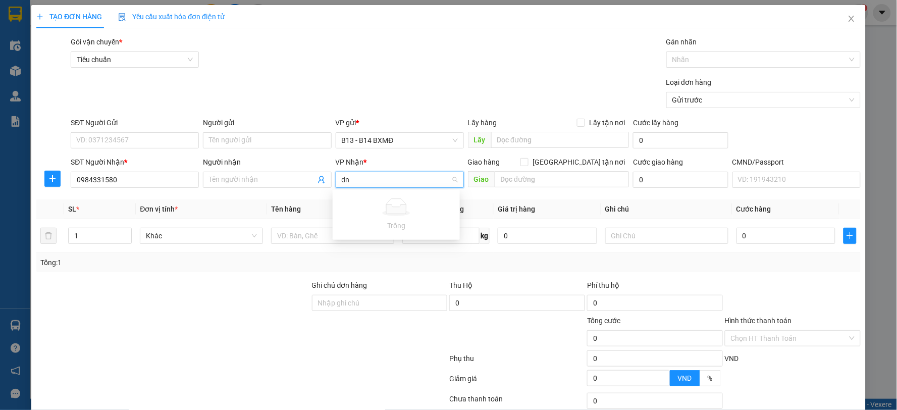
click at [394, 183] on input "dn" at bounding box center [396, 179] width 109 height 15
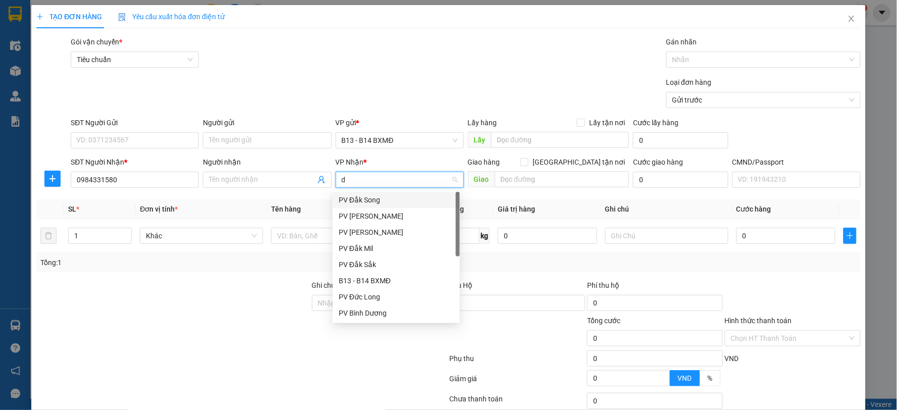
type input "dm"
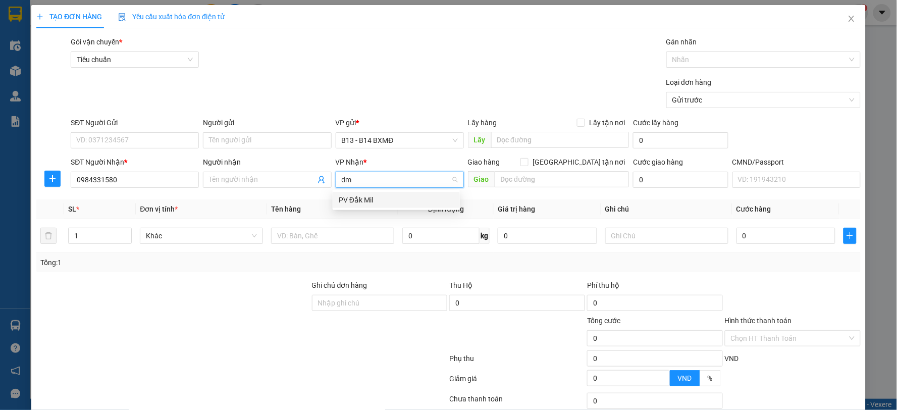
click at [393, 197] on div "PV Đắk Mil" at bounding box center [396, 199] width 115 height 11
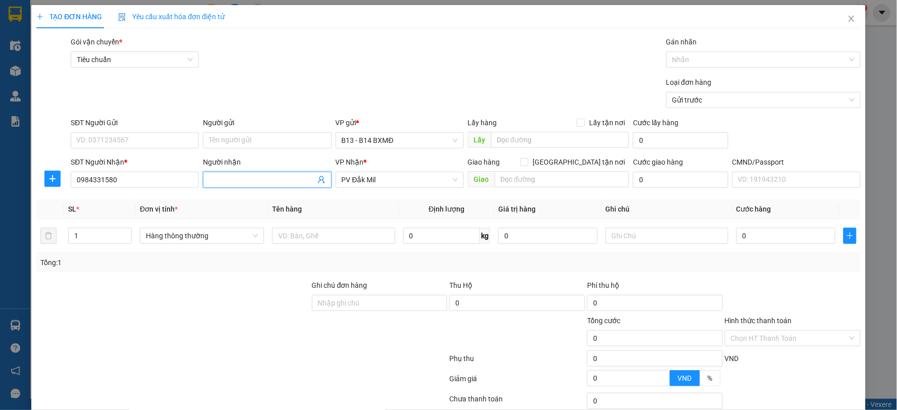
click at [273, 184] on input "Người nhận" at bounding box center [262, 179] width 106 height 11
type input "k"
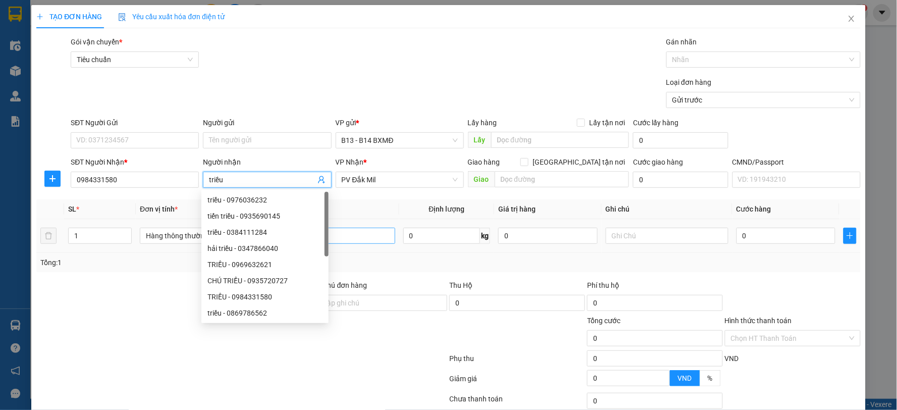
type input "triều"
click at [346, 230] on input "text" at bounding box center [333, 236] width 123 height 16
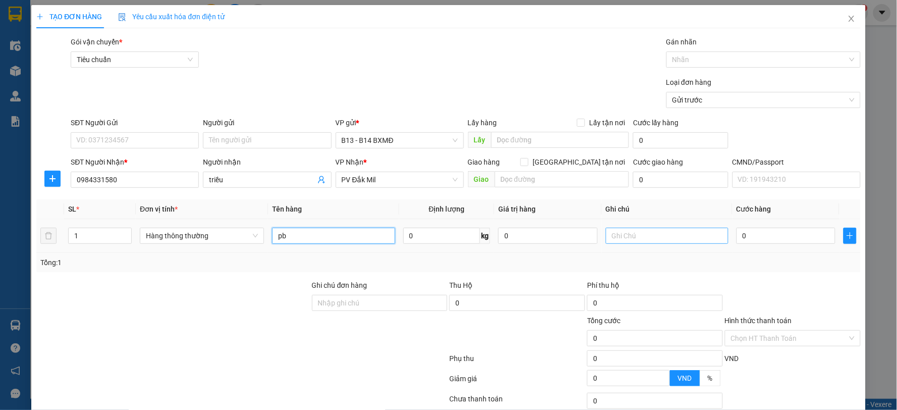
type input "pb"
click at [658, 235] on input "text" at bounding box center [667, 236] width 123 height 16
type input "c"
click at [783, 229] on input "0" at bounding box center [785, 236] width 99 height 16
type input "3"
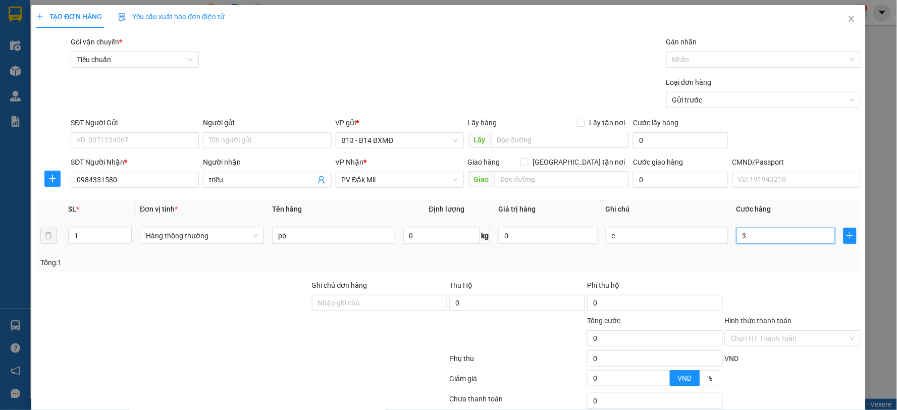
type input "3"
type input "30"
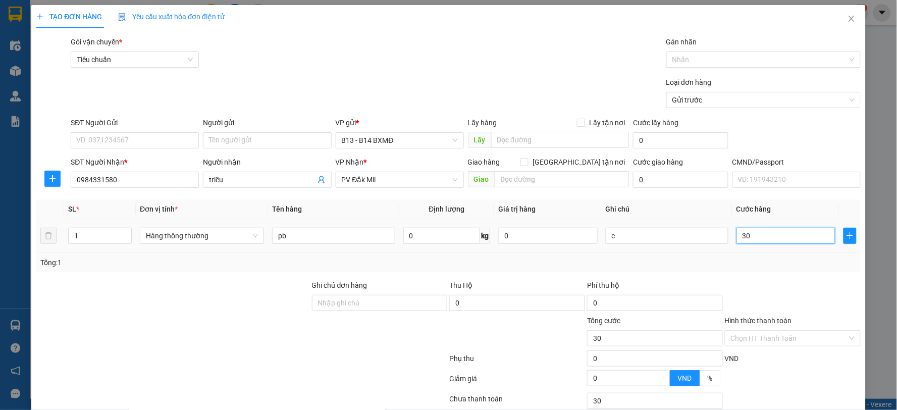
type input "300"
type input "3.000"
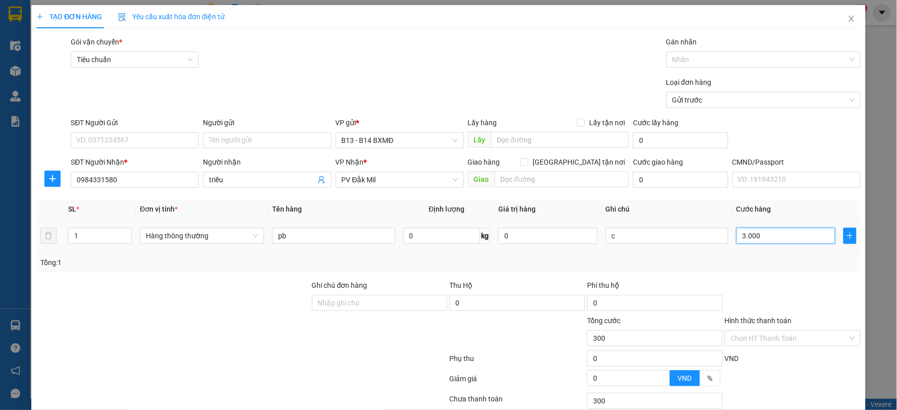
type input "3.000"
type input "30.000"
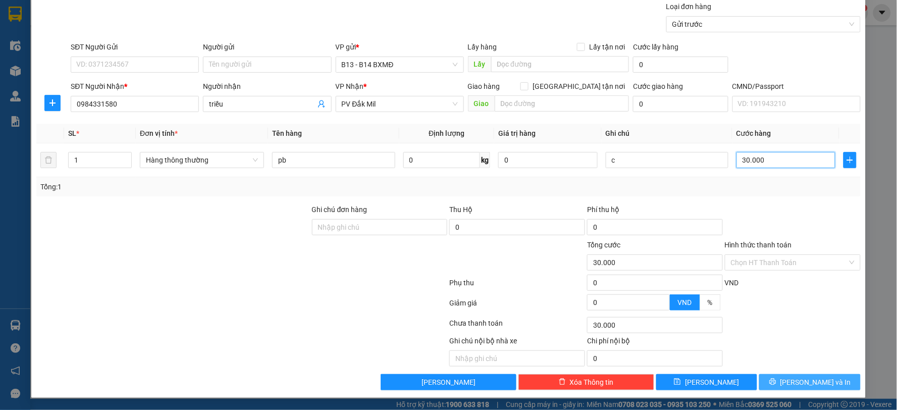
type input "30.000"
drag, startPoint x: 781, startPoint y: 377, endPoint x: 477, endPoint y: 64, distance: 436.1
click at [477, 64] on div "Transit Pickup Surcharge Ids Transit Deliver Surcharge Ids Transit Deliver Surc…" at bounding box center [448, 175] width 824 height 429
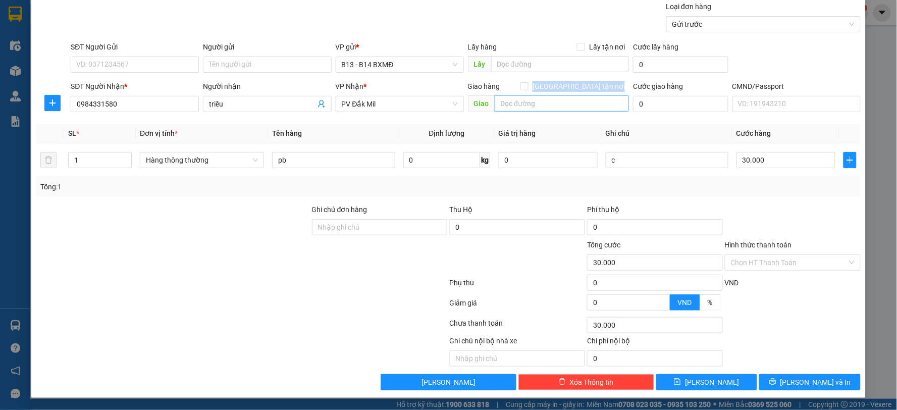
click at [511, 95] on div "Giao hàng [GEOGRAPHIC_DATA] tận nơi [GEOGRAPHIC_DATA]" at bounding box center [548, 98] width 161 height 35
click at [513, 99] on input "text" at bounding box center [561, 103] width 135 height 16
type input "về vp"
click at [799, 384] on span "[PERSON_NAME] và In" at bounding box center [815, 381] width 71 height 11
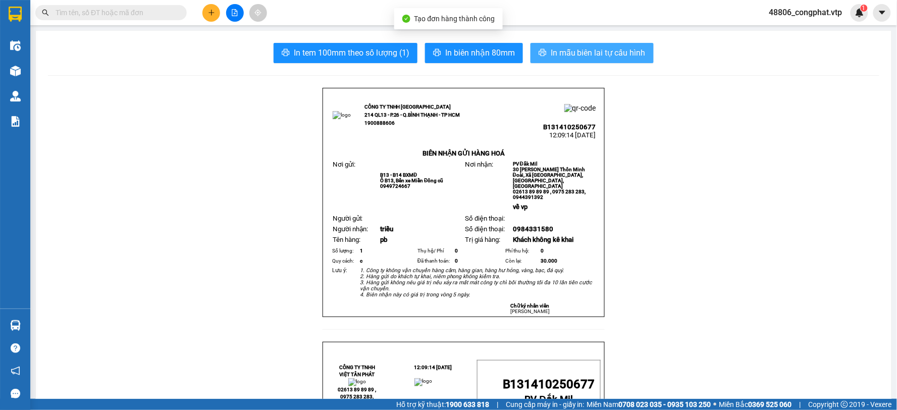
drag, startPoint x: 589, startPoint y: 39, endPoint x: 586, endPoint y: 44, distance: 5.9
click at [585, 47] on span "In mẫu biên lai tự cấu hình" at bounding box center [598, 52] width 95 height 13
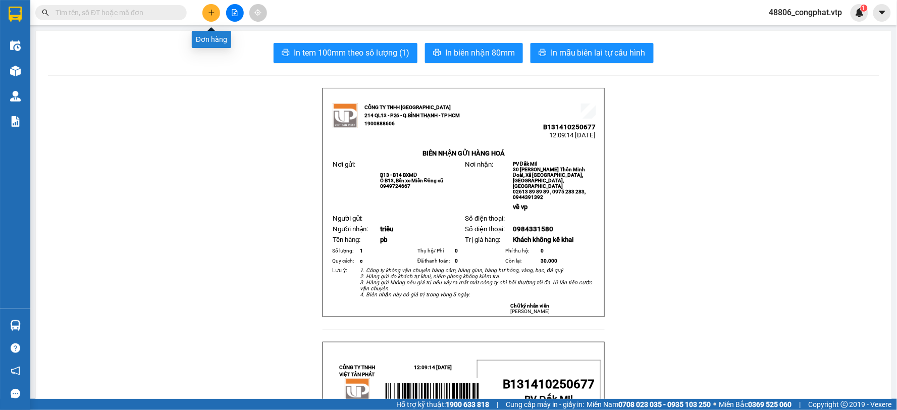
click at [214, 13] on icon "plus" at bounding box center [211, 12] width 7 height 7
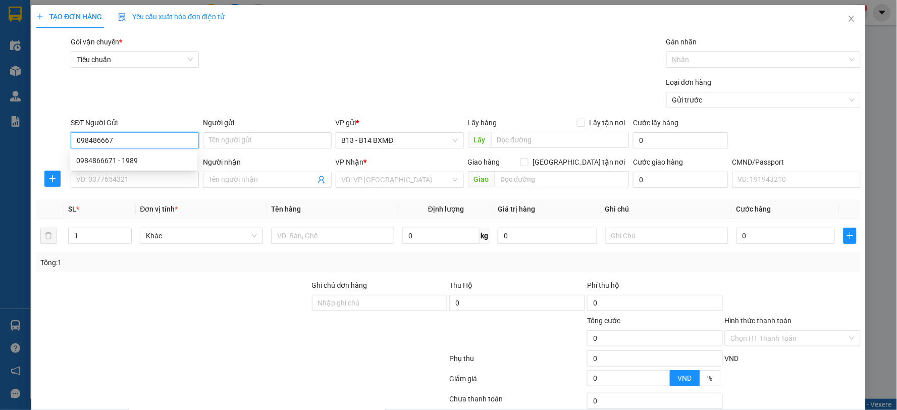
type input "0984866671"
click at [123, 167] on div "0984866671 - 1989" at bounding box center [133, 160] width 127 height 16
type input "1989"
type input "0932761616"
type input "trung"
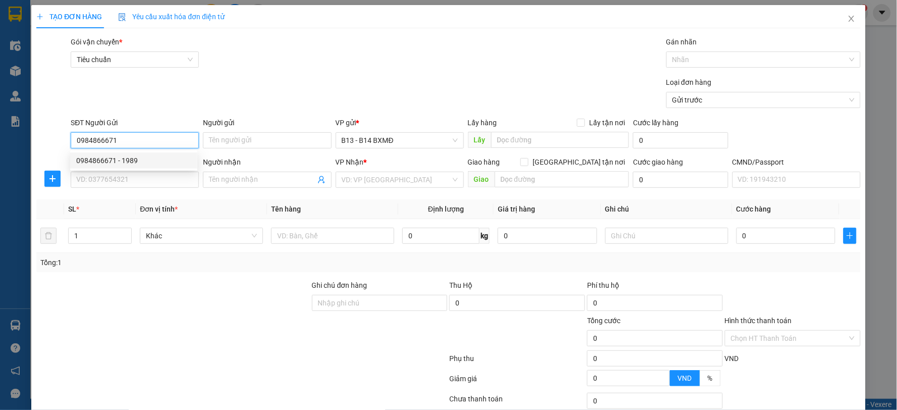
type input "quảng tín/ GIAO LẠI XE 173 [DATE]"
type input "0984866671"
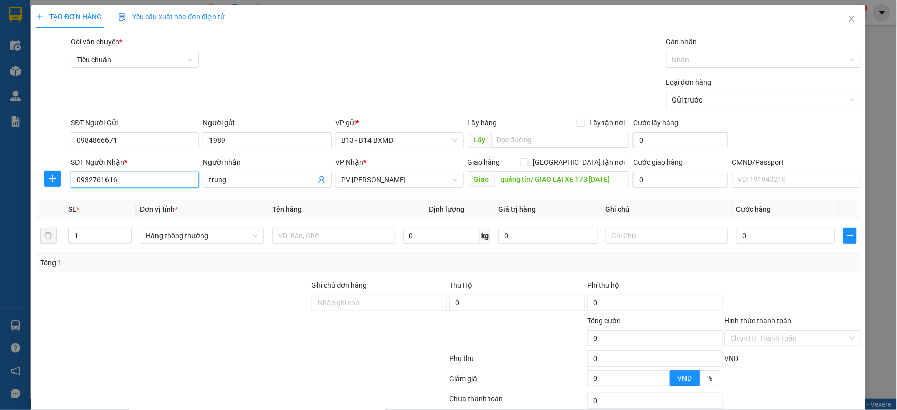
click at [132, 178] on input "0932761616" at bounding box center [135, 180] width 128 height 16
drag, startPoint x: 117, startPoint y: 185, endPoint x: 37, endPoint y: 184, distance: 79.7
click at [37, 184] on div "SĐT Người Nhận * 0932761616 Người nhận trung VP Nhận * PV [PERSON_NAME] hàng [G…" at bounding box center [448, 173] width 826 height 35
type input "0786294933"
click at [215, 184] on input "trung" at bounding box center [262, 179] width 106 height 11
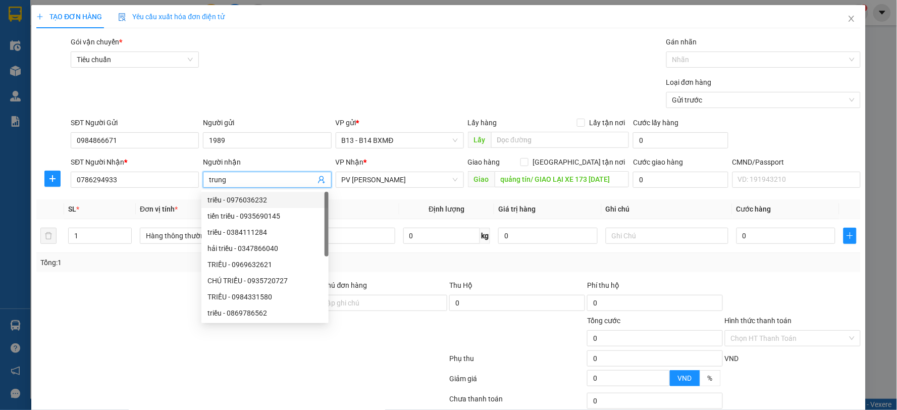
drag, startPoint x: 204, startPoint y: 192, endPoint x: 167, endPoint y: 192, distance: 37.8
click at [167, 192] on div "Transit Pickup Surcharge Ids Transit Deliver Surcharge Ids Transit Deliver Surc…" at bounding box center [448, 250] width 824 height 429
click at [367, 184] on span "PV [PERSON_NAME]" at bounding box center [400, 179] width 116 height 15
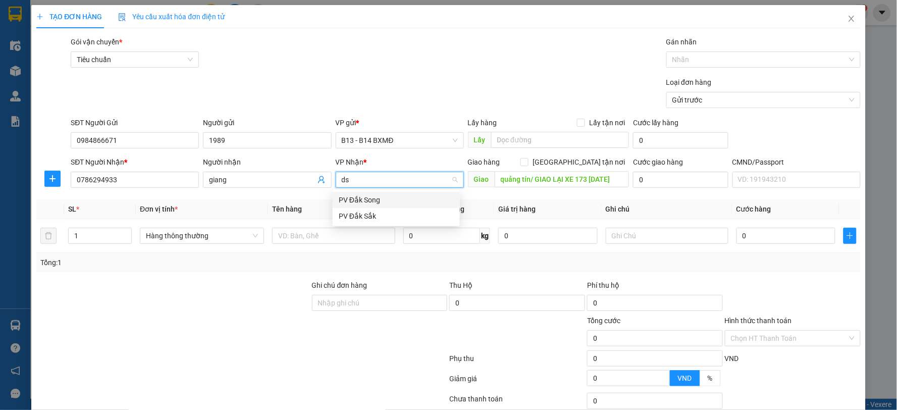
click at [382, 197] on div "PV Đắk Song" at bounding box center [396, 199] width 115 height 11
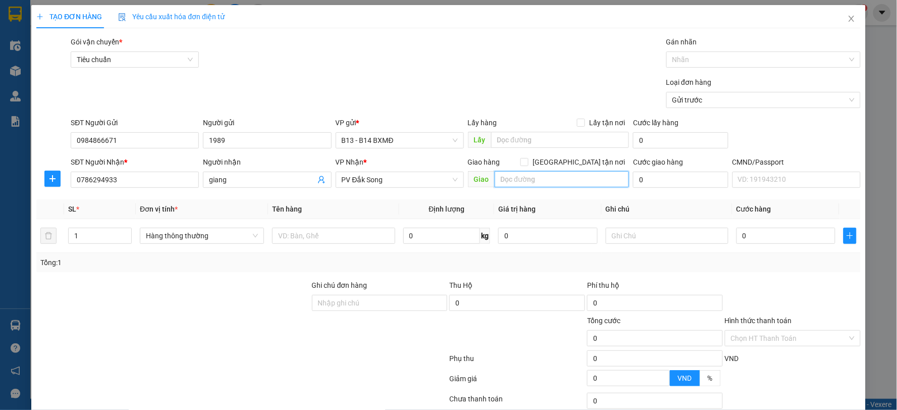
click at [558, 178] on input "text" at bounding box center [561, 179] width 135 height 16
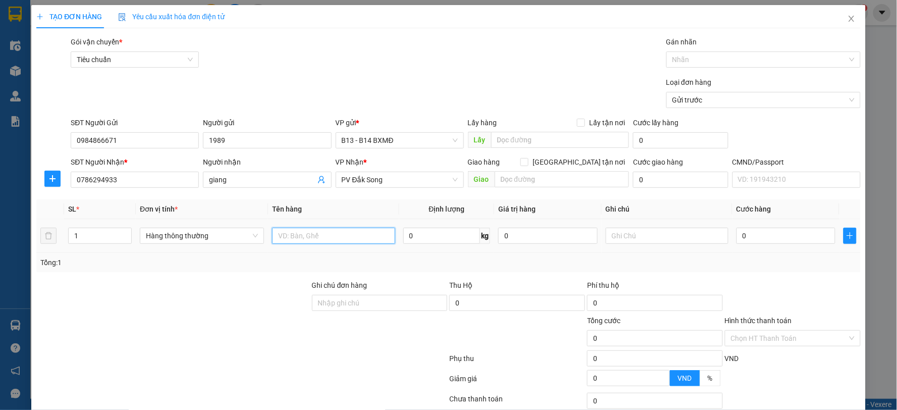
click at [314, 240] on input "text" at bounding box center [333, 236] width 123 height 16
click at [624, 234] on input "text" at bounding box center [667, 236] width 123 height 16
click at [809, 241] on input "0" at bounding box center [785, 236] width 99 height 16
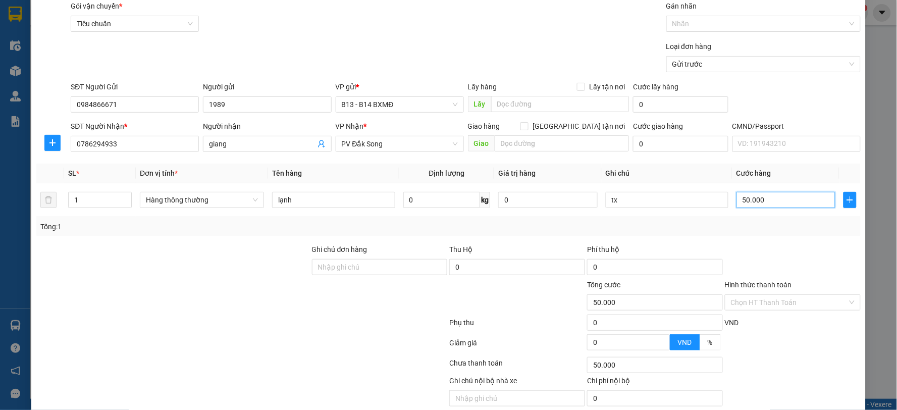
scroll to position [76, 0]
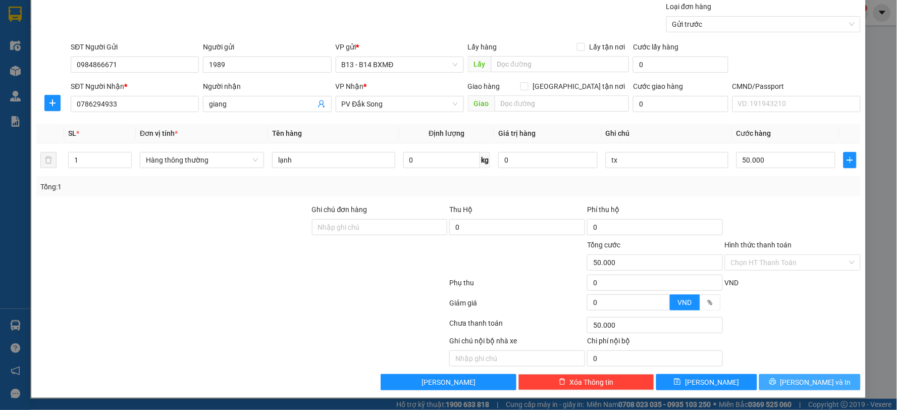
click at [833, 382] on button "[PERSON_NAME] và In" at bounding box center [809, 382] width 101 height 16
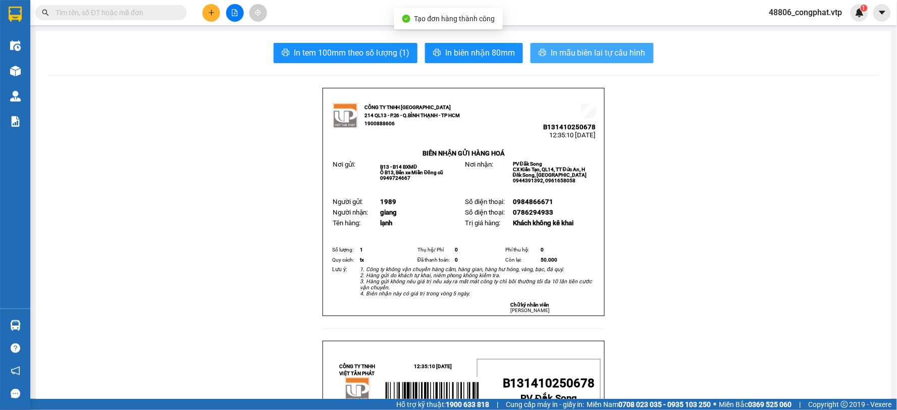
click at [589, 56] on span "In mẫu biên lai tự cấu hình" at bounding box center [598, 52] width 95 height 13
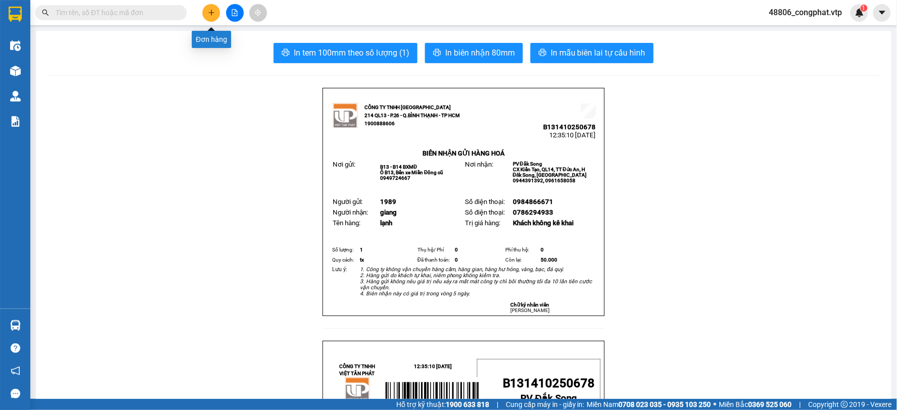
click at [215, 13] on button at bounding box center [211, 13] width 18 height 18
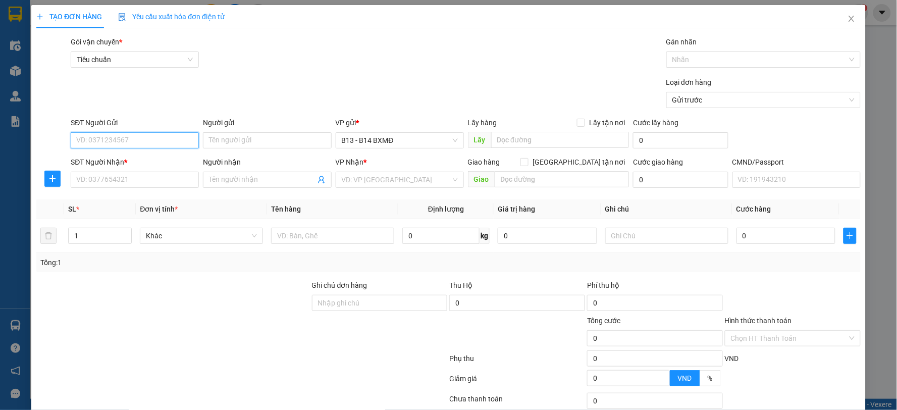
paste input "ck39 60k 12h31 [DATE]"
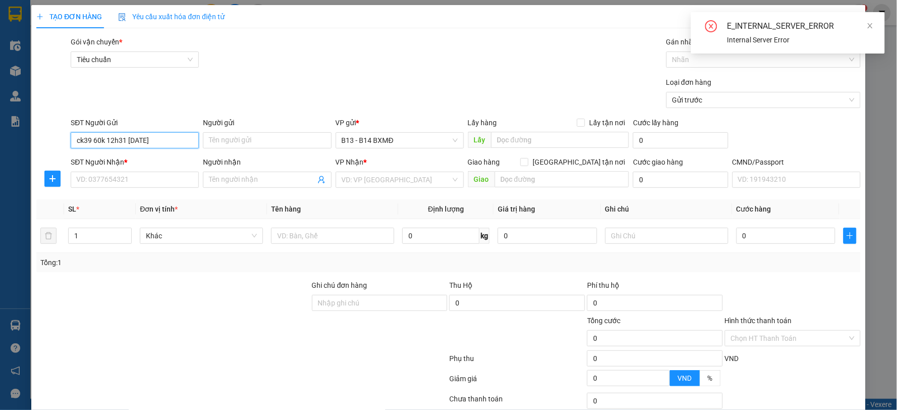
drag, startPoint x: 147, startPoint y: 134, endPoint x: 0, endPoint y: 179, distance: 153.7
click at [0, 179] on div "TẠO ĐƠN HÀNG Yêu cầu xuất hóa đơn điện tử Transit Pickup Surcharge Ids Transit …" at bounding box center [448, 205] width 897 height 410
click at [365, 306] on input "Ghi chú đơn hàng" at bounding box center [380, 303] width 136 height 16
paste input "ck39 60k 12h31 [DATE]"
drag, startPoint x: 141, startPoint y: 136, endPoint x: 152, endPoint y: 137, distance: 11.1
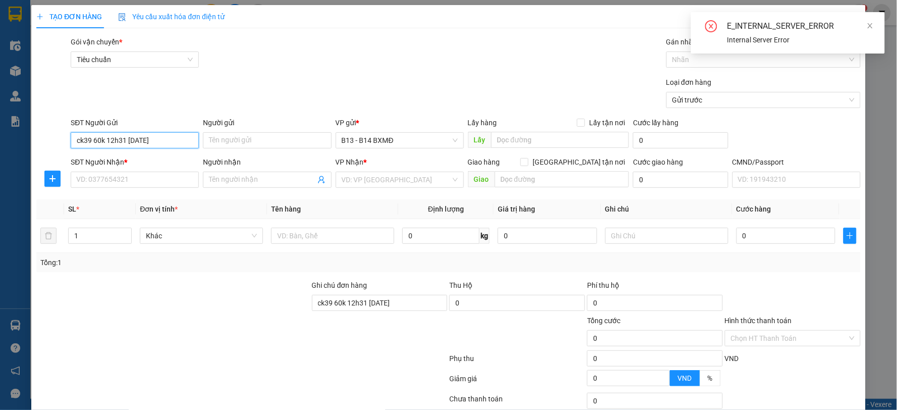
click at [151, 137] on input "ck39 60k 12h31 [DATE]" at bounding box center [135, 140] width 128 height 16
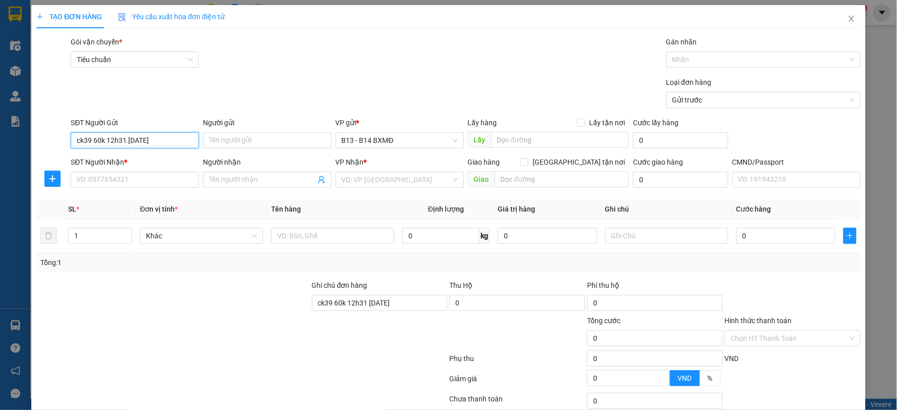
click at [165, 145] on input "ck39 60k 12h31 [DATE]" at bounding box center [135, 140] width 128 height 16
drag, startPoint x: 169, startPoint y: 139, endPoint x: 16, endPoint y: 157, distance: 154.0
click at [16, 157] on div "TẠO ĐƠN HÀNG Yêu cầu xuất hóa đơn điện tử Transit Pickup Surcharge Ids Transit …" at bounding box center [448, 205] width 897 height 410
paste input "0981690628"
click at [110, 167] on div "SĐT Người Nhận *" at bounding box center [135, 161] width 128 height 11
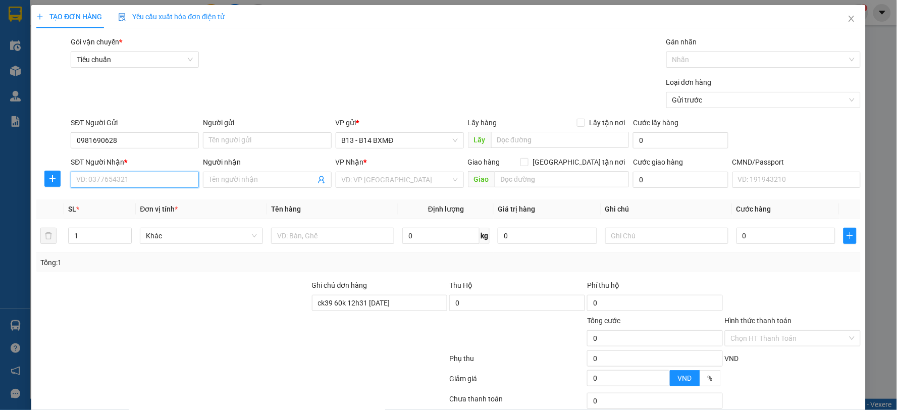
click at [110, 172] on input "SĐT Người Nhận *" at bounding box center [135, 180] width 128 height 16
click at [112, 177] on input "SĐT Người Nhận *" at bounding box center [135, 180] width 128 height 16
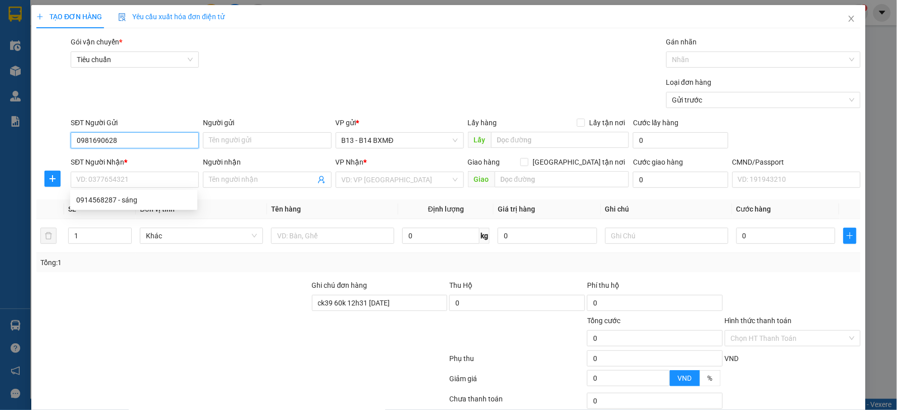
click at [133, 140] on input "0981690628" at bounding box center [135, 140] width 128 height 16
click at [121, 161] on div "0981690628 - kiên" at bounding box center [133, 160] width 115 height 11
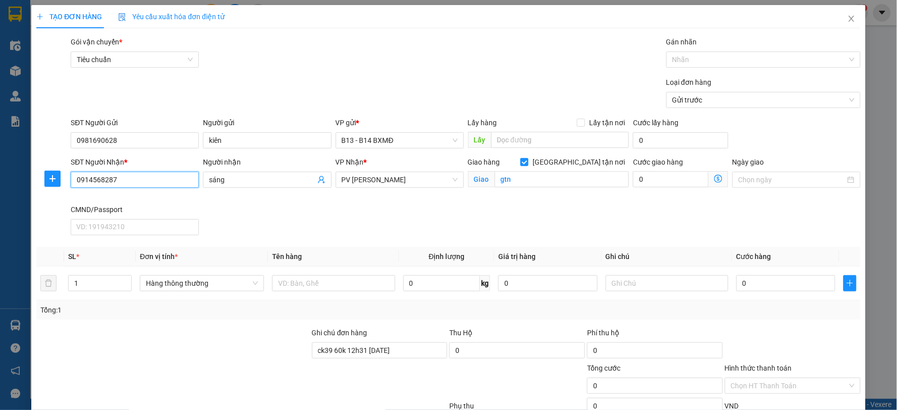
click at [125, 176] on input "0914568287" at bounding box center [135, 180] width 128 height 16
drag, startPoint x: 602, startPoint y: 220, endPoint x: 612, endPoint y: 214, distance: 11.3
click at [607, 218] on div "SĐT Người Nhận * 0914568287 Người nhận sáng VP Nhận * PV [PERSON_NAME] hàng Gia…" at bounding box center [465, 197] width 793 height 83
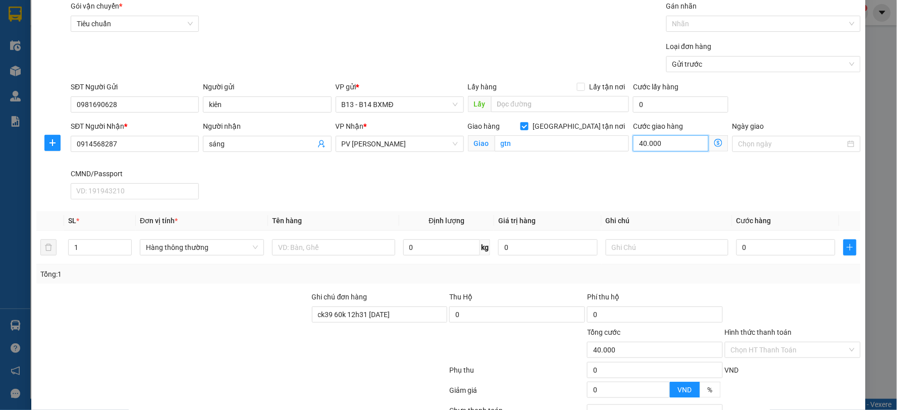
scroll to position [56, 0]
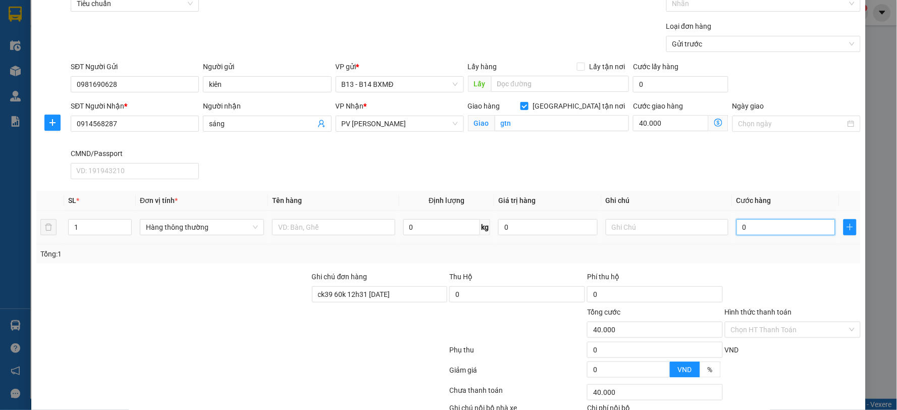
click at [754, 228] on input "0" at bounding box center [785, 227] width 99 height 16
click at [783, 325] on input "Hình thức thanh toán" at bounding box center [789, 329] width 117 height 15
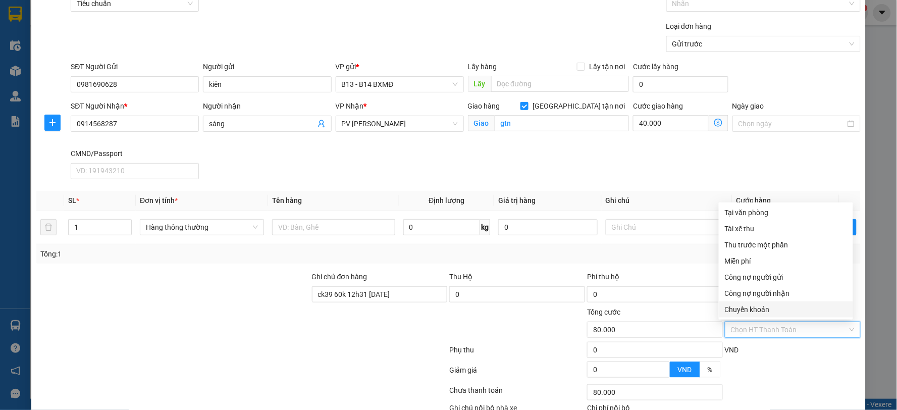
click at [781, 314] on div "Chuyển khoản" at bounding box center [786, 309] width 122 height 11
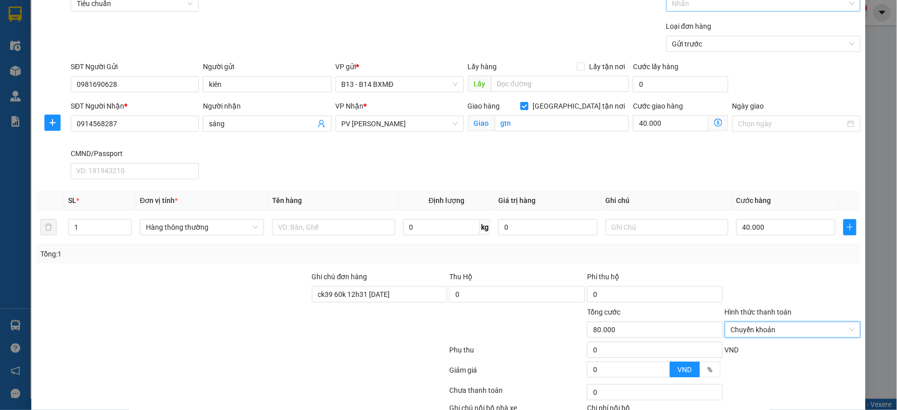
click at [730, 7] on div at bounding box center [758, 3] width 179 height 12
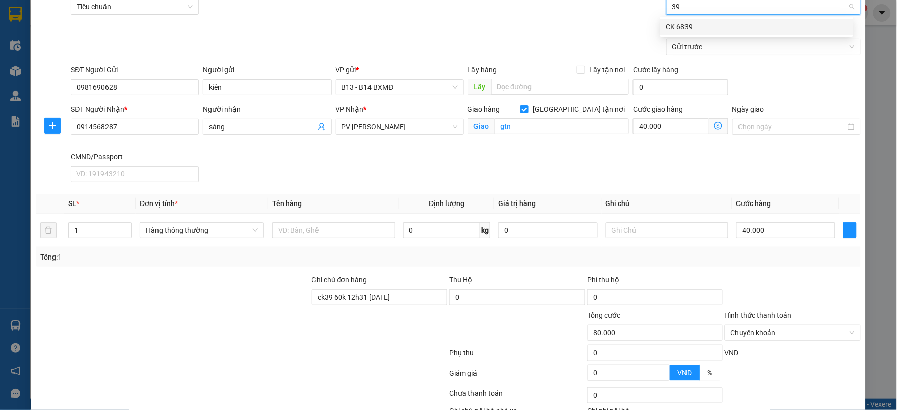
click at [718, 25] on div "CK 6839" at bounding box center [756, 26] width 181 height 11
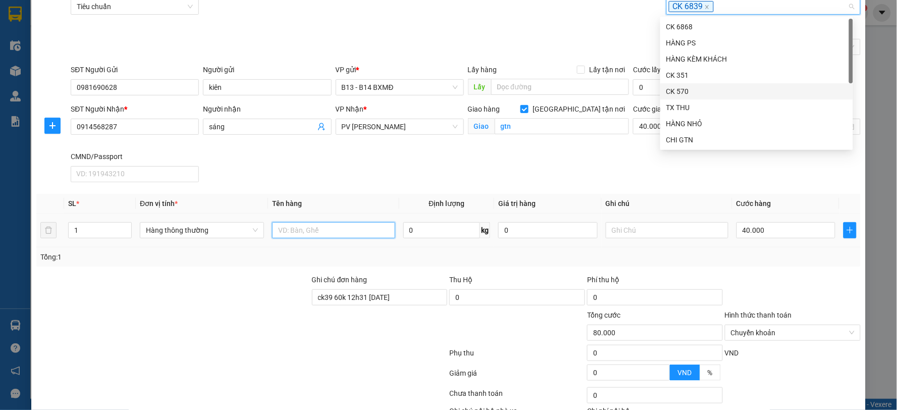
click at [337, 223] on input "text" at bounding box center [333, 230] width 123 height 16
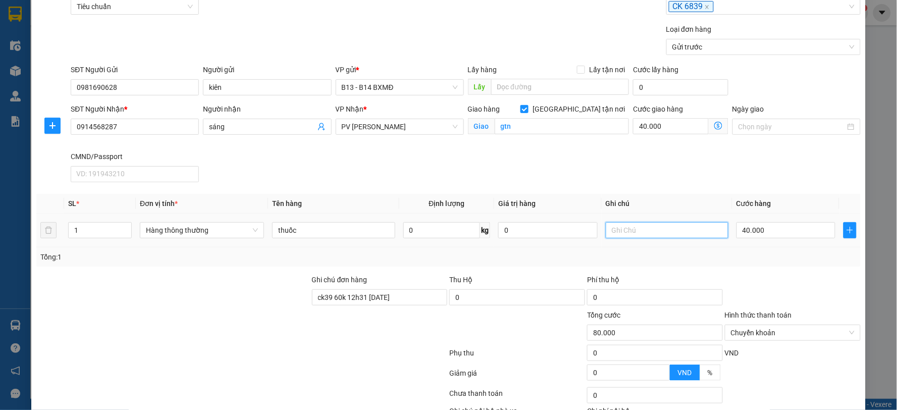
click at [644, 231] on input "text" at bounding box center [667, 230] width 123 height 16
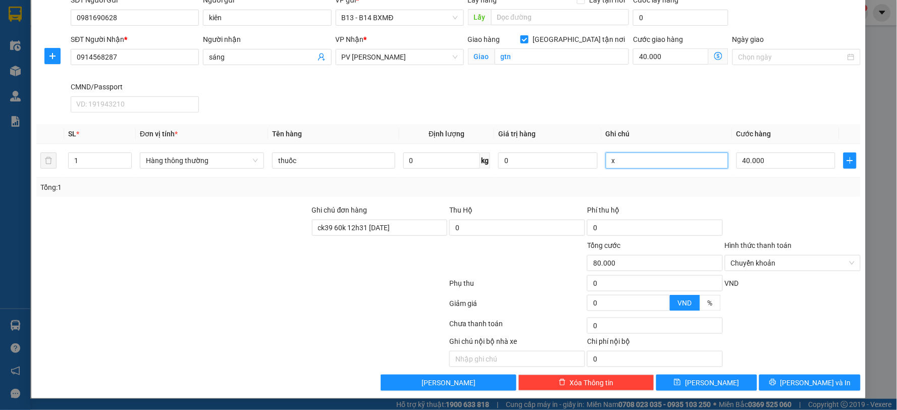
scroll to position [123, 0]
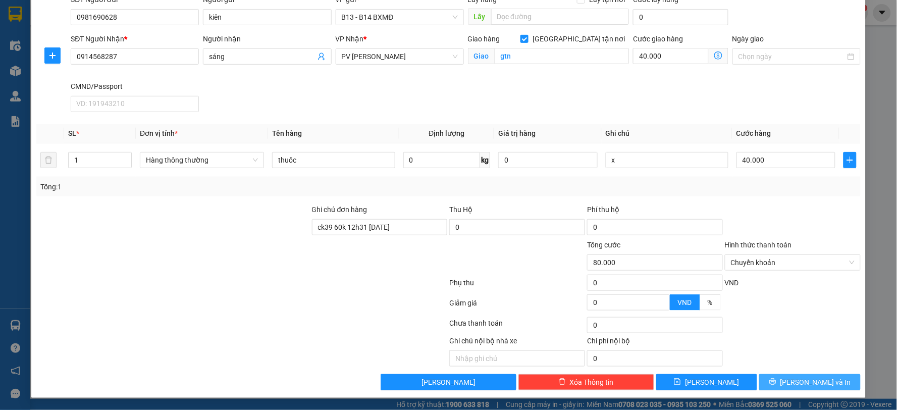
click at [819, 377] on span "[PERSON_NAME] và In" at bounding box center [815, 381] width 71 height 11
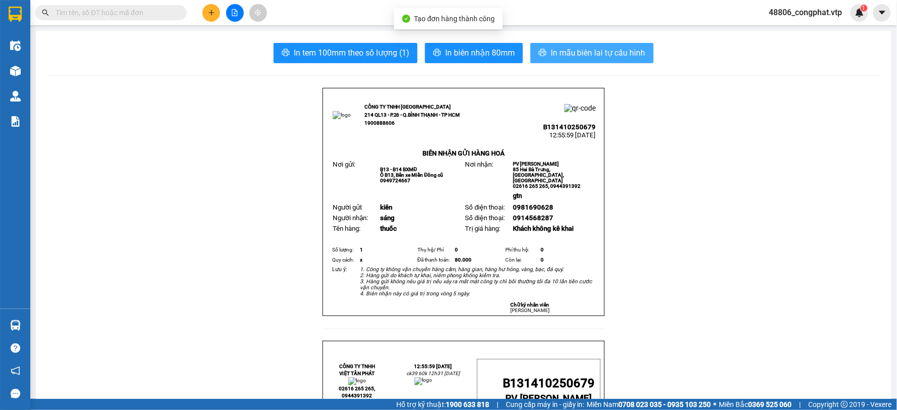
click at [590, 53] on span "In mẫu biên lai tự cấu hình" at bounding box center [598, 52] width 95 height 13
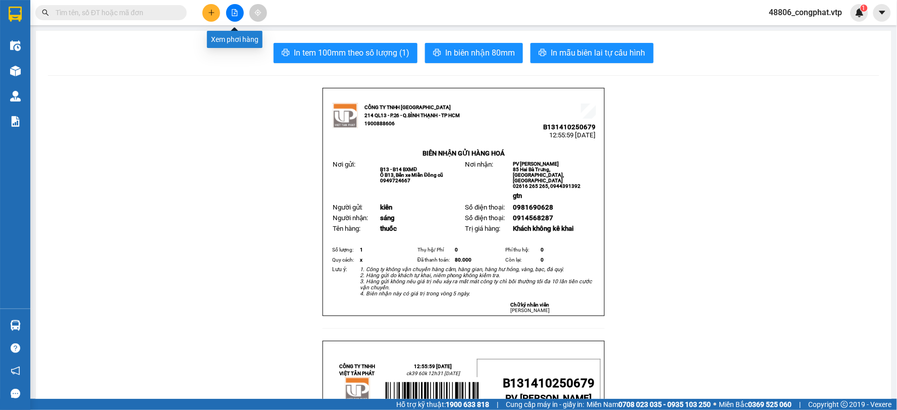
click at [233, 8] on button at bounding box center [235, 13] width 18 height 18
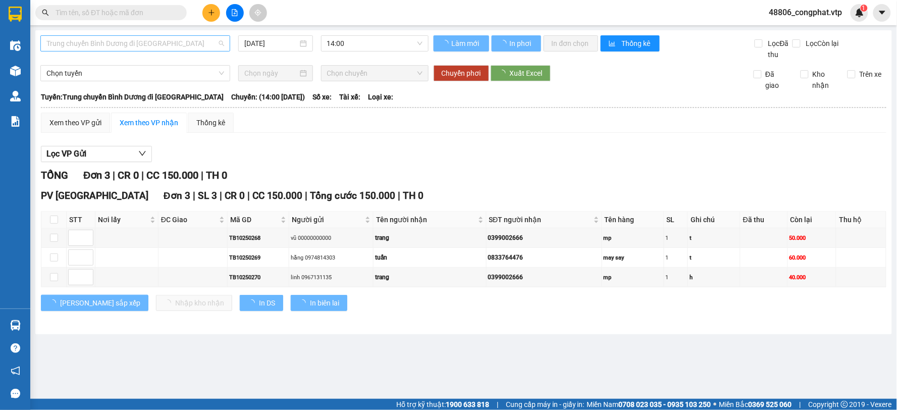
click at [151, 43] on span "Trung chuyển Bình Dương đi [GEOGRAPHIC_DATA]" at bounding box center [135, 43] width 178 height 15
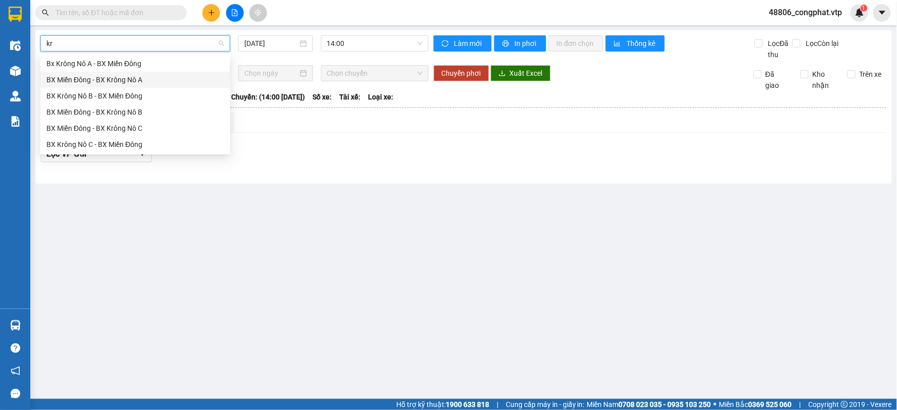
drag, startPoint x: 140, startPoint y: 76, endPoint x: 169, endPoint y: 71, distance: 29.1
click at [141, 76] on div "BX Miền Đông - BX Krông Nô A" at bounding box center [135, 79] width 178 height 11
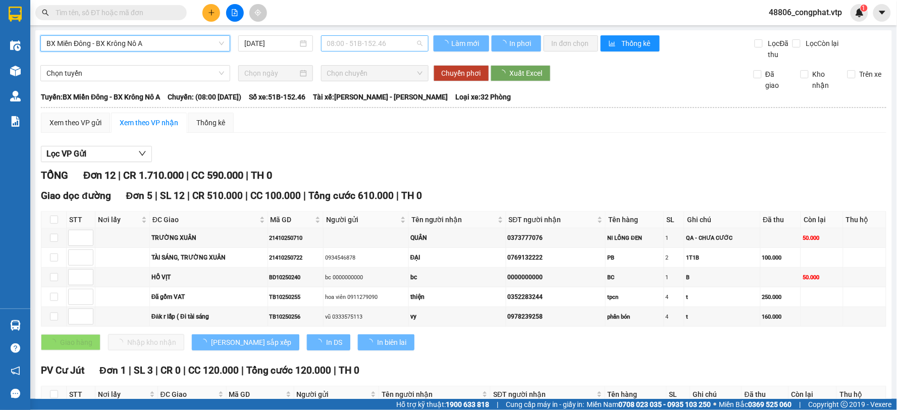
click at [355, 44] on span "08:00 - 51B-152.46" at bounding box center [374, 43] width 95 height 15
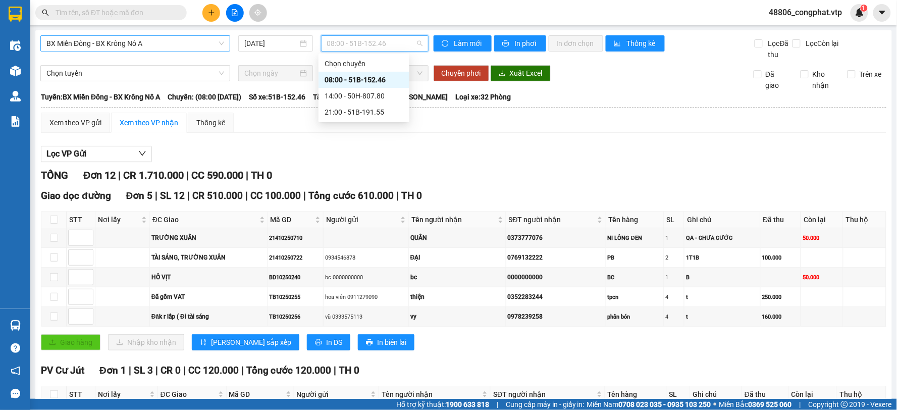
click at [364, 89] on div "14:00 - 50H-807.80" at bounding box center [363, 96] width 91 height 16
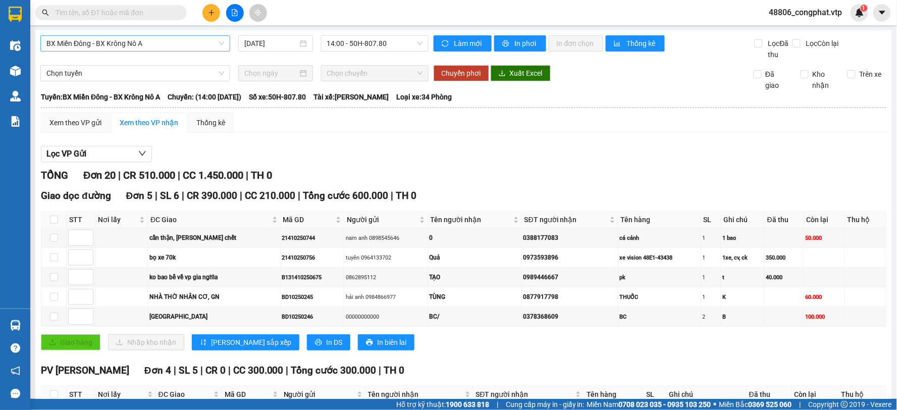
click at [212, 19] on button at bounding box center [211, 13] width 18 height 18
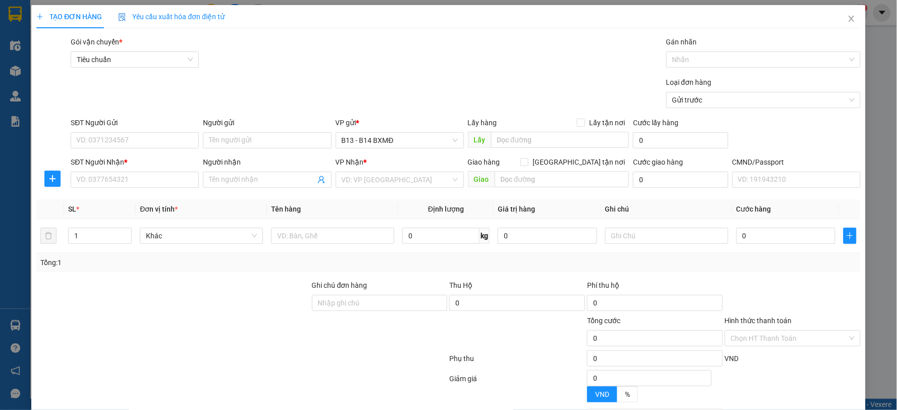
click at [139, 150] on div "SĐT Người Gửi VD: 0371234567" at bounding box center [135, 134] width 128 height 35
drag, startPoint x: 159, startPoint y: 140, endPoint x: 329, endPoint y: 139, distance: 170.6
click at [162, 140] on input "SĐT Người Gửi" at bounding box center [135, 140] width 128 height 16
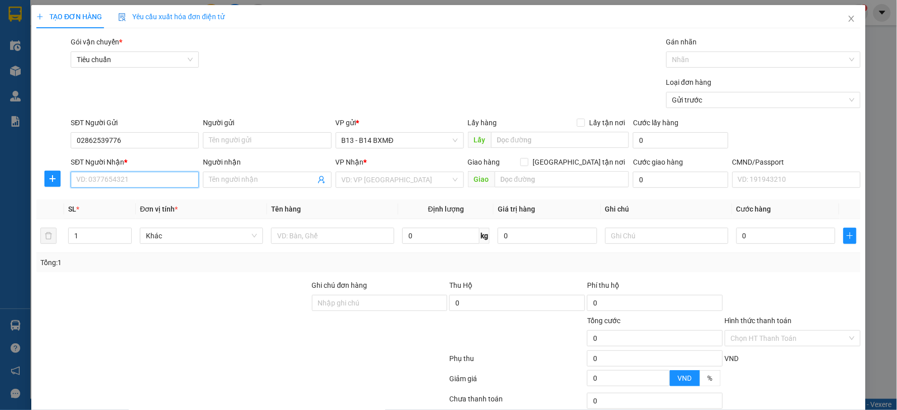
click at [101, 184] on input "SĐT Người Nhận *" at bounding box center [135, 180] width 128 height 16
click at [268, 174] on input "Người nhận" at bounding box center [262, 179] width 106 height 11
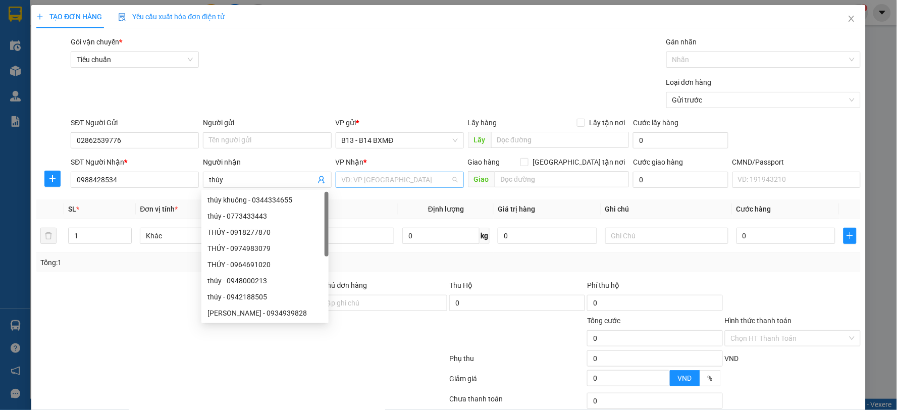
click at [411, 177] on input "search" at bounding box center [396, 179] width 109 height 15
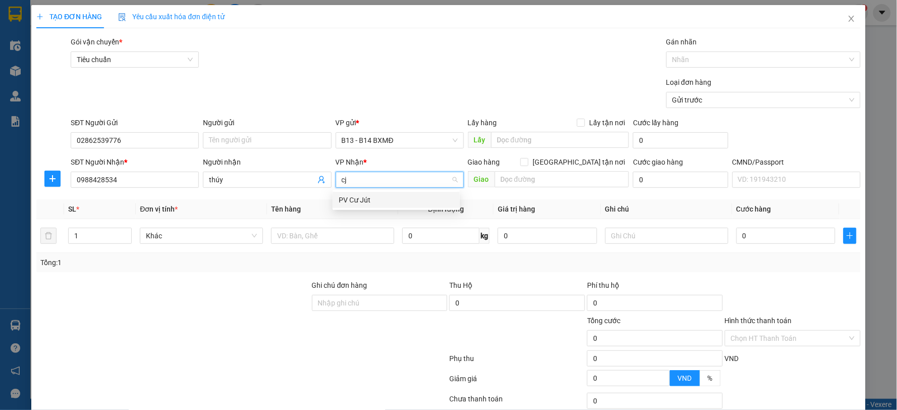
click at [391, 195] on div "PV Cư Jút" at bounding box center [396, 199] width 115 height 11
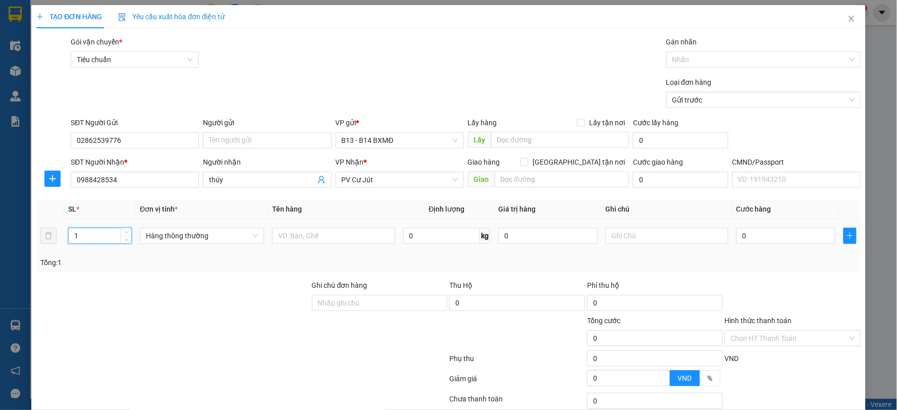
drag, startPoint x: 76, startPoint y: 237, endPoint x: 16, endPoint y: 244, distance: 60.4
click at [16, 244] on div "TẠO ĐƠN HÀNG Yêu cầu xuất hóa đơn điện tử Transit Pickup Surcharge Ids Transit …" at bounding box center [448, 205] width 897 height 410
click at [314, 241] on input "text" at bounding box center [333, 236] width 123 height 16
click at [639, 233] on input "text" at bounding box center [667, 236] width 123 height 16
click at [756, 230] on input "0" at bounding box center [785, 236] width 99 height 16
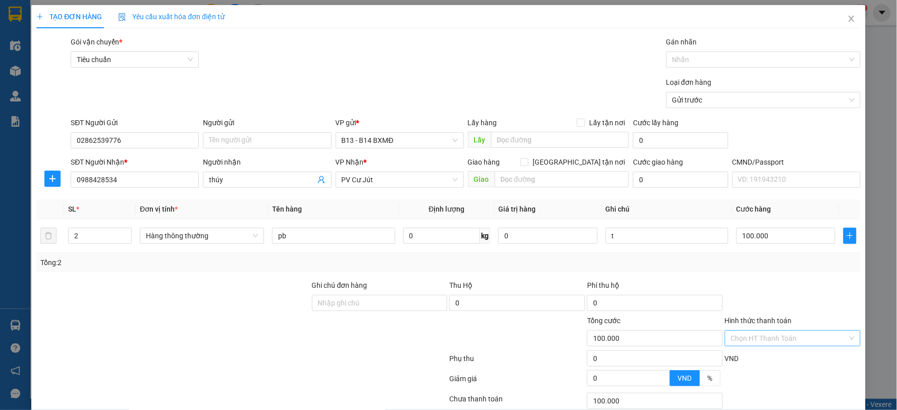
click at [802, 334] on input "Hình thức thanh toán" at bounding box center [789, 338] width 117 height 15
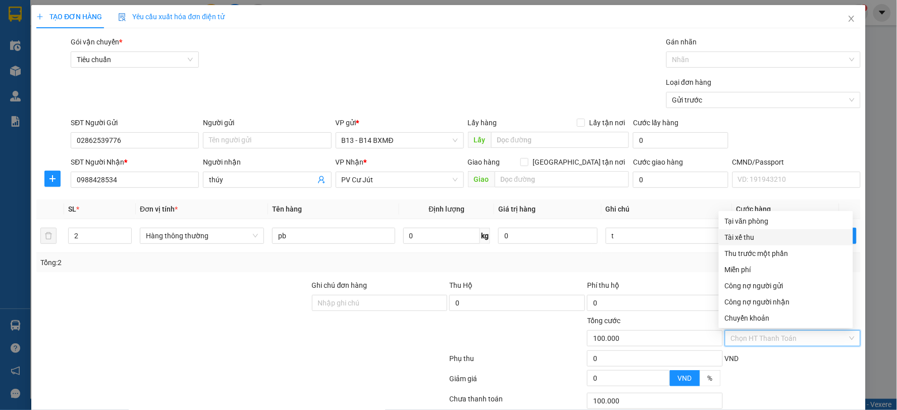
drag, startPoint x: 751, startPoint y: 228, endPoint x: 755, endPoint y: 220, distance: 8.6
click at [752, 225] on div "Tại văn phòng" at bounding box center [786, 221] width 134 height 16
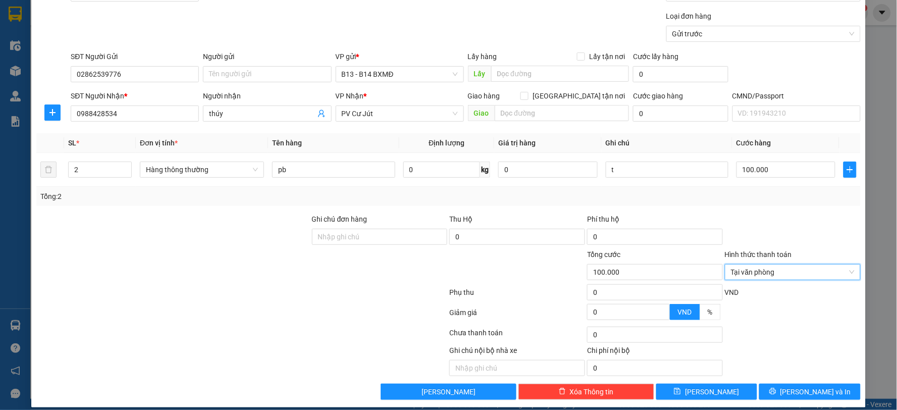
scroll to position [76, 0]
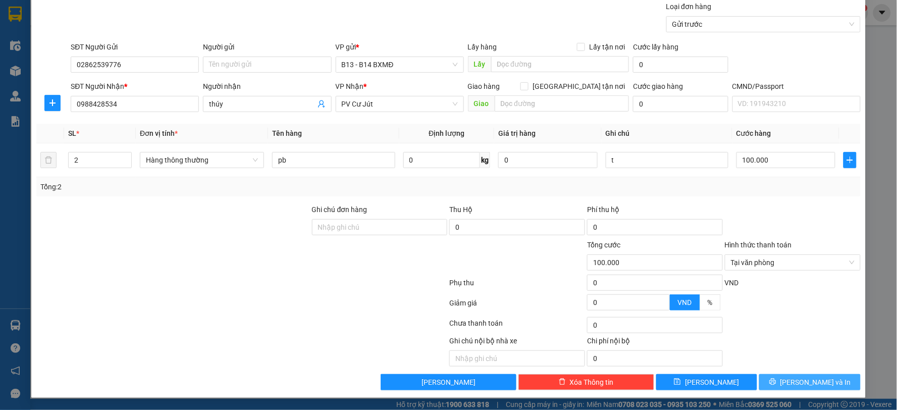
click at [808, 381] on span "[PERSON_NAME] và In" at bounding box center [815, 381] width 71 height 11
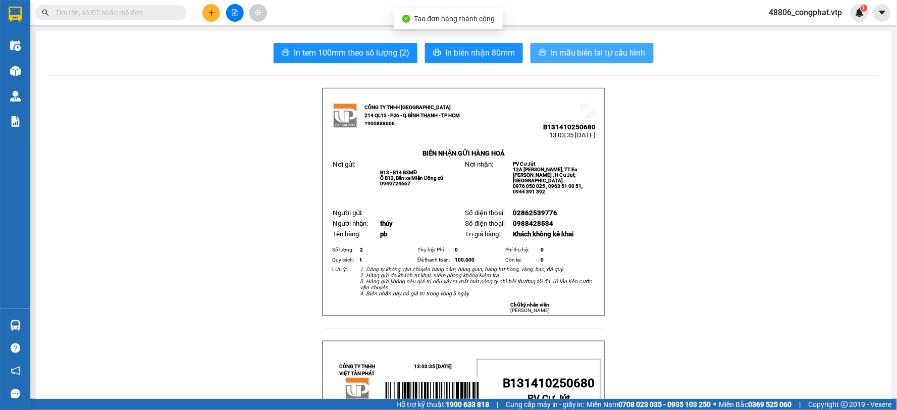
click at [560, 48] on button "In mẫu biên lai tự cấu hình" at bounding box center [591, 53] width 123 height 20
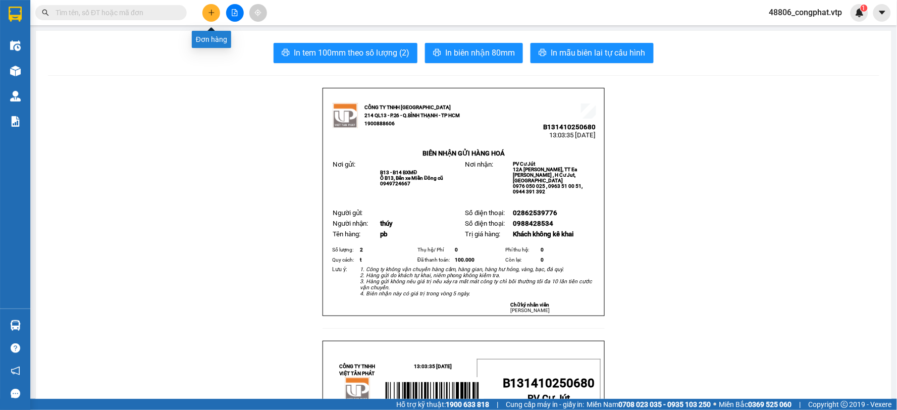
click at [213, 9] on icon "plus" at bounding box center [211, 12] width 7 height 7
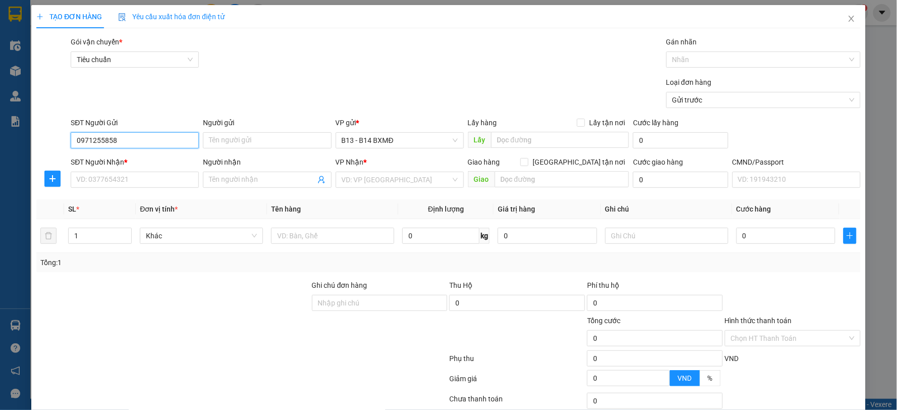
click at [98, 136] on input "0971255858" at bounding box center [135, 140] width 128 height 16
click at [170, 180] on input "SĐT Người Nhận *" at bounding box center [135, 180] width 128 height 16
click at [226, 177] on input "Người nhận" at bounding box center [262, 179] width 106 height 11
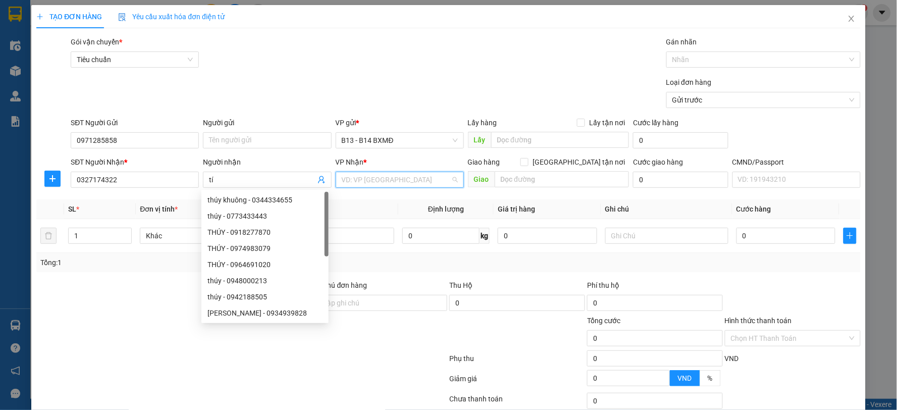
click at [414, 173] on input "search" at bounding box center [396, 179] width 109 height 15
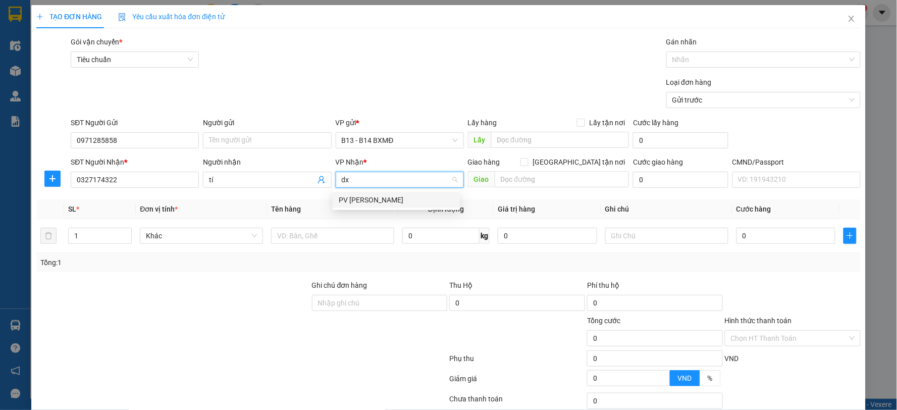
drag, startPoint x: 380, startPoint y: 197, endPoint x: 456, endPoint y: 193, distance: 75.8
click at [381, 199] on div "PV [PERSON_NAME]" at bounding box center [396, 199] width 115 height 11
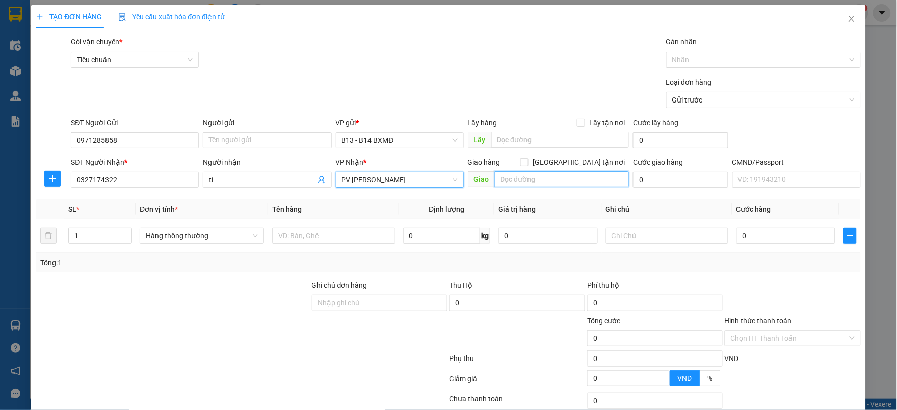
click at [532, 182] on input "text" at bounding box center [561, 179] width 135 height 16
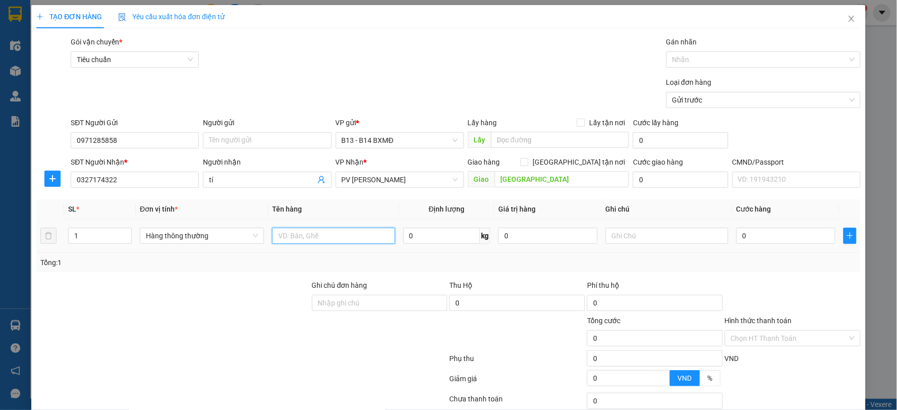
drag, startPoint x: 330, startPoint y: 233, endPoint x: 335, endPoint y: 238, distance: 6.8
click at [331, 233] on input "text" at bounding box center [333, 236] width 123 height 16
click at [672, 231] on input "text" at bounding box center [667, 236] width 123 height 16
click at [771, 234] on input "0" at bounding box center [785, 236] width 99 height 16
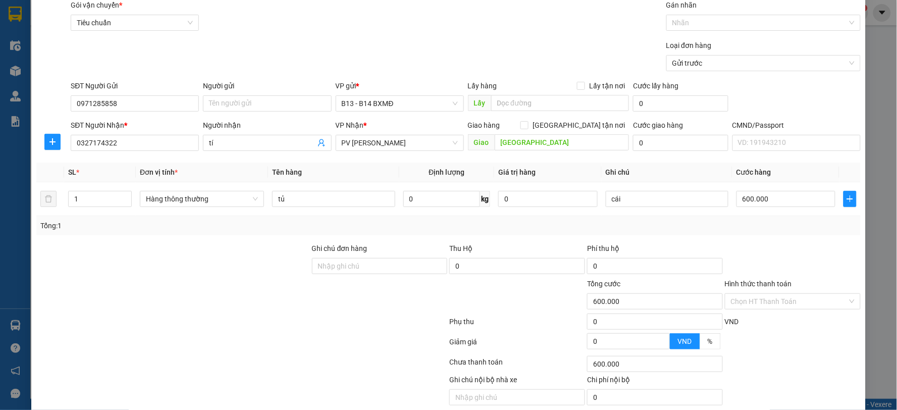
scroll to position [76, 0]
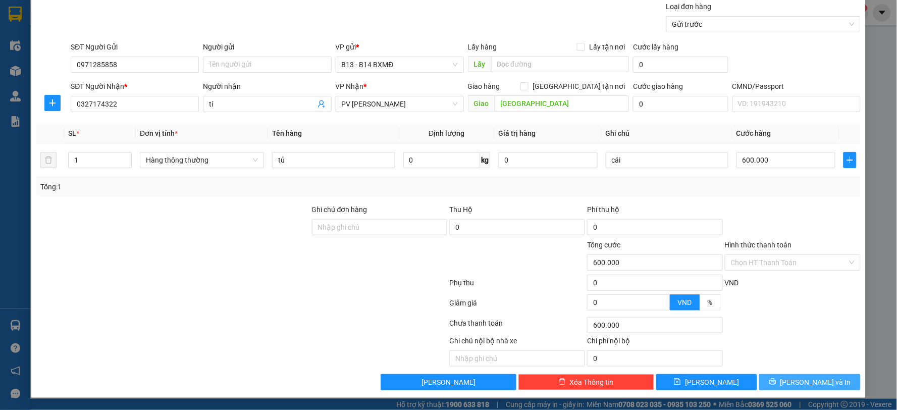
click at [776, 379] on icon "printer" at bounding box center [772, 381] width 7 height 7
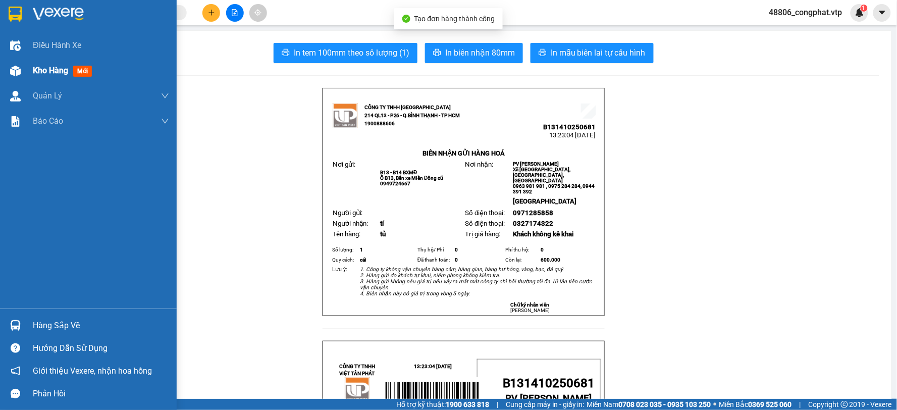
click at [26, 70] on div "Kho hàng mới" at bounding box center [88, 70] width 177 height 25
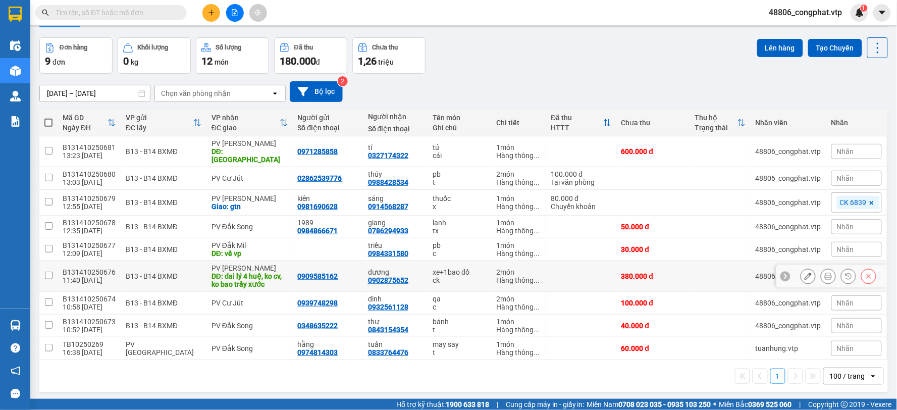
scroll to position [46, 0]
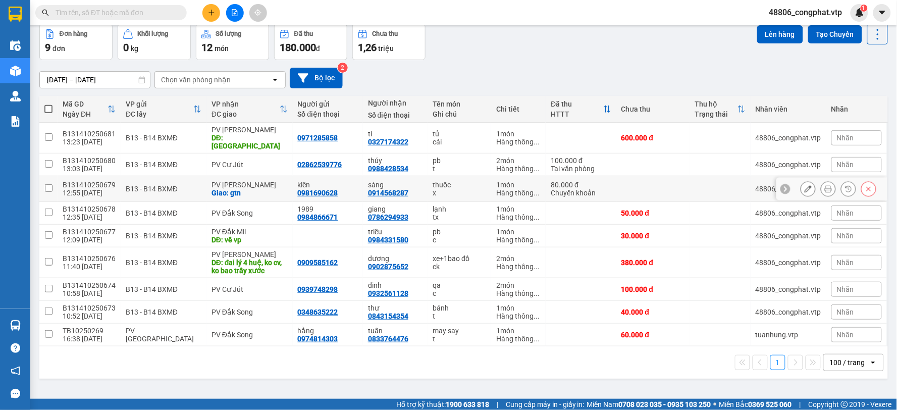
click at [254, 189] on div "Giao: gtn" at bounding box center [249, 193] width 76 height 8
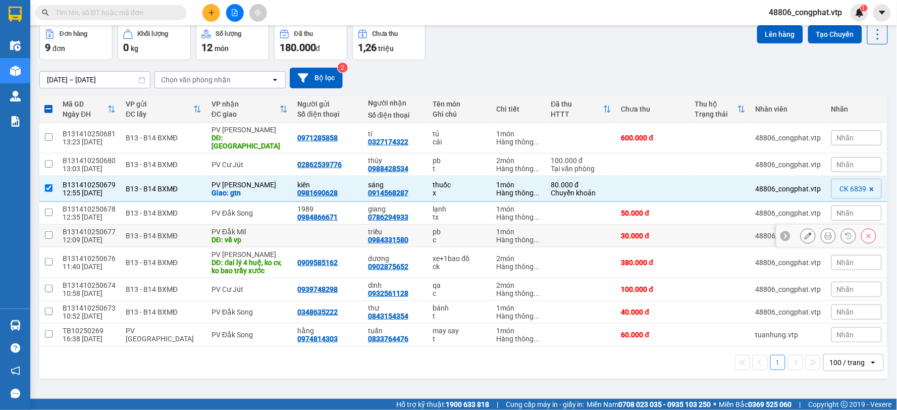
click at [228, 236] on div "DĐ: về vp" at bounding box center [249, 240] width 76 height 8
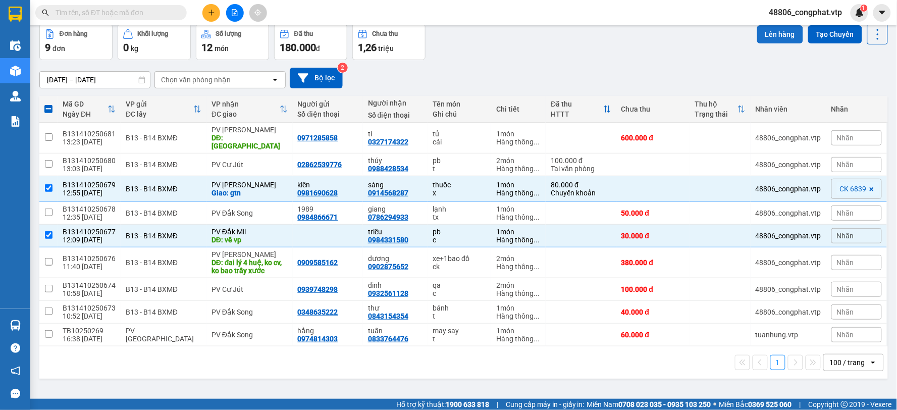
click at [782, 37] on button "Lên hàng" at bounding box center [780, 34] width 46 height 18
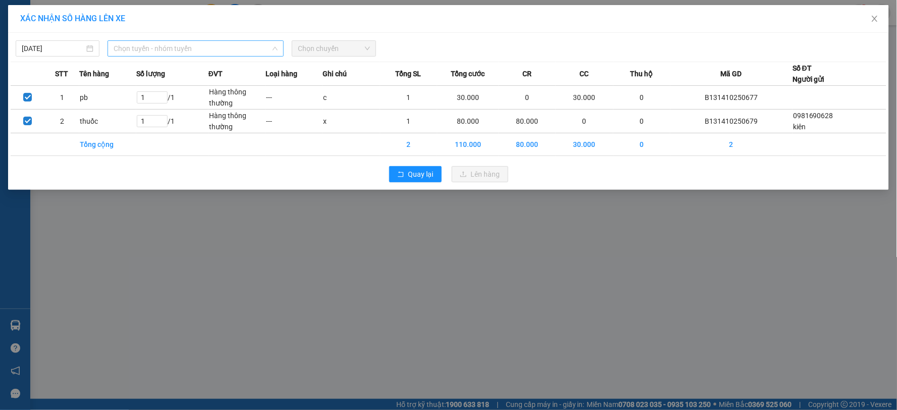
click at [195, 52] on span "Chọn tuyến - nhóm tuyến" at bounding box center [196, 48] width 164 height 15
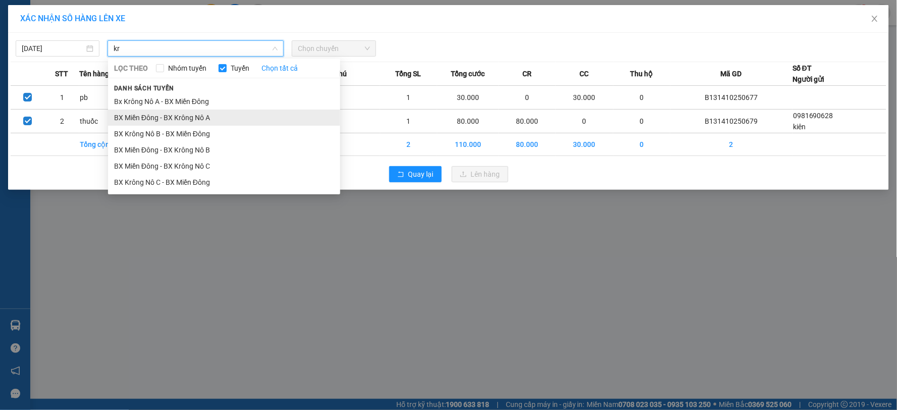
click at [197, 122] on li "BX Miền Đông - BX Krông Nô A" at bounding box center [224, 117] width 232 height 16
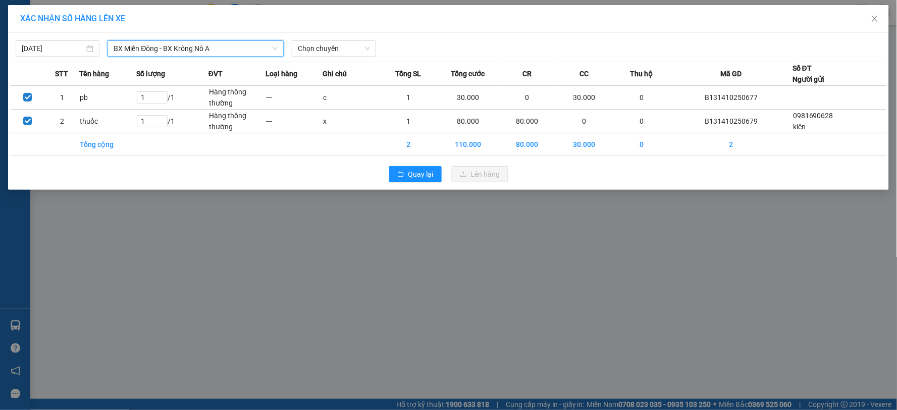
click at [316, 39] on div "[DATE] BX Miền Đông - [GEOGRAPHIC_DATA] Nô A BX Miền Đông - [GEOGRAPHIC_DATA] N…" at bounding box center [448, 45] width 875 height 21
click at [331, 58] on div "[DATE] BX Miền Đông - BX Krông Nô A LỌC THEO Nhóm tuyến Tuyến Chọn tất cả Danh …" at bounding box center [448, 111] width 881 height 157
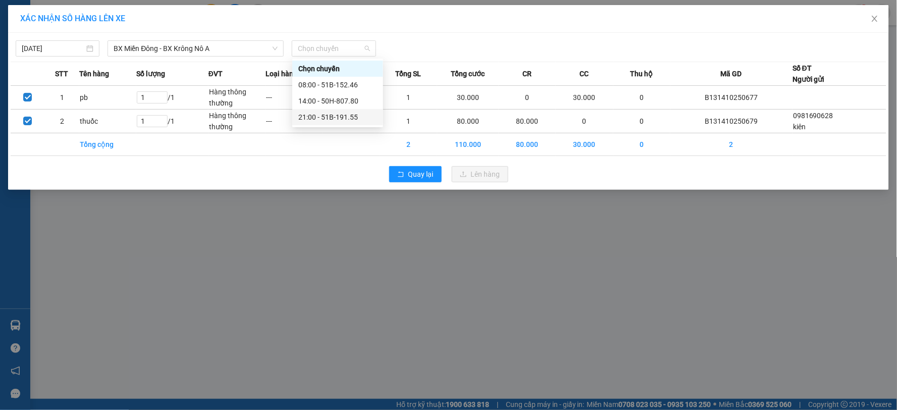
click at [340, 114] on div "21:00 - 51B-191.55" at bounding box center [337, 117] width 79 height 11
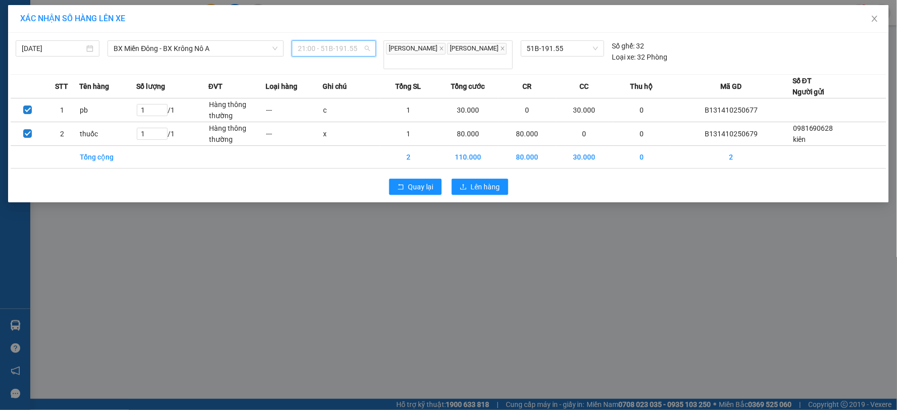
drag, startPoint x: 315, startPoint y: 41, endPoint x: 326, endPoint y: 49, distance: 13.3
click at [321, 46] on span "21:00 - 51B-191.55" at bounding box center [334, 48] width 72 height 15
click at [334, 96] on div "14:00 - 50H-807.80" at bounding box center [337, 100] width 79 height 11
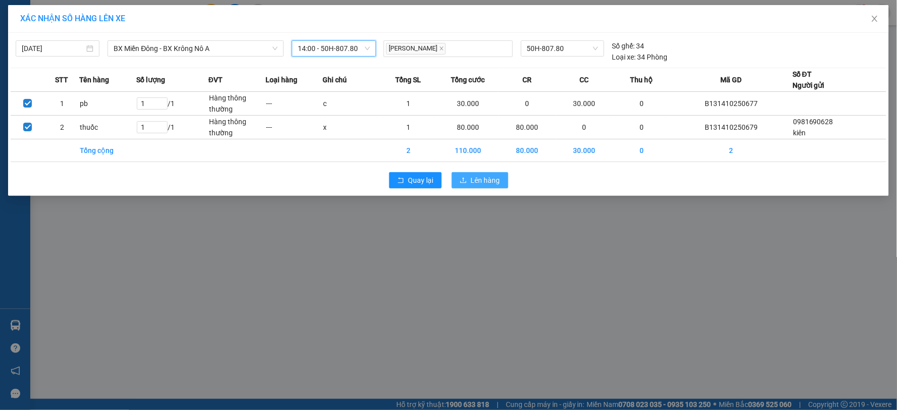
click at [483, 181] on span "Lên hàng" at bounding box center [485, 180] width 29 height 11
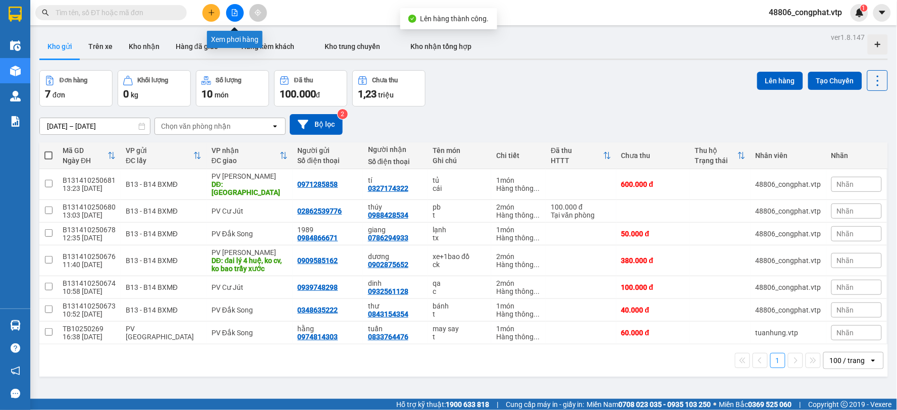
click at [237, 10] on icon "file-add" at bounding box center [234, 12] width 7 height 7
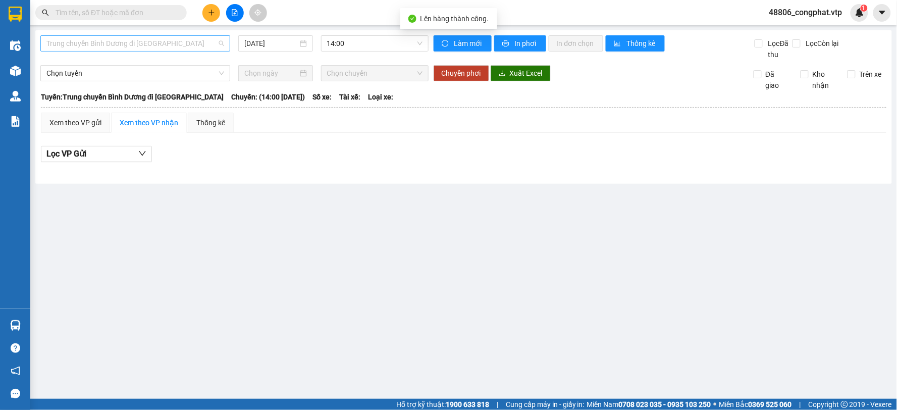
click at [158, 44] on span "Trung chuyển Bình Dương đi [GEOGRAPHIC_DATA]" at bounding box center [135, 43] width 178 height 15
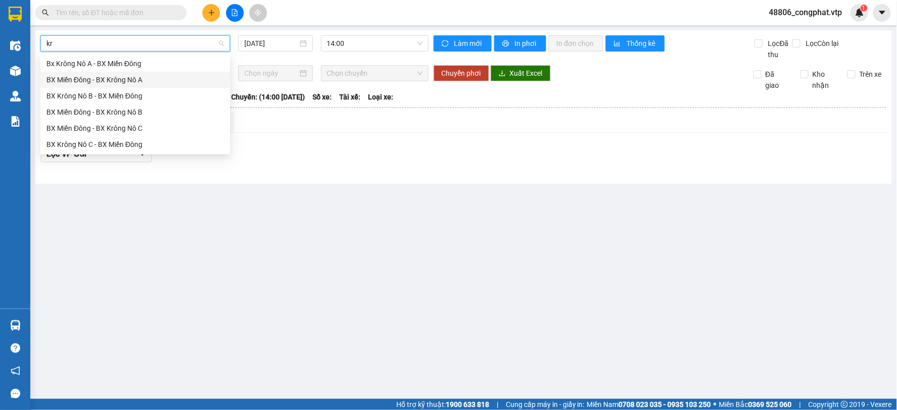
click at [169, 79] on div "BX Miền Đông - BX Krông Nô A" at bounding box center [135, 79] width 178 height 11
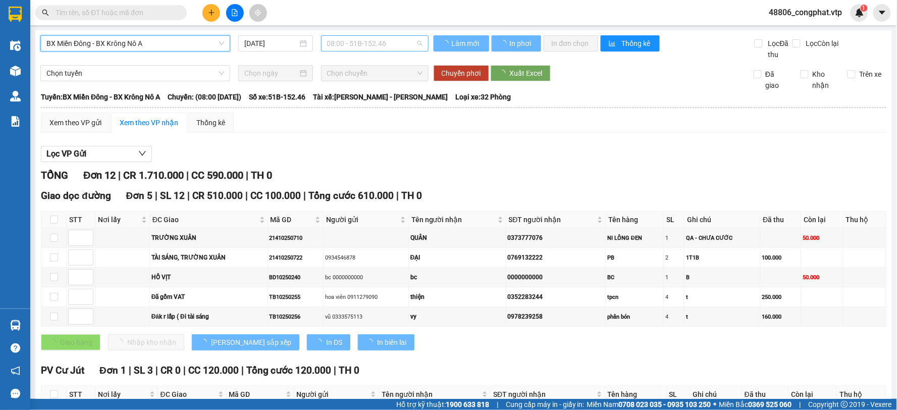
click at [344, 49] on span "08:00 - 51B-152.46" at bounding box center [374, 43] width 95 height 15
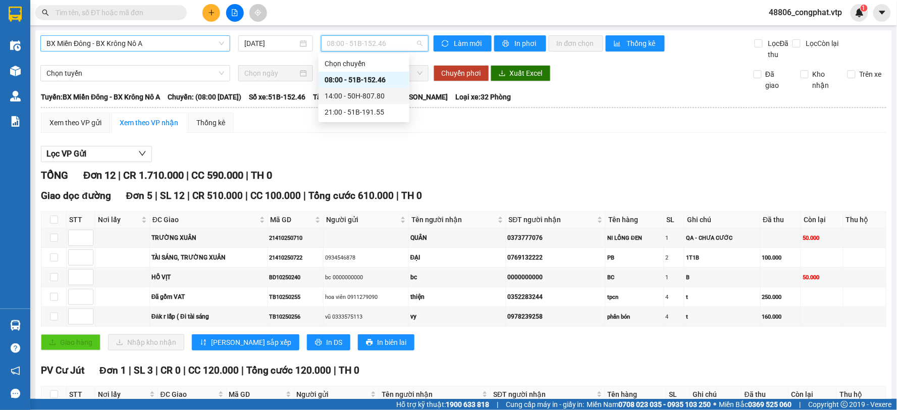
click at [351, 93] on div "14:00 - 50H-807.80" at bounding box center [363, 95] width 79 height 11
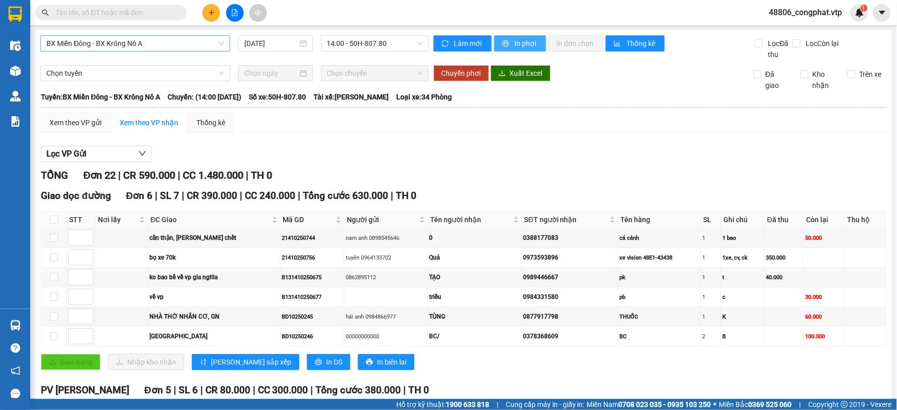
click at [520, 42] on span "In phơi" at bounding box center [526, 43] width 23 height 11
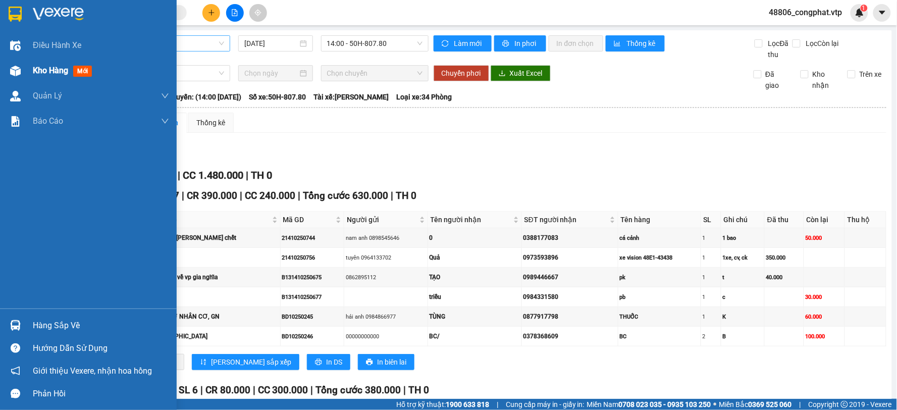
drag, startPoint x: 38, startPoint y: 56, endPoint x: 38, endPoint y: 66, distance: 10.6
click at [38, 57] on div "Điều hành xe" at bounding box center [101, 45] width 136 height 25
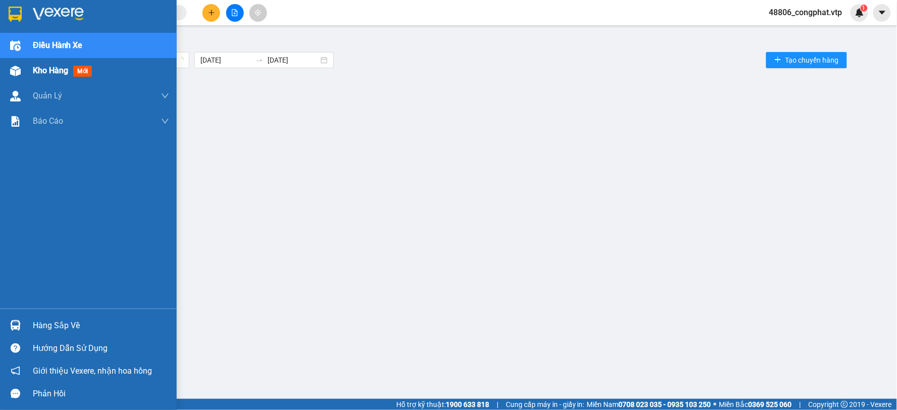
click at [38, 66] on span "Kho hàng" at bounding box center [50, 71] width 35 height 10
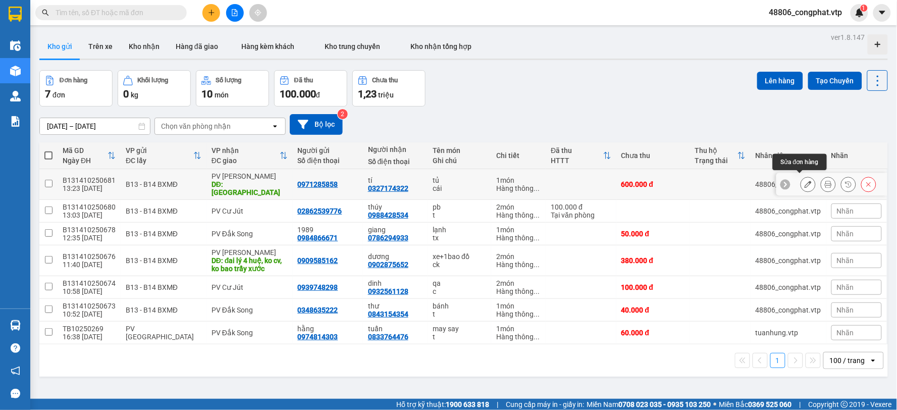
click at [804, 181] on icon at bounding box center [807, 184] width 7 height 7
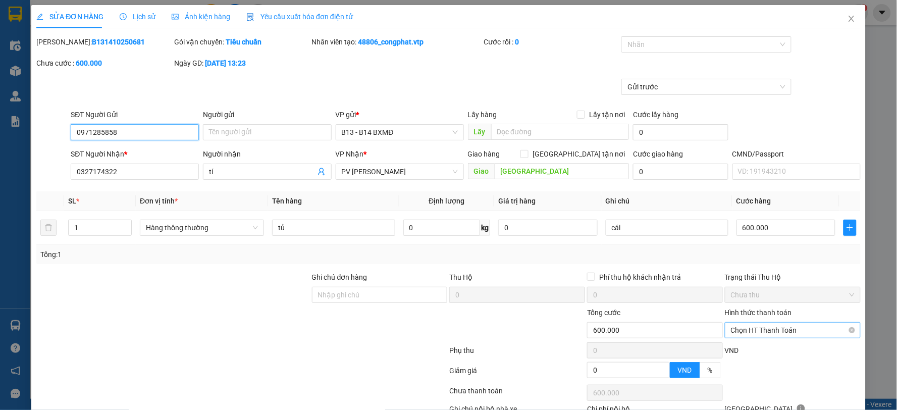
click at [767, 329] on span "Chọn HT Thanh Toán" at bounding box center [793, 329] width 124 height 15
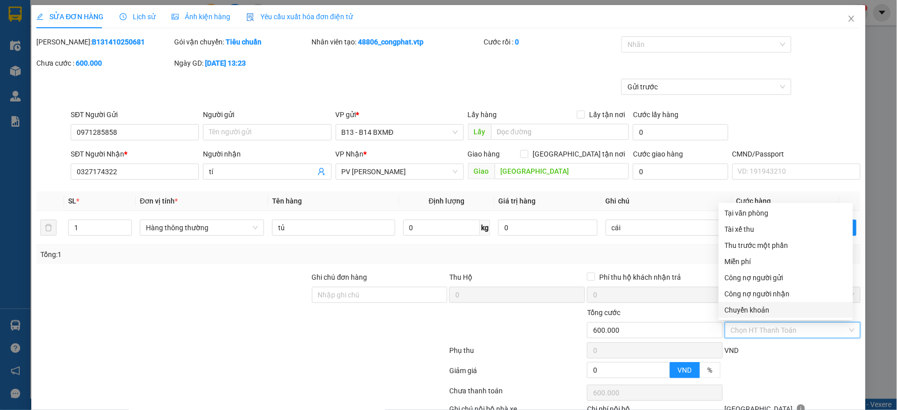
click at [767, 312] on div "Chuyển khoản" at bounding box center [786, 309] width 122 height 11
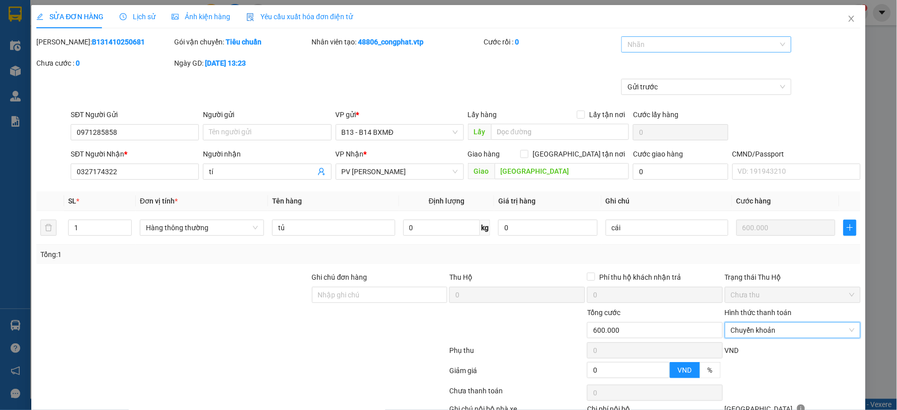
click at [748, 39] on div at bounding box center [701, 44] width 155 height 12
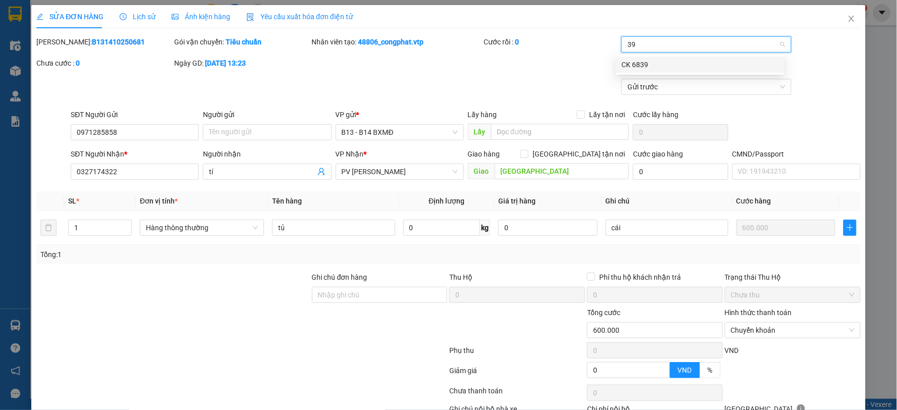
click at [689, 61] on div "CK 6839" at bounding box center [700, 65] width 169 height 16
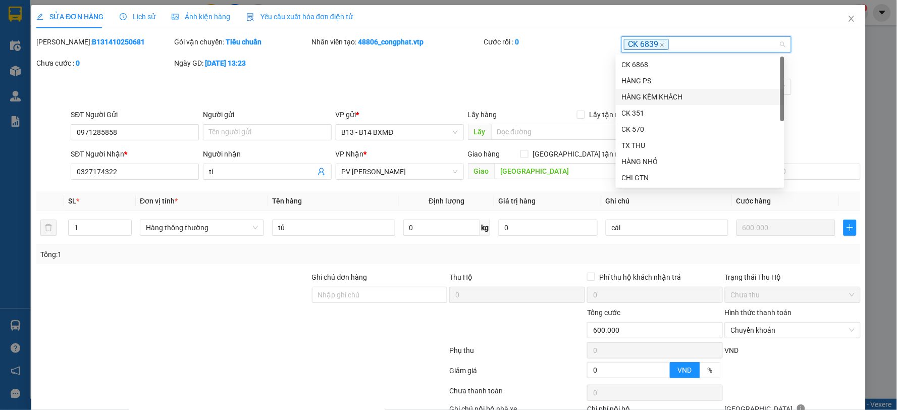
click at [323, 285] on div "Ghi chú đơn hàng" at bounding box center [380, 278] width 136 height 15
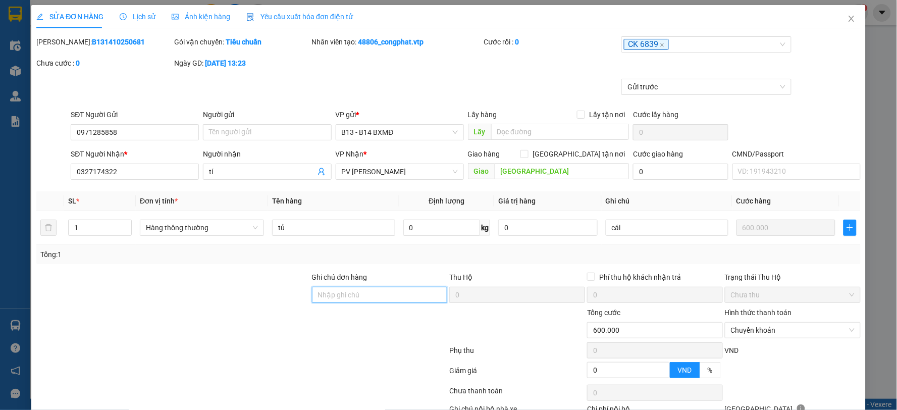
click at [333, 296] on input "Ghi chú đơn hàng" at bounding box center [380, 295] width 136 height 16
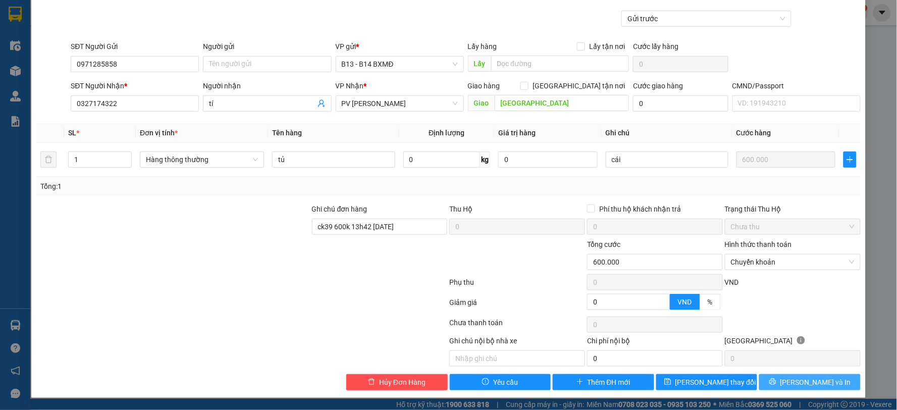
click at [794, 383] on span "[PERSON_NAME] và In" at bounding box center [815, 381] width 71 height 11
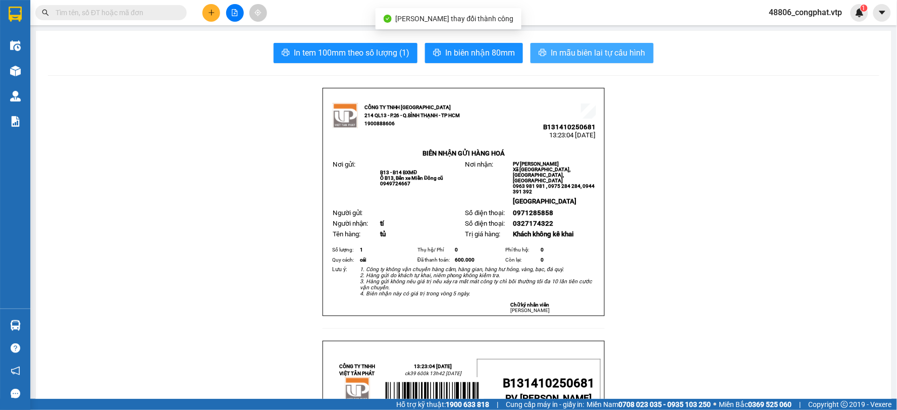
click at [571, 50] on span "In mẫu biên lai tự cấu hình" at bounding box center [598, 52] width 95 height 13
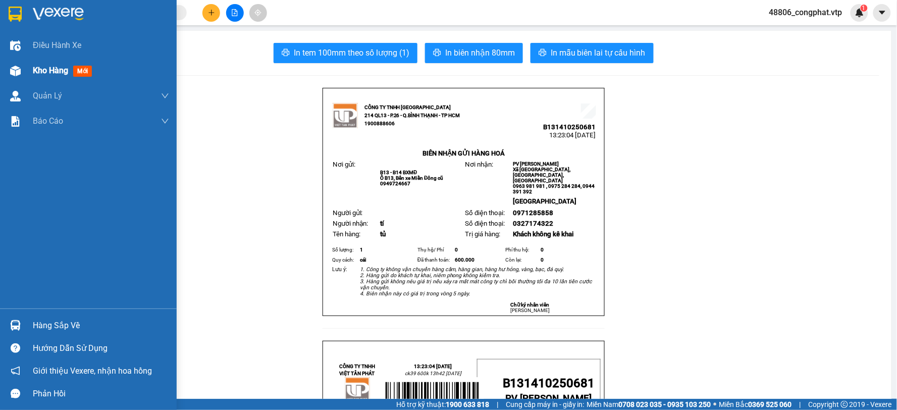
click at [17, 72] on img at bounding box center [15, 71] width 11 height 11
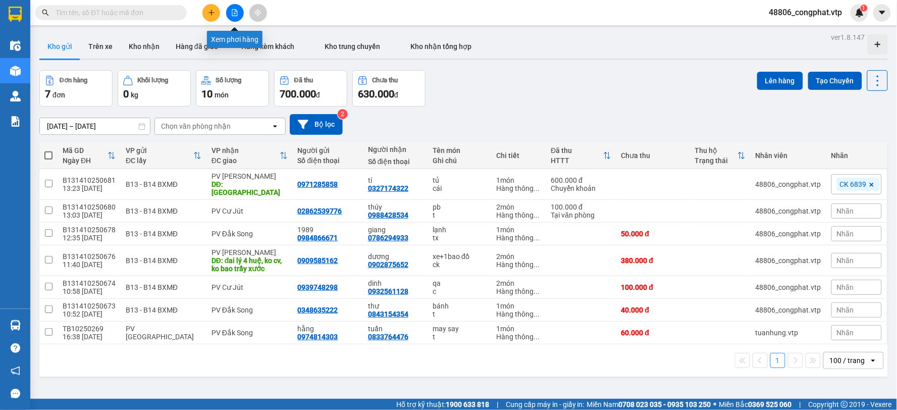
click at [238, 9] on button at bounding box center [235, 13] width 18 height 18
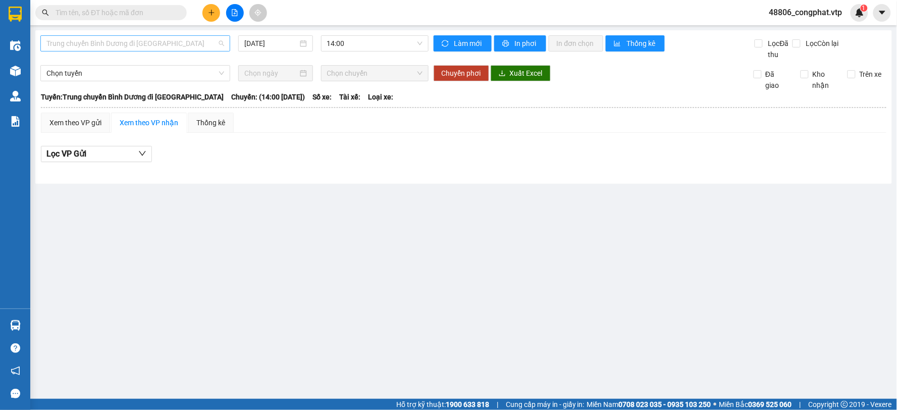
click at [150, 50] on span "Trung chuyển Bình Dương đi [GEOGRAPHIC_DATA]" at bounding box center [135, 43] width 178 height 15
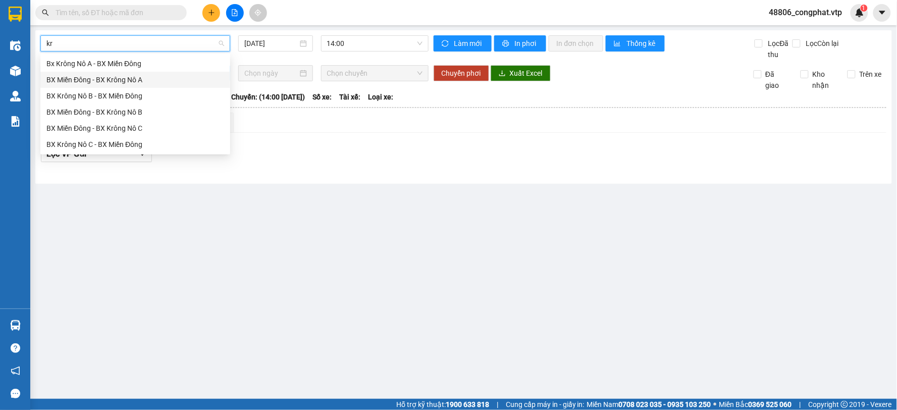
click at [149, 74] on div "BX Miền Đông - BX Krông Nô A" at bounding box center [135, 80] width 190 height 16
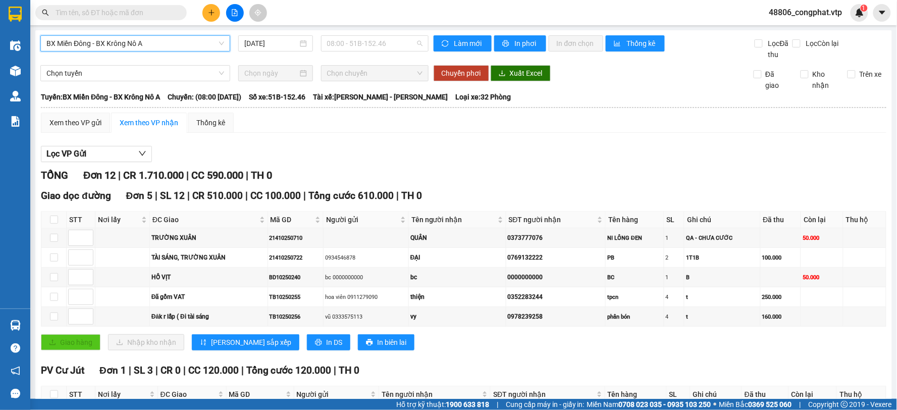
drag, startPoint x: 332, startPoint y: 43, endPoint x: 347, endPoint y: 73, distance: 33.2
click at [333, 43] on span "08:00 - 51B-152.46" at bounding box center [374, 43] width 95 height 15
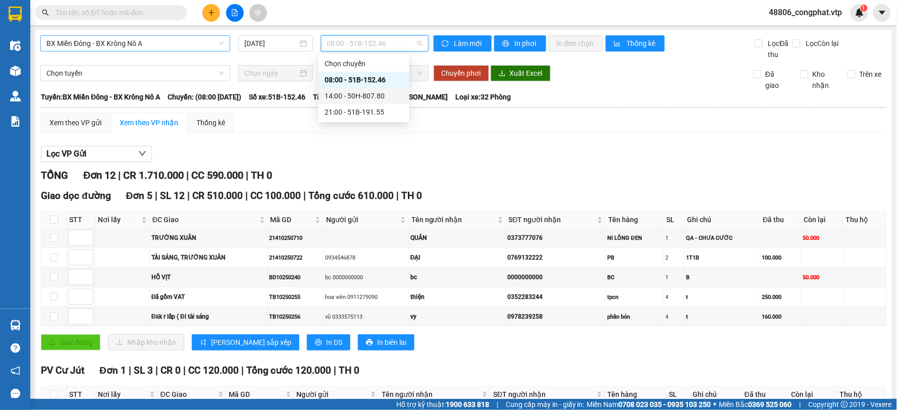
click at [347, 91] on div "14:00 - 50H-807.80" at bounding box center [363, 95] width 79 height 11
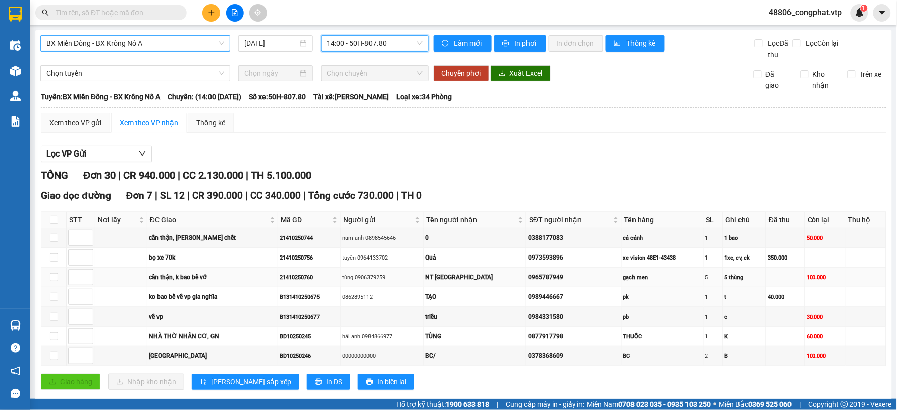
drag, startPoint x: 189, startPoint y: 299, endPoint x: 179, endPoint y: 275, distance: 25.8
click at [189, 297] on div "ko bao bể về vp gia nghĩa" at bounding box center [212, 297] width 127 height 10
click at [179, 274] on div "cẩn thận, k bao bể vỡ" at bounding box center [212, 277] width 127 height 10
drag, startPoint x: 192, startPoint y: 236, endPoint x: 207, endPoint y: 230, distance: 15.7
click at [198, 234] on div "cẩn thận, [PERSON_NAME] chết" at bounding box center [212, 238] width 127 height 10
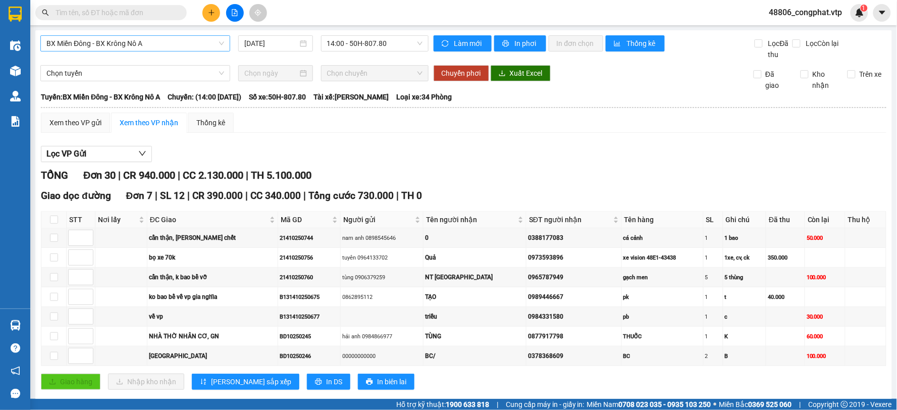
click at [140, 11] on input "text" at bounding box center [115, 12] width 119 height 11
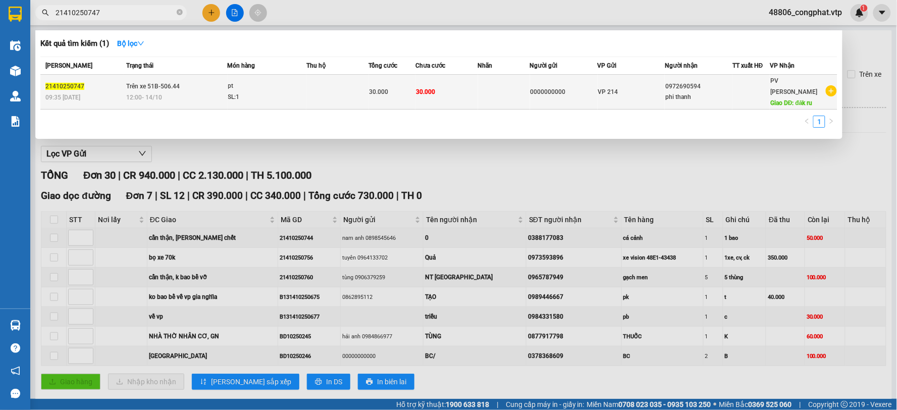
click at [399, 95] on td "30.000" at bounding box center [392, 92] width 47 height 35
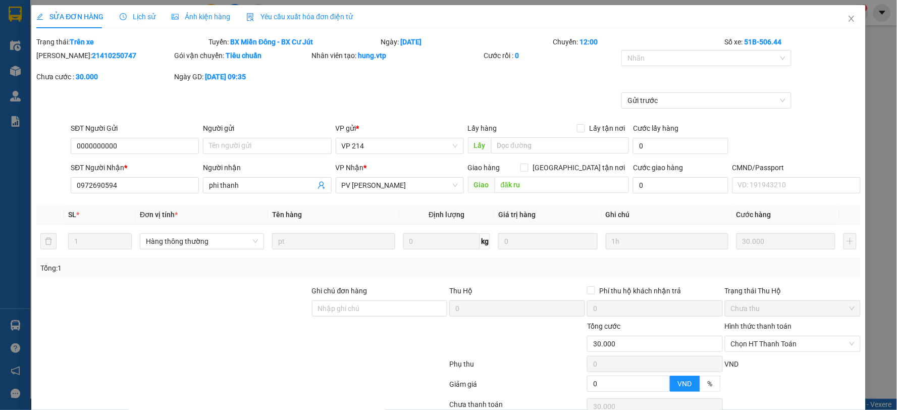
drag, startPoint x: 309, startPoint y: 42, endPoint x: 379, endPoint y: 42, distance: 69.6
click at [313, 42] on b "BX Miền Đông - BX Cư Jút" at bounding box center [271, 42] width 83 height 8
drag, startPoint x: 451, startPoint y: 40, endPoint x: 377, endPoint y: 41, distance: 73.7
click at [416, 41] on div "Ngày: [DATE]" at bounding box center [465, 41] width 172 height 11
click at [379, 41] on div "Ngày: [DATE]" at bounding box center [465, 41] width 172 height 11
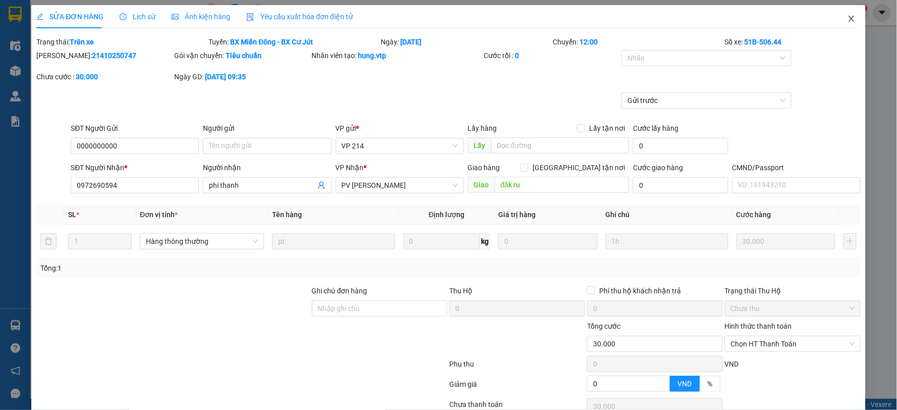
click at [842, 15] on span "Close" at bounding box center [851, 19] width 28 height 28
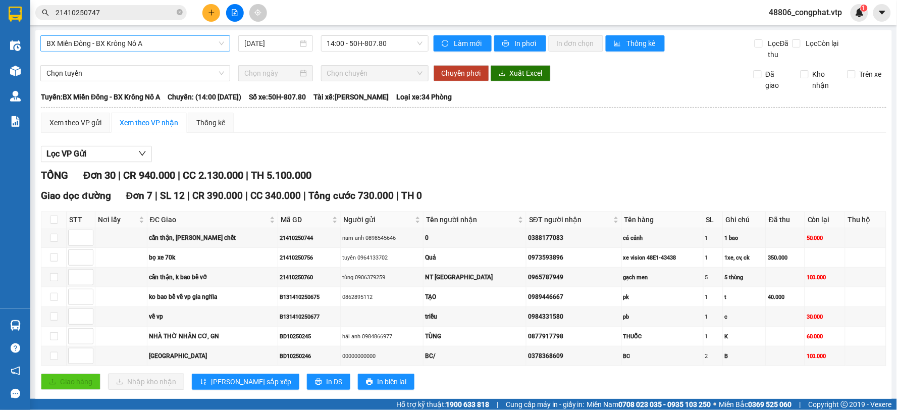
click at [207, 41] on span "BX Miền Đông - BX Krông Nô A" at bounding box center [135, 43] width 178 height 15
click at [122, 77] on div "BX Miền Đông - BX Cư Jút" at bounding box center [134, 79] width 176 height 11
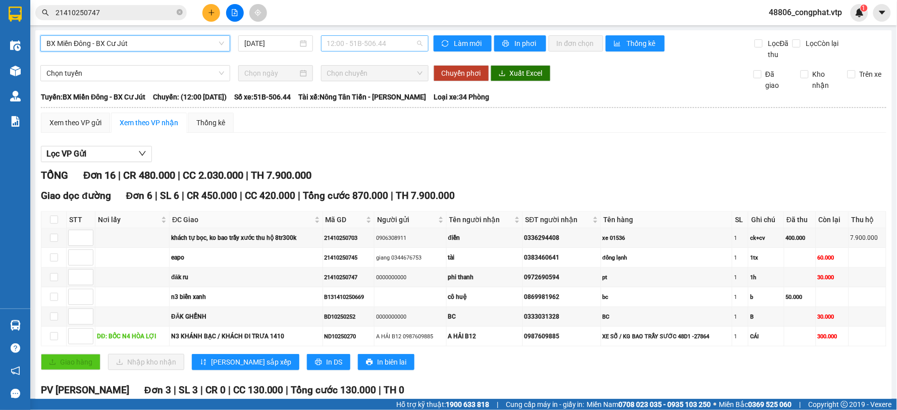
drag, startPoint x: 366, startPoint y: 48, endPoint x: 369, endPoint y: 58, distance: 10.4
click at [367, 48] on span "12:00 - 51B-506.44" at bounding box center [374, 43] width 95 height 15
click at [571, 126] on div "Xem theo VP gửi Xem theo VP nhận Thống kê" at bounding box center [463, 123] width 845 height 20
drag, startPoint x: 57, startPoint y: 278, endPoint x: 67, endPoint y: 278, distance: 10.6
click at [56, 278] on input "checkbox" at bounding box center [54, 277] width 8 height 8
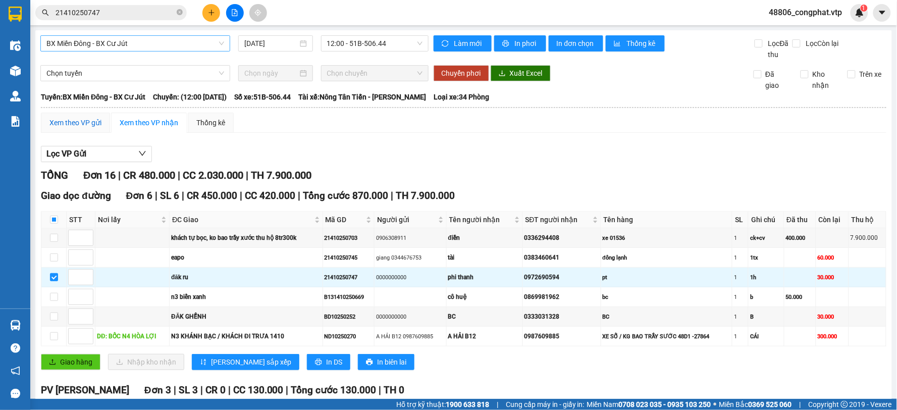
click at [81, 120] on div "Xem theo VP gửi" at bounding box center [75, 122] width 52 height 11
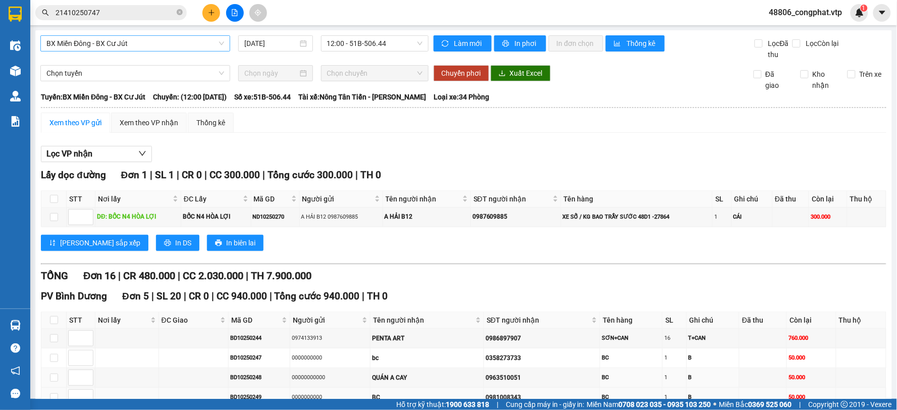
scroll to position [112, 0]
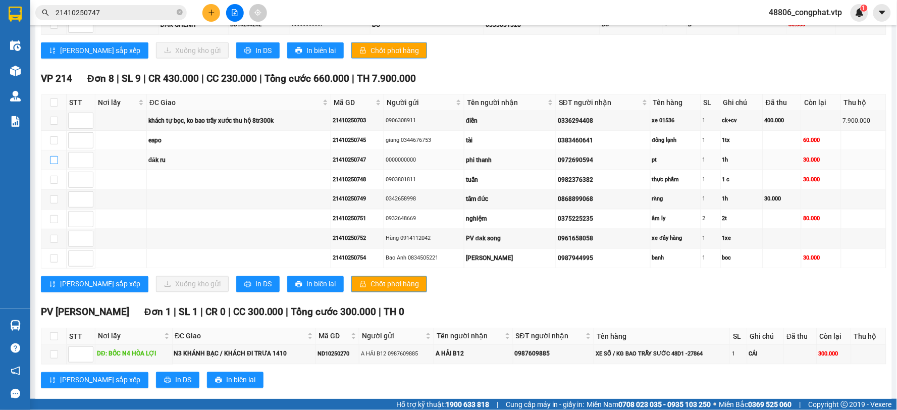
click at [56, 161] on input "checkbox" at bounding box center [54, 160] width 8 height 8
checkbox input "true"
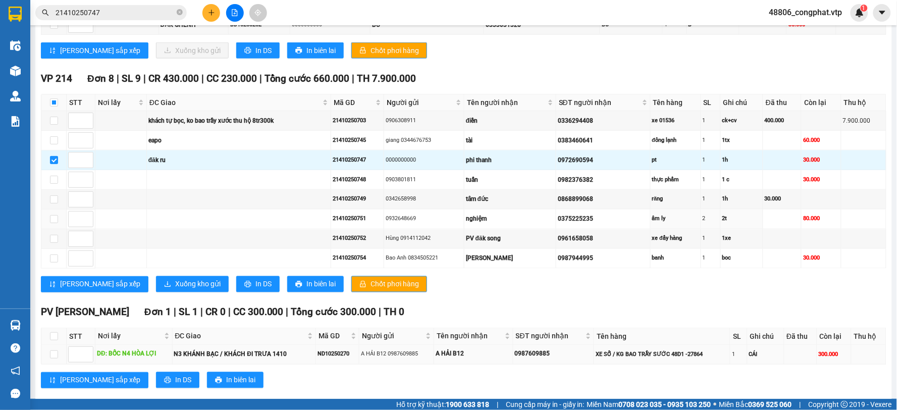
scroll to position [528, 0]
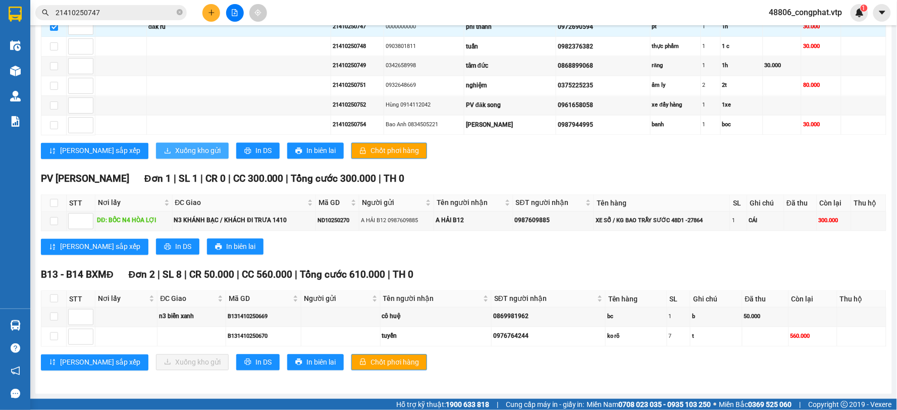
click at [175, 154] on span "Xuống kho gửi" at bounding box center [197, 150] width 45 height 11
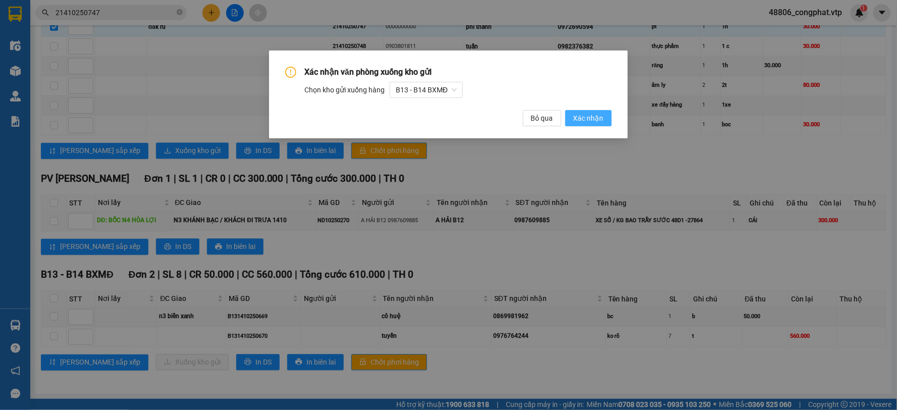
click at [582, 120] on span "Xác nhận" at bounding box center [588, 118] width 30 height 11
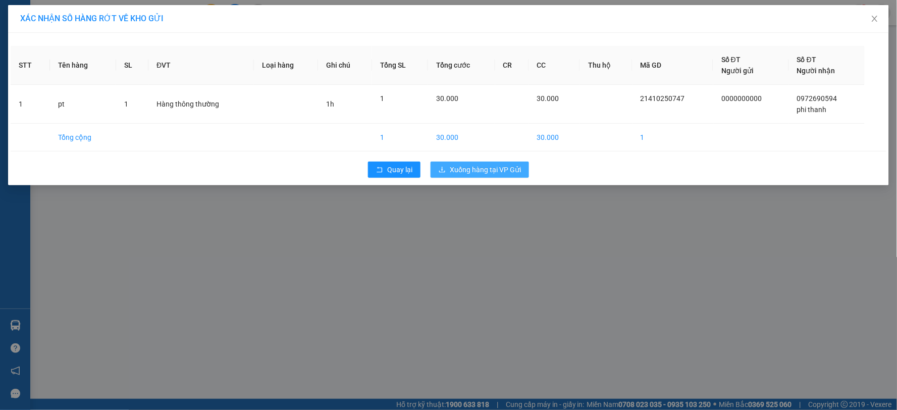
click at [520, 170] on span "Xuống hàng tại VP Gửi" at bounding box center [485, 169] width 71 height 11
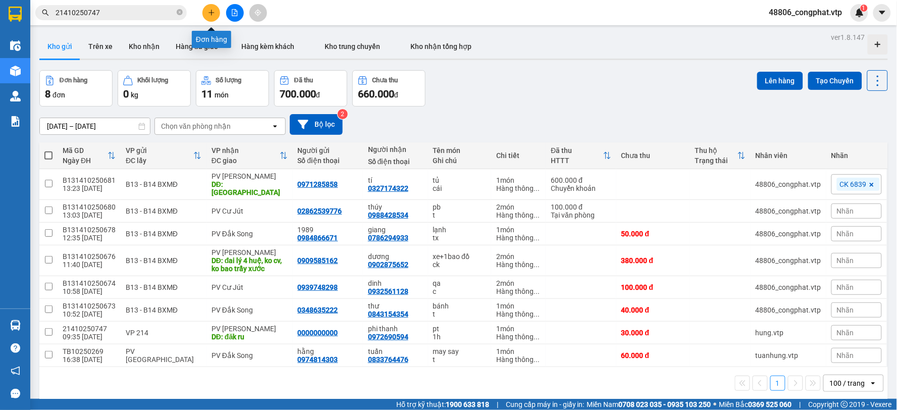
click at [209, 13] on icon "plus" at bounding box center [211, 12] width 7 height 7
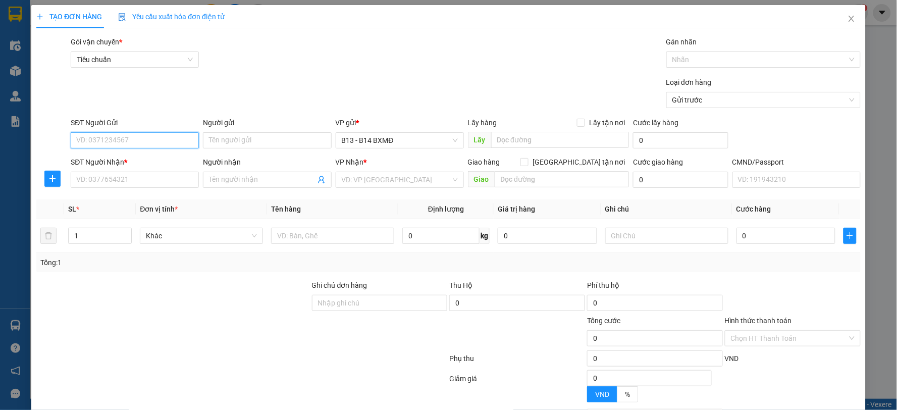
click at [153, 142] on input "SĐT Người Gửi" at bounding box center [135, 140] width 128 height 16
click at [149, 177] on input "SĐT Người Nhận *" at bounding box center [135, 180] width 128 height 16
click at [150, 144] on input "SĐT Người Gửi" at bounding box center [135, 140] width 128 height 16
click at [115, 182] on input "SĐT Người Nhận *" at bounding box center [135, 180] width 128 height 16
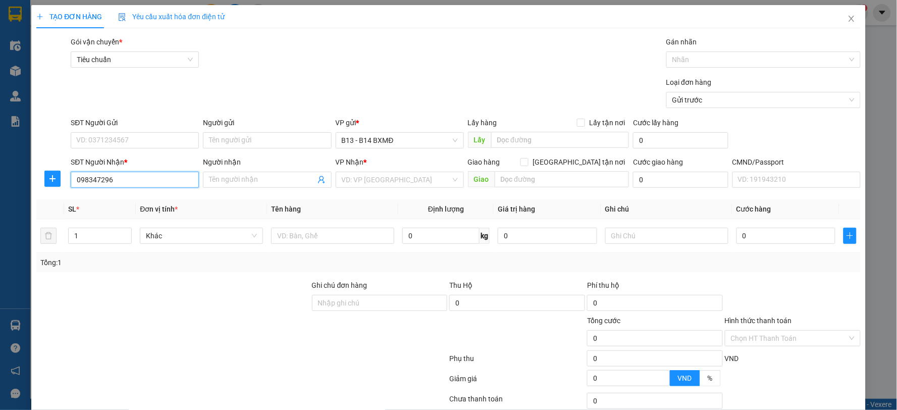
type input "0983472960"
click at [153, 203] on div "0983472960 - hiếu" at bounding box center [133, 199] width 115 height 11
type input "hiếu"
type input "0983472960"
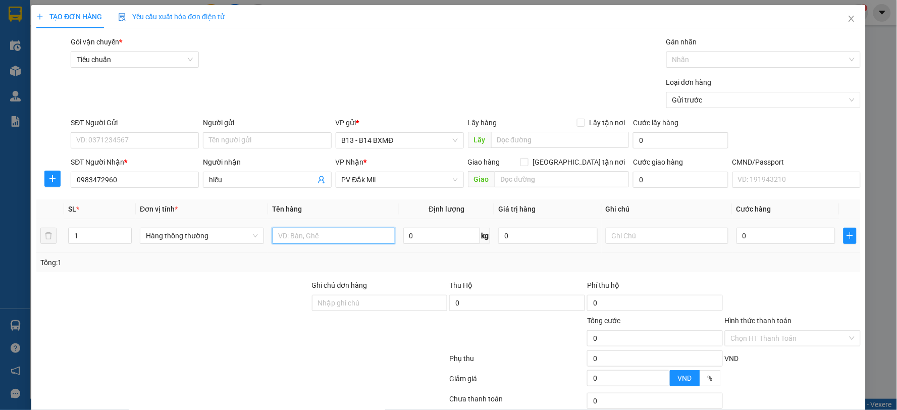
click at [319, 239] on input "text" at bounding box center [333, 236] width 123 height 16
type input "tc"
click at [666, 240] on input "text" at bounding box center [667, 236] width 123 height 16
type input "k"
click at [752, 234] on input "0" at bounding box center [785, 236] width 99 height 16
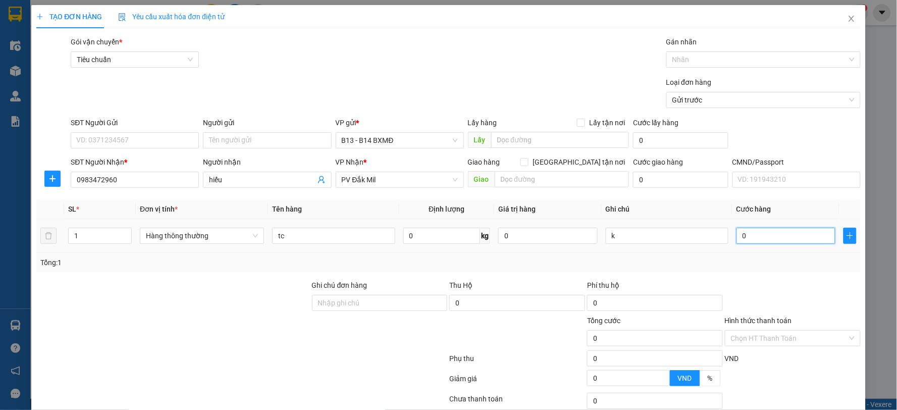
type input "4"
type input "40"
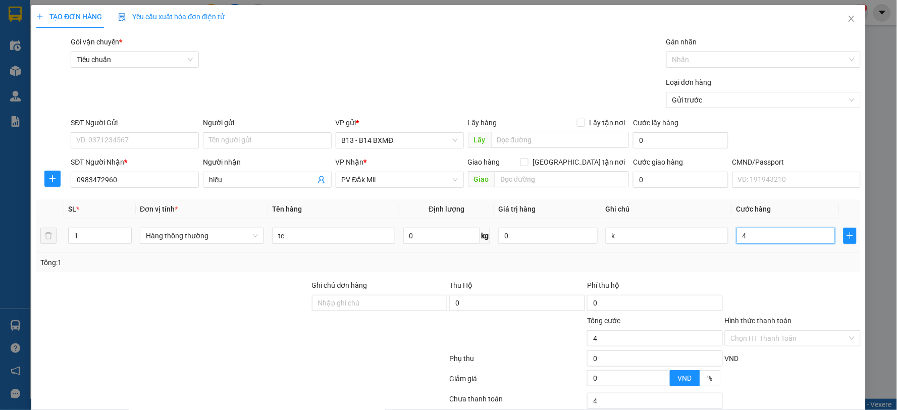
type input "40"
type input "400"
type input "4.000"
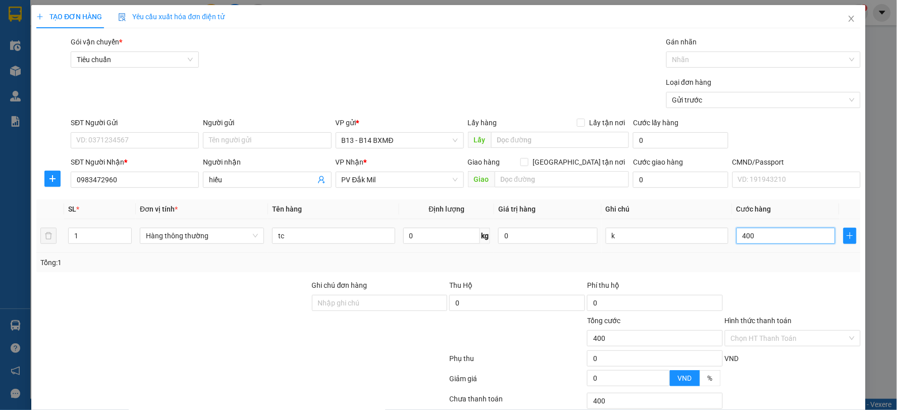
type input "4.000"
type input "40.000"
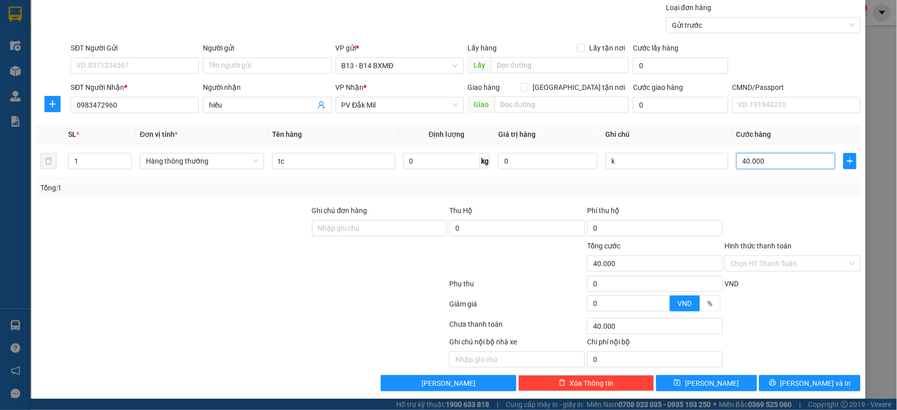
scroll to position [76, 0]
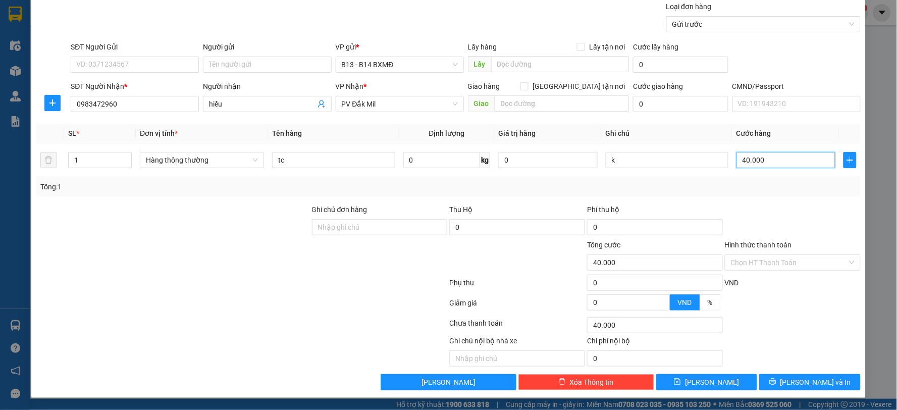
type input "40.000"
click at [838, 373] on div "Transit Pickup Surcharge Ids Transit Deliver Surcharge Ids Transit Deliver Surc…" at bounding box center [448, 175] width 824 height 429
click at [838, 381] on button "[PERSON_NAME] và In" at bounding box center [809, 382] width 101 height 16
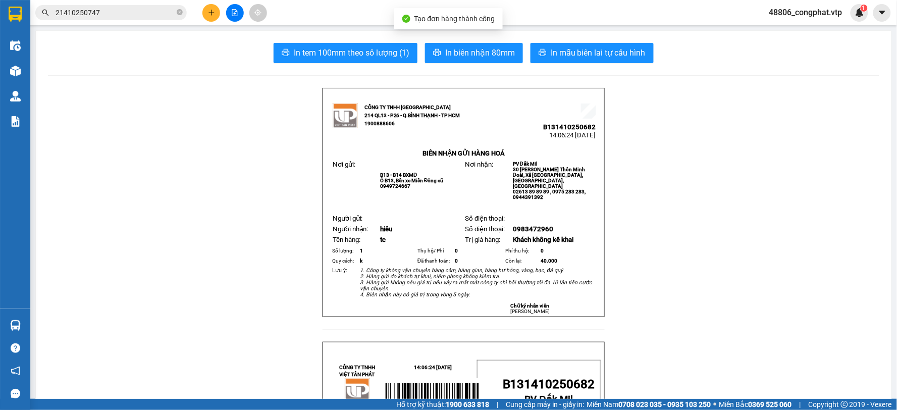
click at [650, 61] on div "In tem 100mm theo số lượng (1) In biên nhận 80mm In mẫu biên lai tự cấu hình" at bounding box center [463, 53] width 831 height 20
click at [641, 57] on button "In mẫu biên lai tự cấu hình" at bounding box center [591, 53] width 123 height 20
click at [212, 15] on icon "plus" at bounding box center [211, 12] width 7 height 7
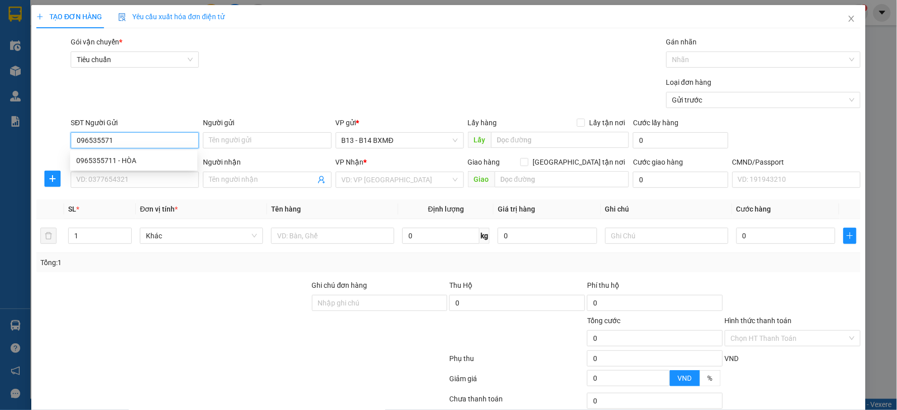
type input "0965355711"
click at [130, 151] on div "0965355711 0965355711 - HÒA" at bounding box center [133, 160] width 127 height 20
click at [143, 160] on div "0965355711 - HÒA" at bounding box center [133, 160] width 115 height 11
type input "HÒA"
type input "0976764244"
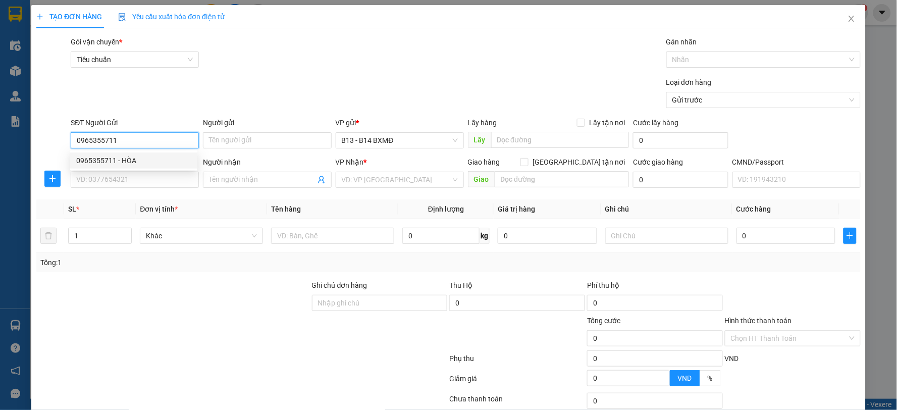
type input "tuyến"
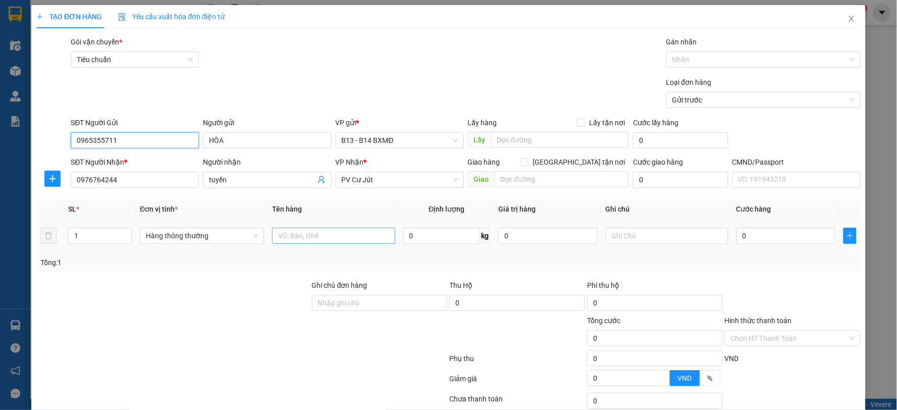
type input "0965355711"
click at [358, 236] on input "text" at bounding box center [333, 236] width 123 height 16
drag, startPoint x: 97, startPoint y: 237, endPoint x: 0, endPoint y: 280, distance: 105.7
click at [0, 274] on div "TẠO ĐƠN HÀNG Yêu cầu xuất hóa đơn điện tử Transit Pickup Surcharge Ids Transit …" at bounding box center [448, 205] width 897 height 410
type input "4"
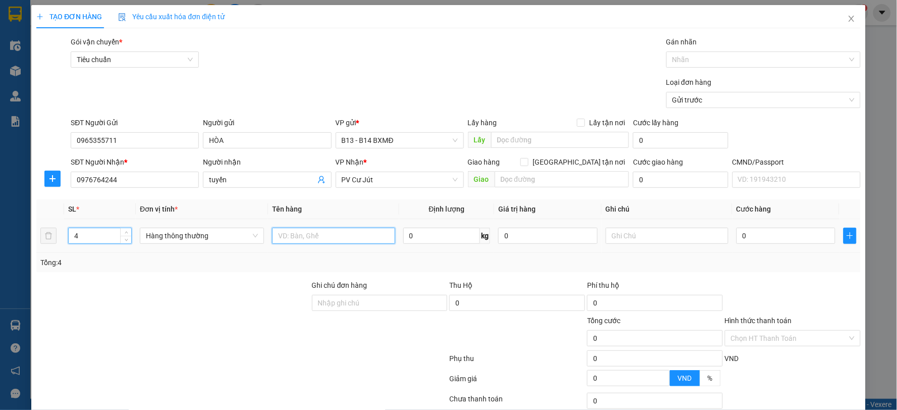
click at [301, 233] on input "text" at bounding box center [333, 236] width 123 height 16
type input "d"
type input "đồng hồ"
click at [663, 240] on input "text" at bounding box center [667, 236] width 123 height 16
type input "t"
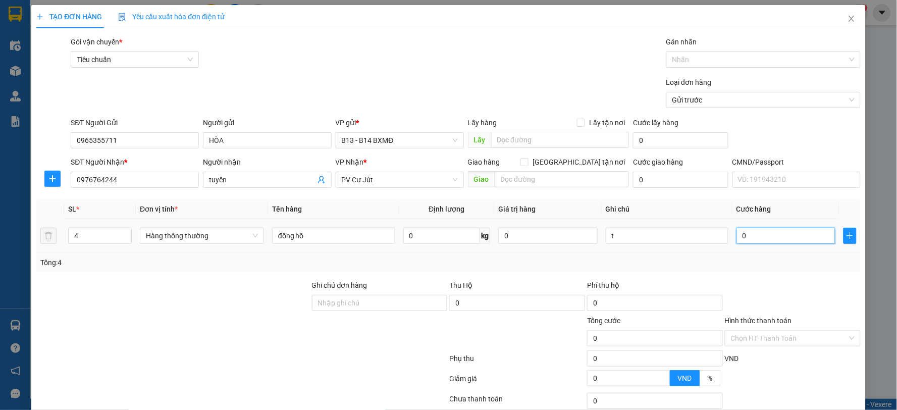
click at [762, 233] on input "0" at bounding box center [785, 236] width 99 height 16
type input "4"
type input "40"
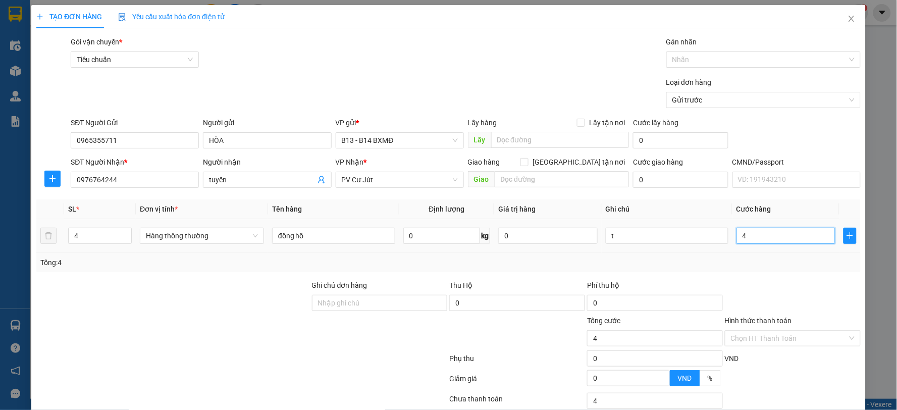
type input "40"
type input "400"
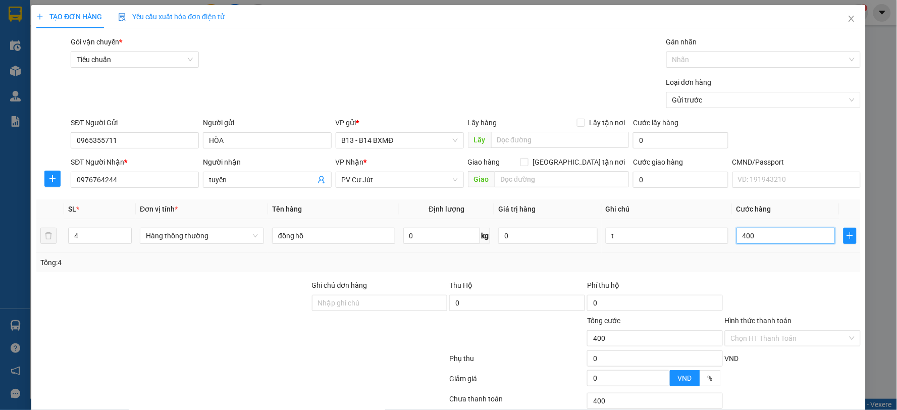
type input "4.000"
type input "40.000"
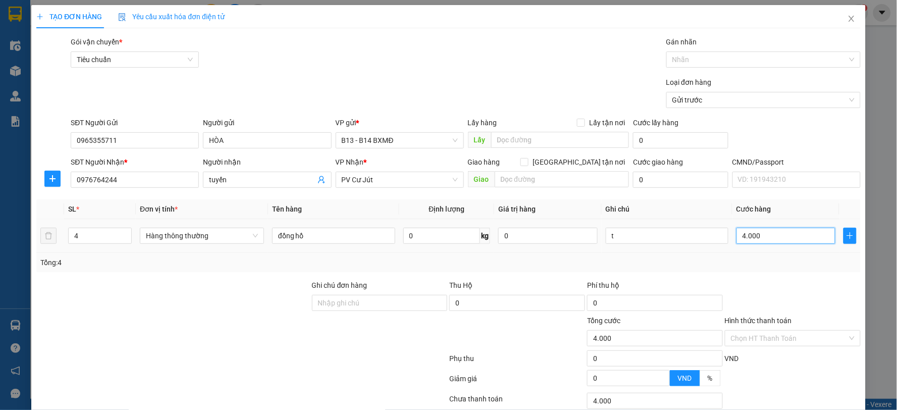
type input "40.000"
type input "400.000"
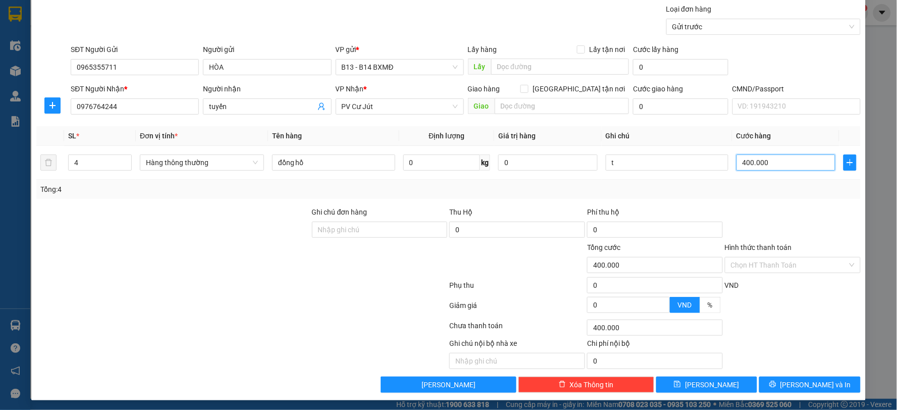
scroll to position [76, 0]
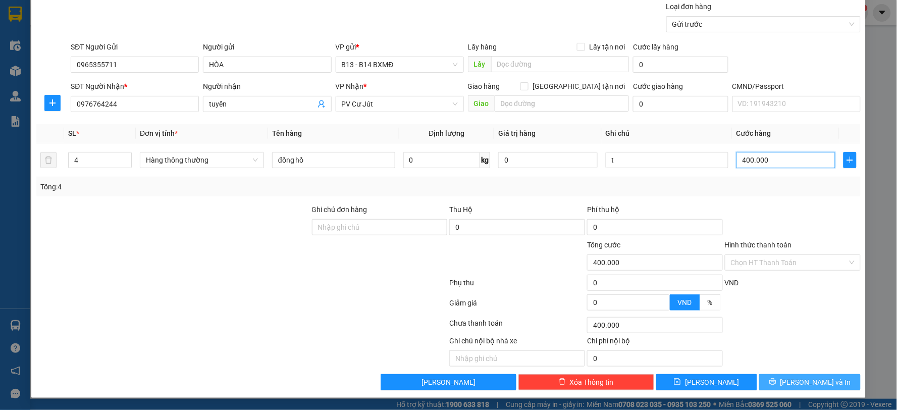
type input "400.000"
click at [815, 385] on span "[PERSON_NAME] và In" at bounding box center [815, 381] width 71 height 11
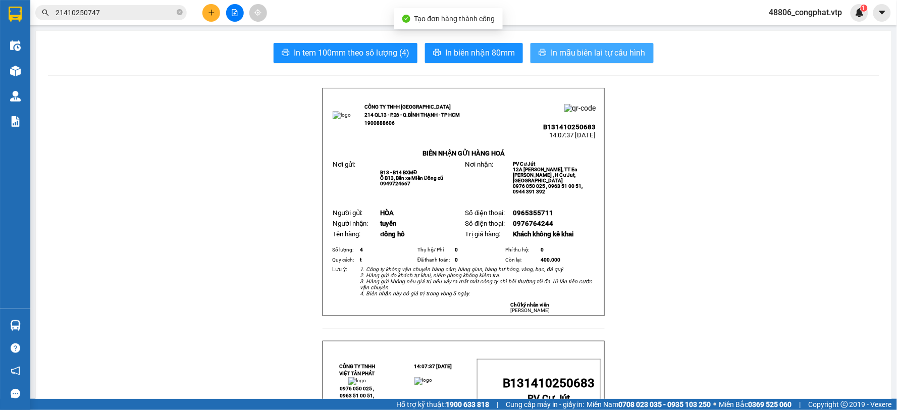
click at [613, 48] on span "In mẫu biên lai tự cấu hình" at bounding box center [598, 52] width 95 height 13
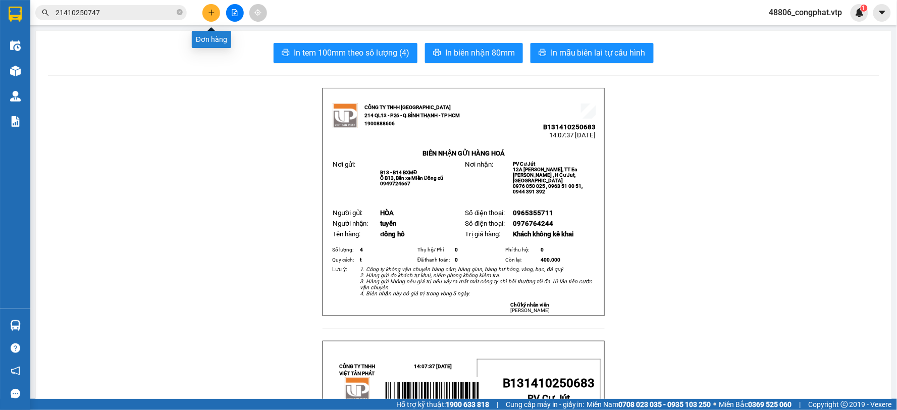
click at [210, 17] on button at bounding box center [211, 13] width 18 height 18
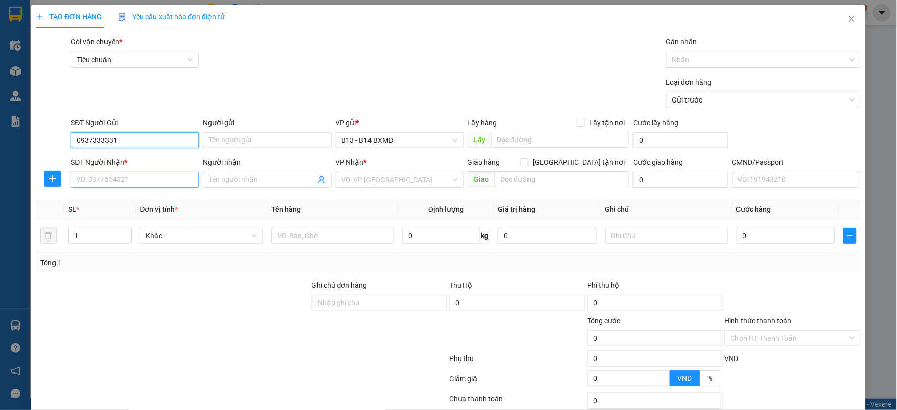
type input "0937333331"
drag, startPoint x: 107, startPoint y: 180, endPoint x: 184, endPoint y: 180, distance: 76.7
click at [112, 180] on input "SĐT Người Nhận *" at bounding box center [135, 180] width 128 height 16
type input "0886669456"
click at [278, 177] on input "Người nhận" at bounding box center [262, 179] width 106 height 11
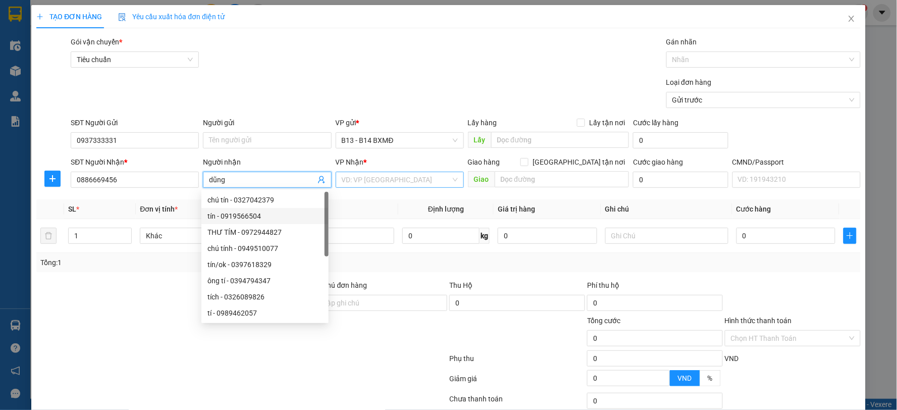
type input "dũng"
click at [407, 181] on input "search" at bounding box center [396, 179] width 109 height 15
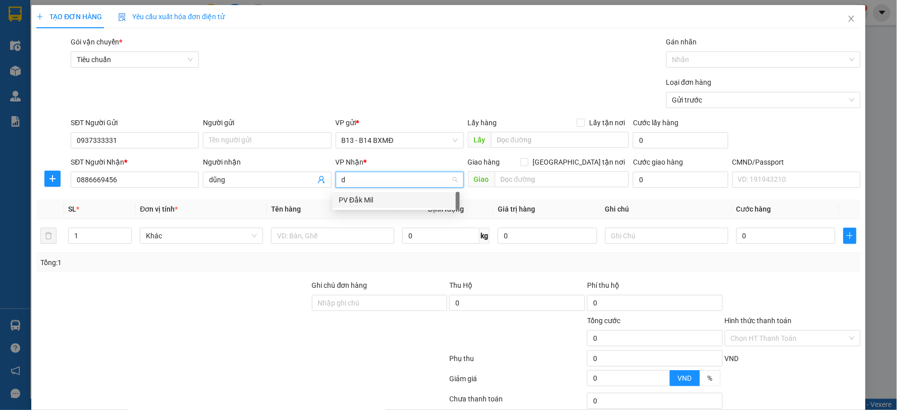
type input "dm"
click at [360, 197] on div "PV Đắk Mil" at bounding box center [396, 199] width 115 height 11
click at [340, 243] on input "text" at bounding box center [332, 236] width 123 height 16
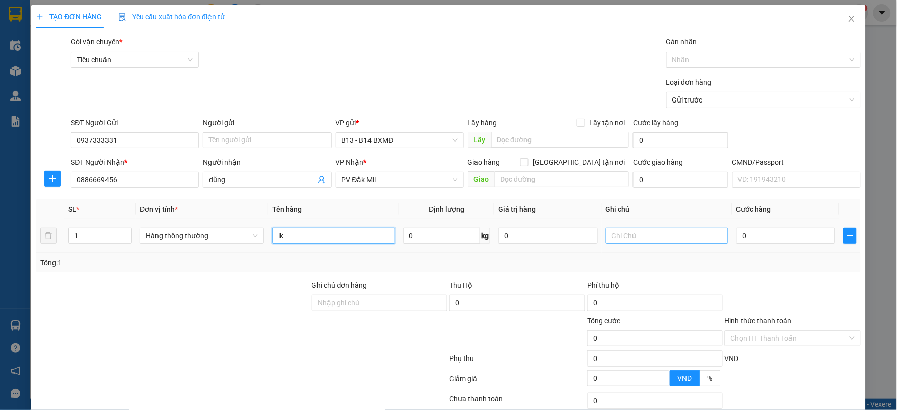
type input "lk"
click at [678, 232] on input "text" at bounding box center [667, 236] width 123 height 16
type input "c"
click at [740, 239] on input "0" at bounding box center [785, 236] width 99 height 16
type input "5"
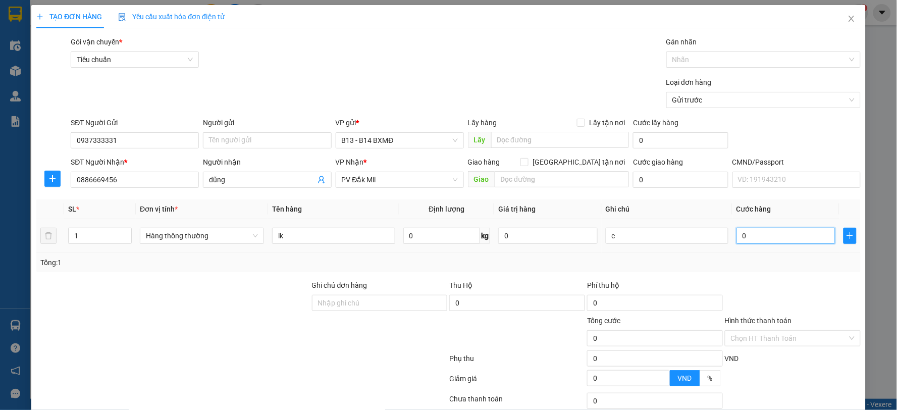
type input "5"
type input "50"
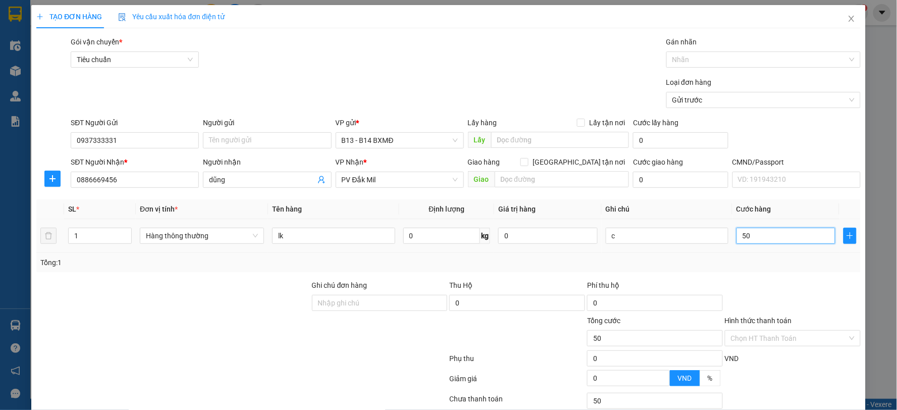
type input "500"
type input "5.000"
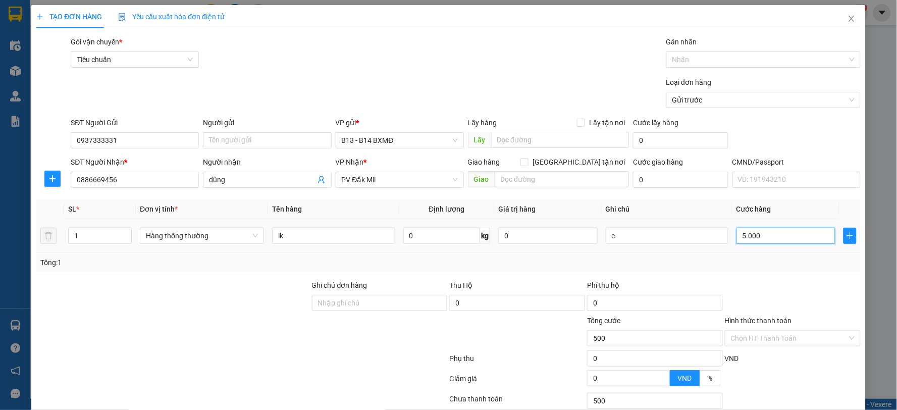
type input "5.000"
type input "50.000"
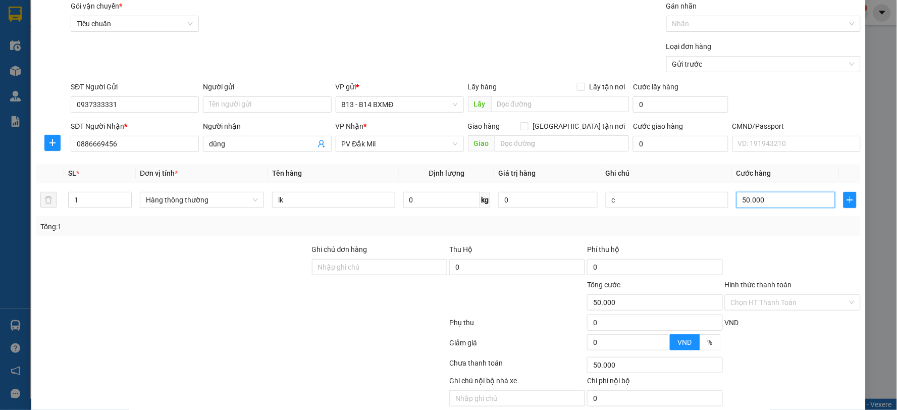
scroll to position [76, 0]
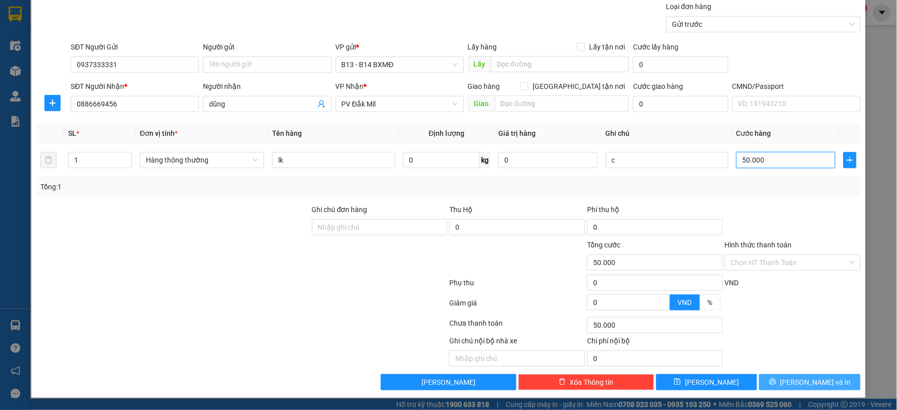
type input "50.000"
click at [799, 379] on span "[PERSON_NAME] và In" at bounding box center [815, 381] width 71 height 11
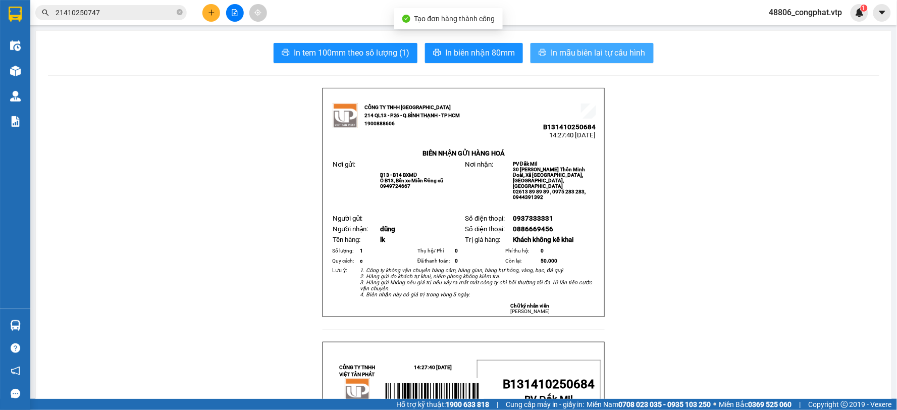
click at [557, 46] on button "In mẫu biên lai tự cấu hình" at bounding box center [591, 53] width 123 height 20
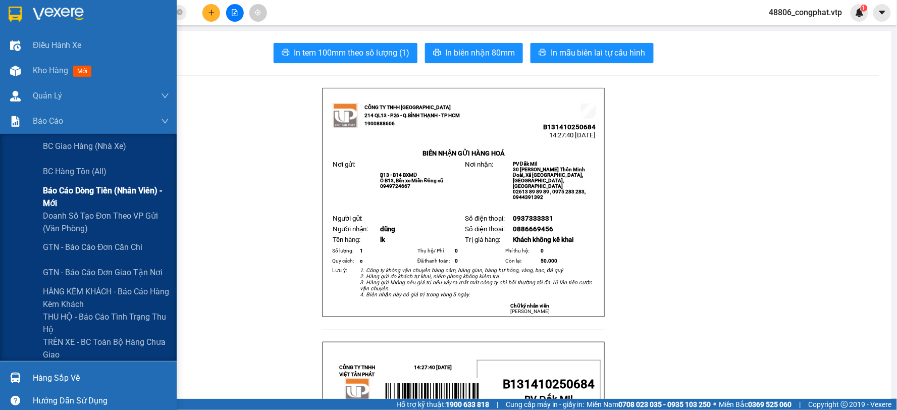
click at [114, 197] on span "Báo cáo dòng tiền (nhân viên) - mới" at bounding box center [106, 196] width 126 height 25
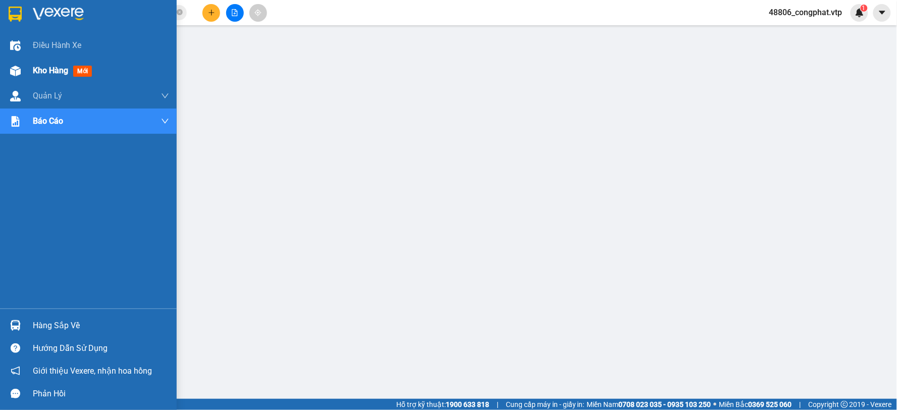
click at [43, 62] on div "Kho hàng mới" at bounding box center [101, 70] width 136 height 25
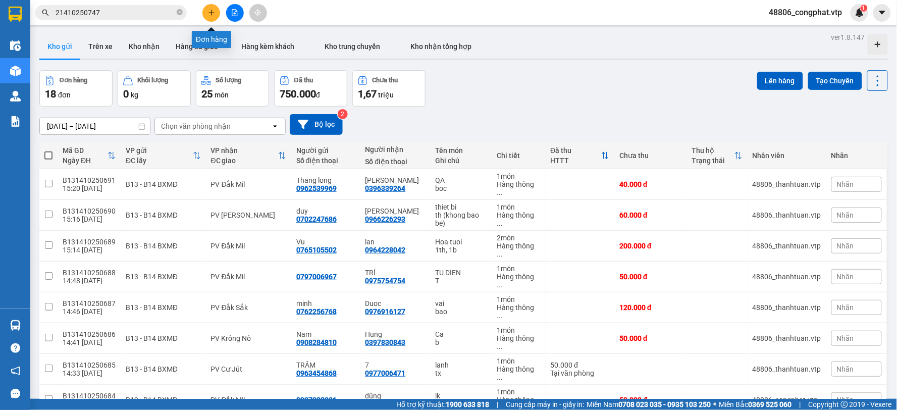
click at [208, 12] on icon "plus" at bounding box center [211, 12] width 7 height 7
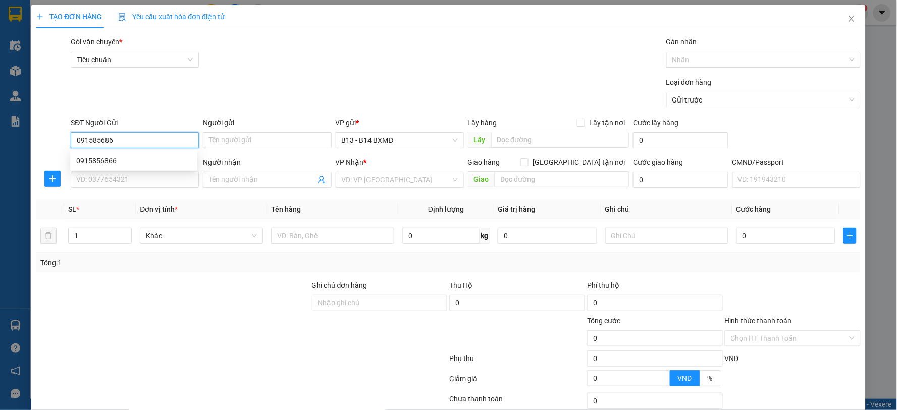
type input "0915856866"
drag, startPoint x: 110, startPoint y: 161, endPoint x: 127, endPoint y: 178, distance: 23.6
click at [127, 178] on body "Kết quả tìm kiếm ( 1 ) Bộ lọc Mã ĐH Trạng thái Món hàng Thu hộ Tổng cước Chưa c…" at bounding box center [448, 205] width 897 height 410
click at [127, 168] on div "0915856866" at bounding box center [133, 160] width 127 height 16
type input "0977188343"
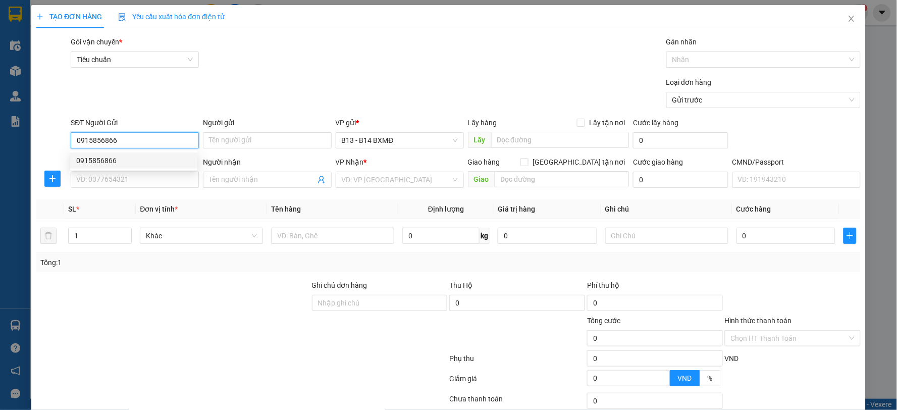
type input "nghĩa"
type input "ko bao bể"
type input "0915856866"
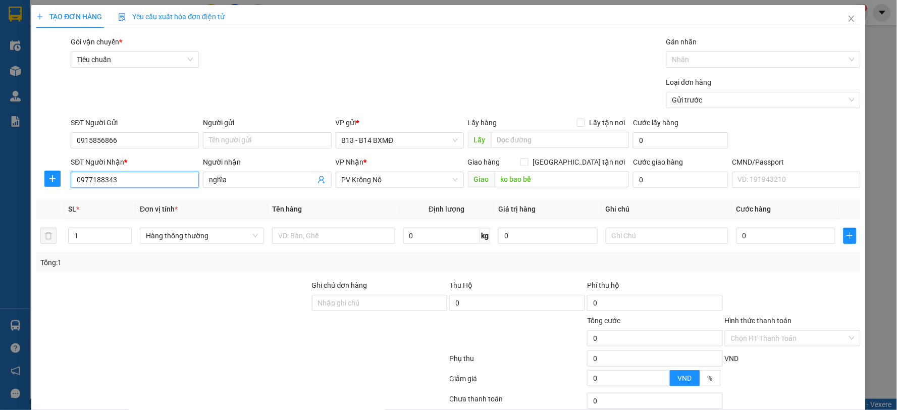
click at [127, 177] on input "0977188343" at bounding box center [135, 180] width 128 height 16
drag, startPoint x: 138, startPoint y: 181, endPoint x: 5, endPoint y: 161, distance: 134.1
click at [0, 178] on div "TẠO ĐƠN HÀNG Yêu cầu xuất hóa đơn điện tử Transit Pickup Surcharge Ids Transit …" at bounding box center [448, 205] width 897 height 410
type input "0848002222"
drag, startPoint x: 234, startPoint y: 168, endPoint x: 241, endPoint y: 173, distance: 8.7
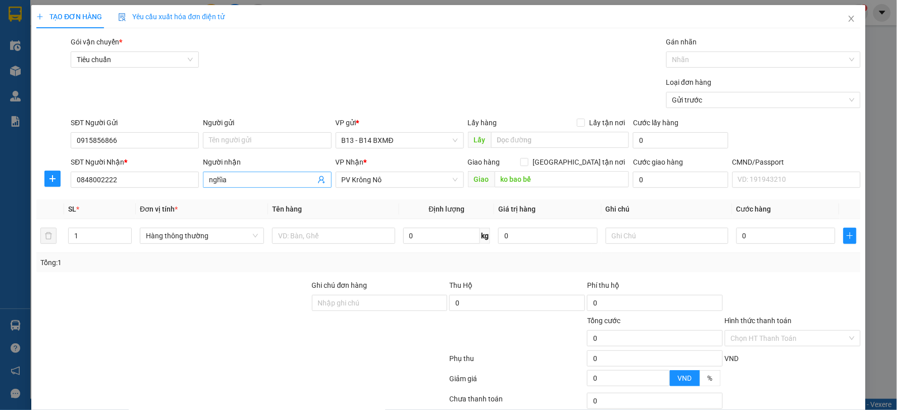
click at [236, 168] on div "Người nhận" at bounding box center [267, 163] width 128 height 15
click at [248, 174] on input "nghĩa" at bounding box center [262, 179] width 106 height 11
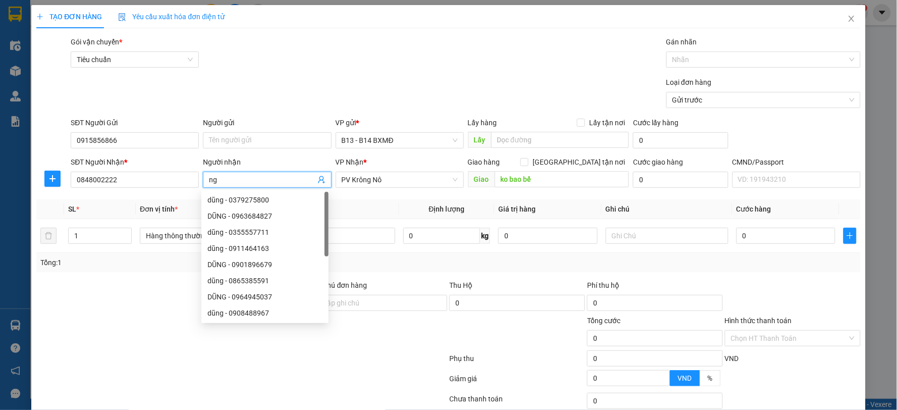
type input "n"
type input "toản"
click at [398, 168] on div "VP Nhận *" at bounding box center [400, 163] width 128 height 15
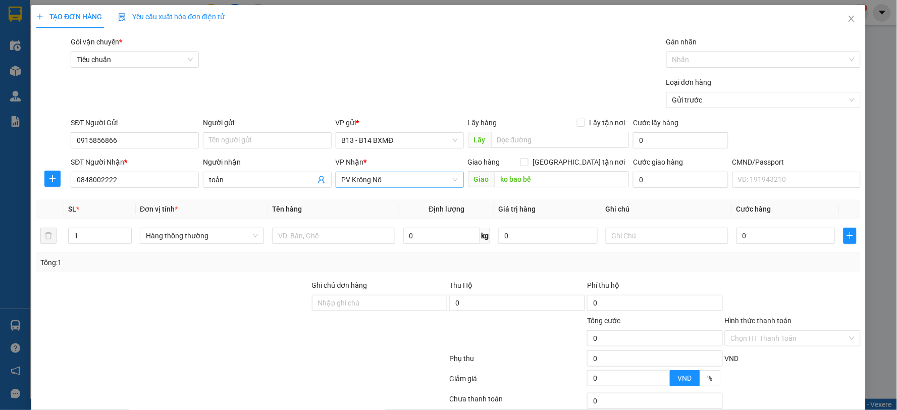
click at [381, 179] on span "PV Krông Nô" at bounding box center [400, 179] width 116 height 15
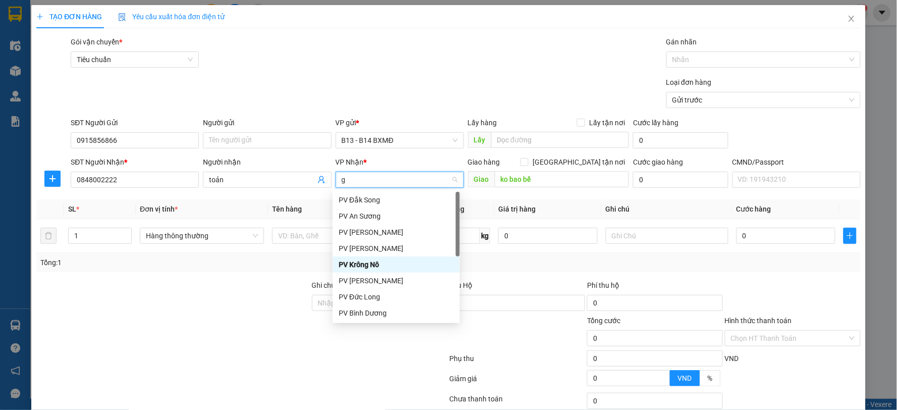
type input "gn"
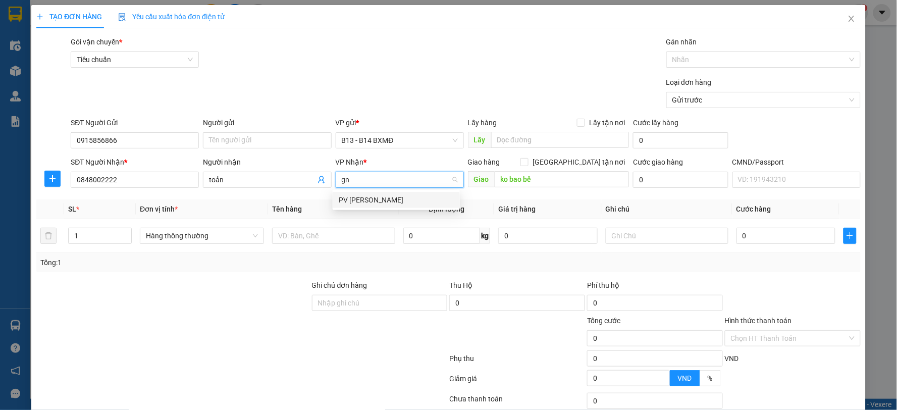
click at [425, 203] on div "PV [PERSON_NAME]" at bounding box center [396, 199] width 115 height 11
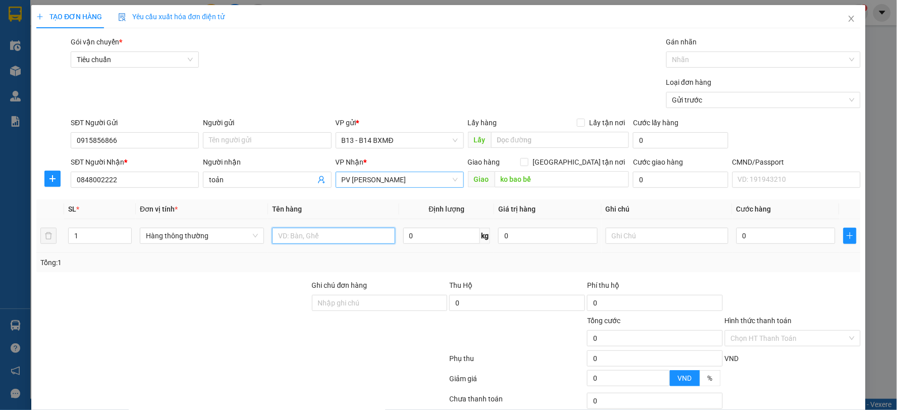
click at [342, 238] on input "text" at bounding box center [333, 236] width 123 height 16
type input "pt"
click at [655, 240] on input "text" at bounding box center [667, 236] width 123 height 16
type input "t"
click at [744, 244] on div "0" at bounding box center [785, 236] width 99 height 20
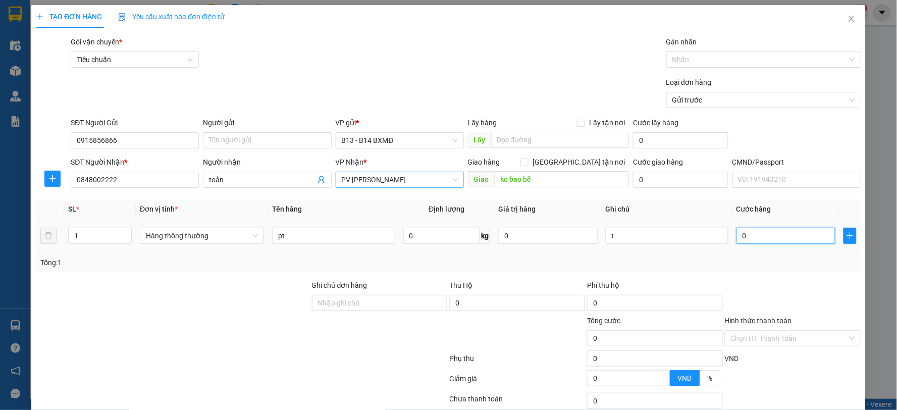
drag, startPoint x: 758, startPoint y: 235, endPoint x: 755, endPoint y: 242, distance: 8.2
click at [759, 235] on input "0" at bounding box center [785, 236] width 99 height 16
type input "5"
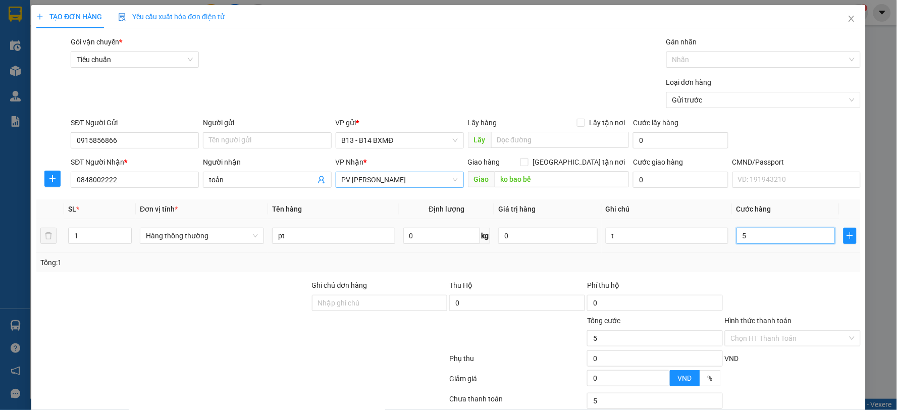
type input "50"
type input "500"
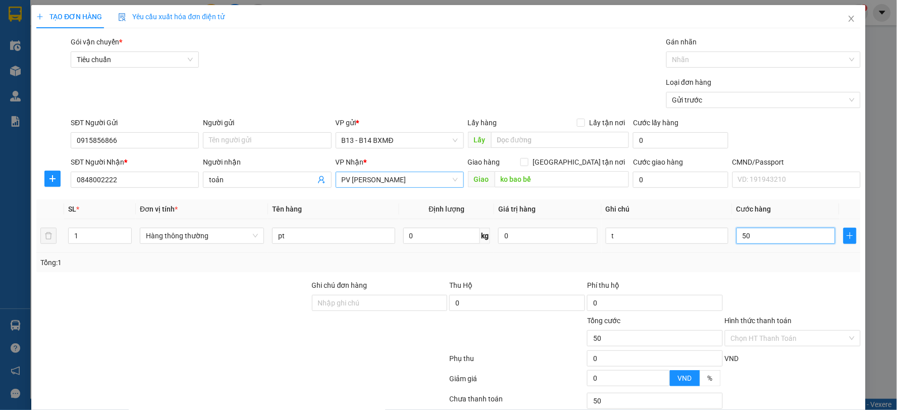
type input "500"
type input "5.000"
type input "50.000"
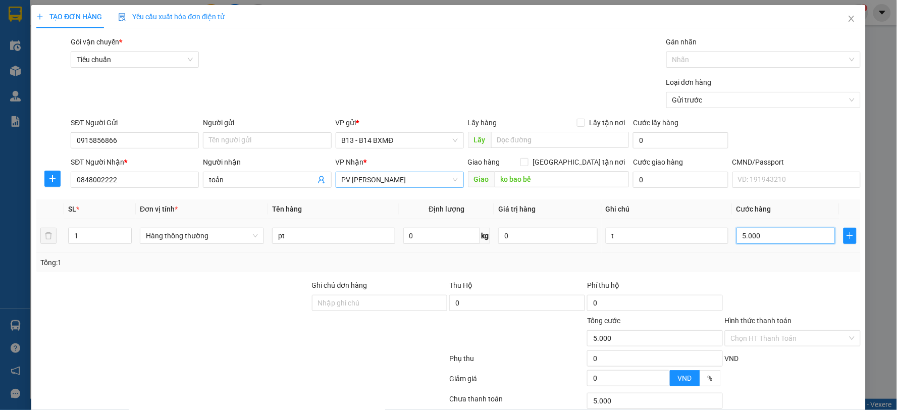
type input "50.000"
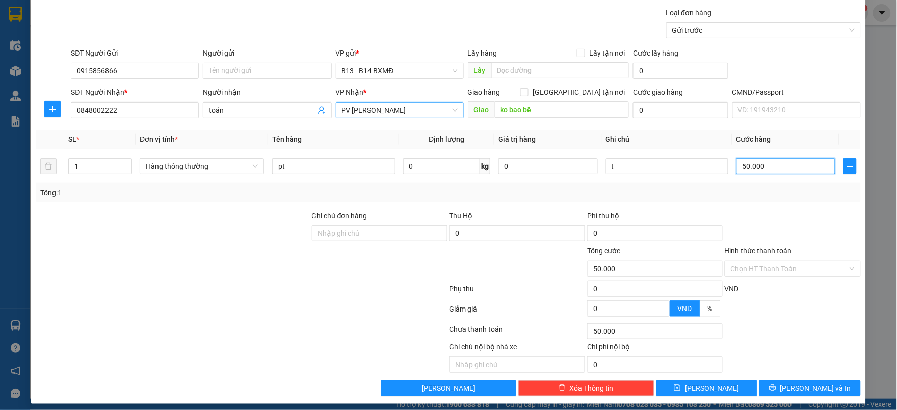
scroll to position [76, 0]
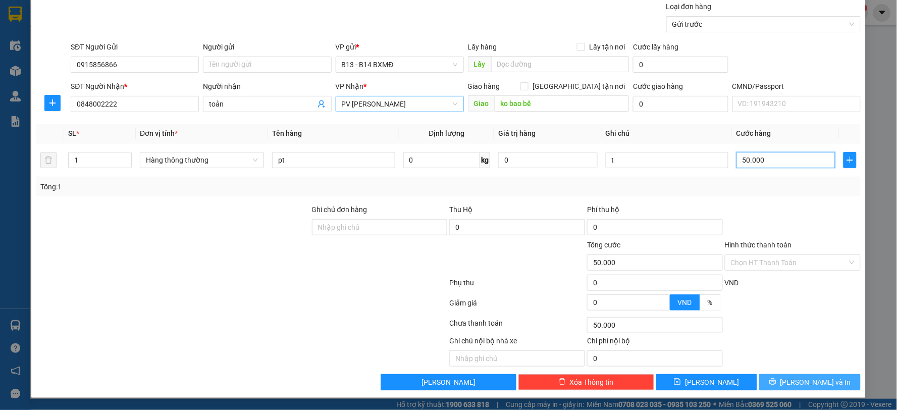
type input "50.000"
click at [794, 381] on span "[PERSON_NAME] và In" at bounding box center [815, 381] width 71 height 11
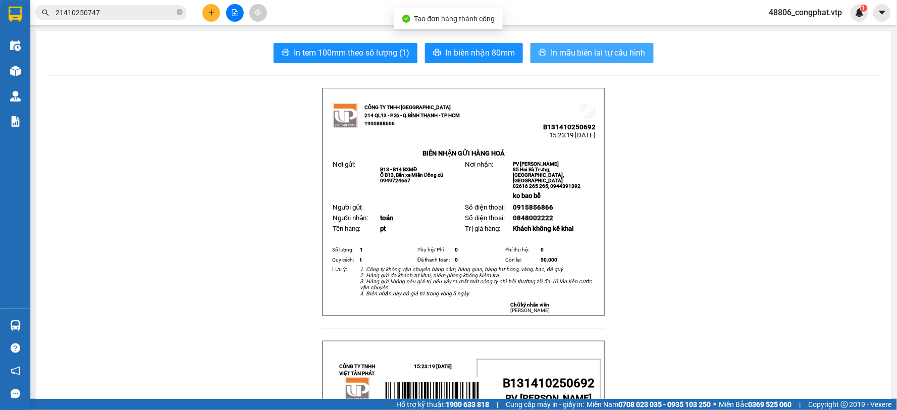
click at [576, 57] on span "In mẫu biên lai tự cấu hình" at bounding box center [598, 52] width 95 height 13
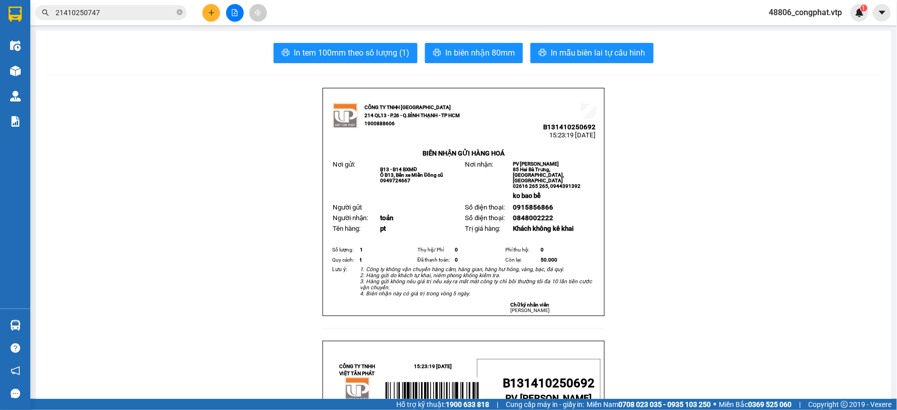
click at [208, 9] on icon "plus" at bounding box center [211, 12] width 7 height 7
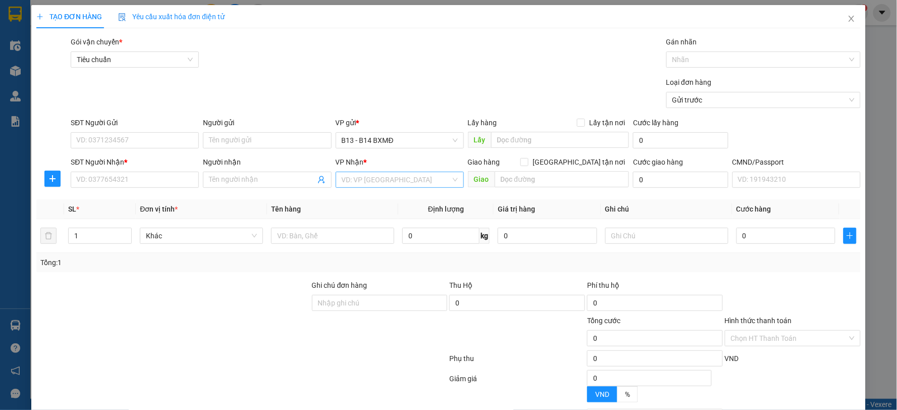
click at [374, 181] on input "search" at bounding box center [396, 179] width 109 height 15
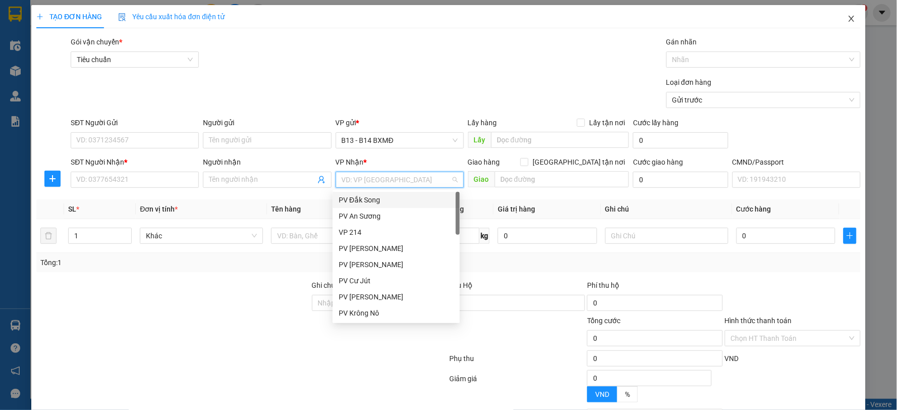
drag, startPoint x: 844, startPoint y: 17, endPoint x: 813, endPoint y: 23, distance: 31.4
click at [847, 17] on icon "close" at bounding box center [851, 19] width 8 height 8
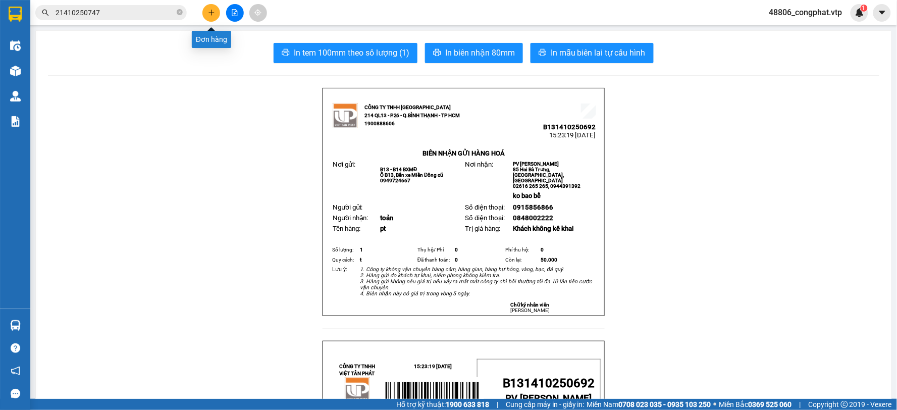
click at [208, 14] on icon "plus" at bounding box center [211, 12] width 7 height 7
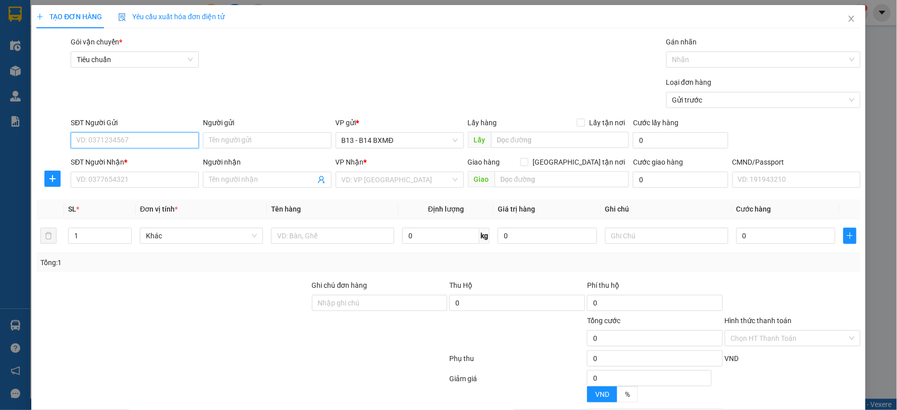
paste input "0376440763"
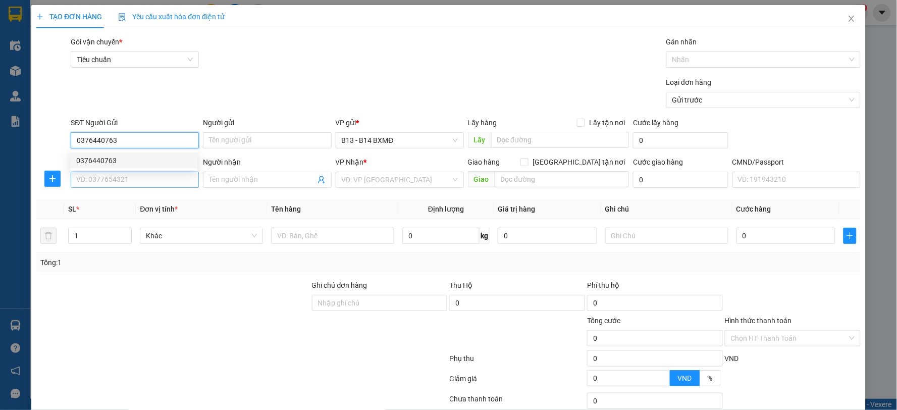
type input "0376440763"
click at [174, 181] on input "SĐT Người Nhận *" at bounding box center [135, 180] width 128 height 16
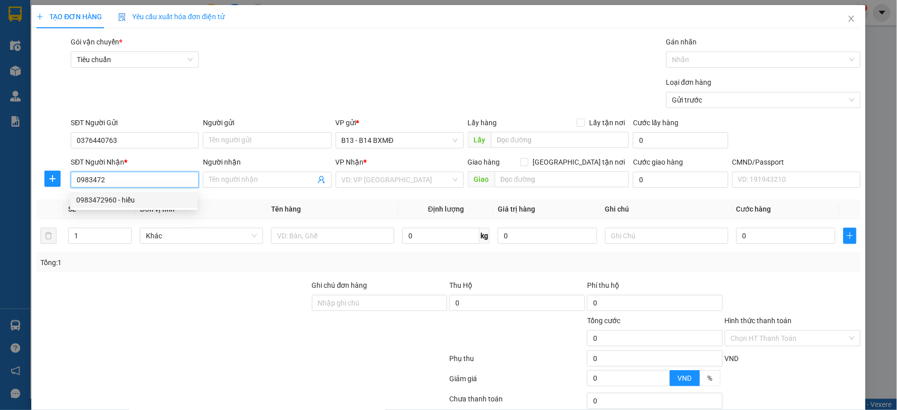
click at [142, 199] on div "0983472960 - hiếu" at bounding box center [133, 199] width 115 height 11
type input "0983472960"
type input "hiếu"
type input "0983472960"
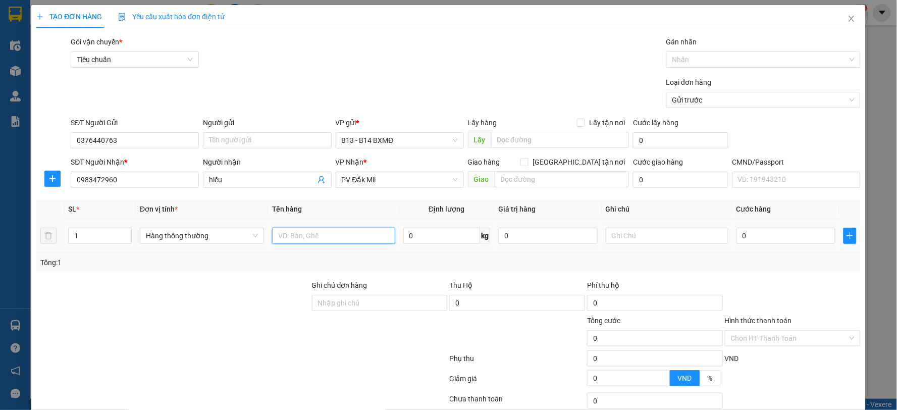
click at [335, 239] on input "text" at bounding box center [333, 236] width 123 height 16
type input "tc"
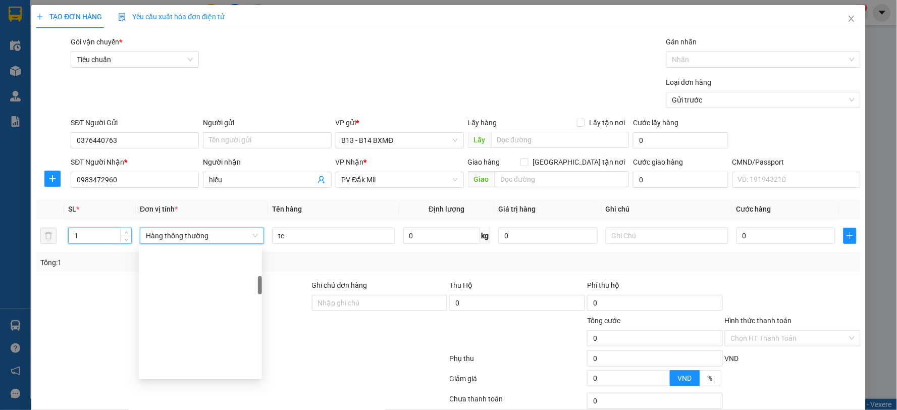
scroll to position [209, 0]
type input "3"
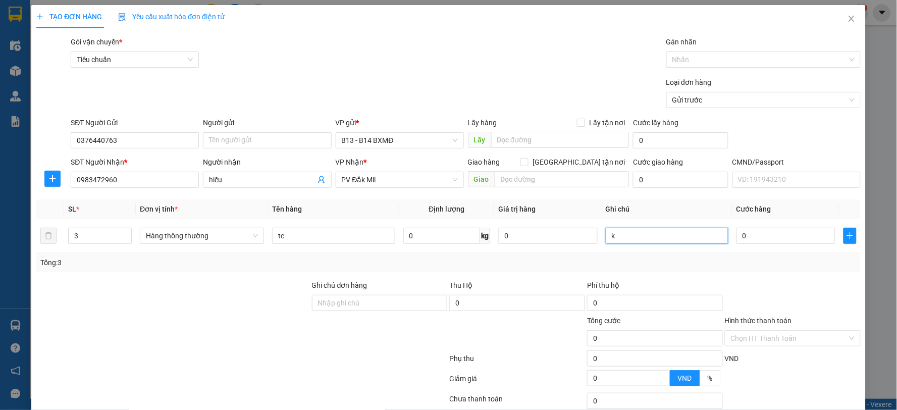
type input "k"
type input "1"
type input "13"
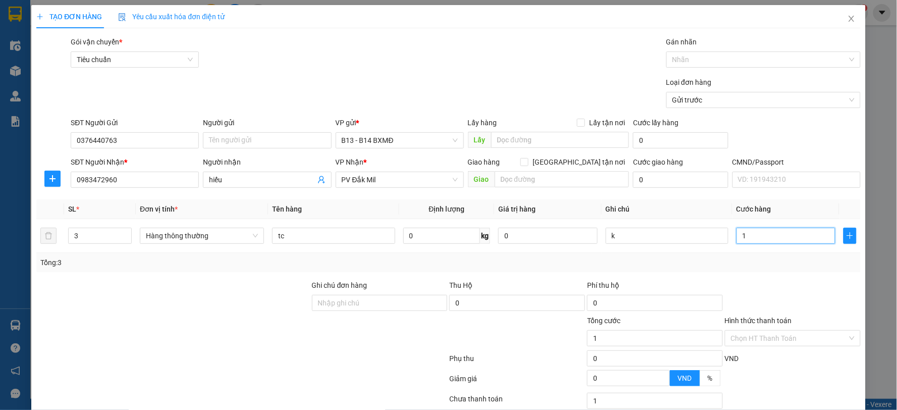
type input "13"
type input "130"
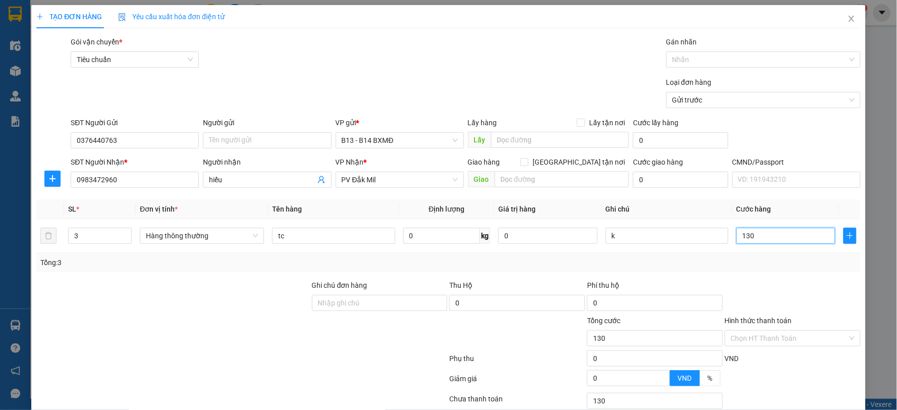
type input "1.300"
type input "13.000"
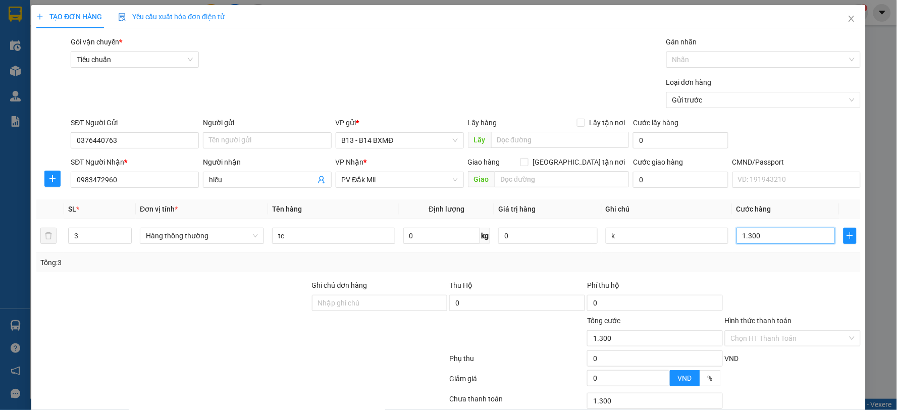
type input "13.000"
type input "130.000"
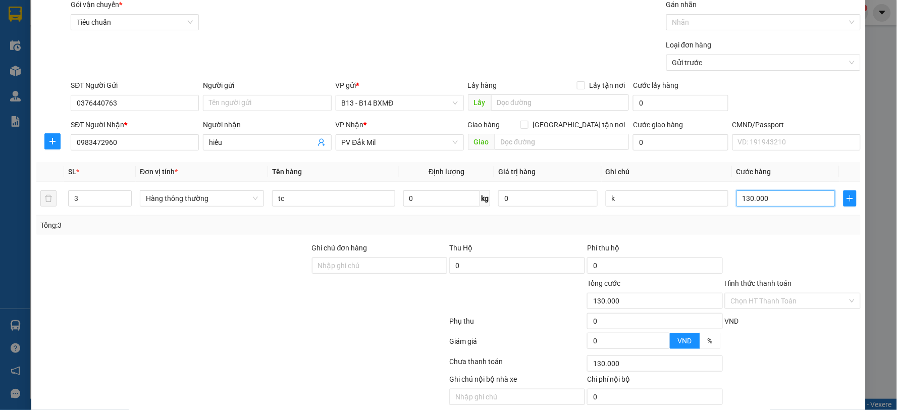
scroll to position [76, 0]
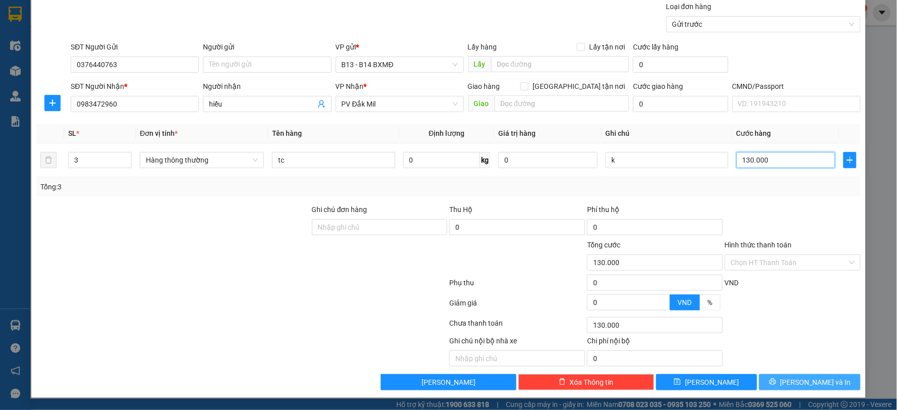
type input "130.000"
drag, startPoint x: 774, startPoint y: 383, endPoint x: 754, endPoint y: 354, distance: 35.7
click at [774, 382] on button "[PERSON_NAME] và In" at bounding box center [809, 382] width 101 height 16
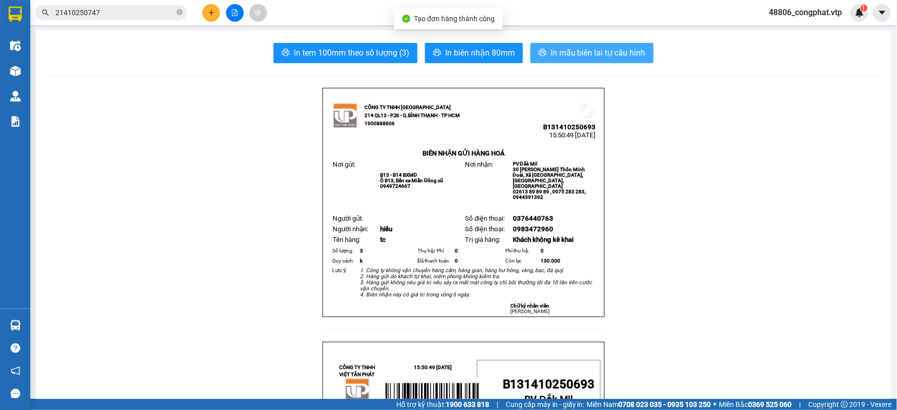
click at [584, 54] on span "In mẫu biên lai tự cấu hình" at bounding box center [598, 52] width 95 height 13
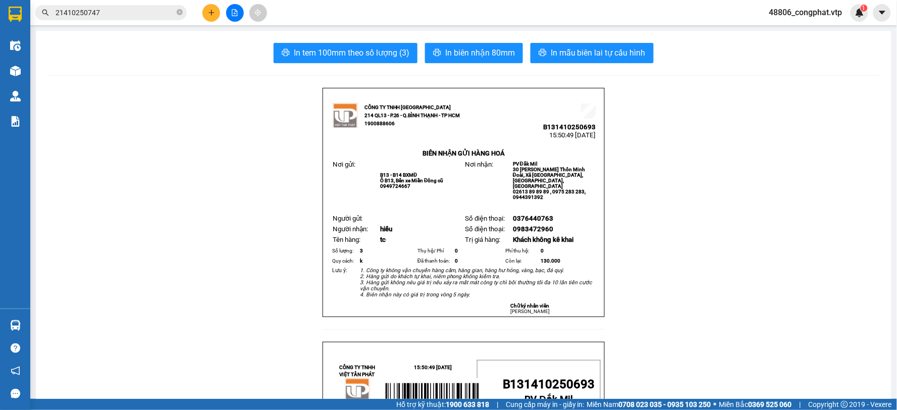
click at [209, 10] on icon "plus" at bounding box center [211, 12] width 7 height 7
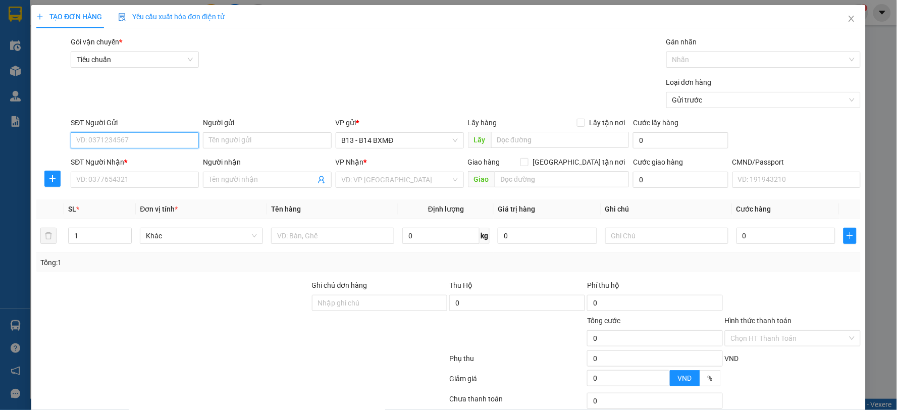
click at [141, 145] on input "SĐT Người Gửi" at bounding box center [135, 140] width 128 height 16
type input "0904499773"
click at [177, 179] on input "SĐT Người Nhận *" at bounding box center [135, 180] width 128 height 16
type input "0334954193"
click at [223, 178] on input "Người nhận" at bounding box center [262, 179] width 106 height 11
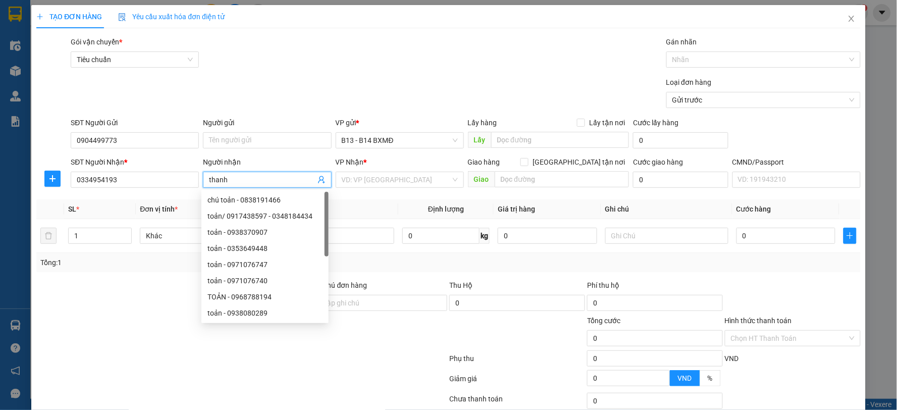
type input "thanh"
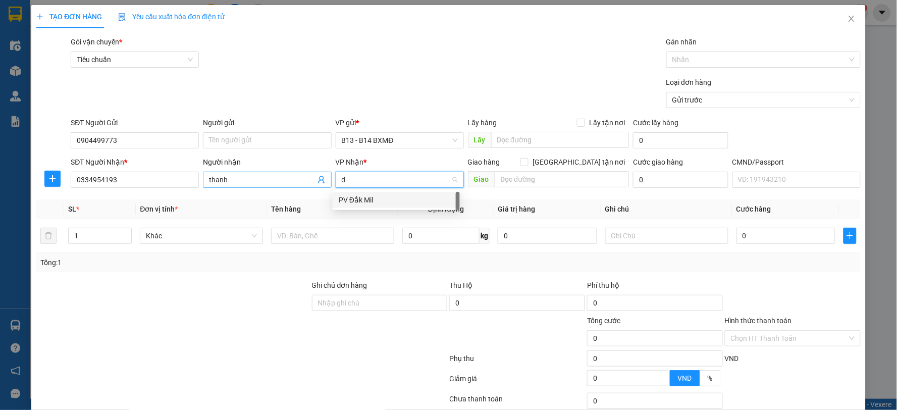
type input "dm"
click at [380, 200] on div "PV Đắk Mil" at bounding box center [396, 199] width 115 height 11
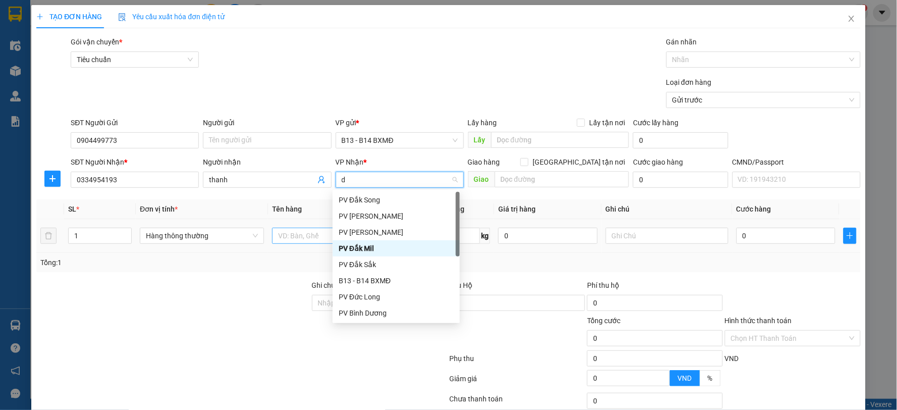
type input "dm"
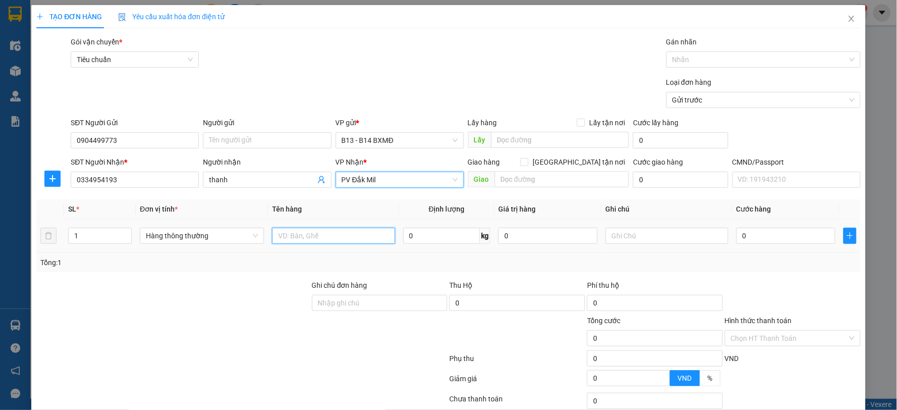
click at [283, 241] on input "text" at bounding box center [333, 236] width 123 height 16
type input "gt"
type input "bi"
type input "3"
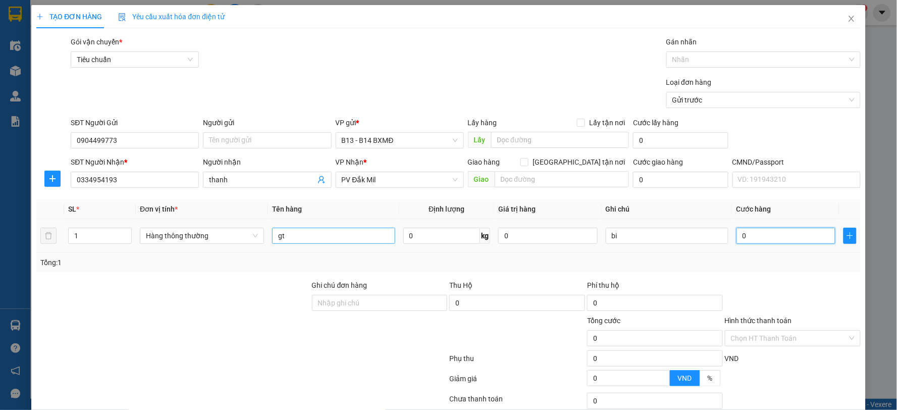
type input "3"
type input "30"
type input "300"
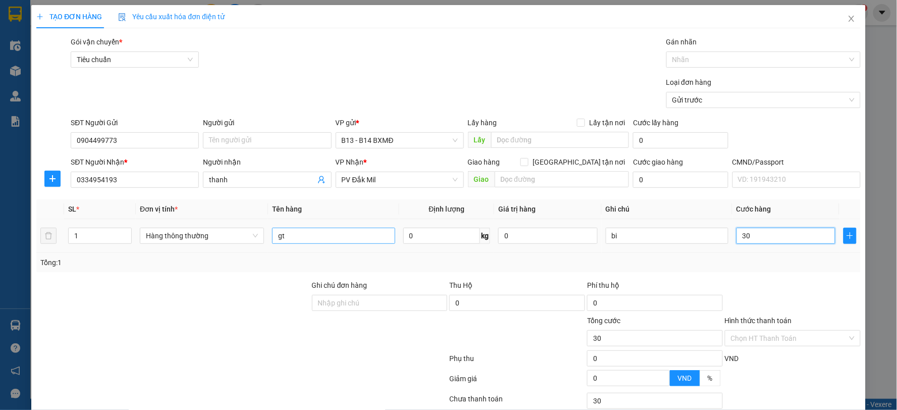
type input "300"
type input "3.000"
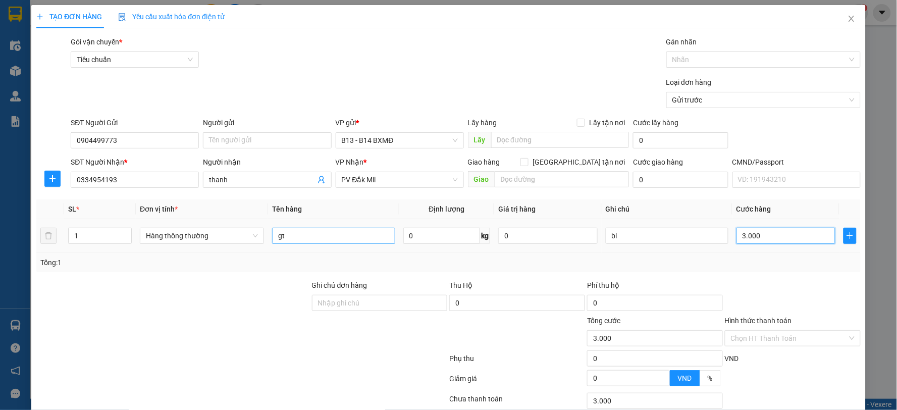
type input "30.000"
type input "300.000"
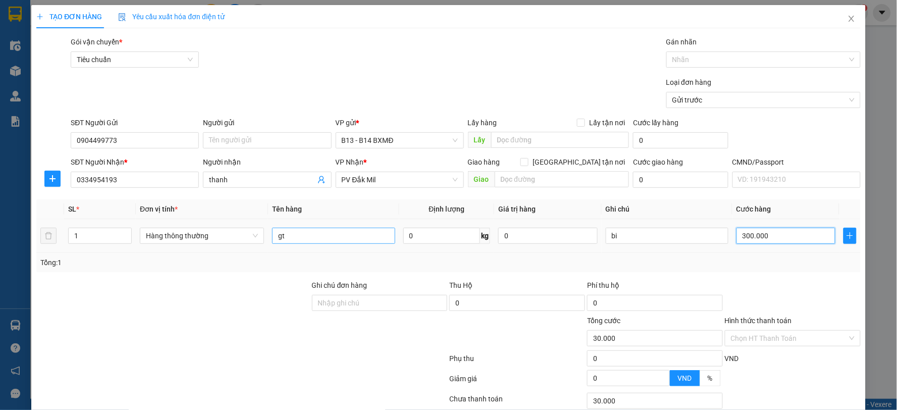
type input "300.000"
type input "30.000"
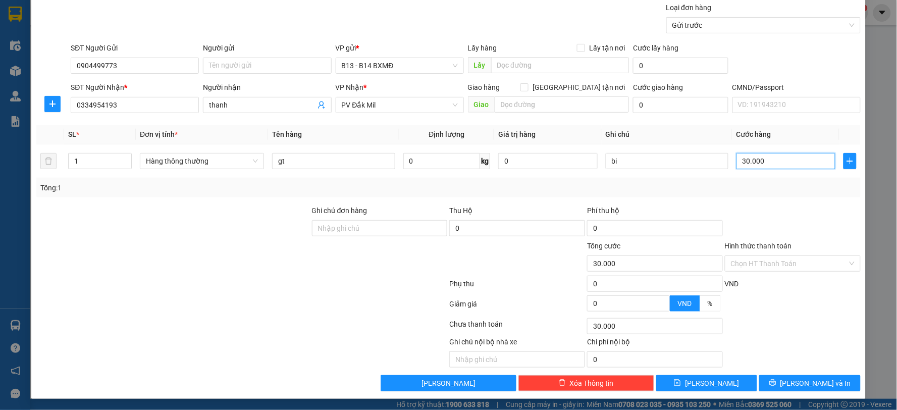
scroll to position [76, 0]
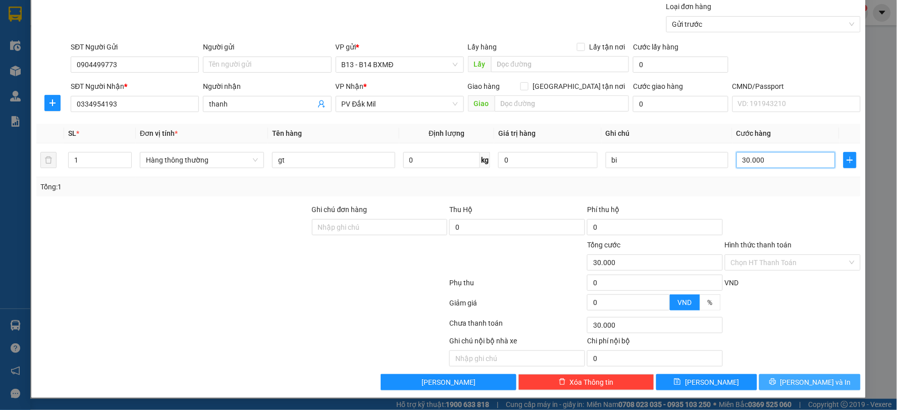
type input "30.000"
click at [805, 375] on button "[PERSON_NAME] và In" at bounding box center [809, 382] width 101 height 16
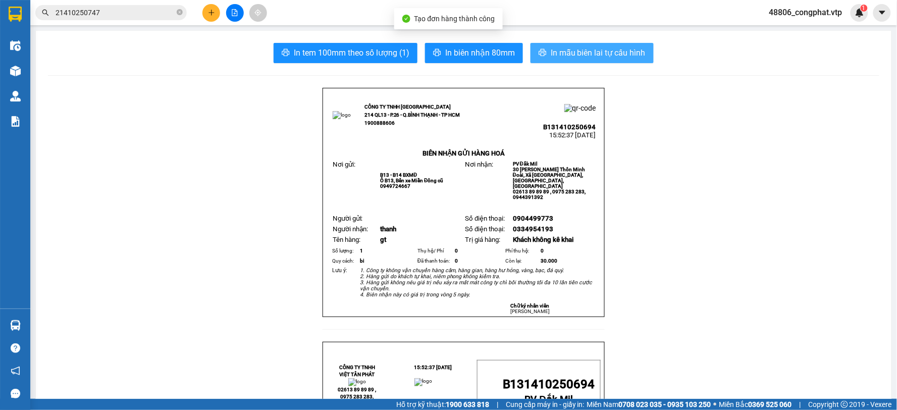
click at [552, 52] on span "In mẫu biên lai tự cấu hình" at bounding box center [598, 52] width 95 height 13
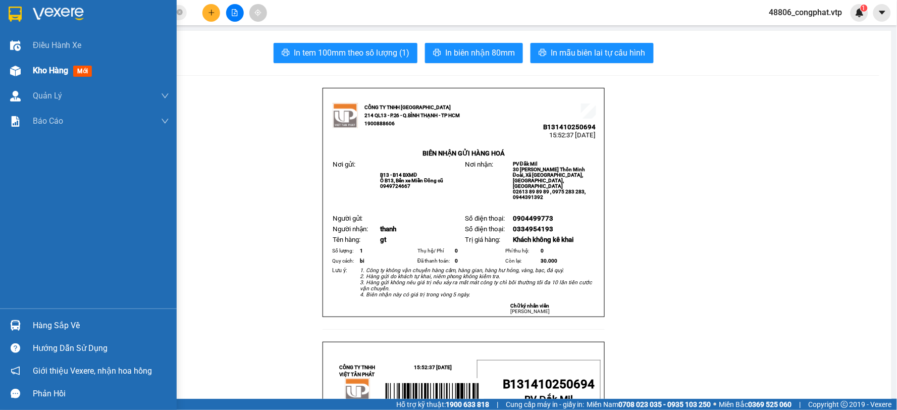
click at [42, 71] on span "Kho hàng" at bounding box center [50, 71] width 35 height 10
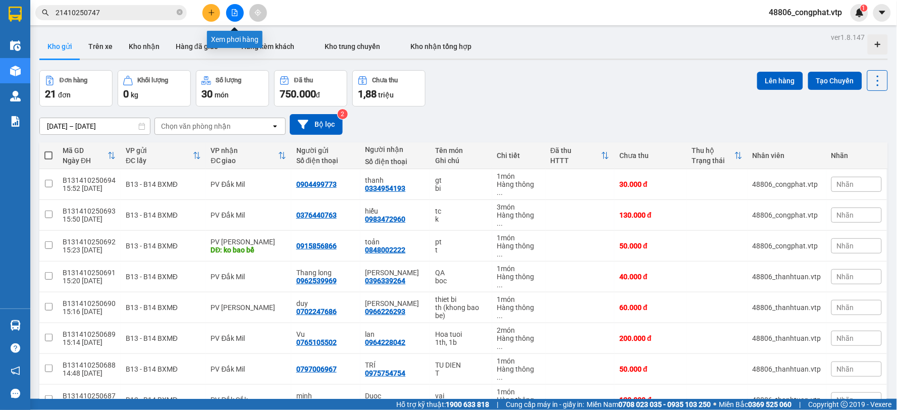
click at [208, 12] on icon "plus" at bounding box center [211, 12] width 7 height 7
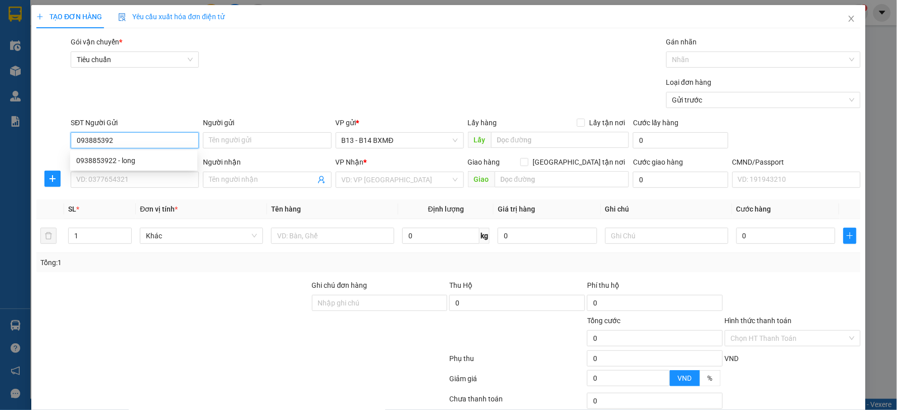
type input "0938853922"
click at [150, 167] on div "0938853922 - long" at bounding box center [133, 160] width 127 height 16
type input "long"
type input "0917419567"
type input "10 thiên"
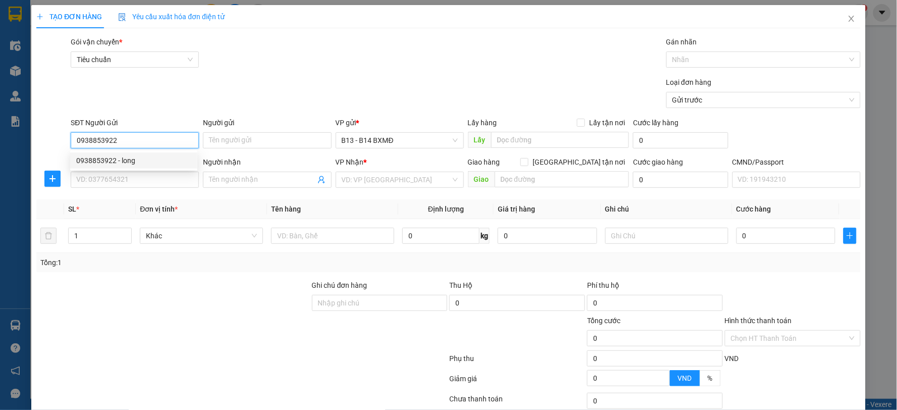
type input "TRẠM ĐĂNG KIỂM NÚI LỬA"
type input "0938853922"
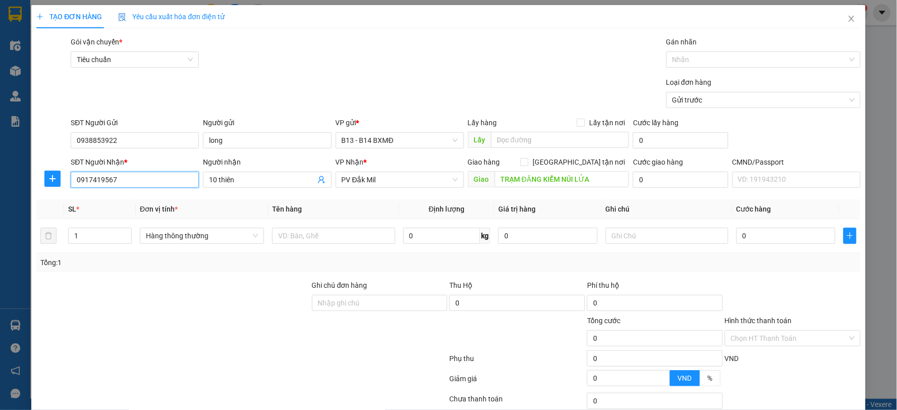
click at [150, 173] on input "0917419567" at bounding box center [135, 180] width 128 height 16
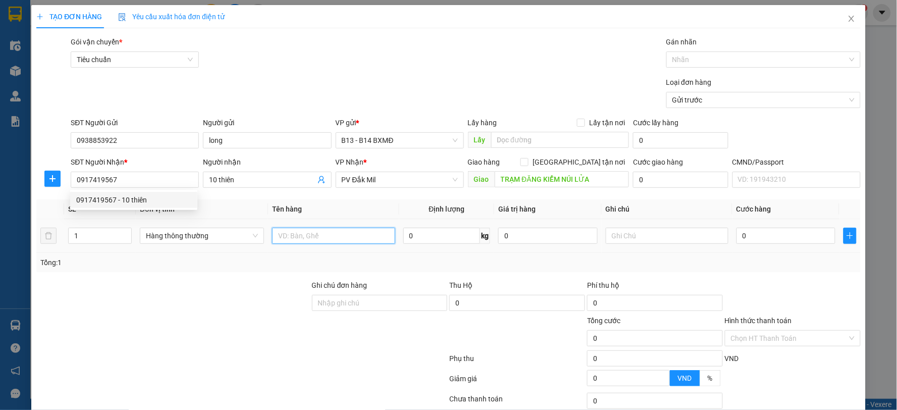
click at [305, 237] on input "text" at bounding box center [333, 236] width 123 height 16
type input "gt"
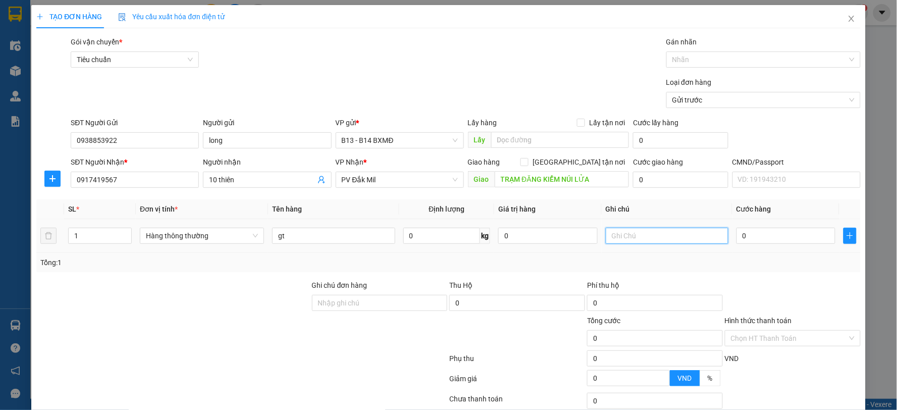
click at [619, 243] on input "text" at bounding box center [667, 236] width 123 height 16
type input "bì"
click at [784, 240] on input "0" at bounding box center [785, 236] width 99 height 16
type input "3"
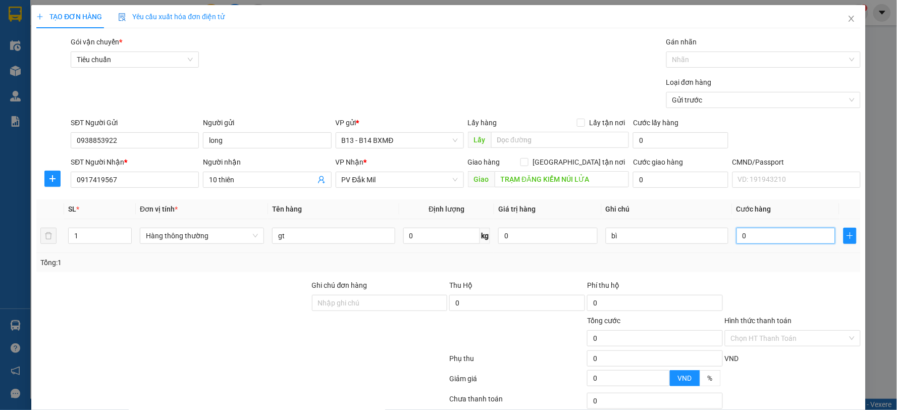
type input "3"
type input "30"
type input "300"
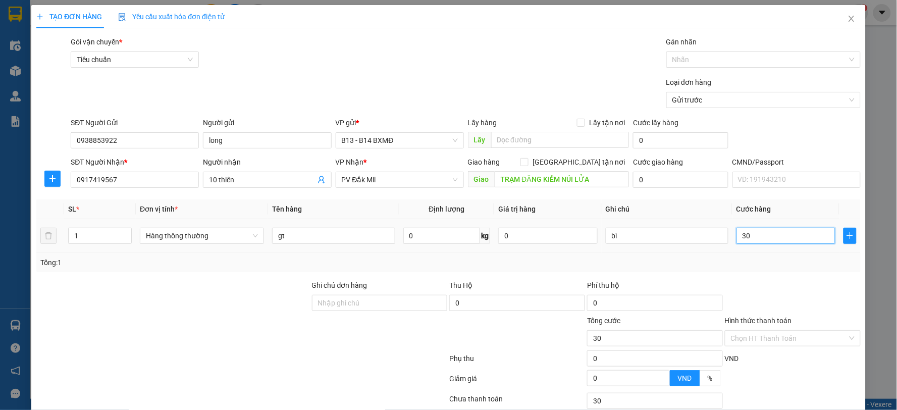
type input "300"
type input "3.000"
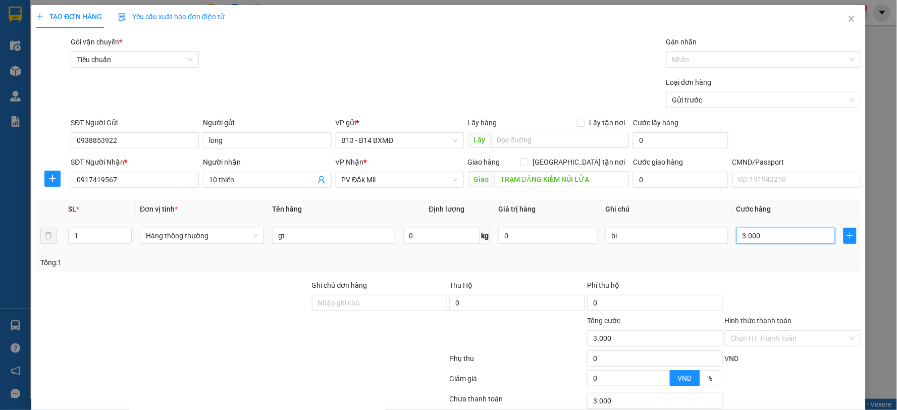
type input "30.000"
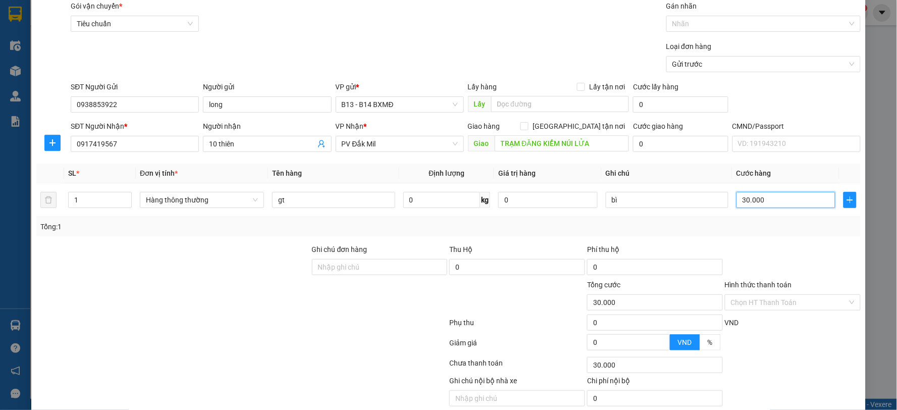
scroll to position [56, 0]
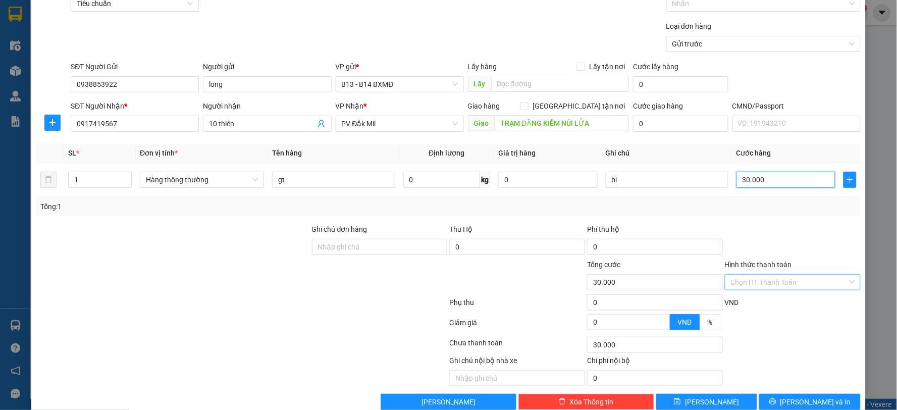
type input "30.000"
click at [808, 281] on input "Hình thức thanh toán" at bounding box center [789, 281] width 117 height 15
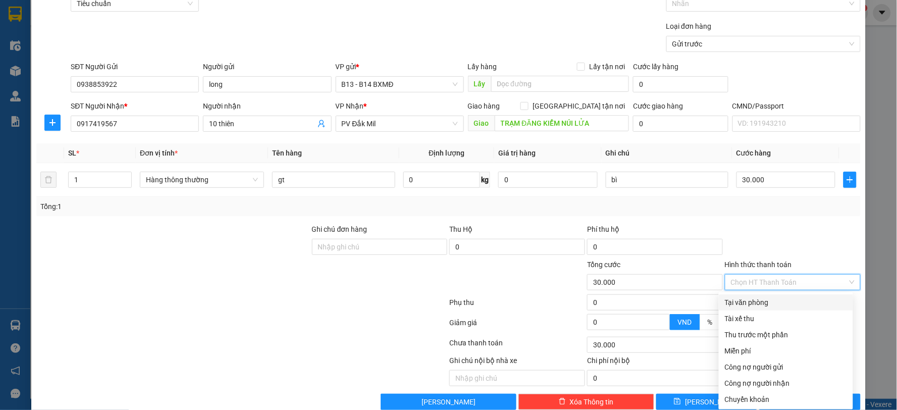
click at [787, 308] on div "Tại văn phòng" at bounding box center [786, 302] width 134 height 16
type input "0"
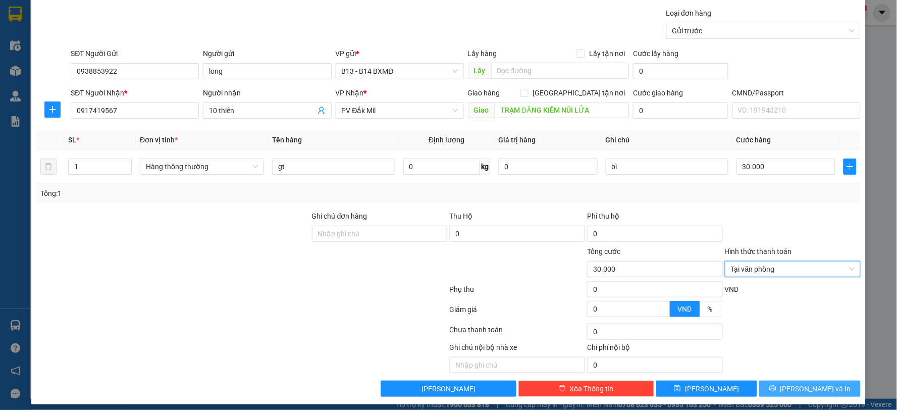
scroll to position [76, 0]
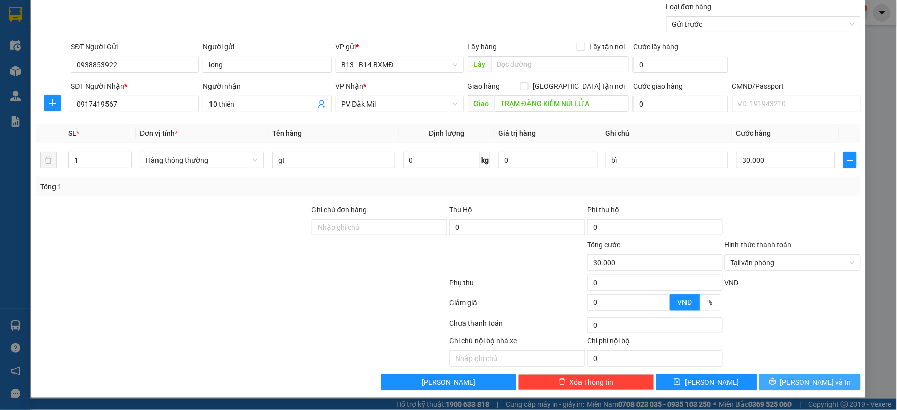
click at [804, 379] on span "[PERSON_NAME] và In" at bounding box center [815, 381] width 71 height 11
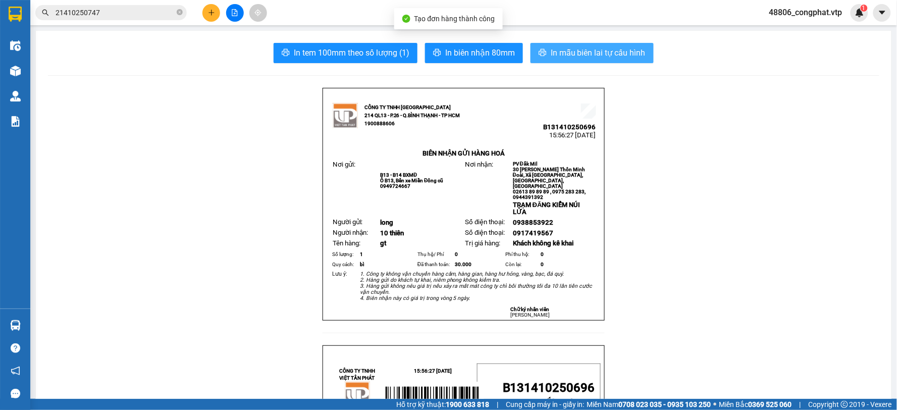
click at [565, 46] on button "In mẫu biên lai tự cấu hình" at bounding box center [591, 53] width 123 height 20
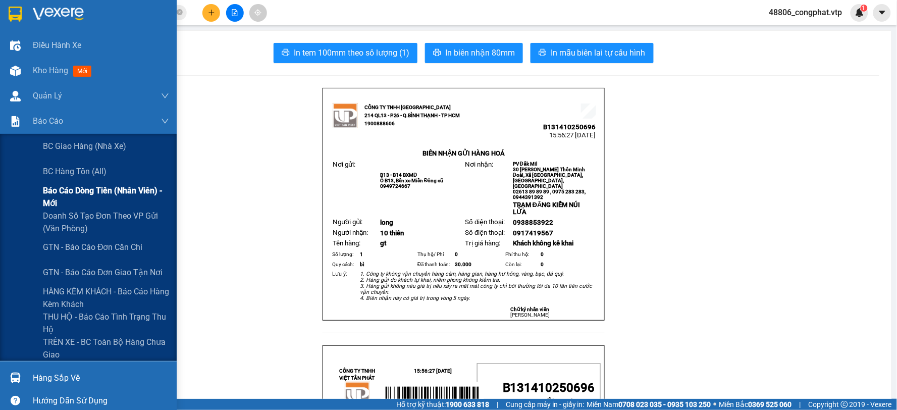
click at [68, 192] on span "Báo cáo dòng tiền (nhân viên) - mới" at bounding box center [106, 196] width 126 height 25
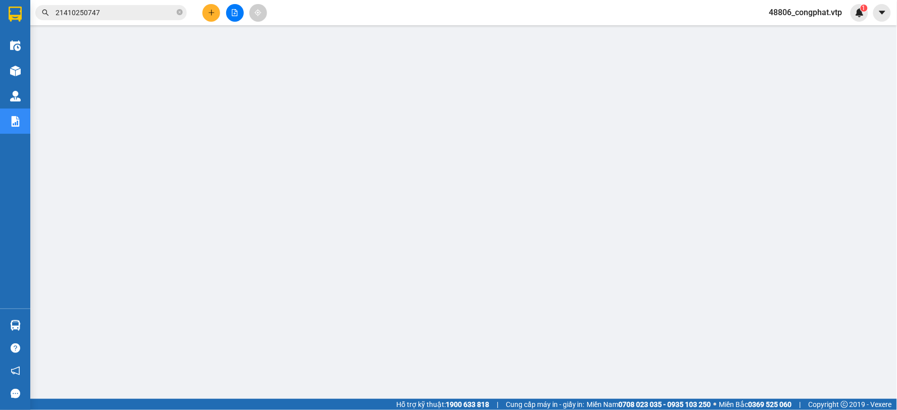
click at [215, 14] on button at bounding box center [211, 13] width 18 height 18
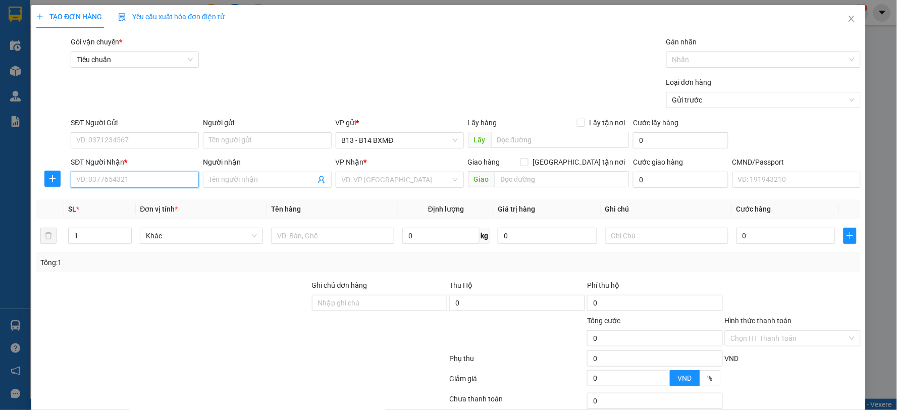
click at [118, 181] on input "SĐT Người Nhận *" at bounding box center [135, 180] width 128 height 16
type input "0933360052"
drag, startPoint x: 142, startPoint y: 188, endPoint x: 39, endPoint y: 192, distance: 103.0
click at [39, 192] on div "SĐT Người Nhận * 0933360052 Người nhận Tên người nhận VP Nhận * VD: VP Sài Gòn …" at bounding box center [448, 173] width 826 height 35
click at [134, 182] on input "0933360052" at bounding box center [135, 180] width 128 height 16
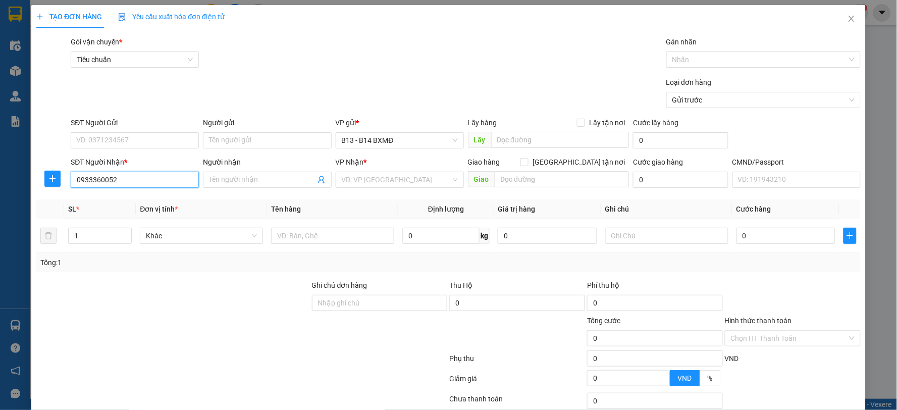
drag, startPoint x: 136, startPoint y: 180, endPoint x: 49, endPoint y: 187, distance: 87.6
click at [51, 187] on div "SĐT Người Nhận * 0933360052 0933360052 Người nhận Tên người nhận VP Nhận * VD: …" at bounding box center [448, 173] width 826 height 35
click at [110, 138] on input "SĐT Người Gửi" at bounding box center [135, 140] width 128 height 16
paste input "0933360052"
type input "0933360052"
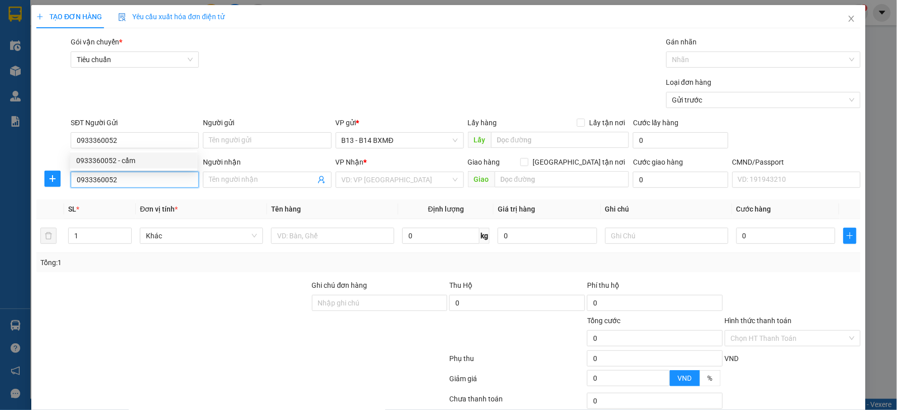
drag, startPoint x: 118, startPoint y: 177, endPoint x: 16, endPoint y: 198, distance: 104.1
click at [32, 195] on div "TẠO ĐƠN HÀNG Yêu cầu xuất hóa đơn điện tử Transit Pickup Surcharge Ids Transit …" at bounding box center [448, 239] width 834 height 468
type input "0966055248"
click at [132, 196] on div "0966055248 - Đức an" at bounding box center [133, 199] width 115 height 11
type input "Đức an"
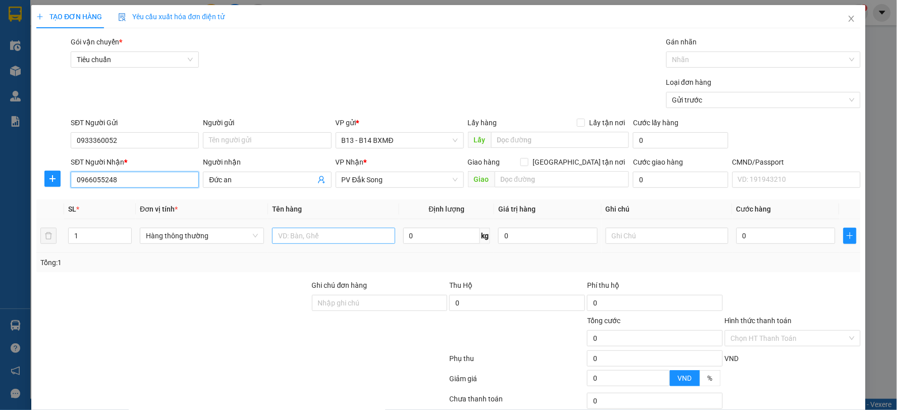
type input "0966055248"
click at [356, 233] on input "text" at bounding box center [333, 236] width 123 height 16
type input "t"
type input "lk"
click at [634, 233] on input "text" at bounding box center [667, 236] width 123 height 16
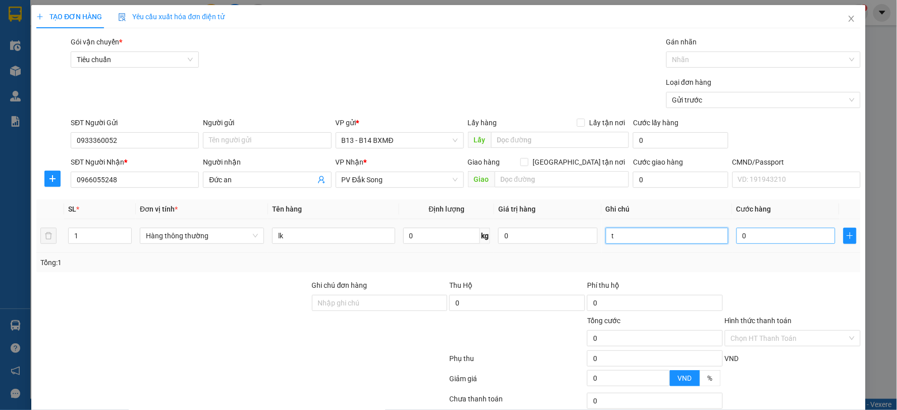
type input "t"
click at [785, 238] on input "0" at bounding box center [785, 236] width 99 height 16
type input "5"
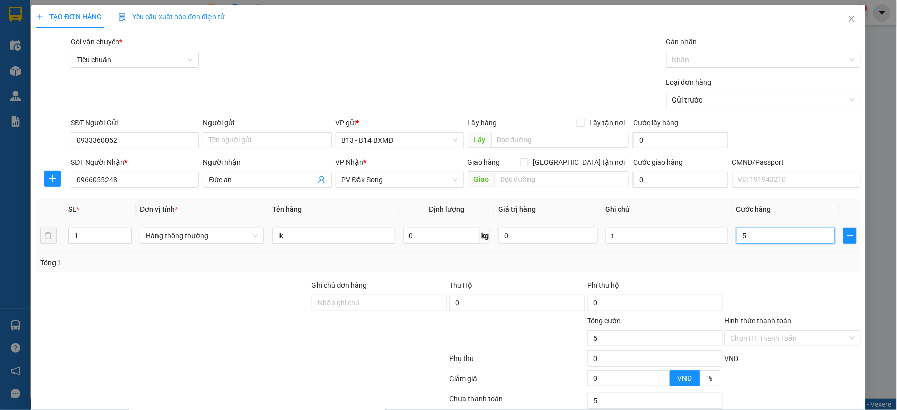
type input "50"
type input "500"
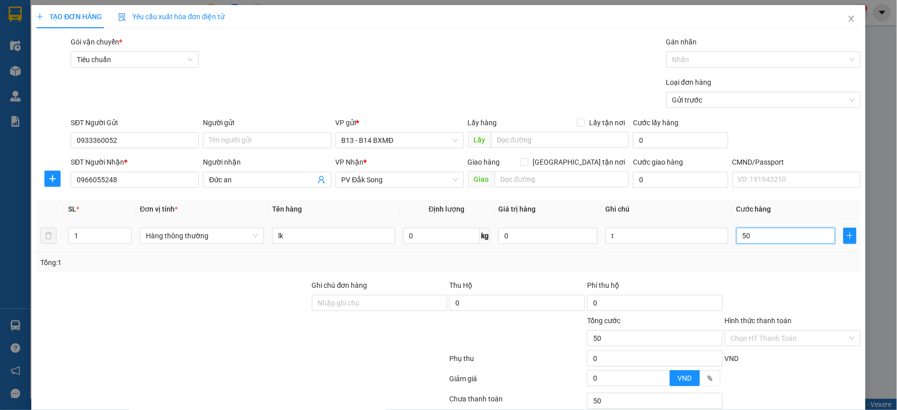
type input "500"
type input "5.000"
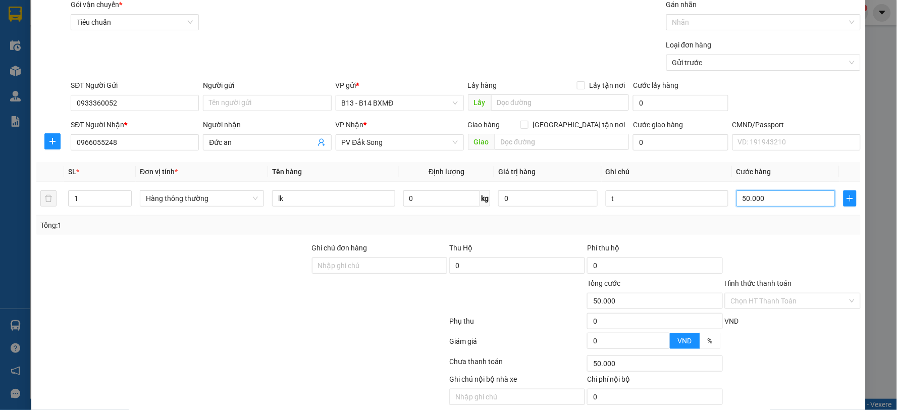
scroll to position [76, 0]
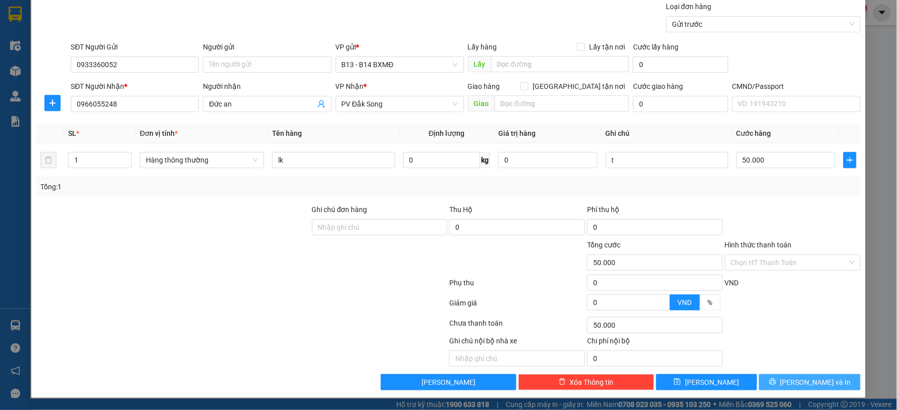
click at [851, 385] on button "[PERSON_NAME] và In" at bounding box center [809, 382] width 101 height 16
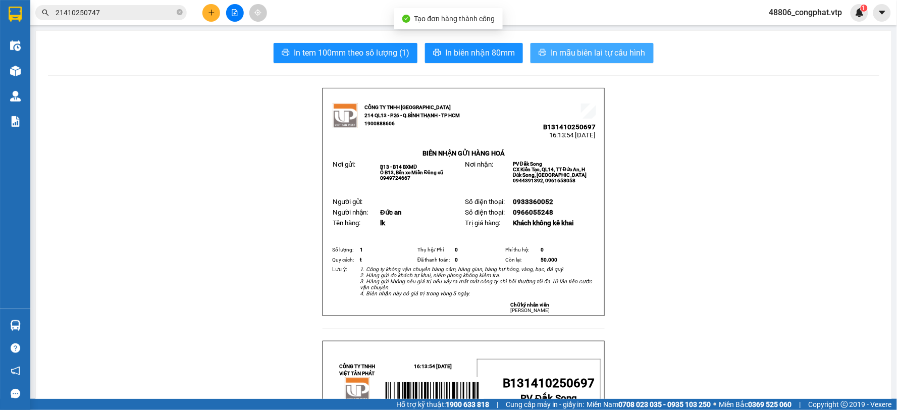
click at [629, 58] on span "In mẫu biên lai tự cấu hình" at bounding box center [598, 52] width 95 height 13
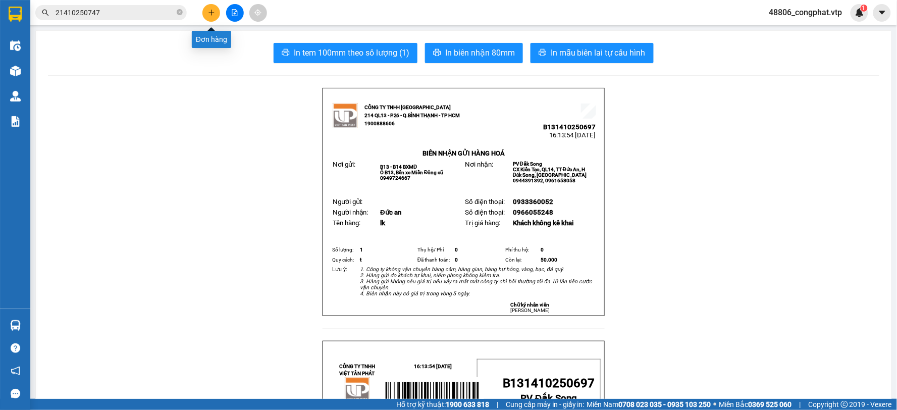
click at [212, 18] on button at bounding box center [211, 13] width 18 height 18
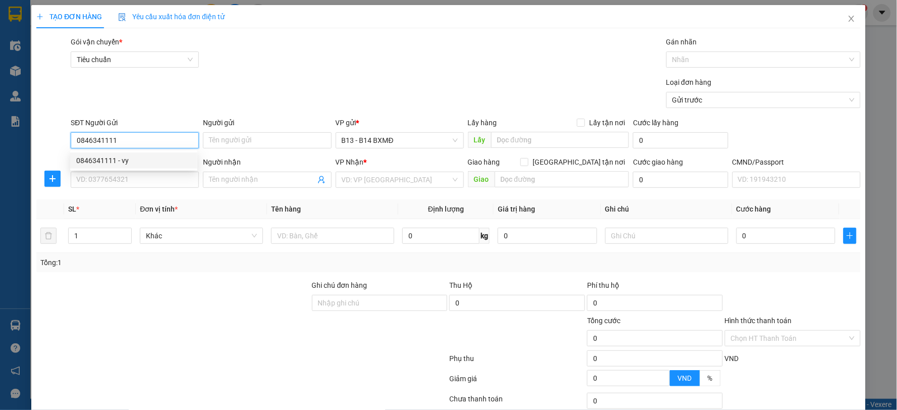
click at [118, 165] on div "0846341111 - vy" at bounding box center [133, 160] width 115 height 11
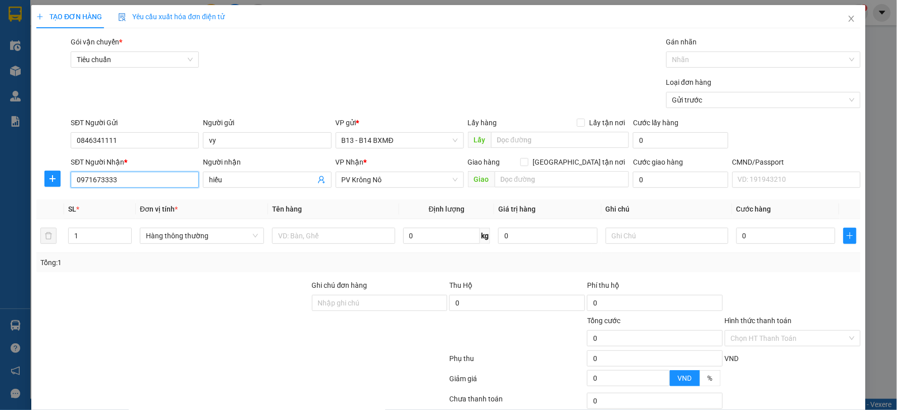
click at [120, 180] on input "0971673333" at bounding box center [135, 180] width 128 height 16
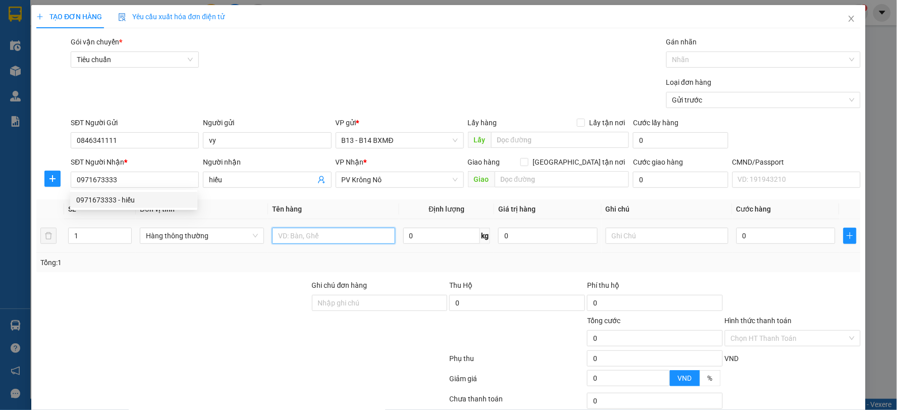
click at [313, 229] on input "text" at bounding box center [333, 236] width 123 height 16
click at [664, 236] on input "text" at bounding box center [667, 236] width 123 height 16
click at [747, 240] on input "0" at bounding box center [785, 236] width 99 height 16
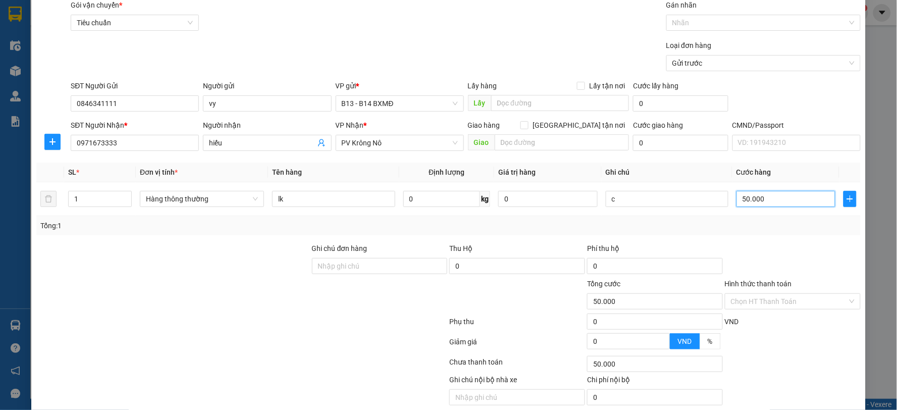
scroll to position [76, 0]
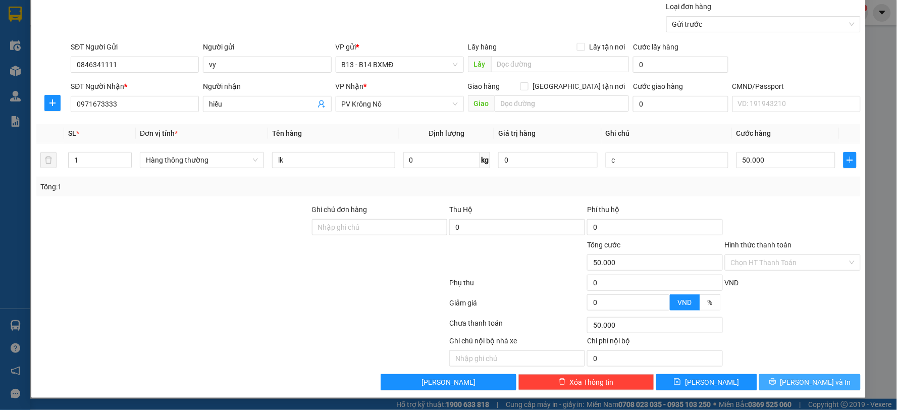
click at [794, 381] on span "[PERSON_NAME] và In" at bounding box center [815, 381] width 71 height 11
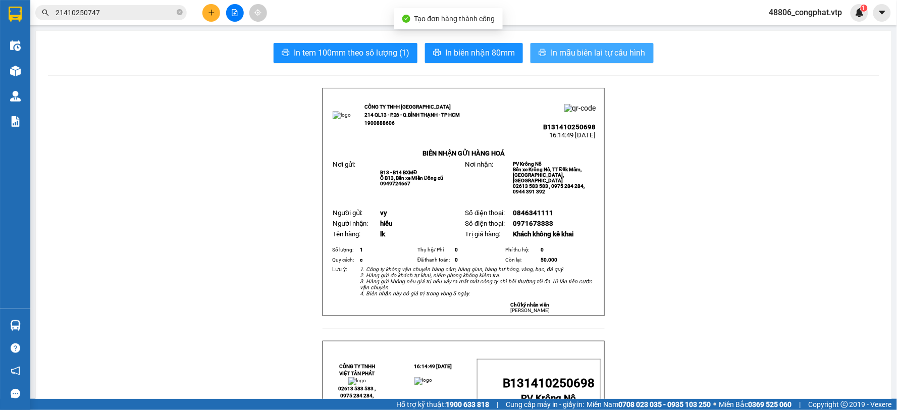
click at [588, 53] on span "In mẫu biên lai tự cấu hình" at bounding box center [598, 52] width 95 height 13
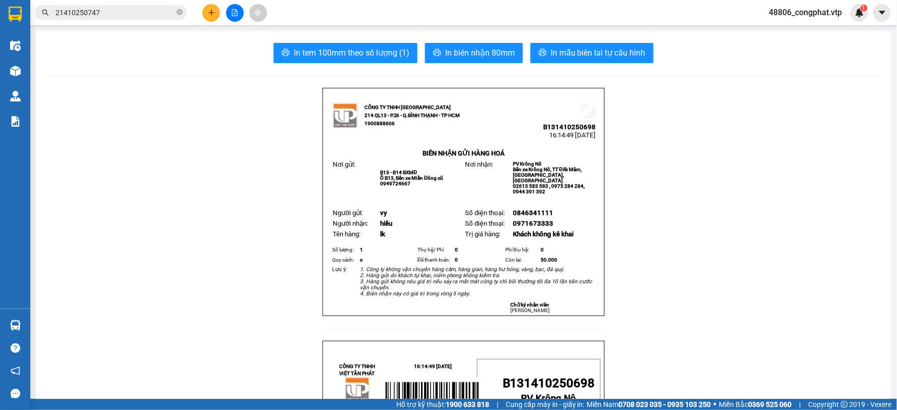
click at [214, 13] on icon "plus" at bounding box center [211, 12] width 7 height 7
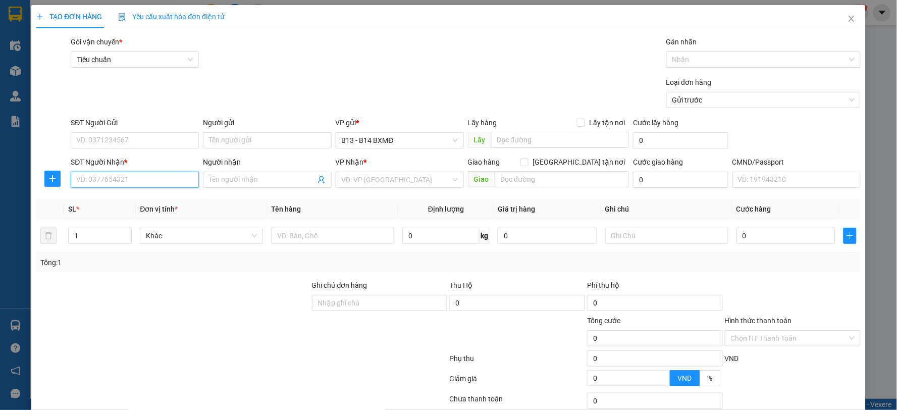
drag, startPoint x: 153, startPoint y: 185, endPoint x: 162, endPoint y: 186, distance: 8.6
click at [162, 184] on input "SĐT Người Nhận *" at bounding box center [135, 180] width 128 height 16
click at [264, 178] on input "Người nhận" at bounding box center [262, 179] width 106 height 11
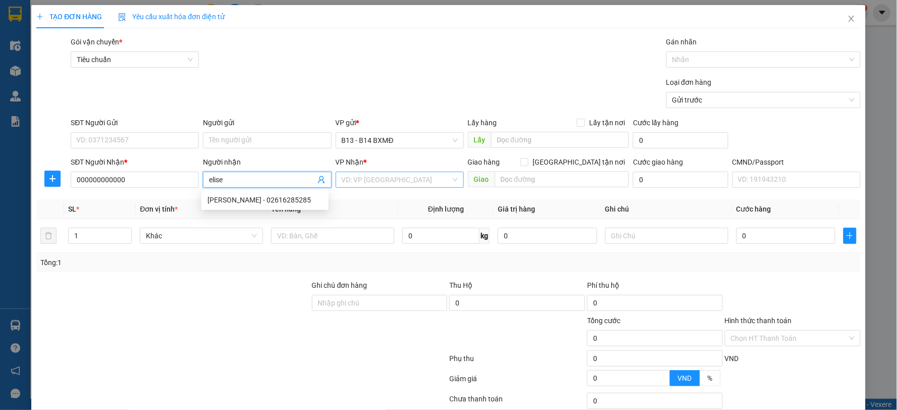
click at [409, 176] on input "search" at bounding box center [396, 179] width 109 height 15
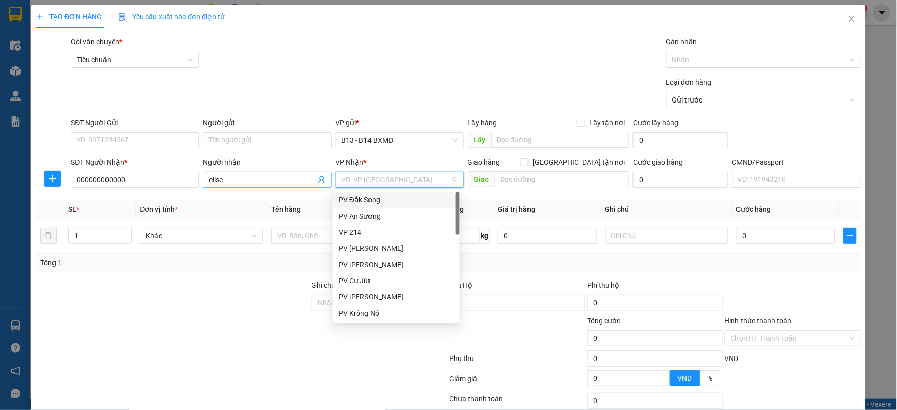
click at [279, 182] on input "elise" at bounding box center [262, 179] width 106 height 11
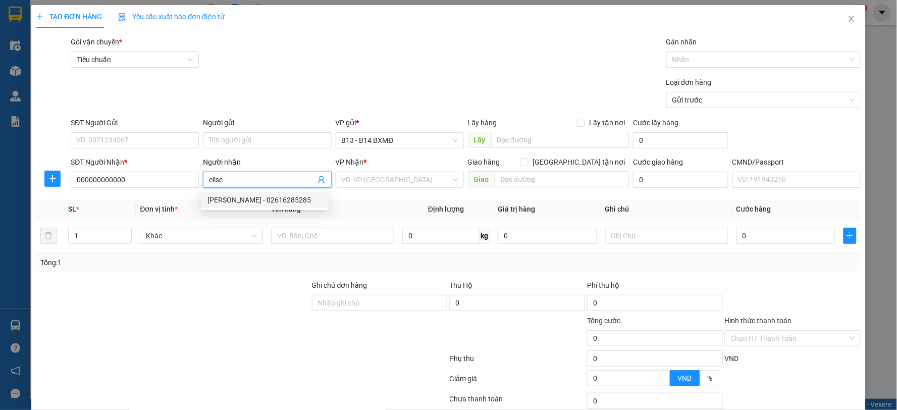
click at [255, 201] on div "elise - 02616285285" at bounding box center [264, 199] width 115 height 11
click at [244, 184] on span "elise" at bounding box center [267, 180] width 128 height 16
click at [245, 180] on input "elise" at bounding box center [262, 179] width 106 height 11
click at [245, 200] on div "elise - 02616285285" at bounding box center [264, 199] width 115 height 11
click at [250, 198] on div "Transit Pickup Surcharge Ids Transit Deliver Surcharge Ids Transit Deliver Surc…" at bounding box center [448, 250] width 824 height 429
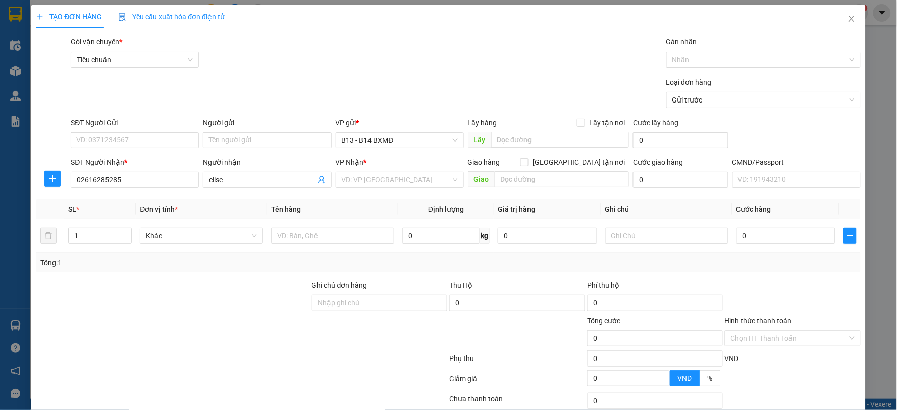
click at [250, 198] on div "Transit Pickup Surcharge Ids Transit Deliver Surcharge Ids Transit Deliver Surc…" at bounding box center [448, 250] width 824 height 429
click at [255, 168] on div "Người nhận" at bounding box center [267, 163] width 128 height 15
click at [255, 178] on input "elise" at bounding box center [262, 179] width 106 height 11
click at [256, 195] on div "elise - 02616285285" at bounding box center [264, 199] width 115 height 11
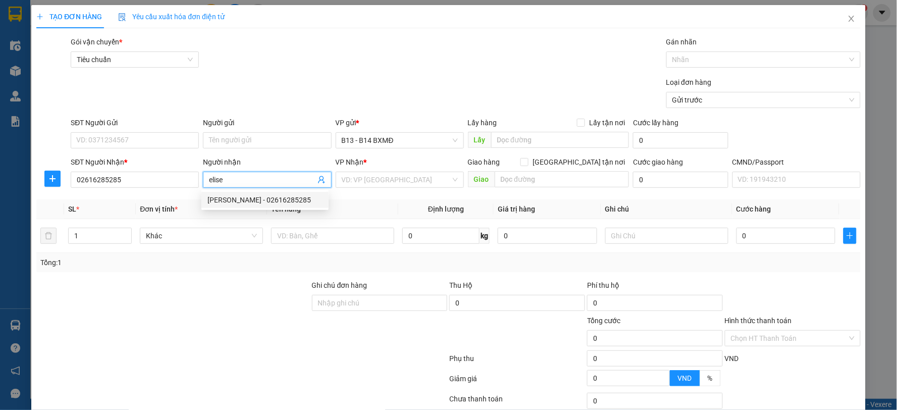
click at [256, 195] on body "Kết quả tìm kiếm ( 1 ) Bộ lọc Mã ĐH Trạng thái Món hàng Thu hộ Tổng cước Chưa c…" at bounding box center [448, 205] width 897 height 410
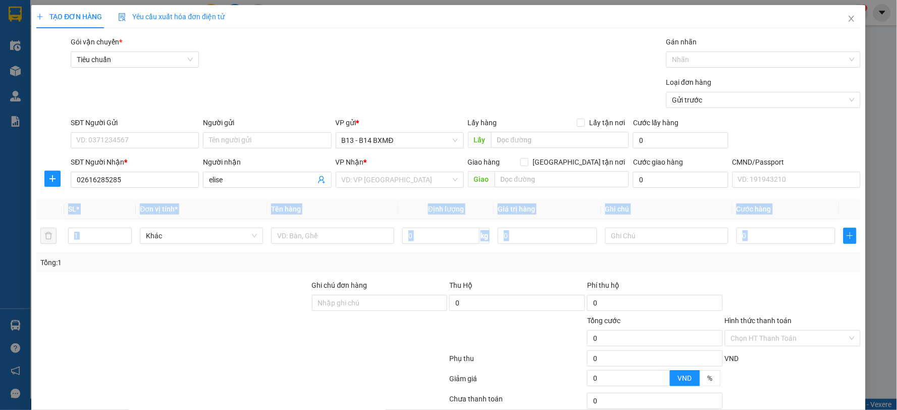
click at [256, 195] on div "Transit Pickup Surcharge Ids Transit Deliver Surcharge Ids Transit Deliver Surc…" at bounding box center [448, 250] width 824 height 429
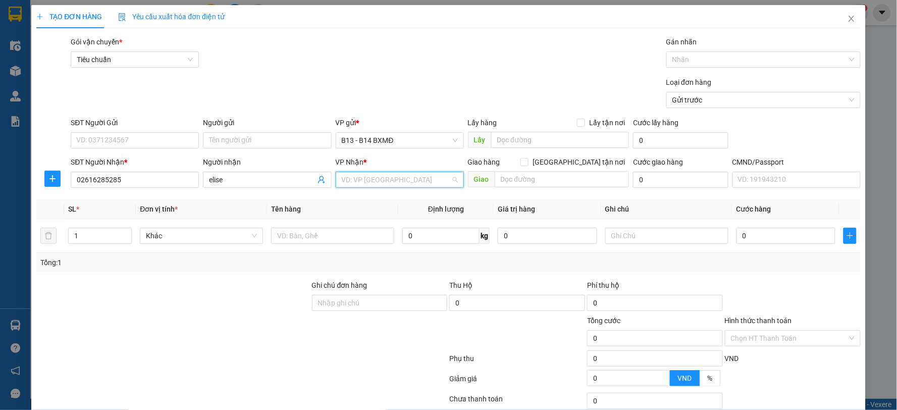
click at [376, 172] on input "search" at bounding box center [396, 179] width 109 height 15
click at [381, 199] on div "PV [PERSON_NAME]" at bounding box center [396, 199] width 115 height 11
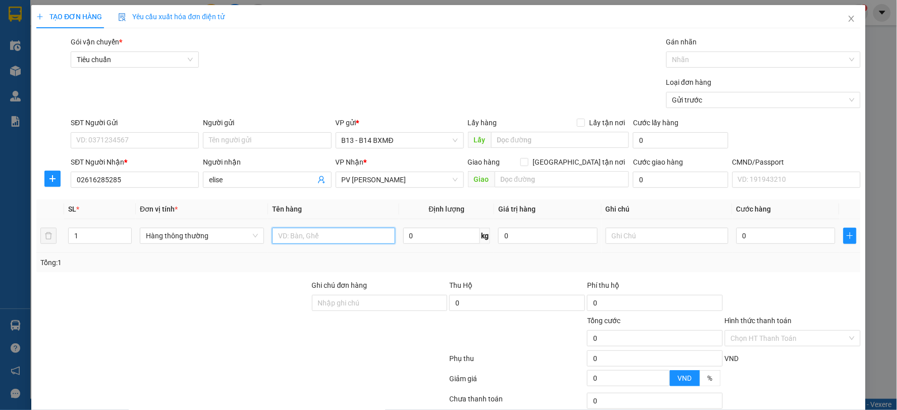
click at [345, 238] on input "text" at bounding box center [333, 236] width 123 height 16
click at [692, 234] on input "text" at bounding box center [667, 236] width 123 height 16
click at [769, 238] on input "0" at bounding box center [785, 236] width 99 height 16
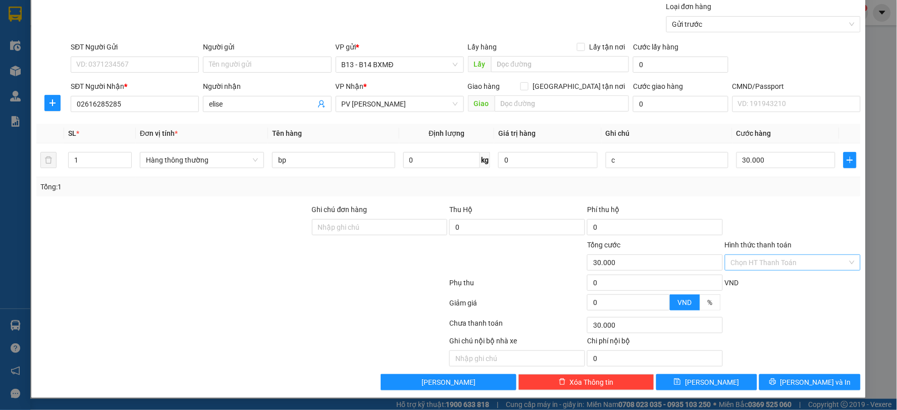
click at [793, 258] on input "Hình thức thanh toán" at bounding box center [789, 262] width 117 height 15
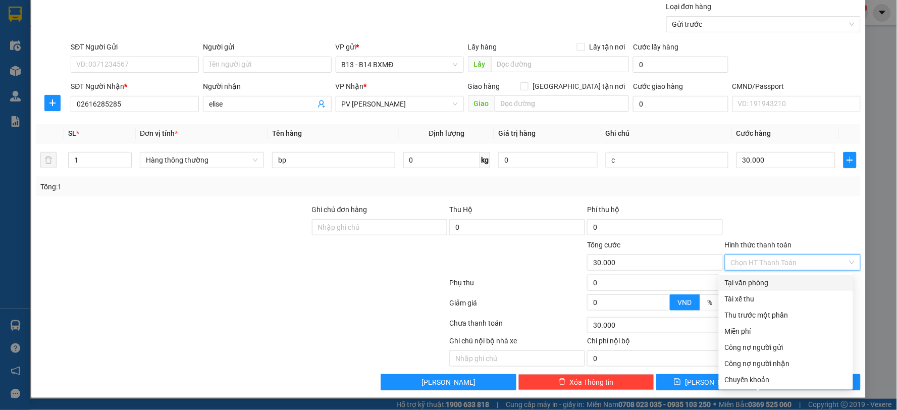
click at [785, 283] on div "Tại văn phòng" at bounding box center [786, 282] width 122 height 11
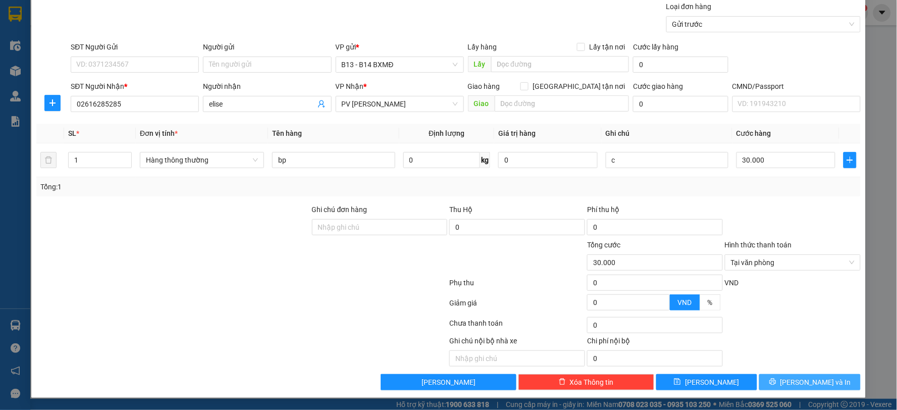
click at [792, 378] on button "[PERSON_NAME] và In" at bounding box center [809, 382] width 101 height 16
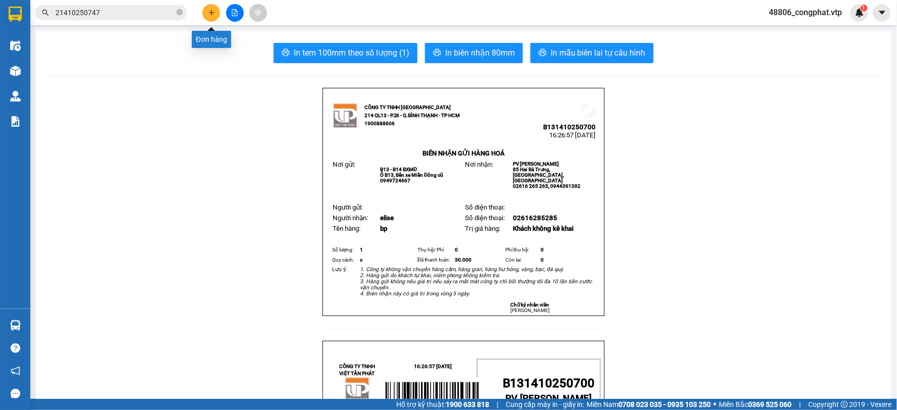
click at [212, 17] on button at bounding box center [211, 13] width 18 height 18
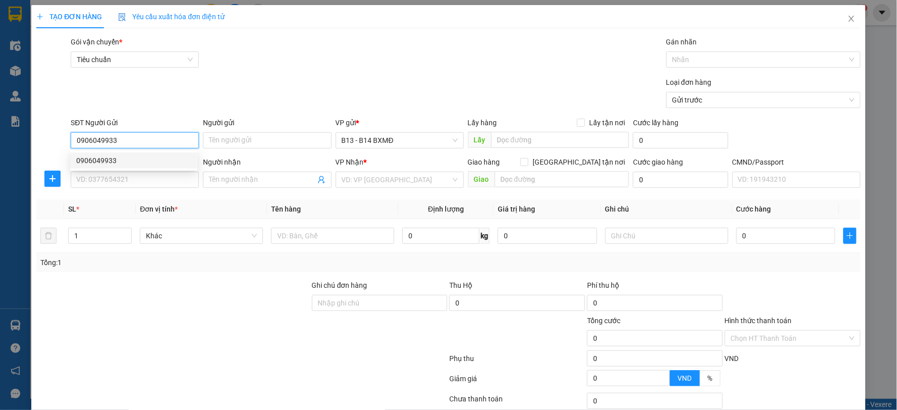
click at [161, 162] on div "0906049933" at bounding box center [133, 160] width 115 height 11
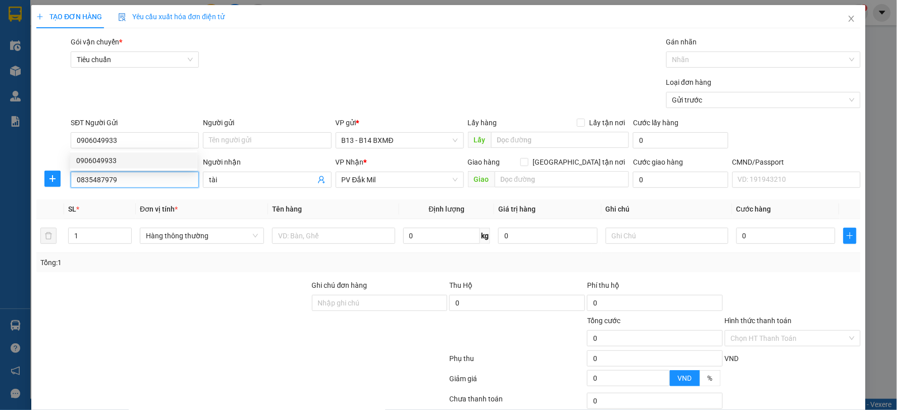
click at [156, 183] on input "0835487979" at bounding box center [135, 180] width 128 height 16
drag, startPoint x: 0, startPoint y: 192, endPoint x: 544, endPoint y: 220, distance: 544.7
click at [0, 207] on div "TẠO ĐƠN HÀNG Yêu cầu xuất hóa đơn điện tử Transit Pickup Surcharge Ids Transit …" at bounding box center [448, 205] width 897 height 410
click at [113, 198] on div "0989473456 - trinh" at bounding box center [133, 199] width 115 height 11
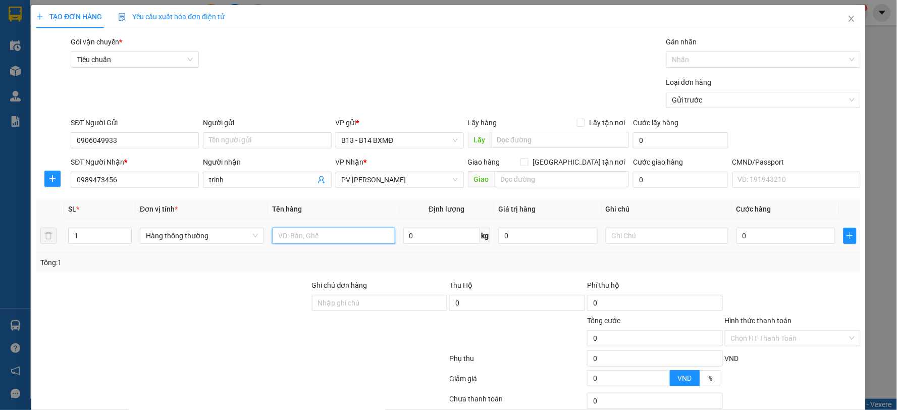
click at [294, 234] on input "text" at bounding box center [333, 236] width 123 height 16
click at [652, 230] on input "text" at bounding box center [667, 236] width 123 height 16
click at [743, 239] on input "0" at bounding box center [785, 236] width 99 height 16
click at [130, 255] on div "SL * Đơn vị tính * Tên hàng Định lượng Giá trị hàng Ghi chú Cước hàng 1 Hàng th…" at bounding box center [448, 235] width 824 height 73
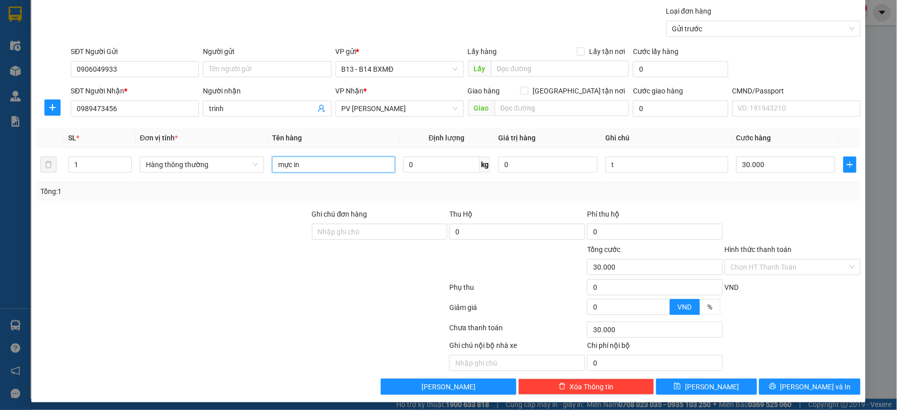
scroll to position [76, 0]
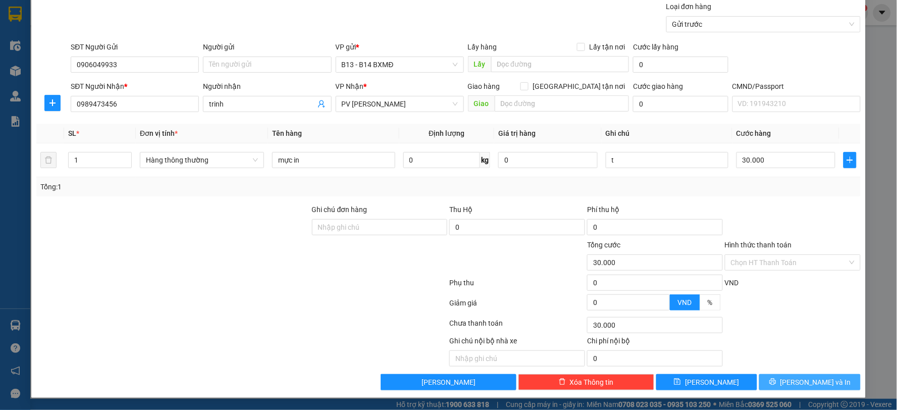
click at [821, 381] on span "[PERSON_NAME] và In" at bounding box center [815, 381] width 71 height 11
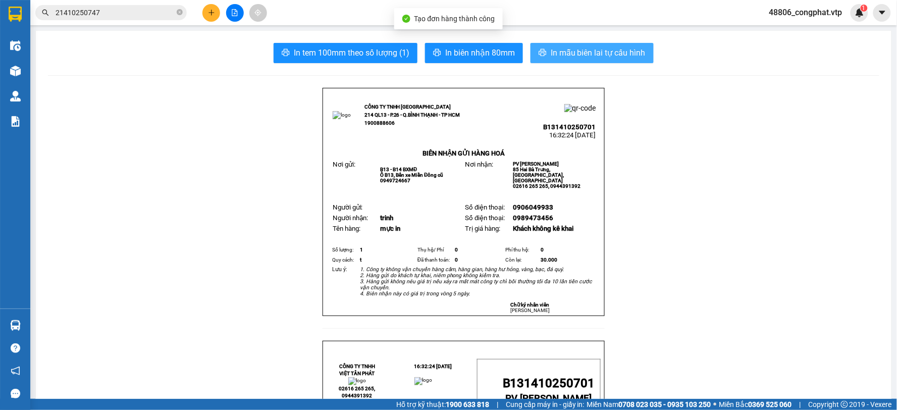
click at [592, 58] on span "In mẫu biên lai tự cấu hình" at bounding box center [598, 52] width 95 height 13
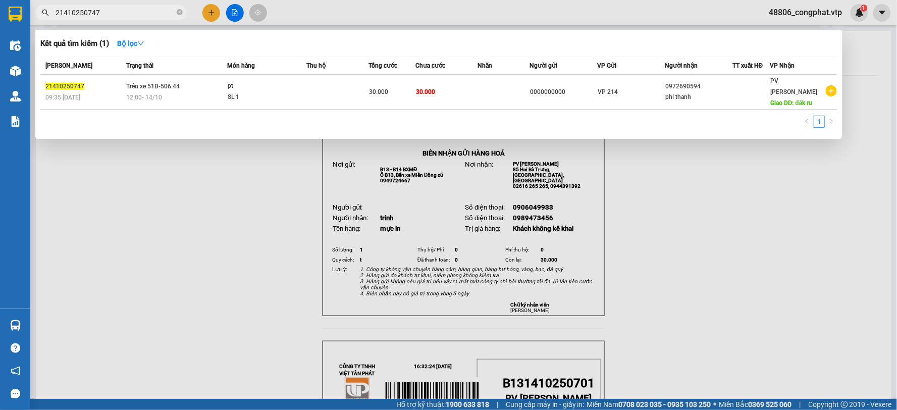
drag, startPoint x: 124, startPoint y: 13, endPoint x: 47, endPoint y: 32, distance: 79.1
click at [48, 22] on div "Kết quả tìm kiếm ( 1 ) Bộ lọc Mã ĐH Trạng thái Món hàng Thu hộ Tổng cước Chưa c…" at bounding box center [98, 13] width 197 height 18
click at [207, 8] on div at bounding box center [448, 205] width 897 height 410
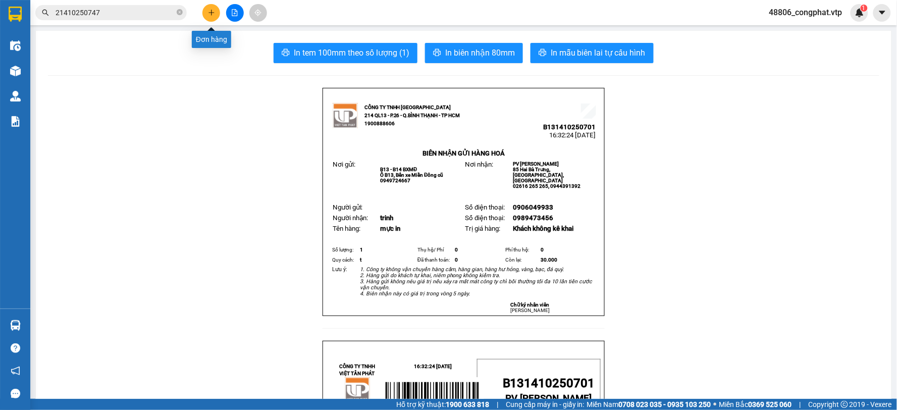
click at [216, 13] on button at bounding box center [211, 13] width 18 height 18
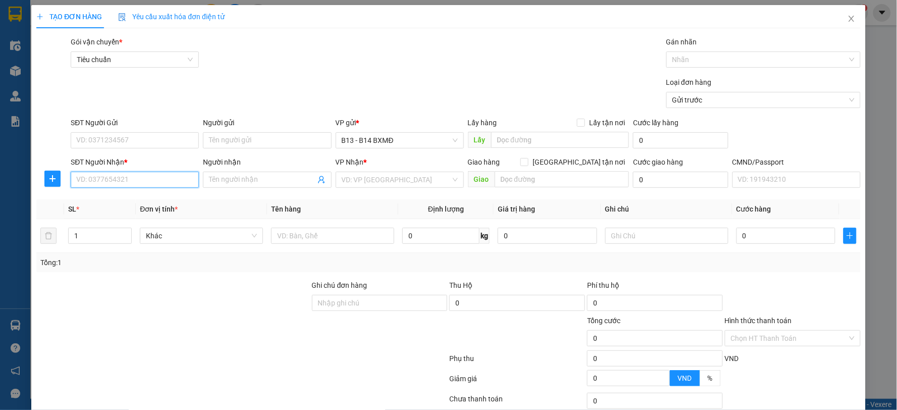
click at [162, 180] on input "SĐT Người Nhận *" at bounding box center [135, 180] width 128 height 16
click at [291, 174] on input "Người nhận" at bounding box center [262, 179] width 106 height 11
click at [345, 173] on input "search" at bounding box center [396, 179] width 109 height 15
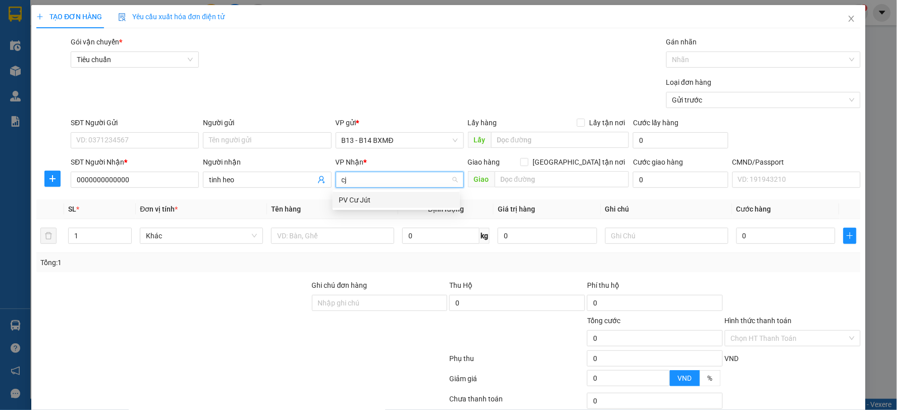
drag, startPoint x: 368, startPoint y: 194, endPoint x: 366, endPoint y: 201, distance: 6.9
click at [369, 194] on div "PV Cư Jút" at bounding box center [396, 199] width 115 height 11
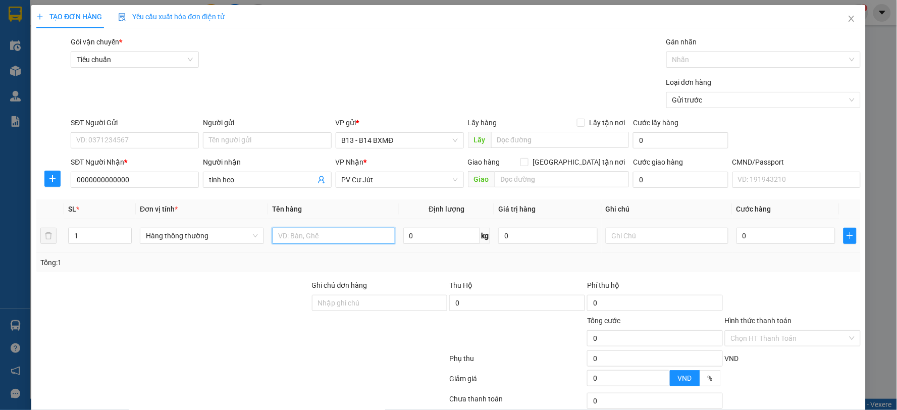
click at [345, 240] on input "text" at bounding box center [333, 236] width 123 height 16
click at [694, 239] on input "text" at bounding box center [667, 236] width 123 height 16
click at [791, 244] on div "0" at bounding box center [785, 236] width 99 height 20
click at [785, 238] on input "0" at bounding box center [785, 236] width 99 height 16
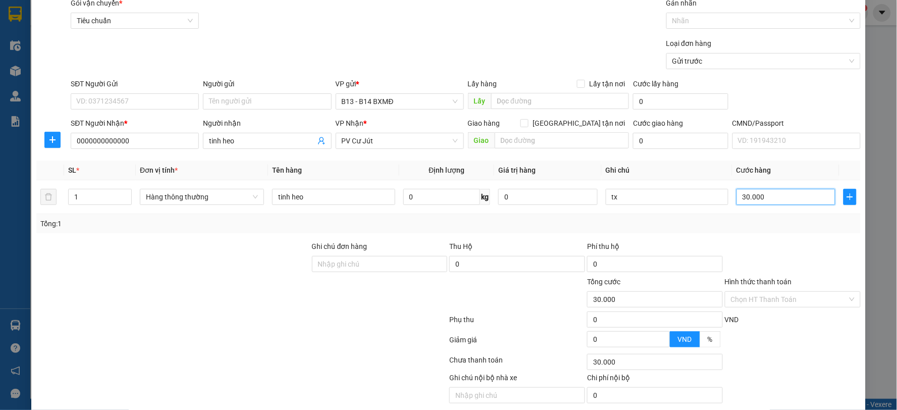
scroll to position [76, 0]
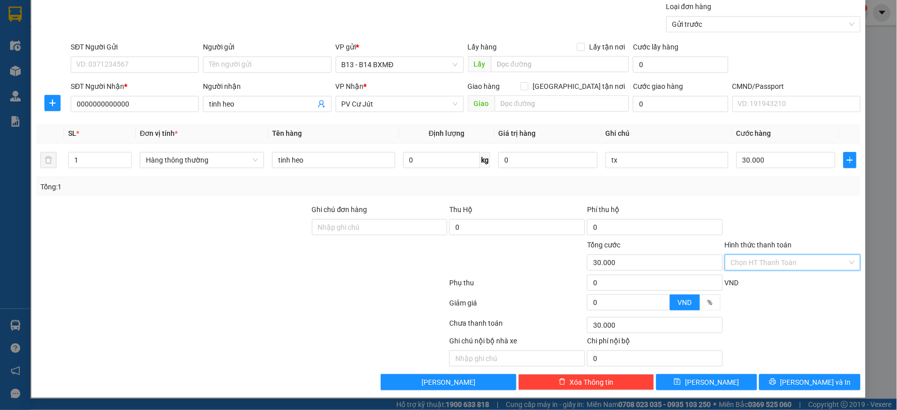
drag, startPoint x: 800, startPoint y: 261, endPoint x: 800, endPoint y: 294, distance: 32.8
click at [800, 261] on input "Hình thức thanh toán" at bounding box center [789, 262] width 117 height 15
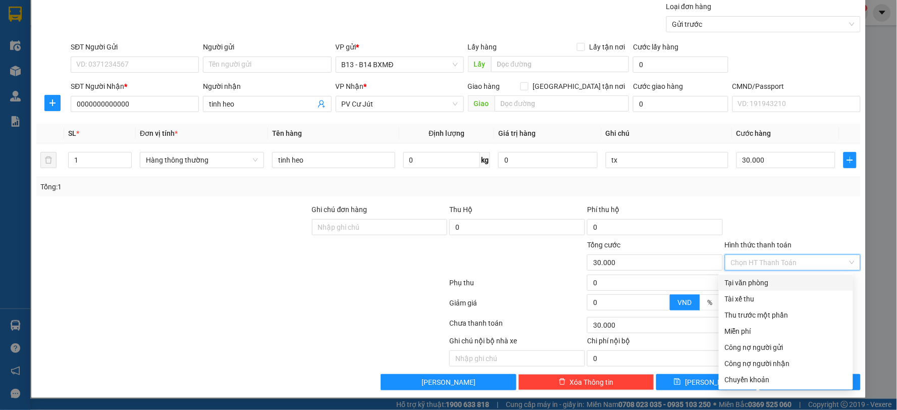
click at [773, 280] on div "Tại văn phòng" at bounding box center [786, 282] width 122 height 11
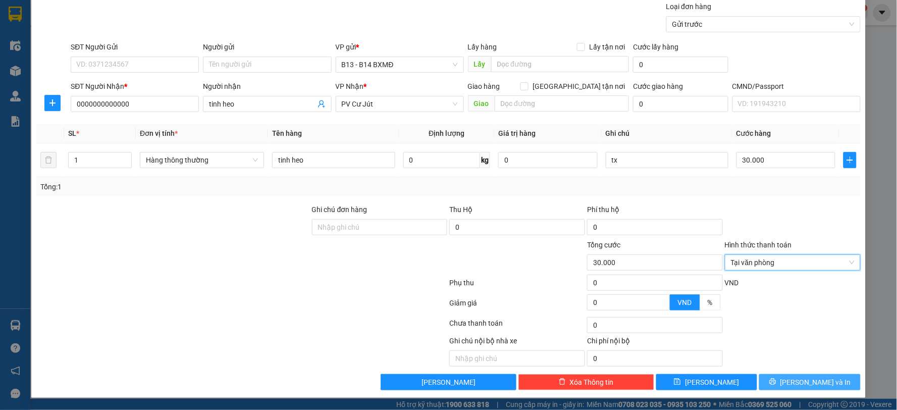
click at [804, 380] on span "[PERSON_NAME] và In" at bounding box center [815, 381] width 71 height 11
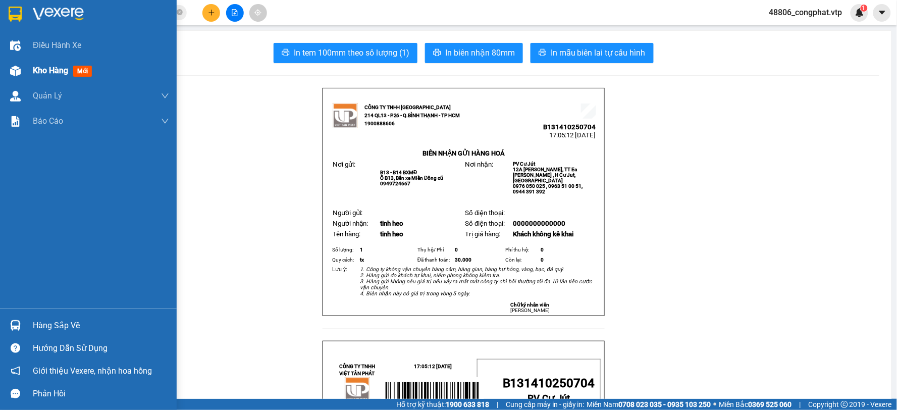
click at [49, 73] on span "Kho hàng" at bounding box center [50, 71] width 35 height 10
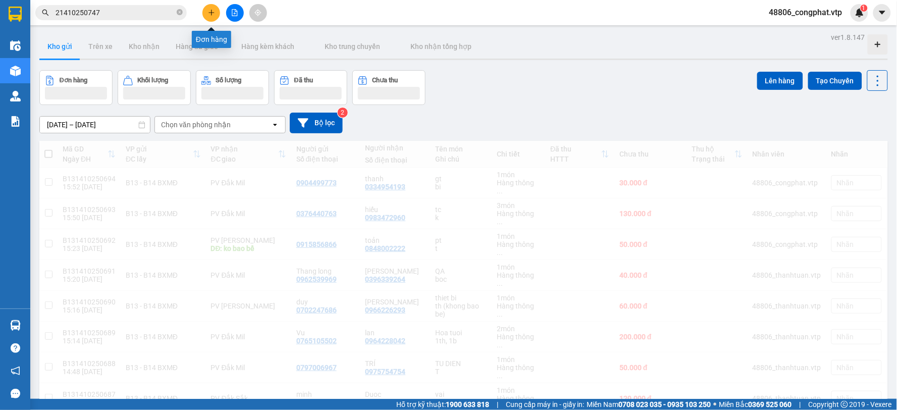
click at [213, 17] on button at bounding box center [211, 13] width 18 height 18
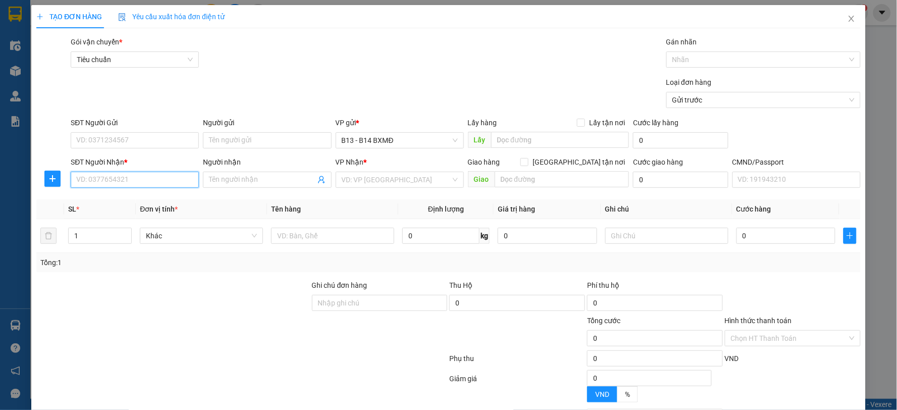
click at [123, 184] on input "SĐT Người Nhận *" at bounding box center [135, 180] width 128 height 16
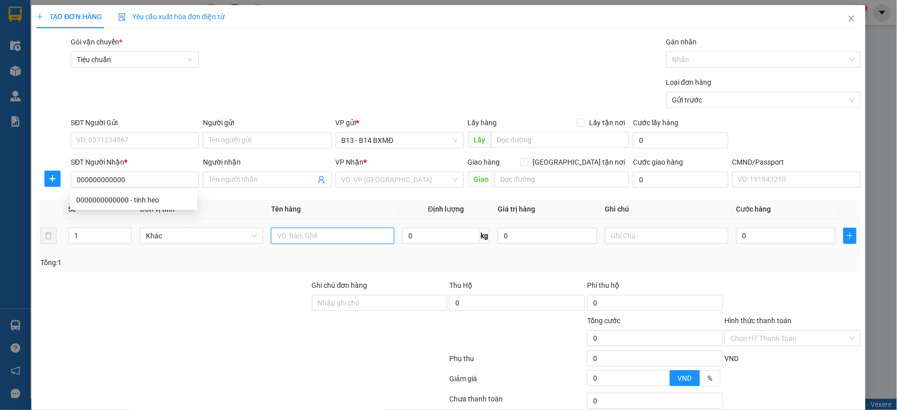
click at [315, 237] on input "text" at bounding box center [332, 236] width 123 height 16
click at [639, 223] on td at bounding box center [666, 236] width 131 height 34
click at [641, 236] on input "text" at bounding box center [666, 236] width 123 height 16
click at [785, 228] on input "0" at bounding box center [785, 236] width 99 height 16
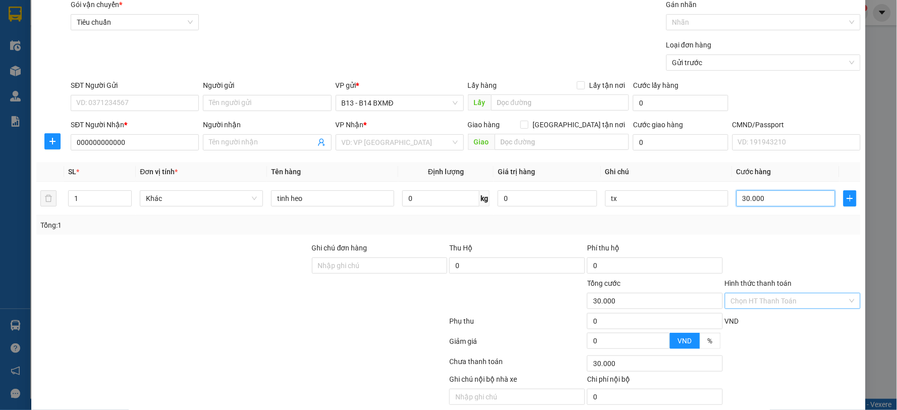
scroll to position [76, 0]
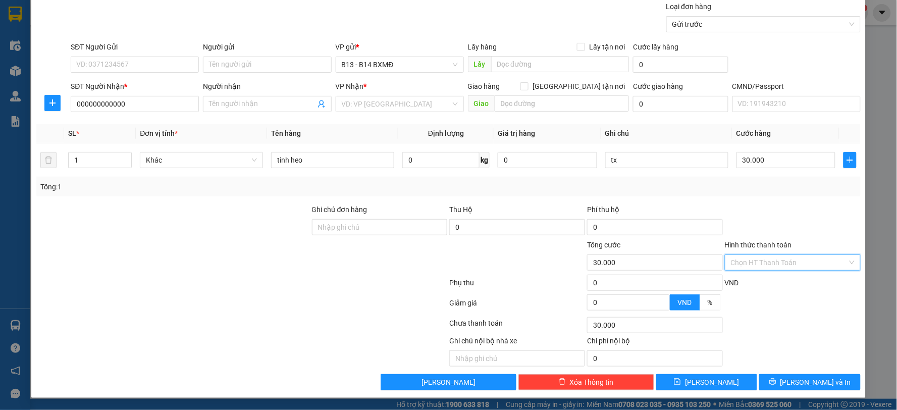
drag, startPoint x: 790, startPoint y: 259, endPoint x: 784, endPoint y: 315, distance: 56.3
click at [790, 259] on input "Hình thức thanh toán" at bounding box center [789, 262] width 117 height 15
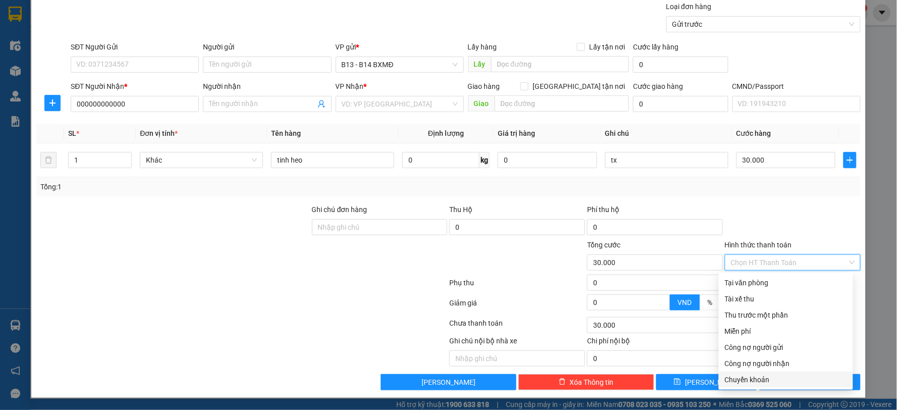
click at [772, 379] on div "Chuyển khoản" at bounding box center [786, 379] width 122 height 11
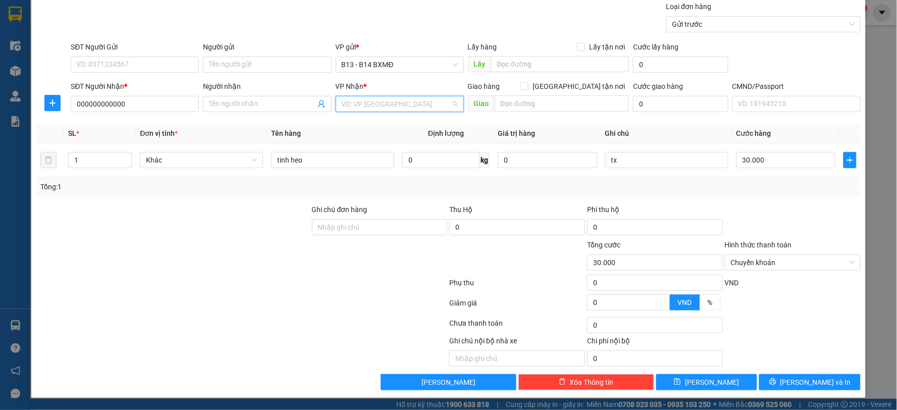
click at [416, 101] on input "search" at bounding box center [396, 103] width 109 height 15
drag, startPoint x: 432, startPoint y: 124, endPoint x: 700, endPoint y: 214, distance: 282.7
click at [431, 124] on div "PV [PERSON_NAME]" at bounding box center [396, 124] width 115 height 11
click at [821, 377] on span "[PERSON_NAME] và In" at bounding box center [815, 381] width 71 height 11
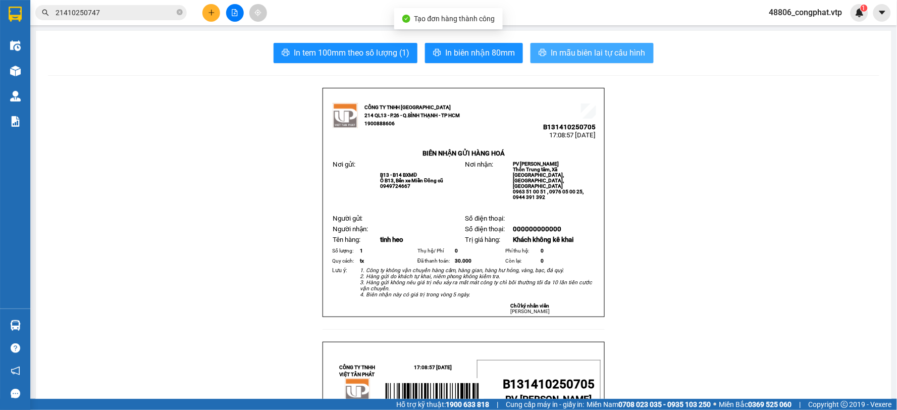
click at [554, 57] on span "In mẫu biên lai tự cấu hình" at bounding box center [598, 52] width 95 height 13
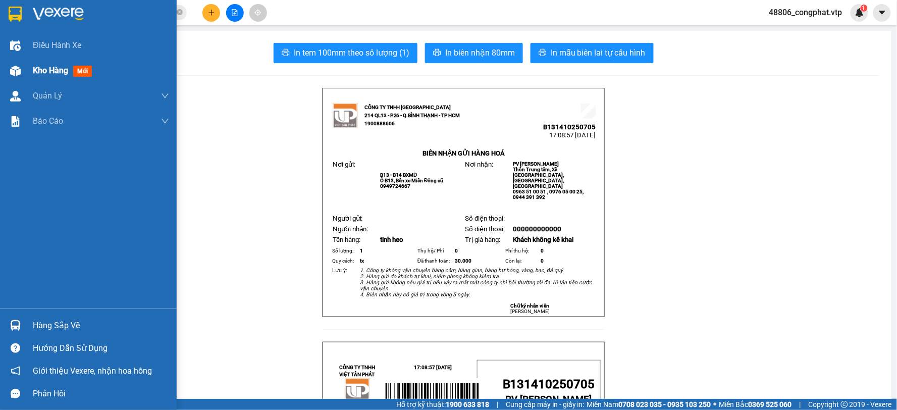
click at [36, 68] on span "Kho hàng" at bounding box center [50, 71] width 35 height 10
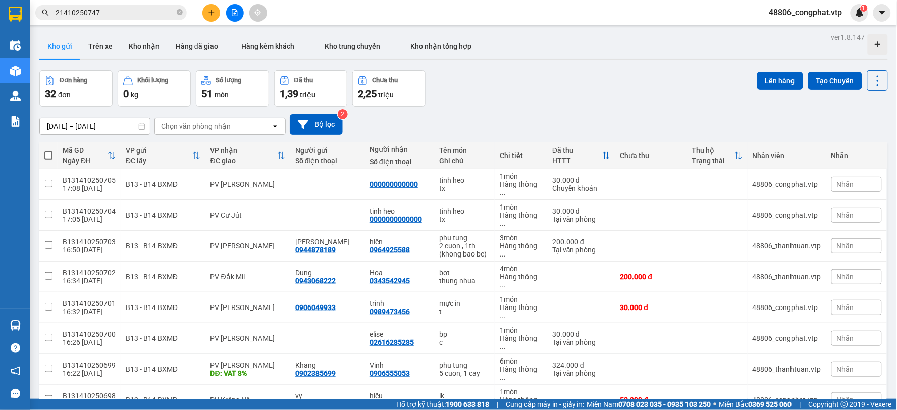
click at [212, 9] on icon "plus" at bounding box center [211, 12] width 7 height 7
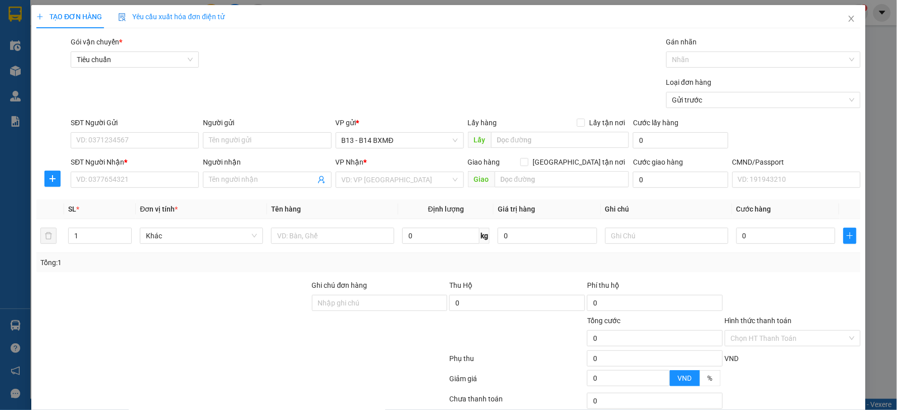
click at [167, 170] on div "SĐT Người Nhận *" at bounding box center [135, 163] width 128 height 15
click at [167, 174] on input "SĐT Người Nhận *" at bounding box center [135, 180] width 128 height 16
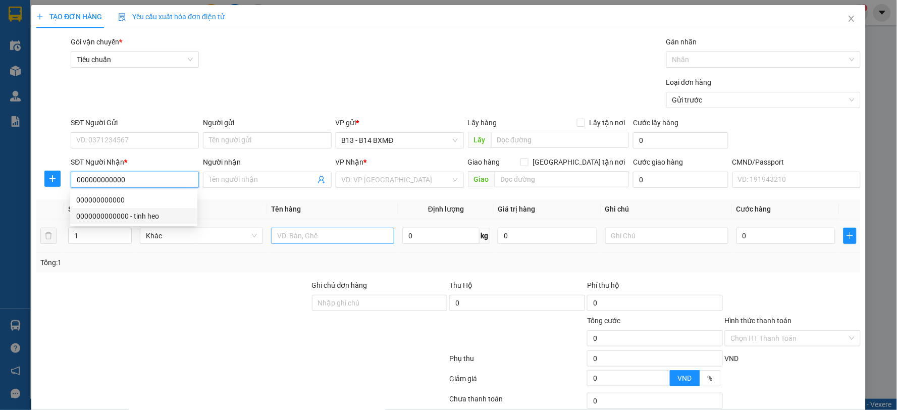
drag, startPoint x: 90, startPoint y: 214, endPoint x: 311, endPoint y: 242, distance: 222.7
click at [93, 214] on div "0000000000000 - tinh heo" at bounding box center [133, 215] width 115 height 11
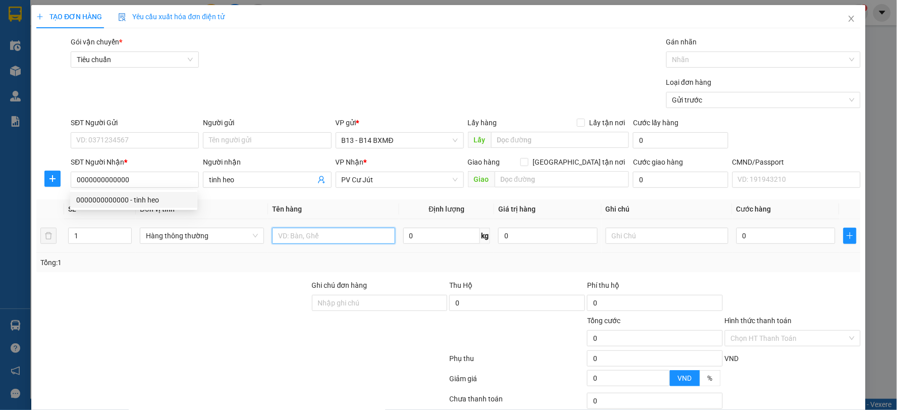
click at [319, 236] on input "text" at bounding box center [333, 236] width 123 height 16
drag, startPoint x: 374, startPoint y: 176, endPoint x: 381, endPoint y: 178, distance: 7.3
click at [380, 177] on span "PV Cư Jút" at bounding box center [400, 179] width 116 height 15
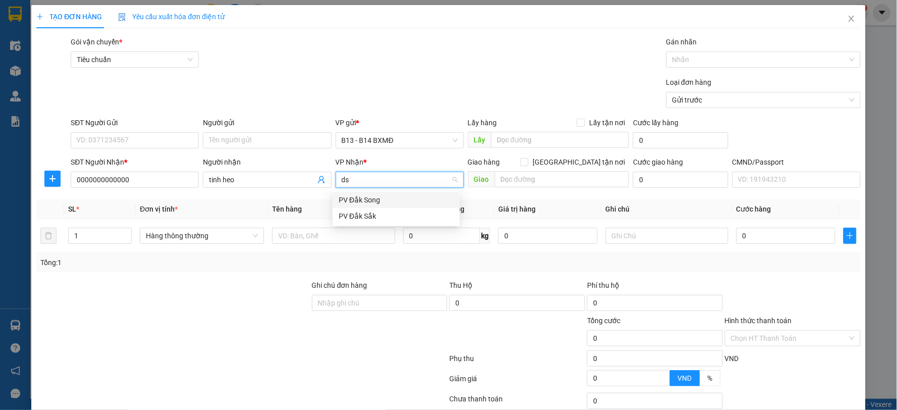
click at [380, 200] on div "PV Đắk Song" at bounding box center [396, 199] width 115 height 11
click at [345, 239] on input "text" at bounding box center [333, 236] width 123 height 16
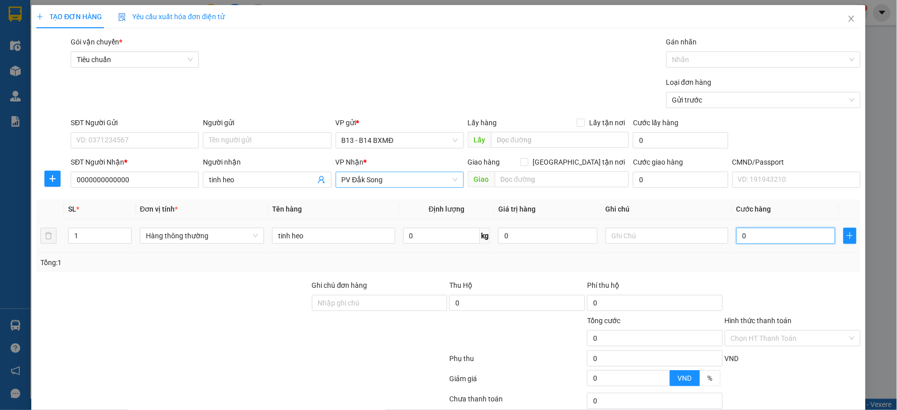
click at [790, 229] on input "0" at bounding box center [785, 236] width 99 height 16
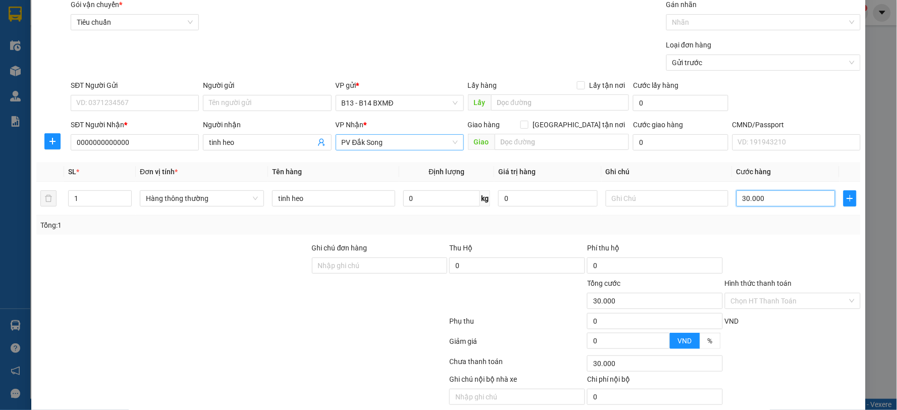
scroll to position [56, 0]
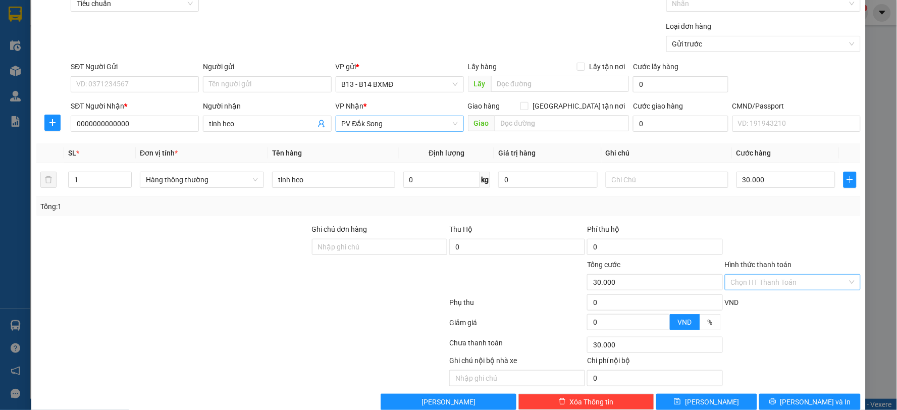
click at [783, 276] on input "Hình thức thanh toán" at bounding box center [789, 281] width 117 height 15
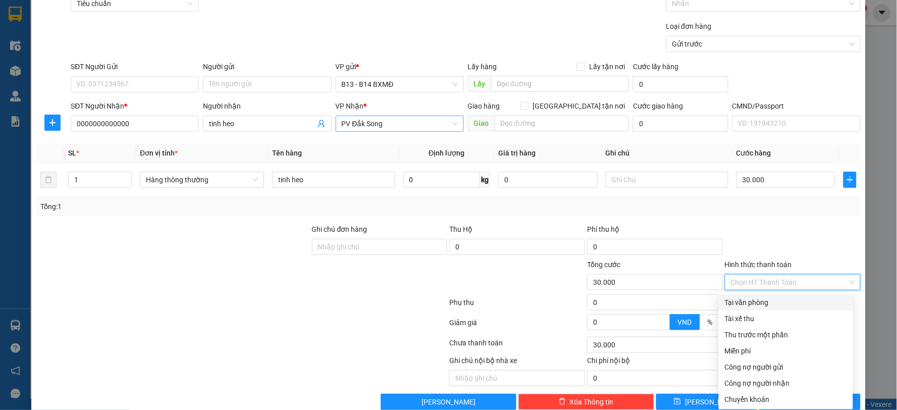
click at [771, 295] on div "Tại văn phòng" at bounding box center [786, 302] width 134 height 16
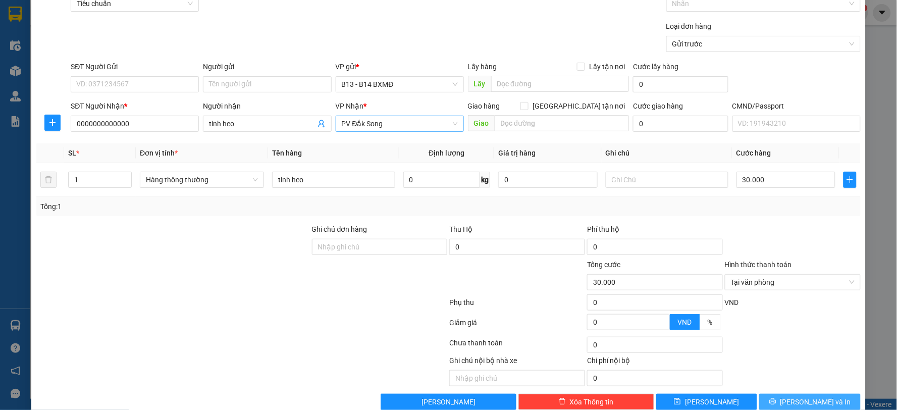
click at [804, 406] on span "[PERSON_NAME] và In" at bounding box center [815, 401] width 71 height 11
